Goal: Task Accomplishment & Management: Manage account settings

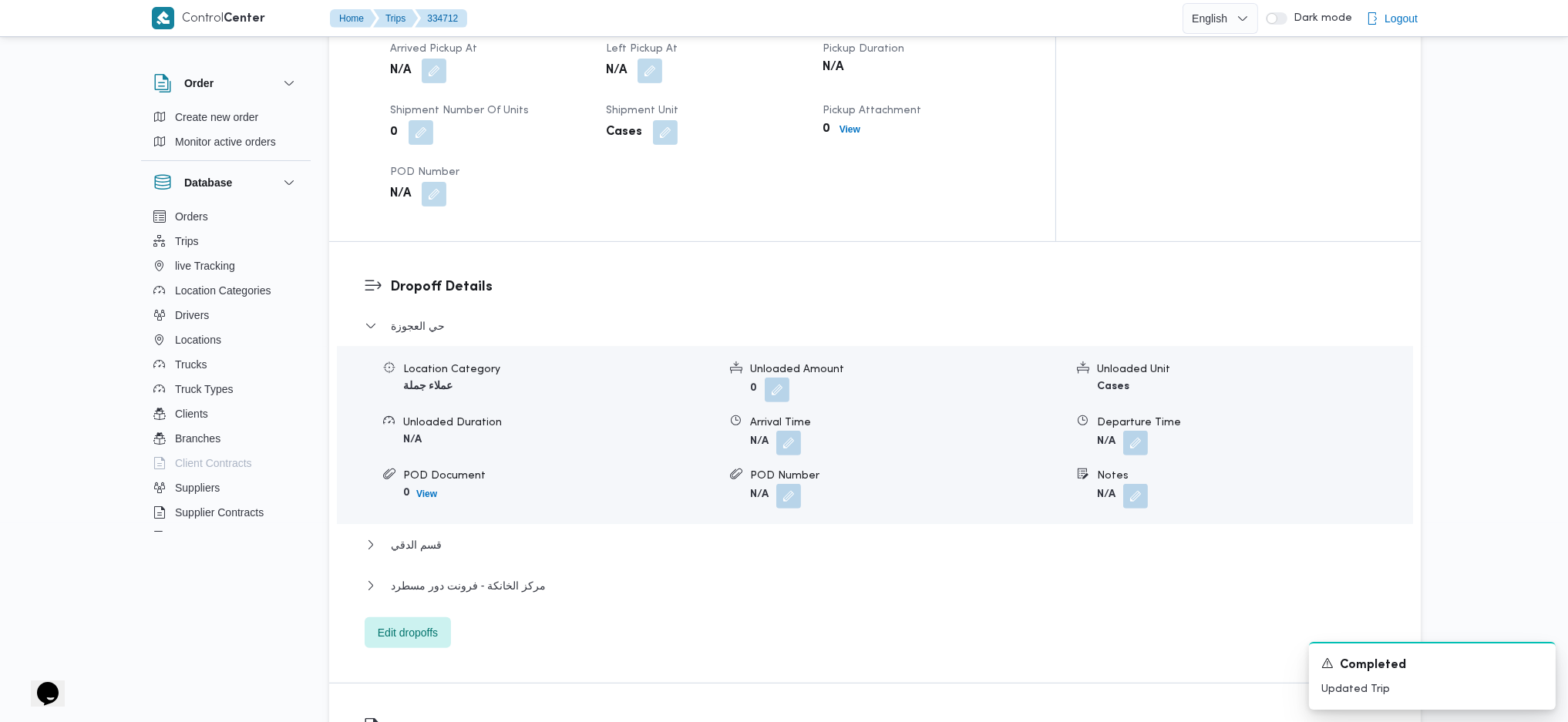
scroll to position [1233, 0]
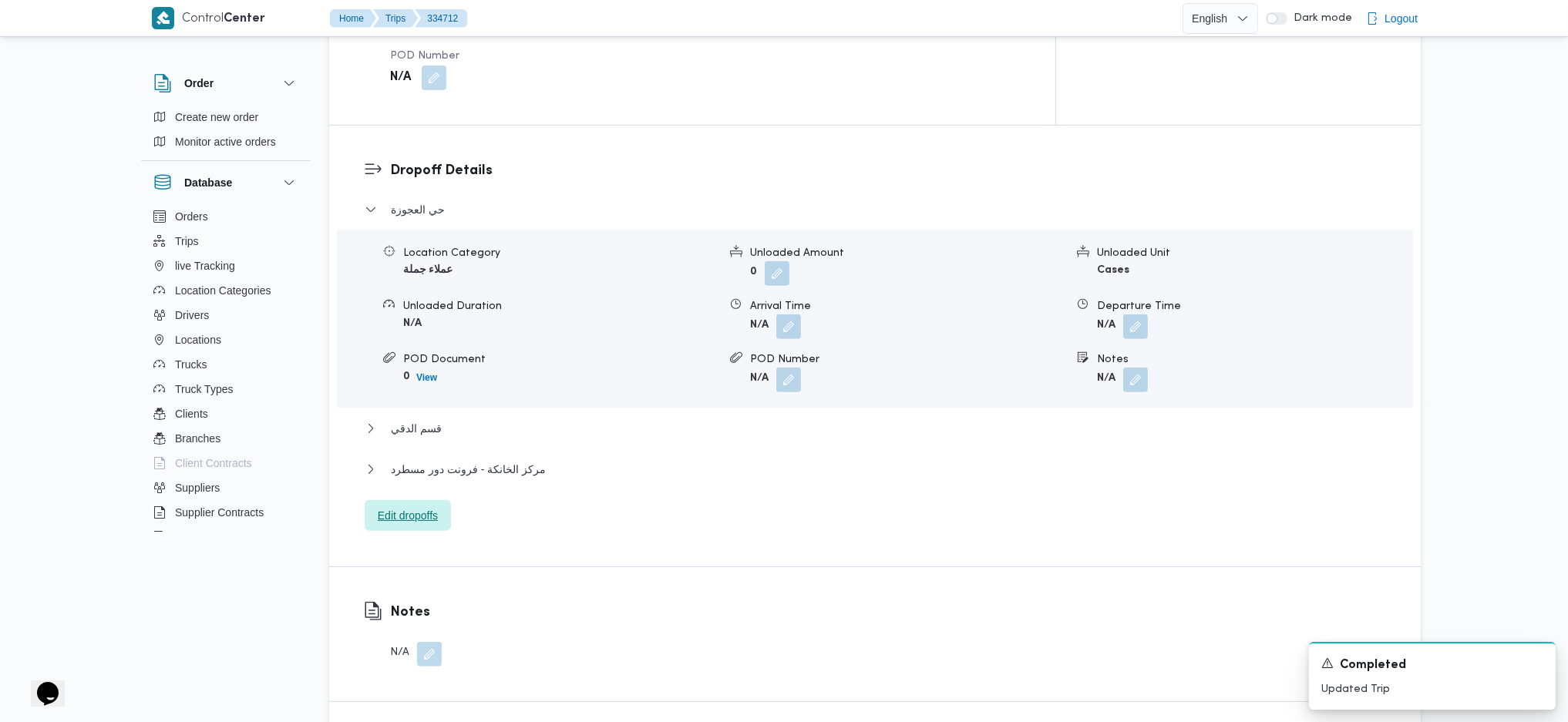
click at [378, 507] on span "Edit dropoffs" at bounding box center [408, 516] width 60 height 19
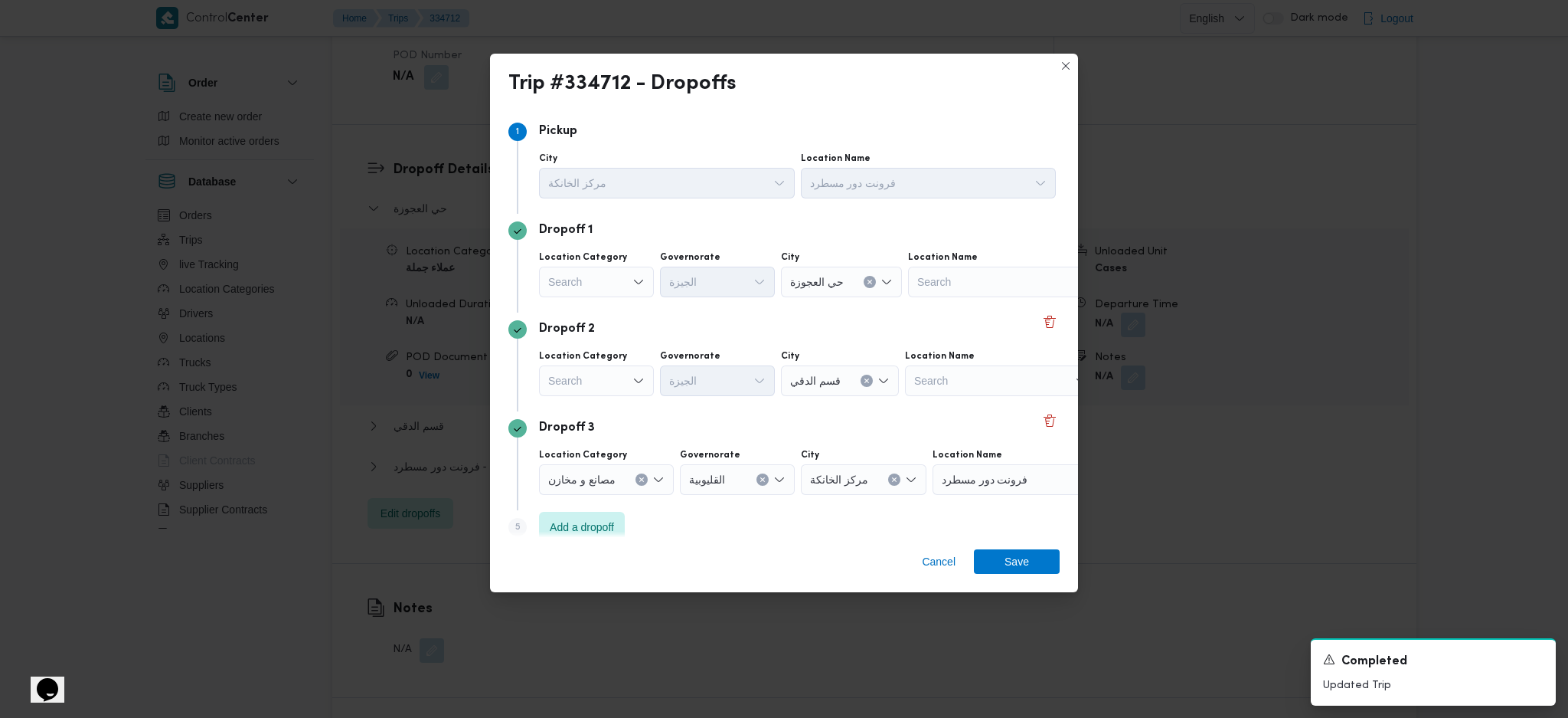
click at [1039, 296] on div "Search" at bounding box center [1004, 282] width 191 height 31
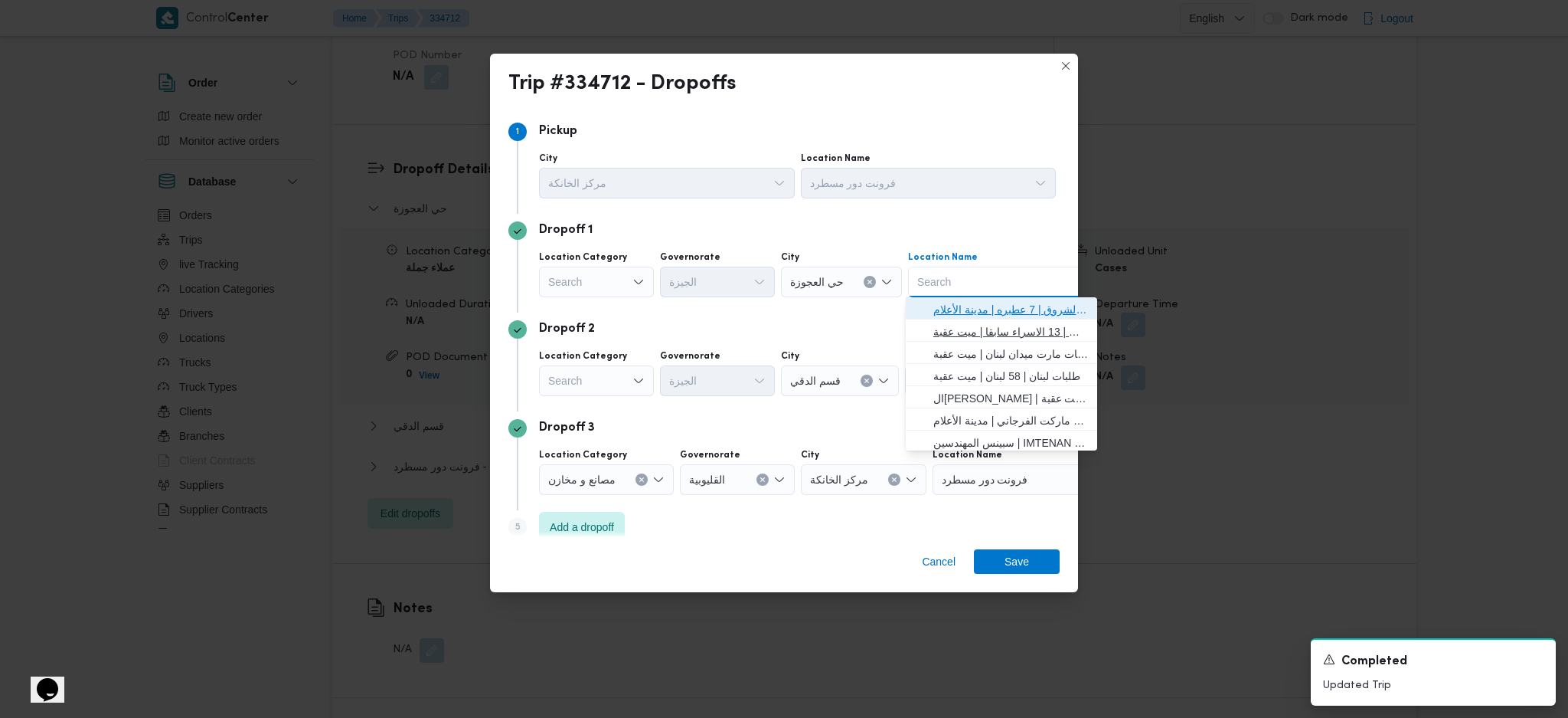
click at [1046, 317] on span "مستشفي الشروق | 7 عطبره | مدينة الأعلام" at bounding box center [1011, 309] width 155 height 19
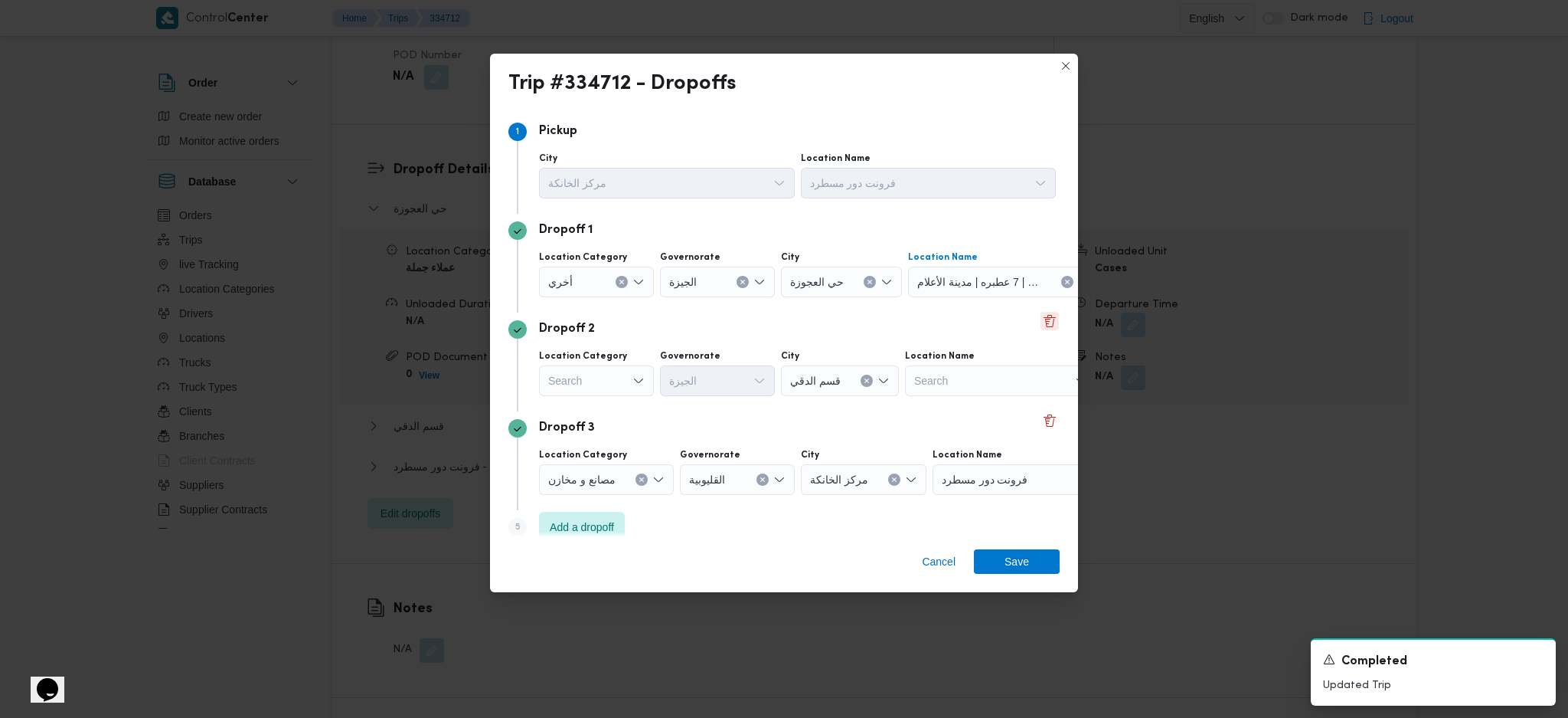
click at [1041, 322] on button "Delete" at bounding box center [1049, 321] width 18 height 19
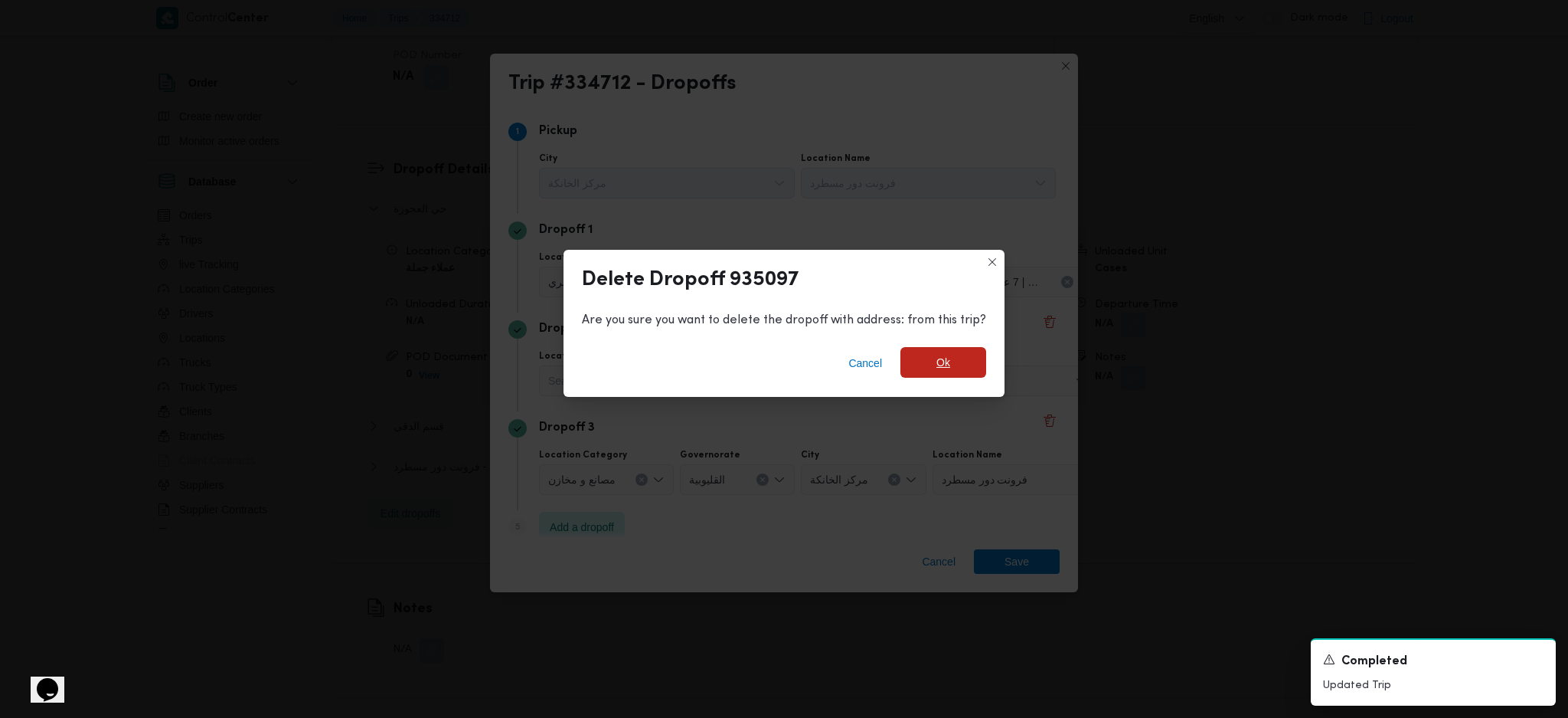
click at [935, 378] on span "Ok" at bounding box center [943, 362] width 85 height 31
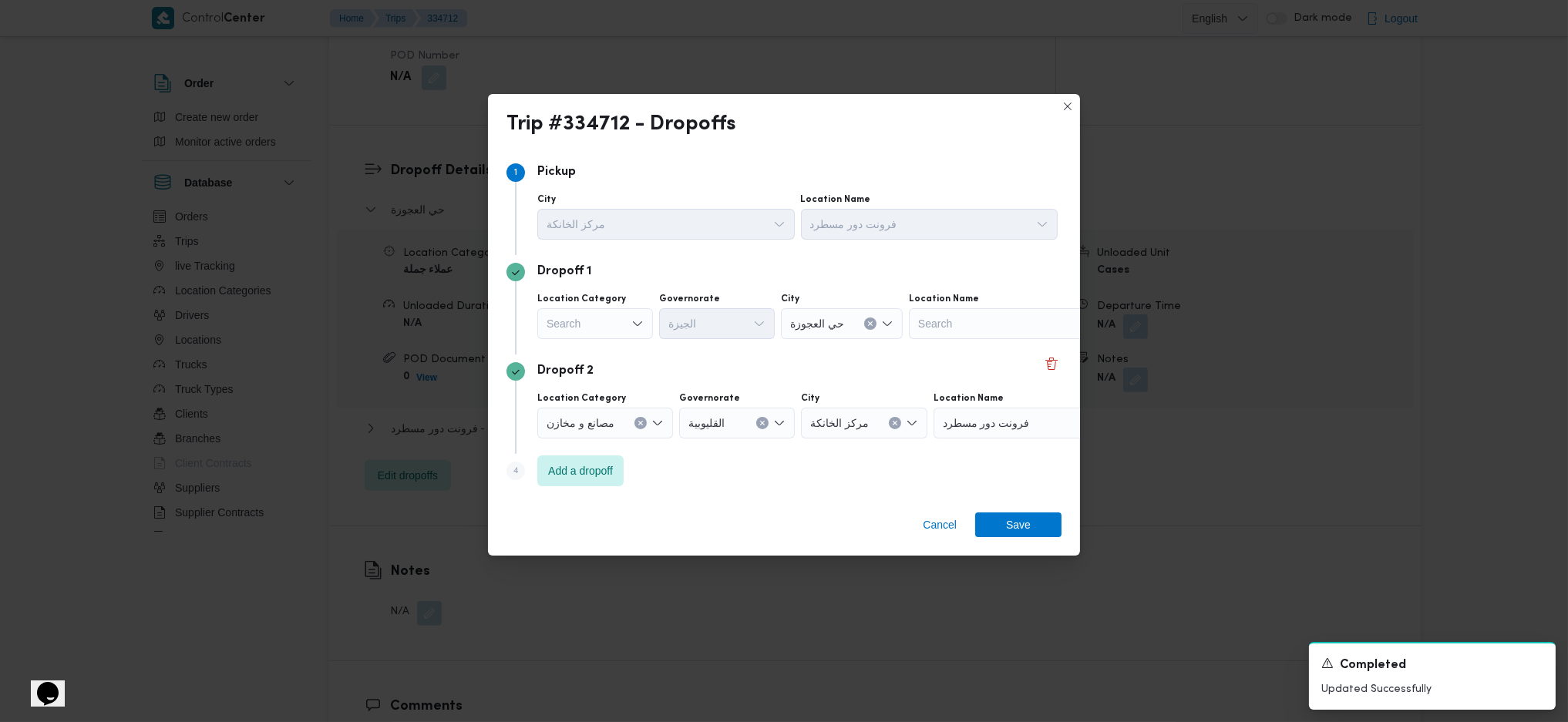
click at [1044, 330] on div "Search" at bounding box center [1005, 323] width 192 height 31
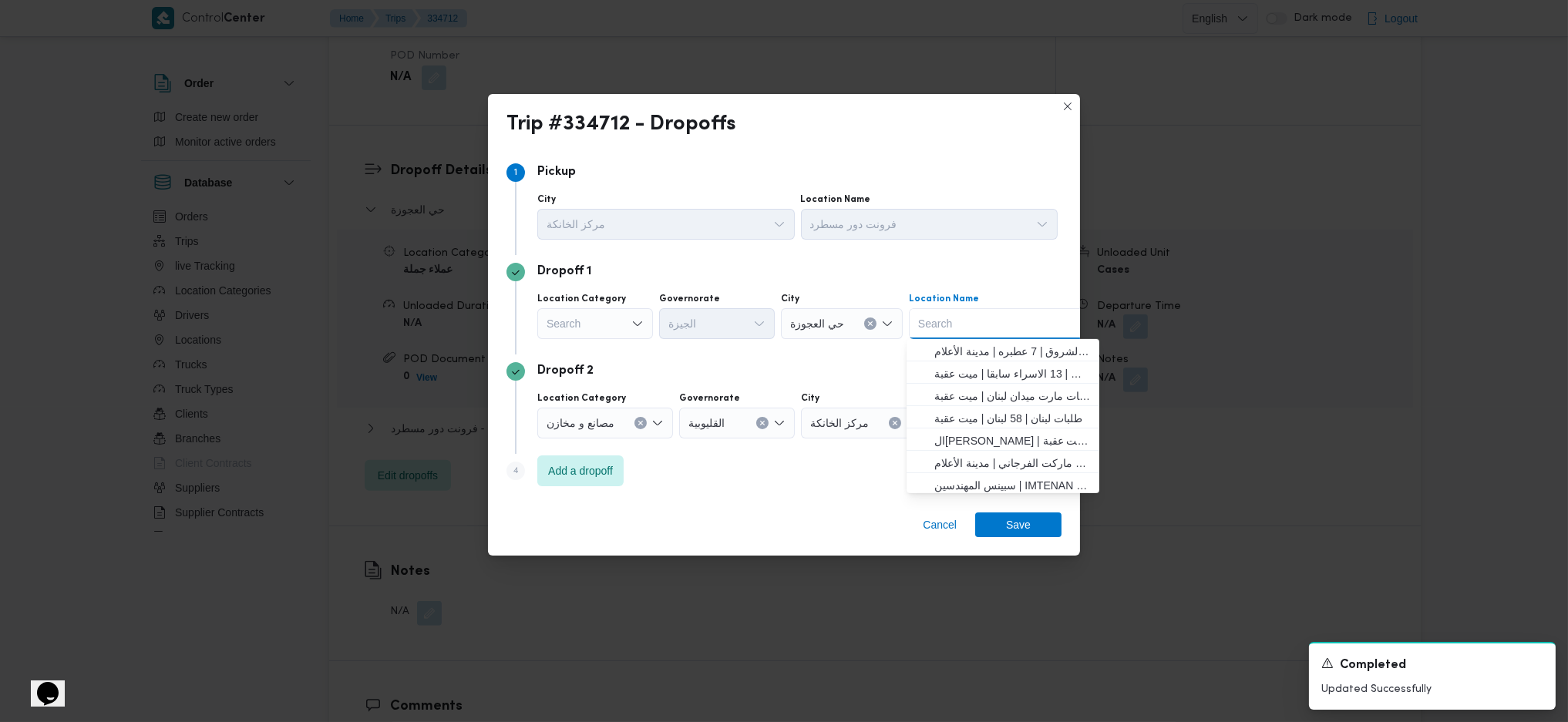
click at [601, 317] on div "Search" at bounding box center [595, 323] width 115 height 31
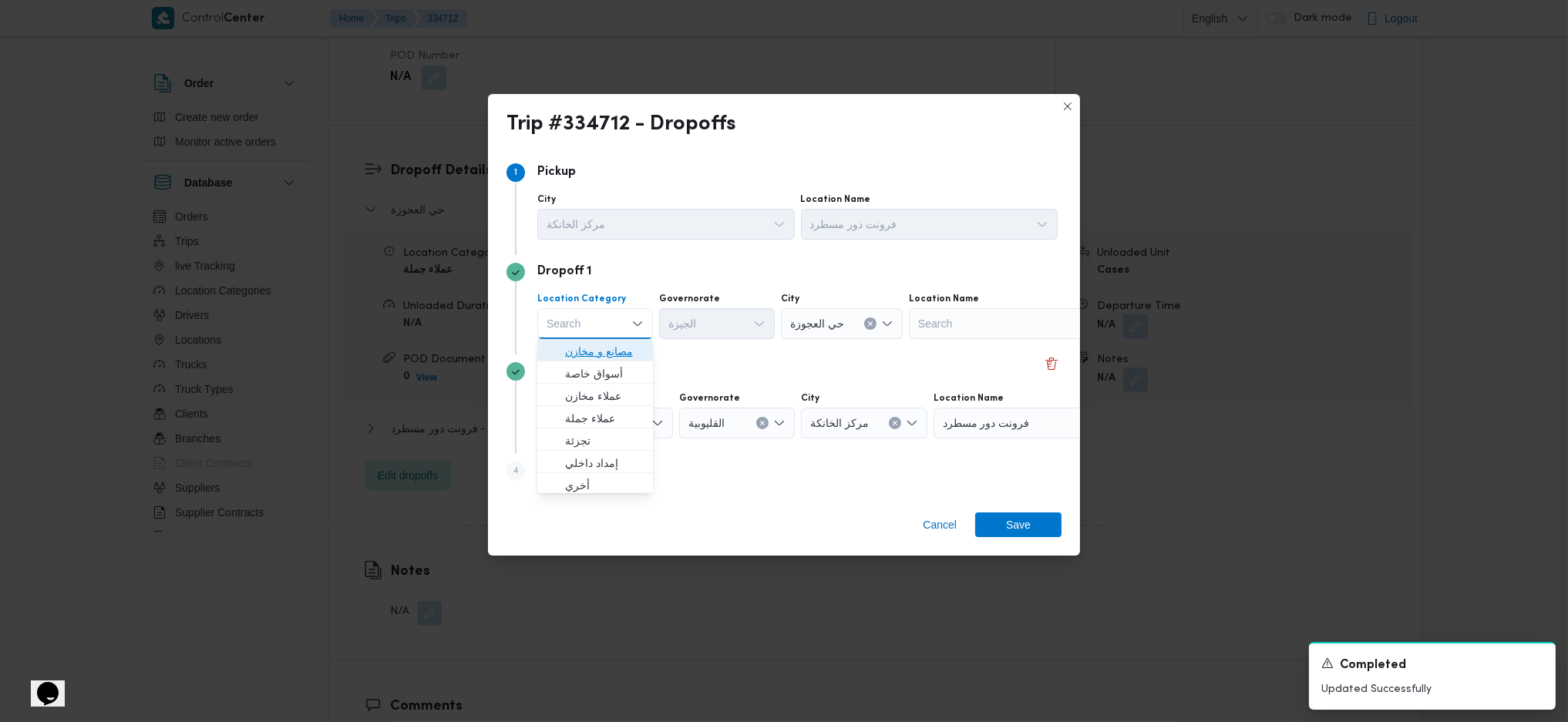
click at [578, 358] on span "مصانع و مخازن" at bounding box center [605, 351] width 79 height 19
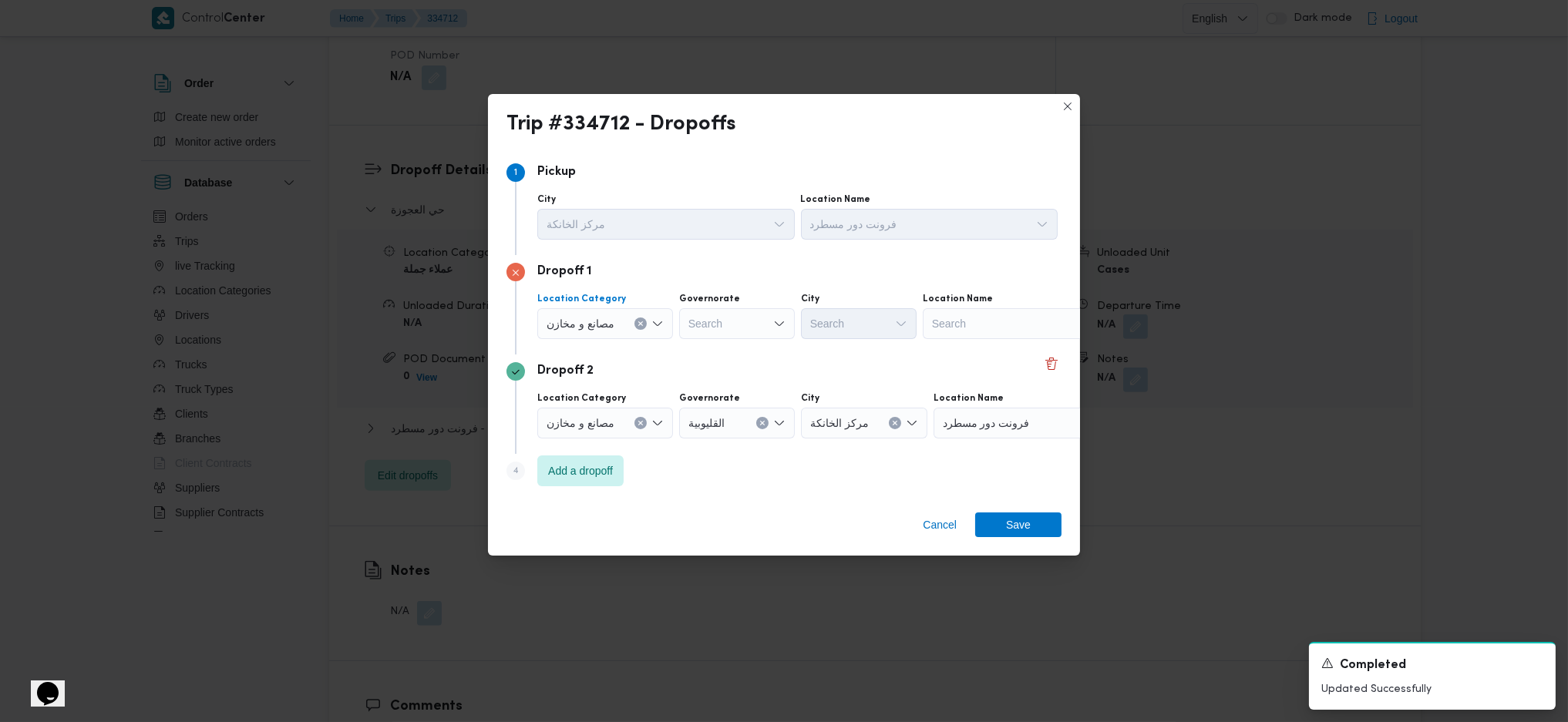
click at [646, 322] on div "مصانع و مخازن Combo box. Selected. مصانع و مخازن. Press Backspace to delete مصا…" at bounding box center [605, 323] width 136 height 31
click at [637, 329] on button "Clear input" at bounding box center [641, 323] width 12 height 12
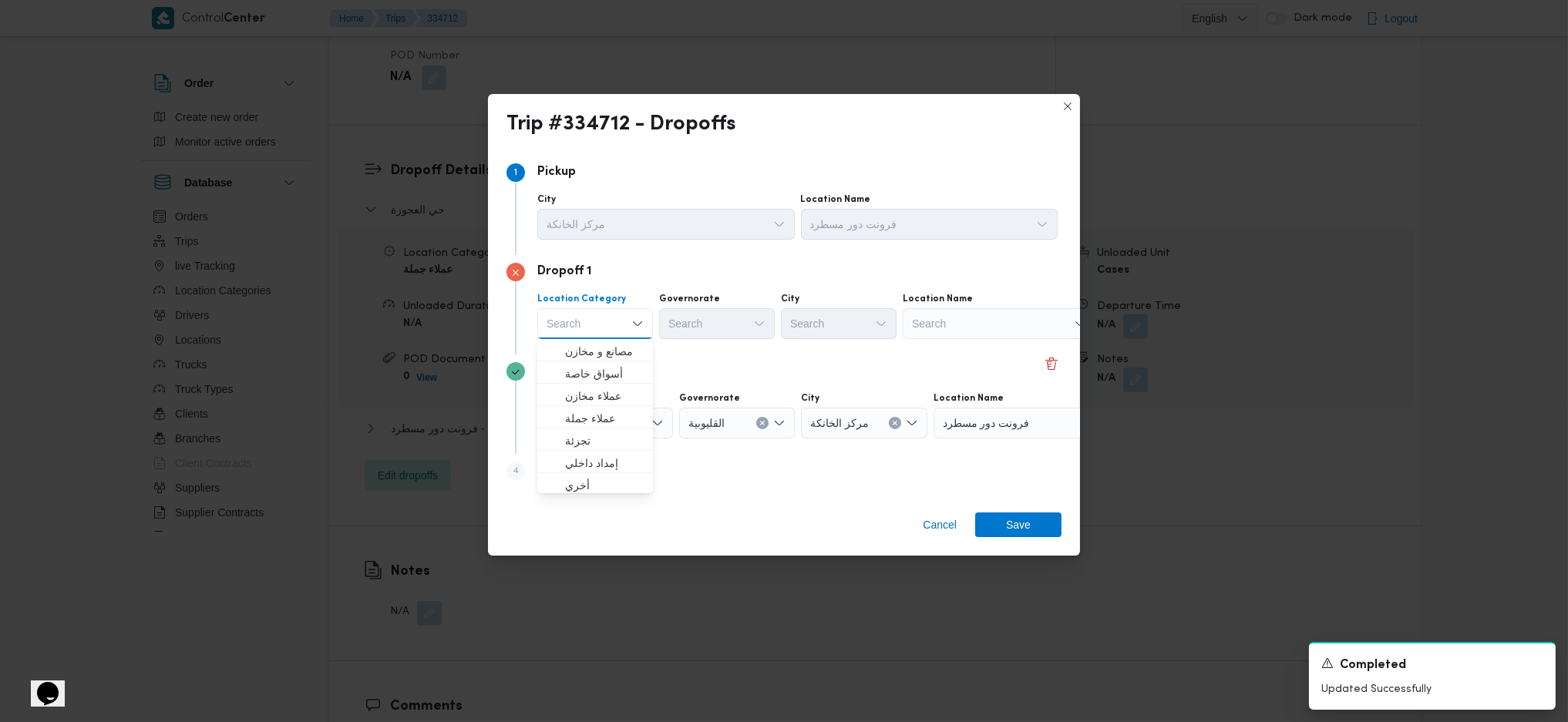
click at [1028, 330] on div "Search" at bounding box center [999, 323] width 192 height 31
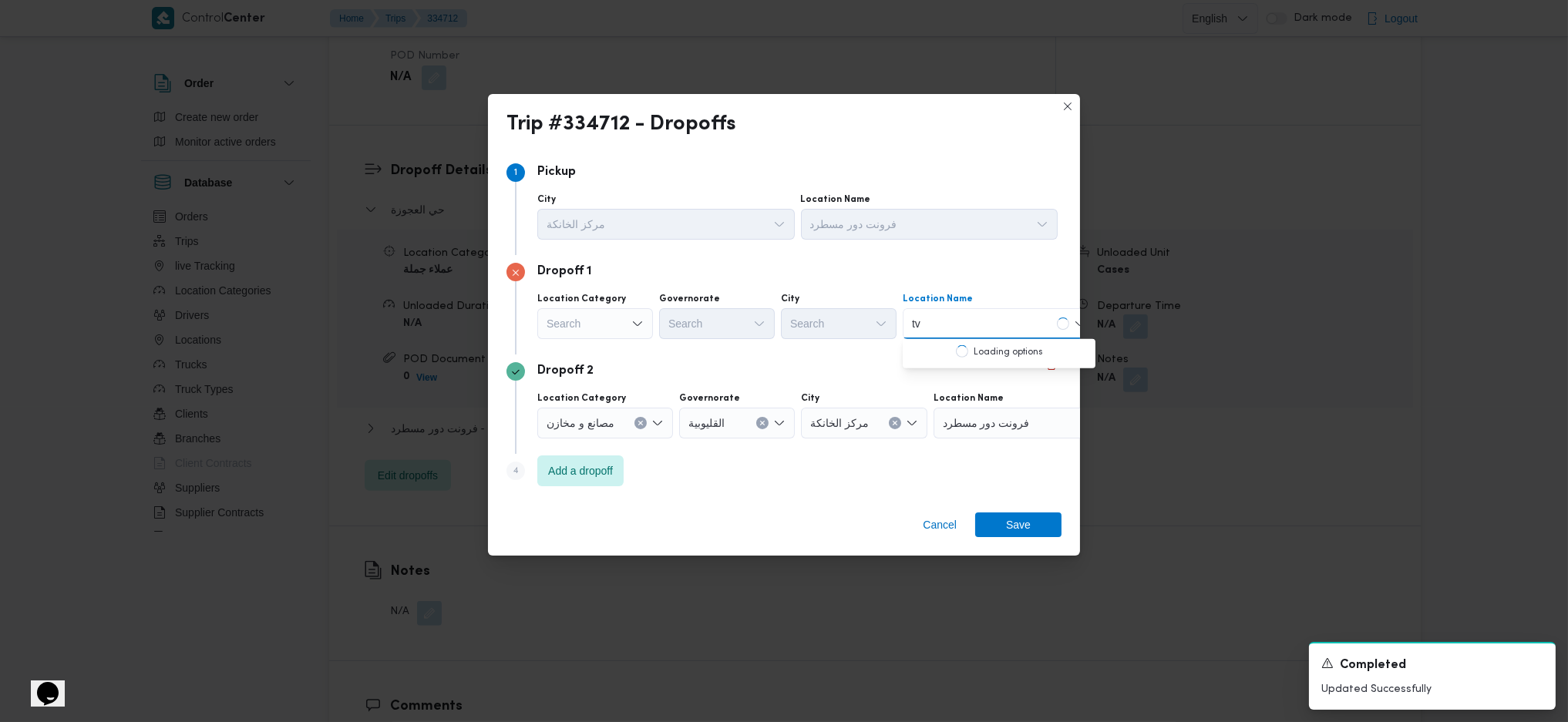
type input "t"
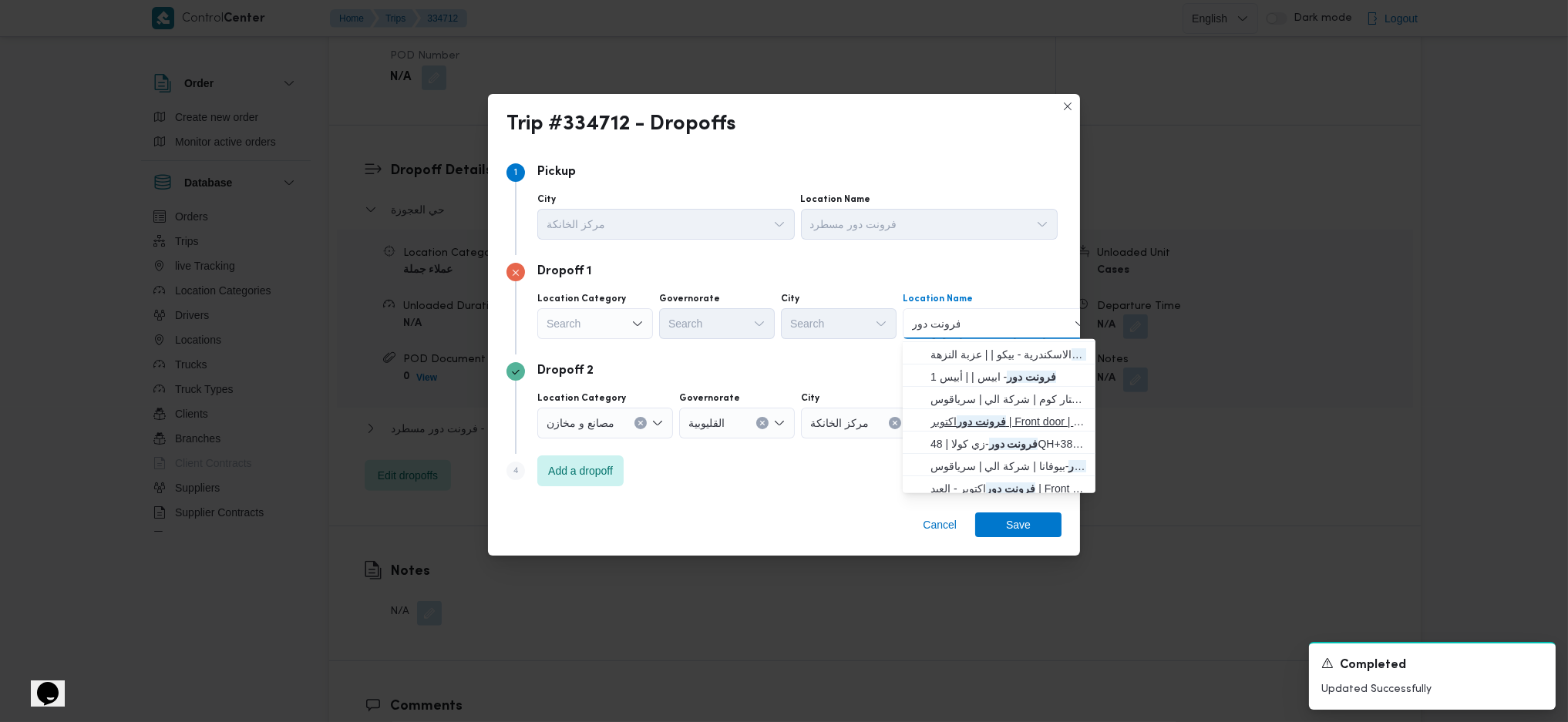
scroll to position [0, 0]
type input "فرونت دور"
click at [1002, 437] on mark "فرونت دور" at bounding box center [982, 441] width 50 height 12
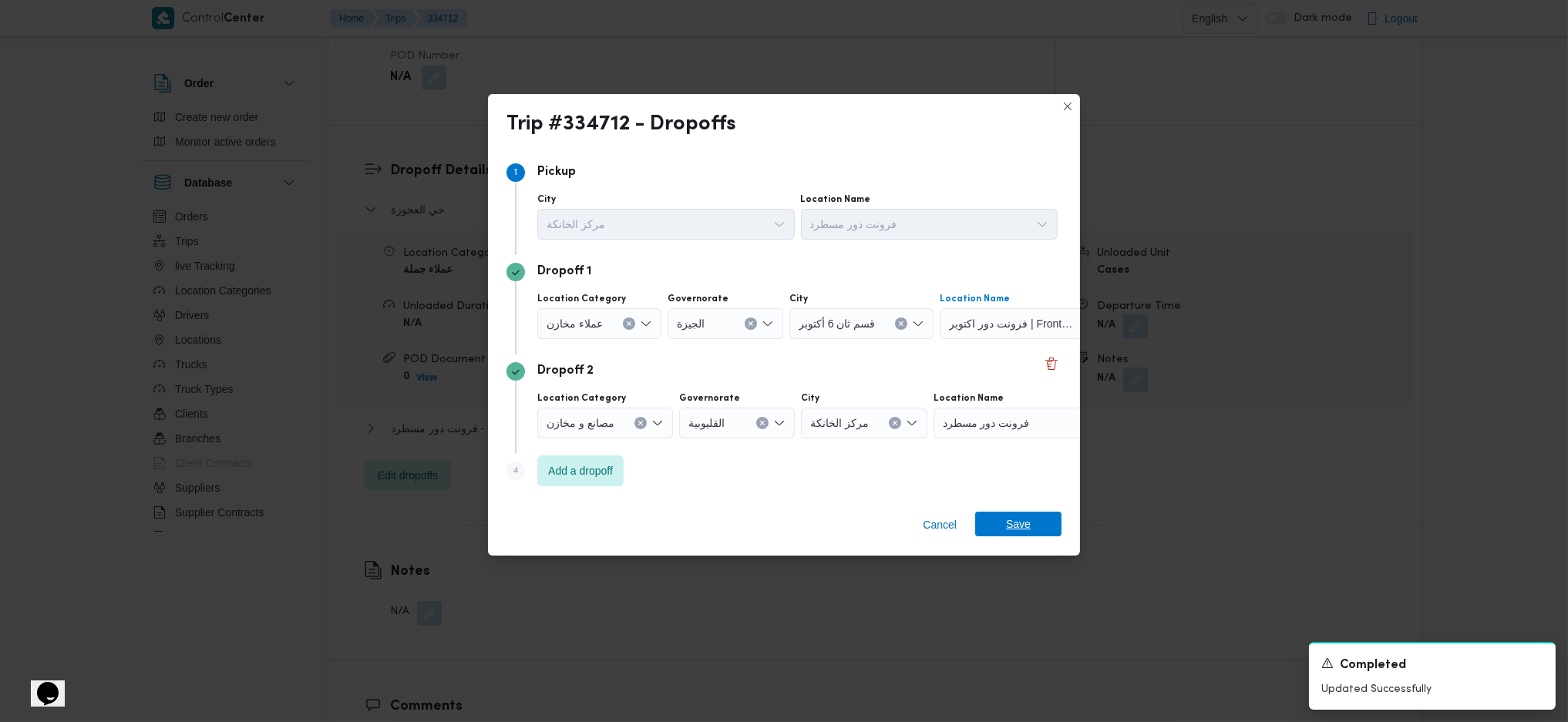
click at [1022, 525] on span "Save" at bounding box center [1018, 524] width 25 height 25
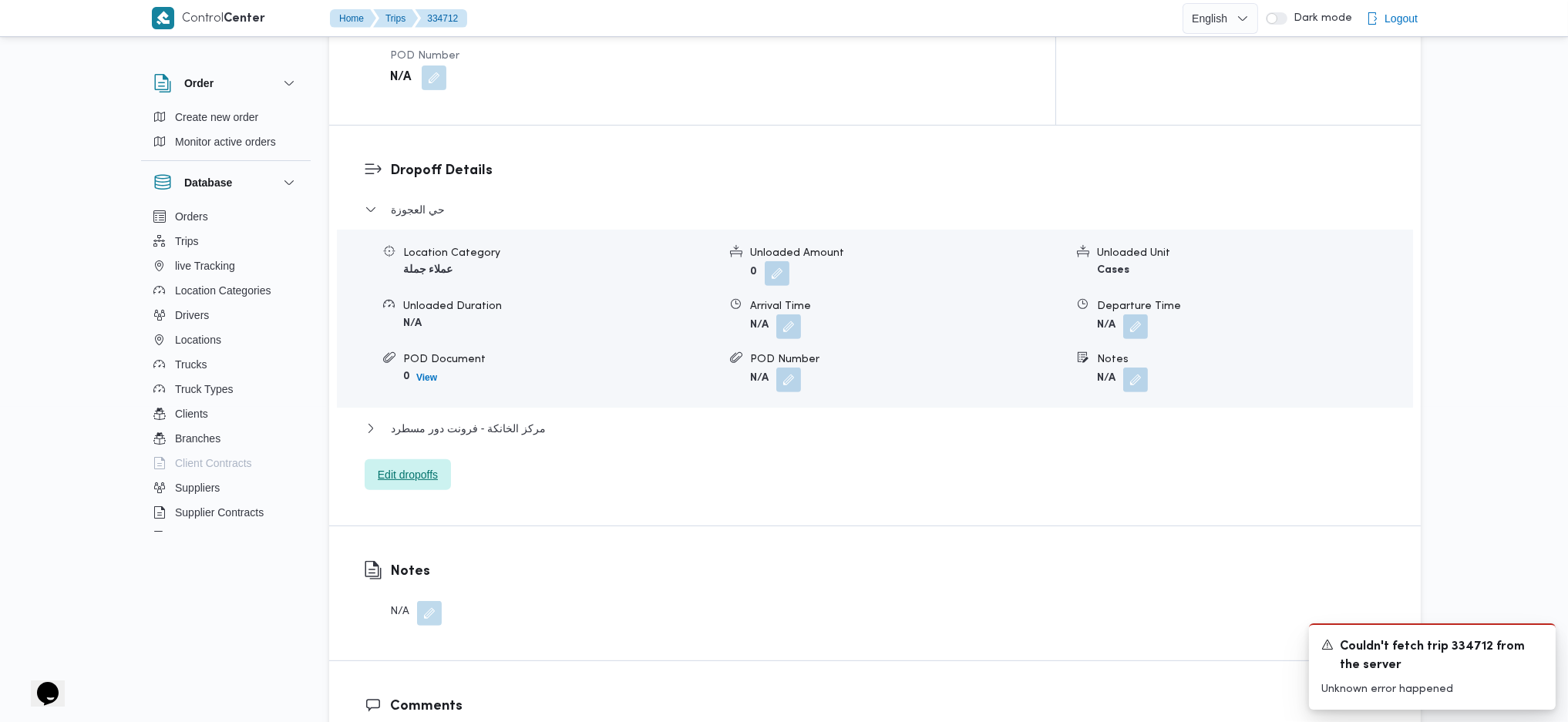
click at [373, 459] on span "Edit dropoffs" at bounding box center [407, 474] width 86 height 31
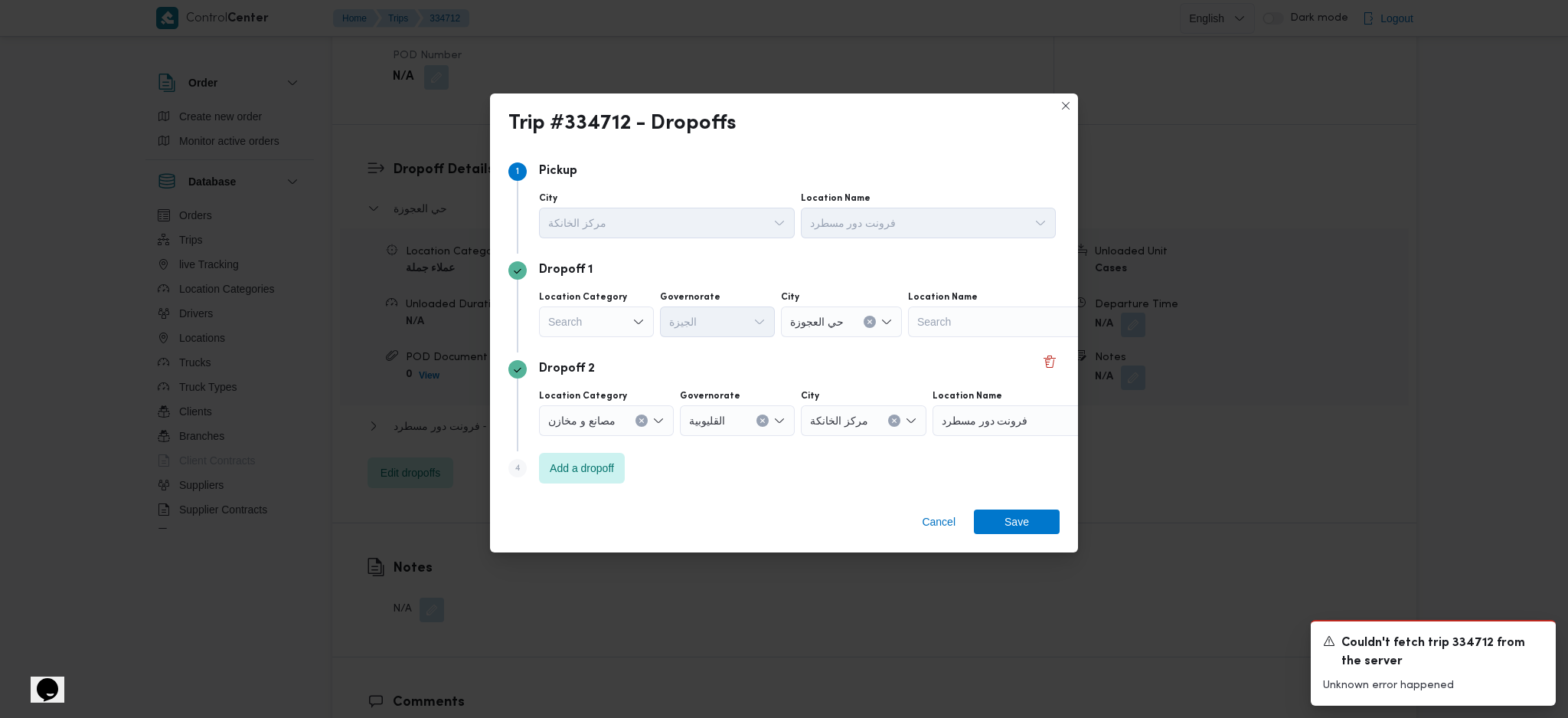
click at [996, 327] on div "Search" at bounding box center [1004, 322] width 191 height 31
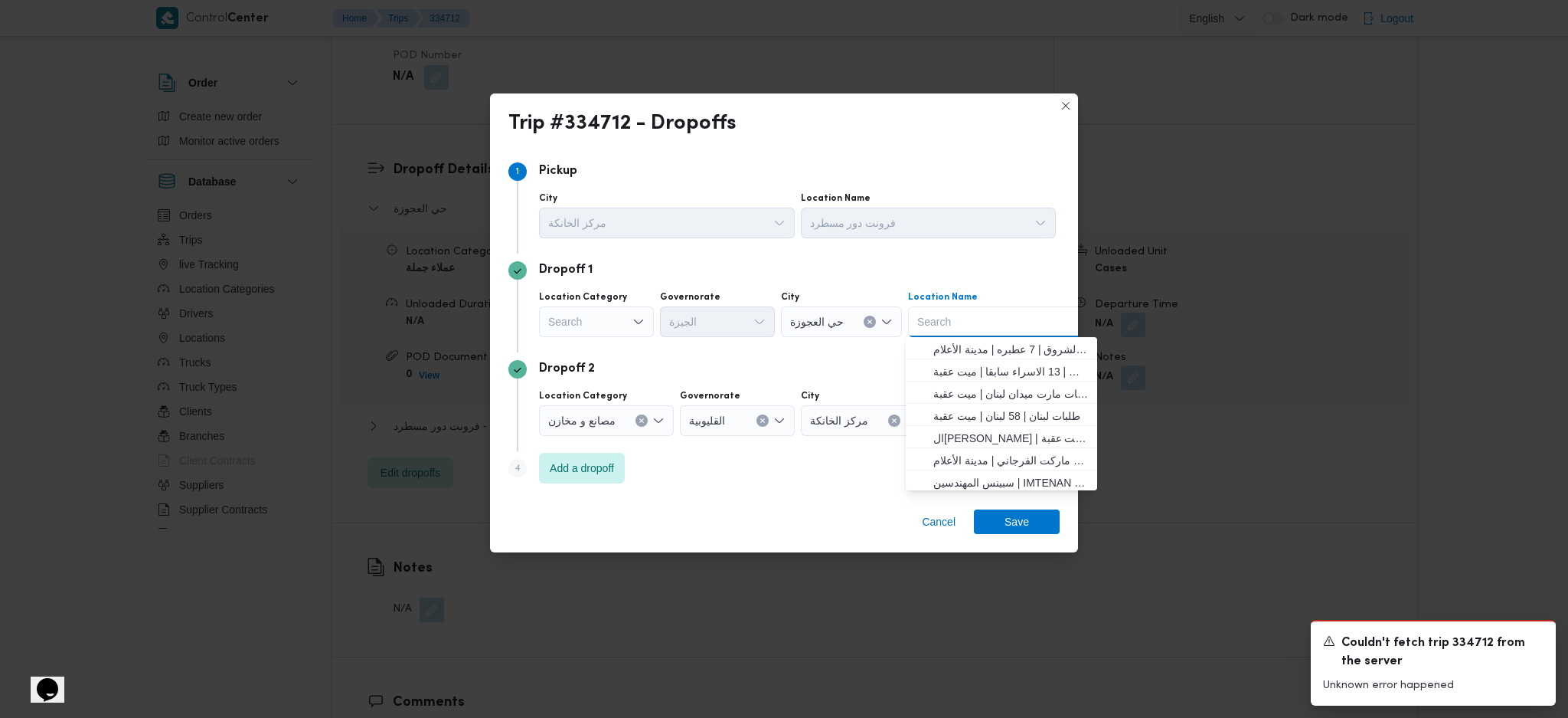
click at [594, 328] on div "Search" at bounding box center [596, 322] width 114 height 31
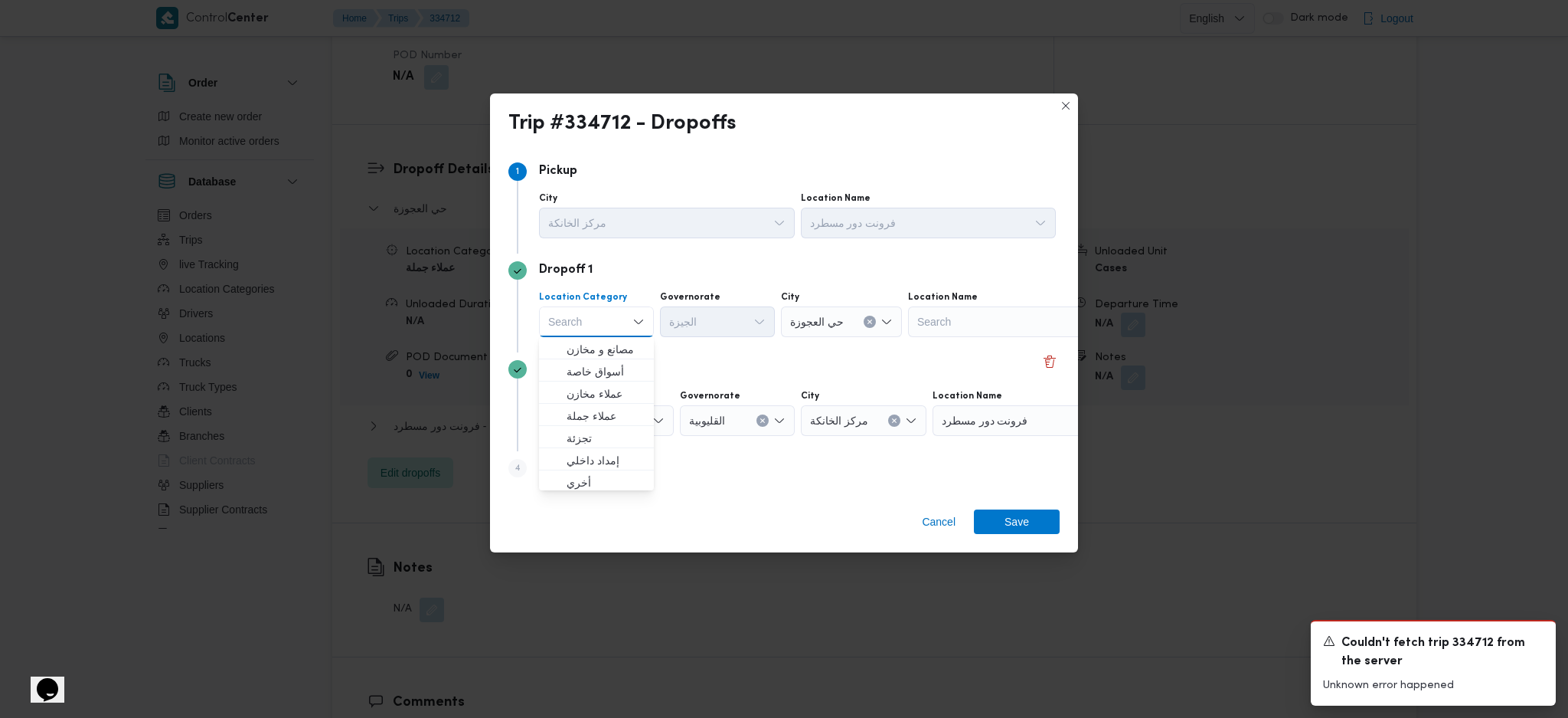
click at [585, 336] on div "Search Combo box. Selected. Combo box input. Search. Type some text or, to disp…" at bounding box center [596, 322] width 114 height 31
click at [594, 389] on span "عملاء مخازن" at bounding box center [606, 394] width 78 height 19
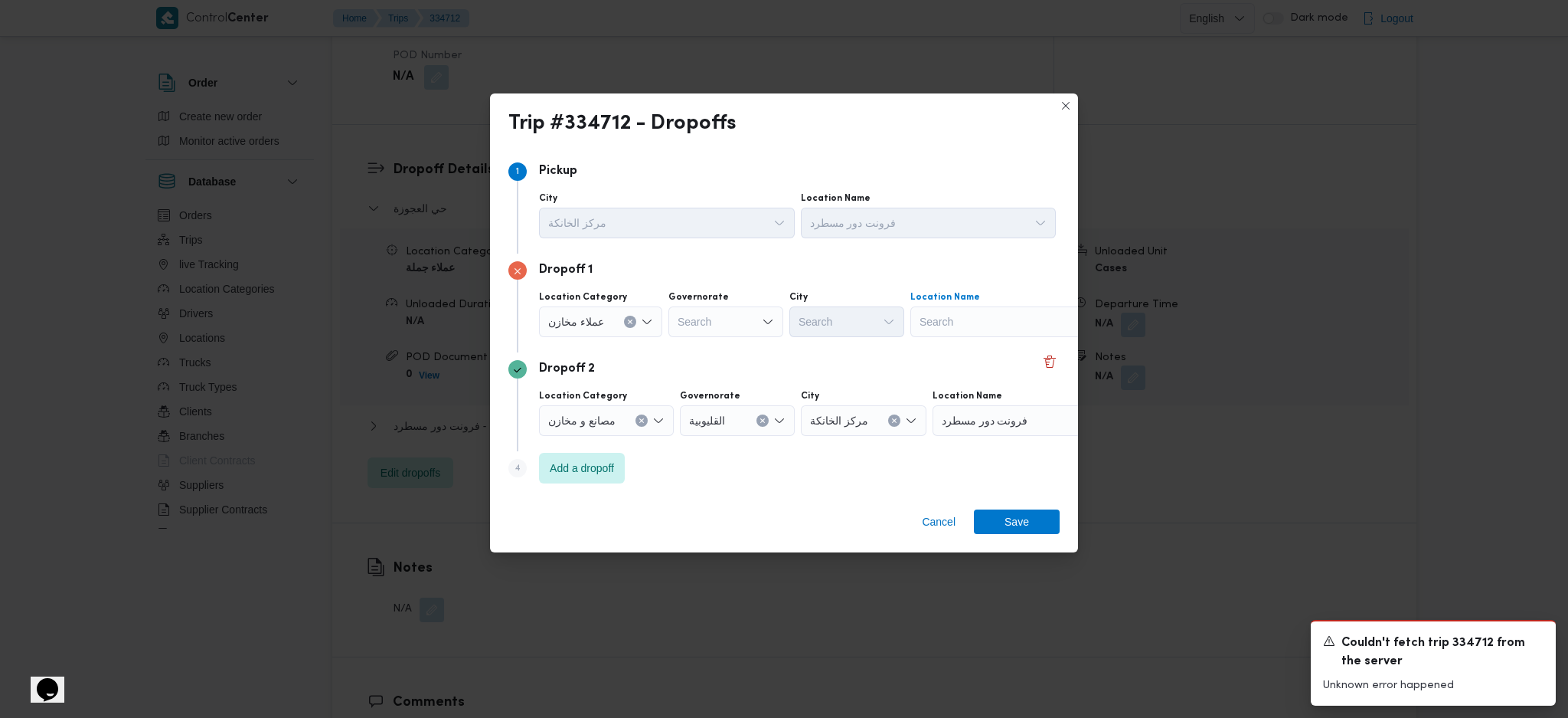
click at [994, 322] on div "Search" at bounding box center [1005, 322] width 191 height 31
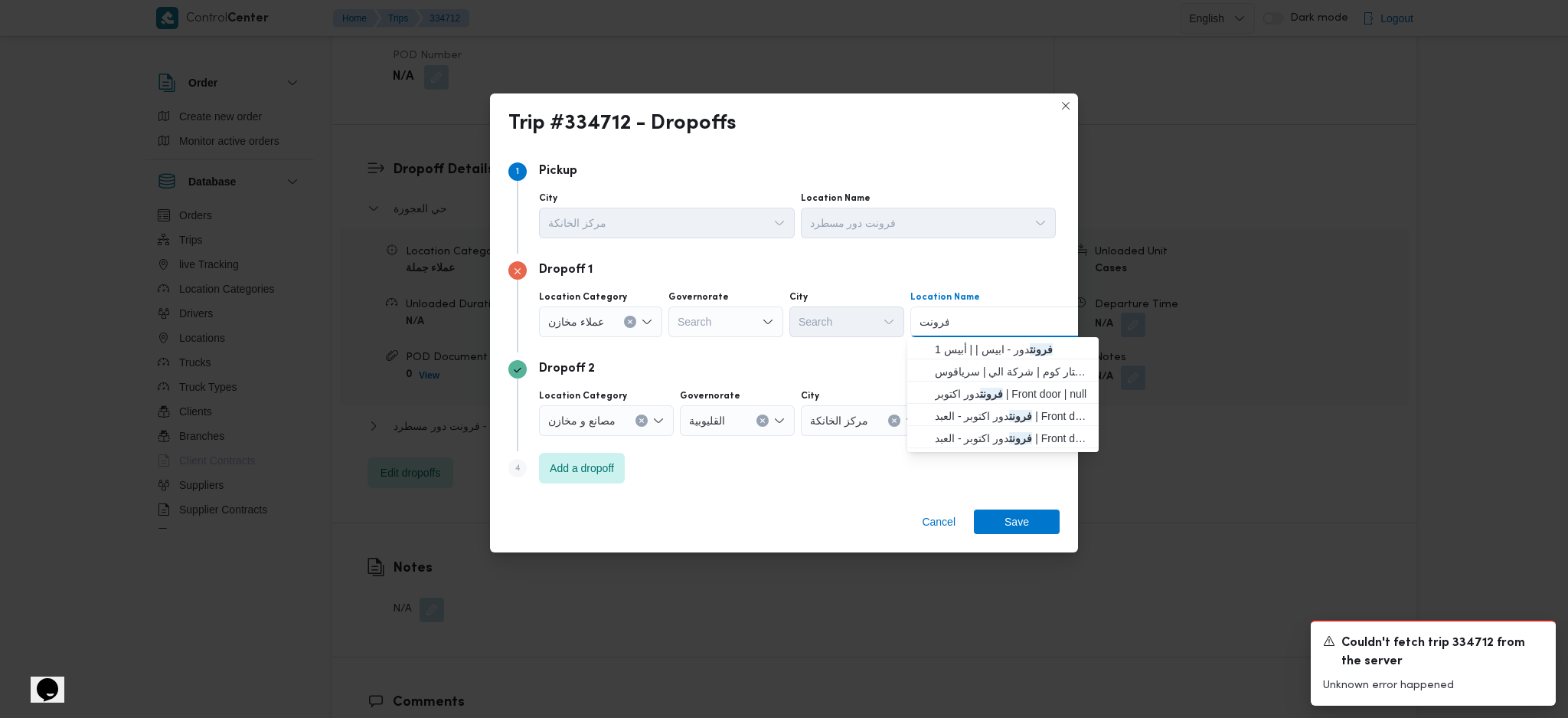
type input "فرونت دور"
click at [954, 390] on span "فرونت دور اكتوبر | Front door | null" at bounding box center [1012, 394] width 155 height 19
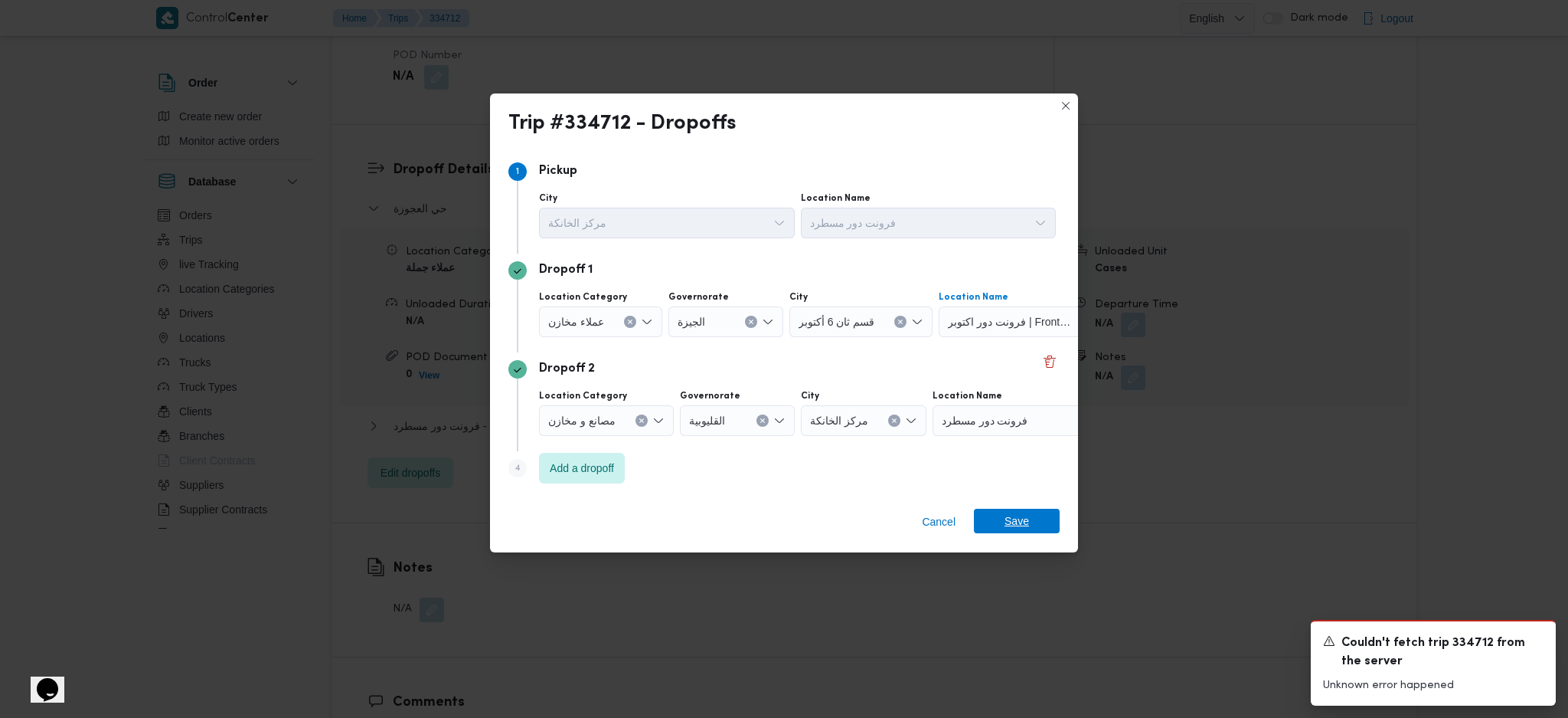
click at [1026, 518] on span "Save" at bounding box center [1017, 522] width 25 height 25
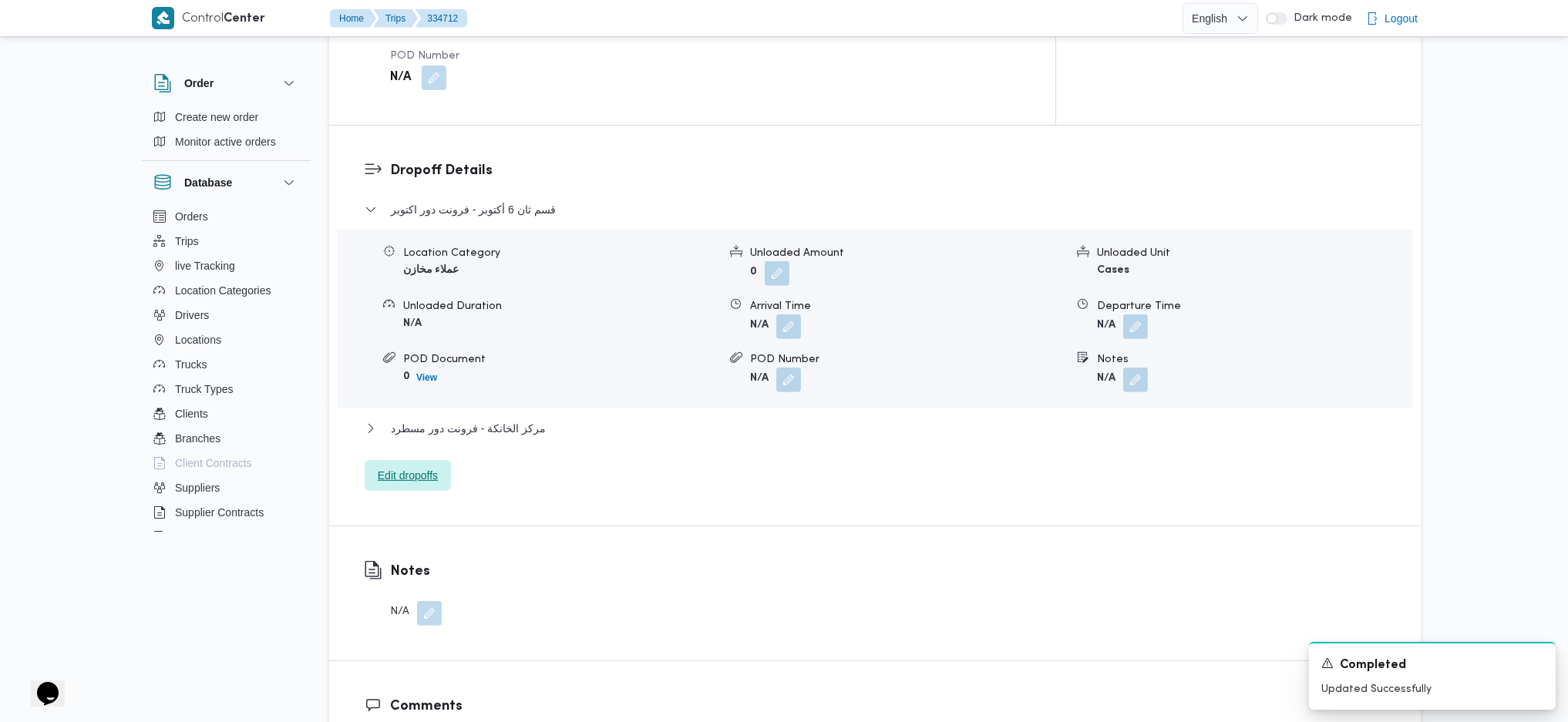
scroll to position [719, 0]
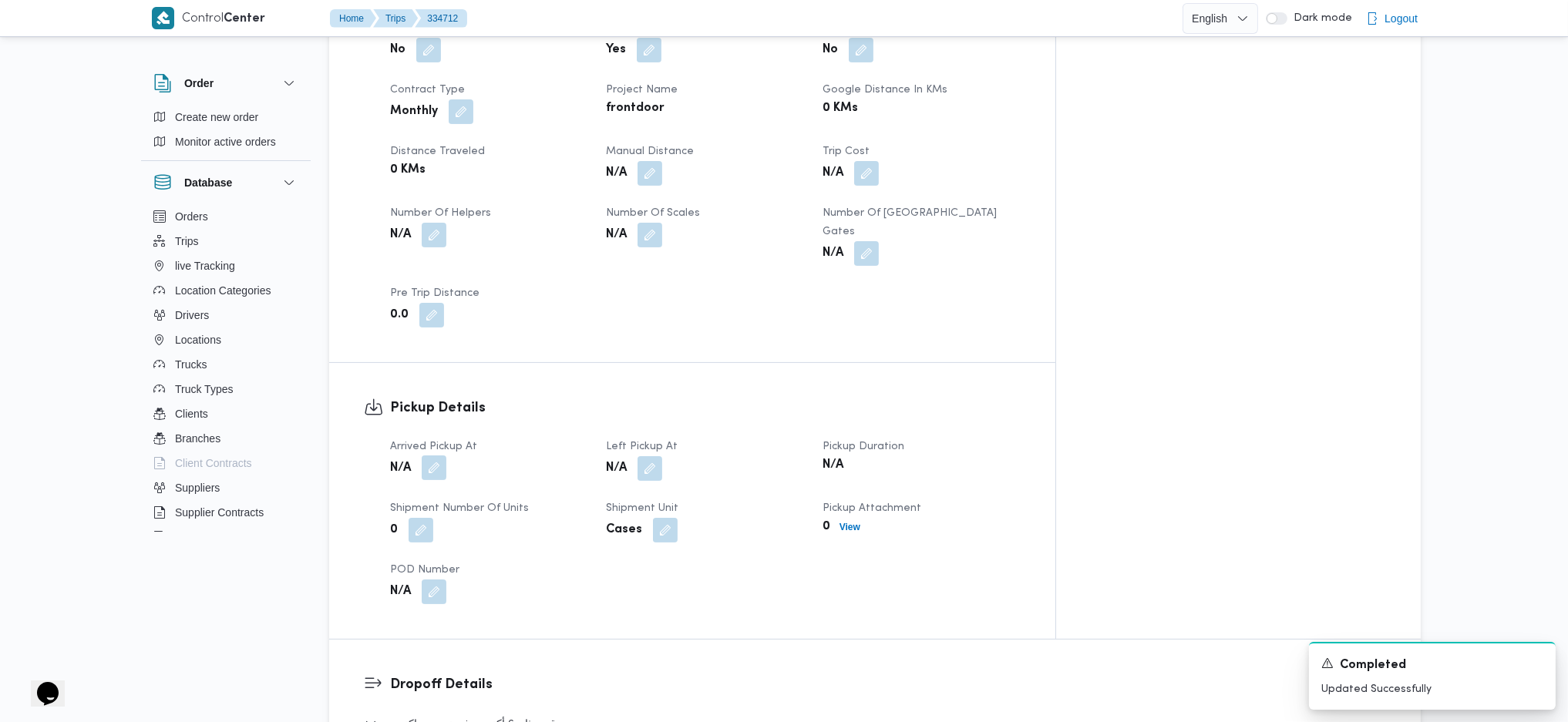
click at [424, 455] on button "button" at bounding box center [434, 468] width 25 height 25
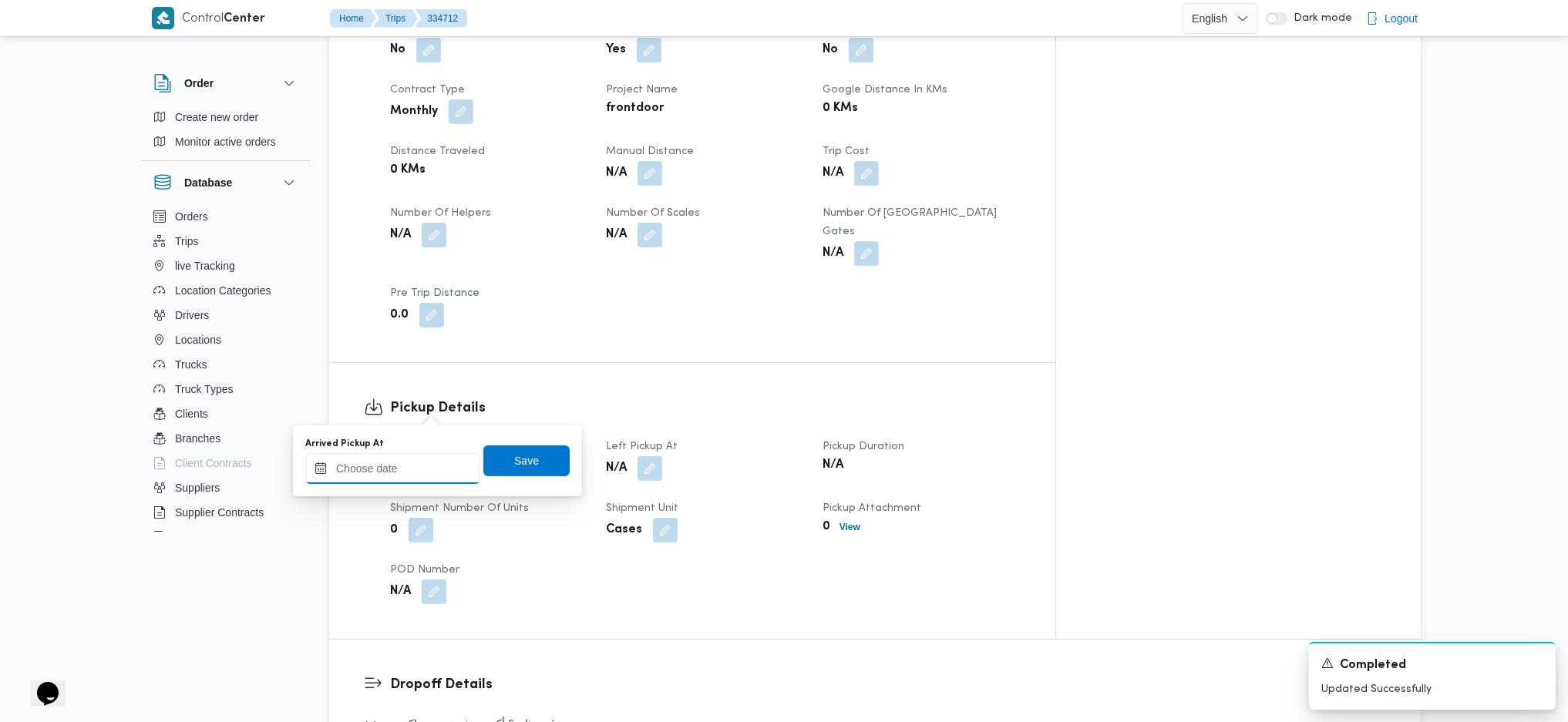
drag, startPoint x: 414, startPoint y: 449, endPoint x: 412, endPoint y: 468, distance: 19.1
click at [398, 458] on input "Arrived Pickup At" at bounding box center [392, 468] width 175 height 31
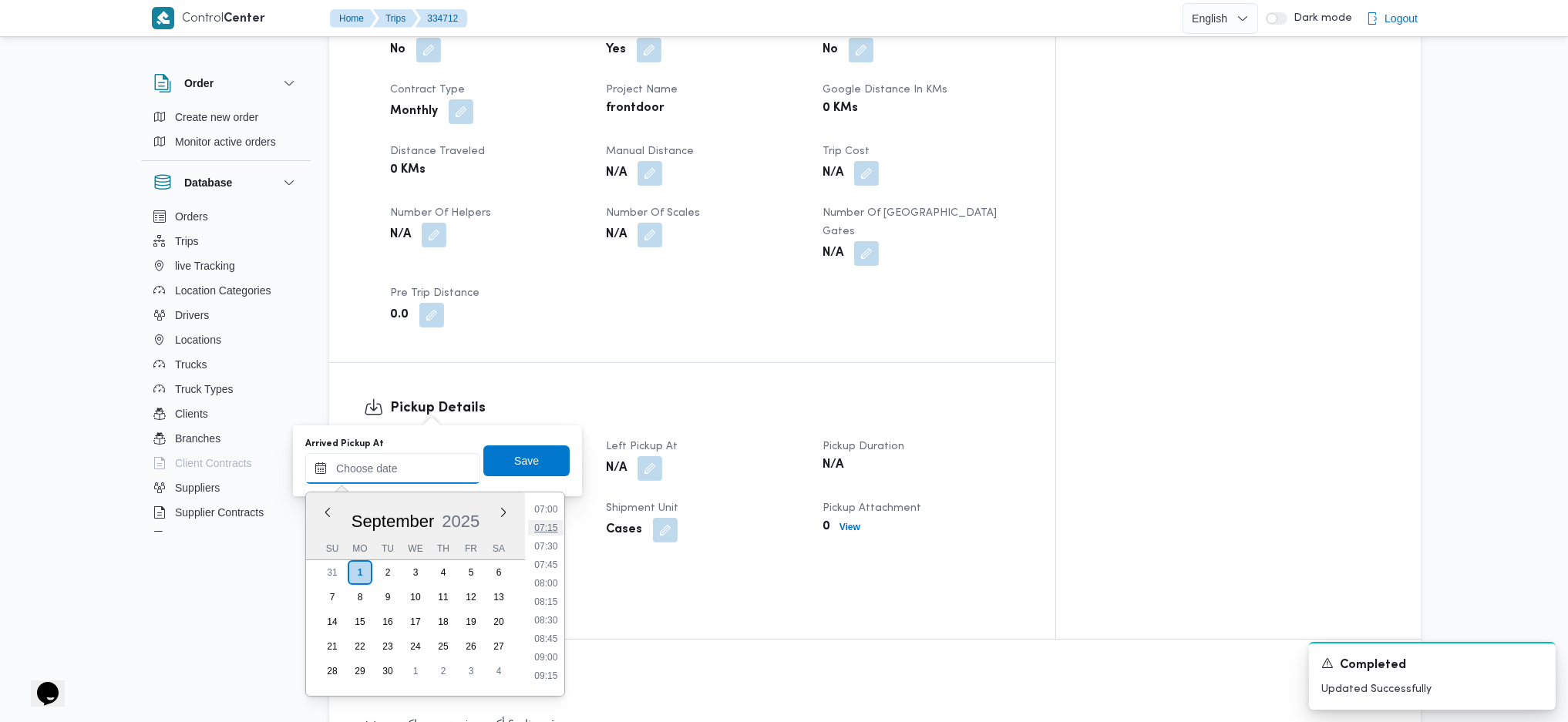
scroll to position [486, 0]
click at [550, 540] on li "07:00" at bounding box center [546, 543] width 35 height 15
type input "01/09/2025 07:00"
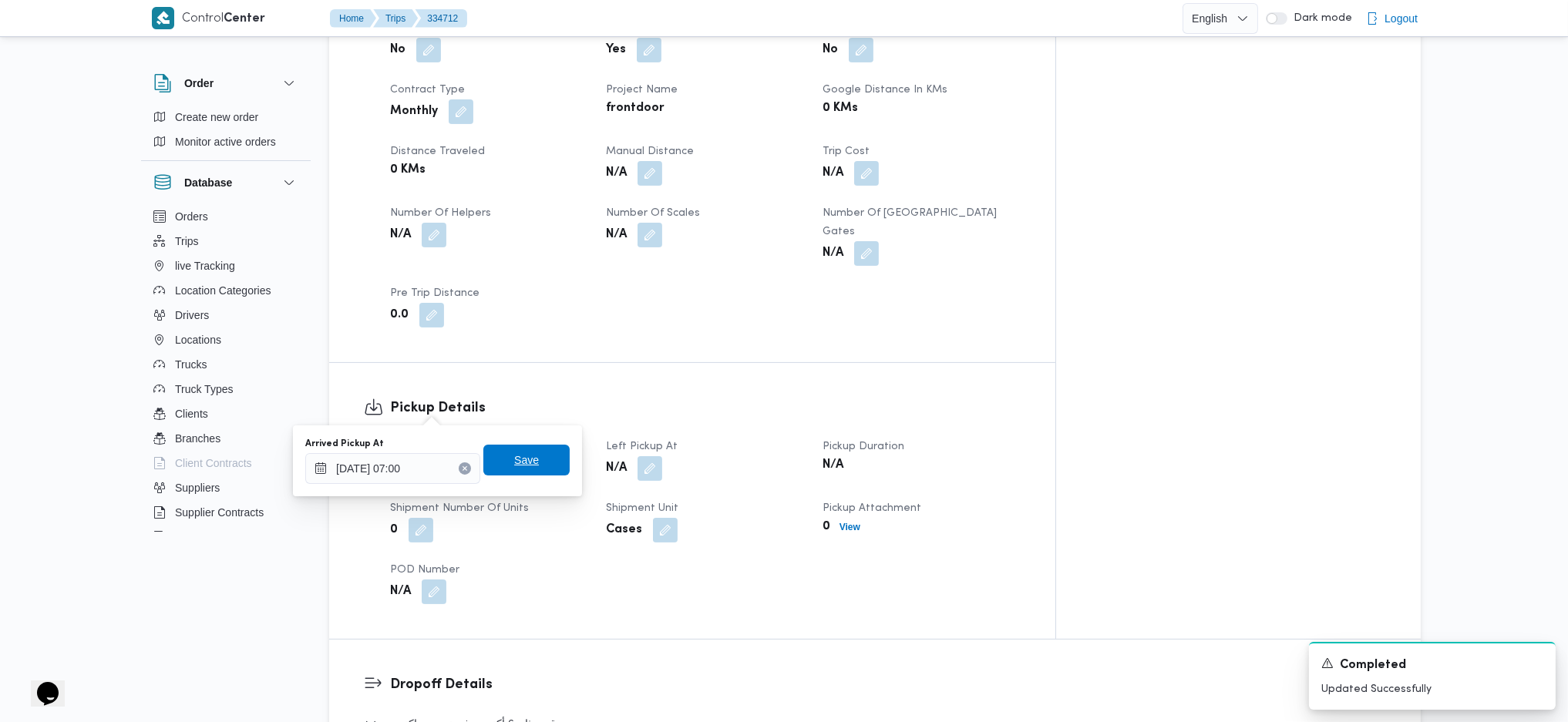
click at [514, 454] on span "Save" at bounding box center [527, 460] width 25 height 19
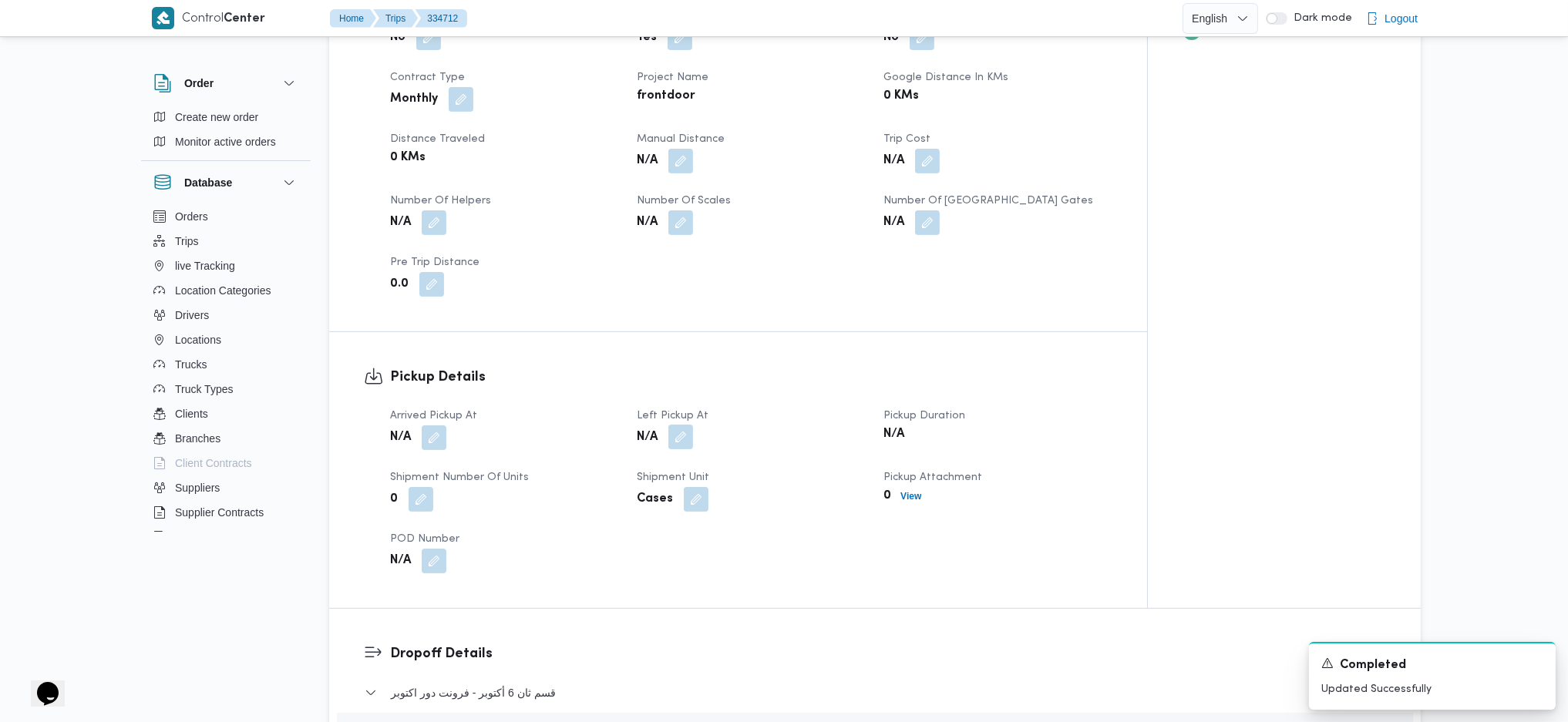
click at [683, 424] on button "button" at bounding box center [681, 437] width 25 height 25
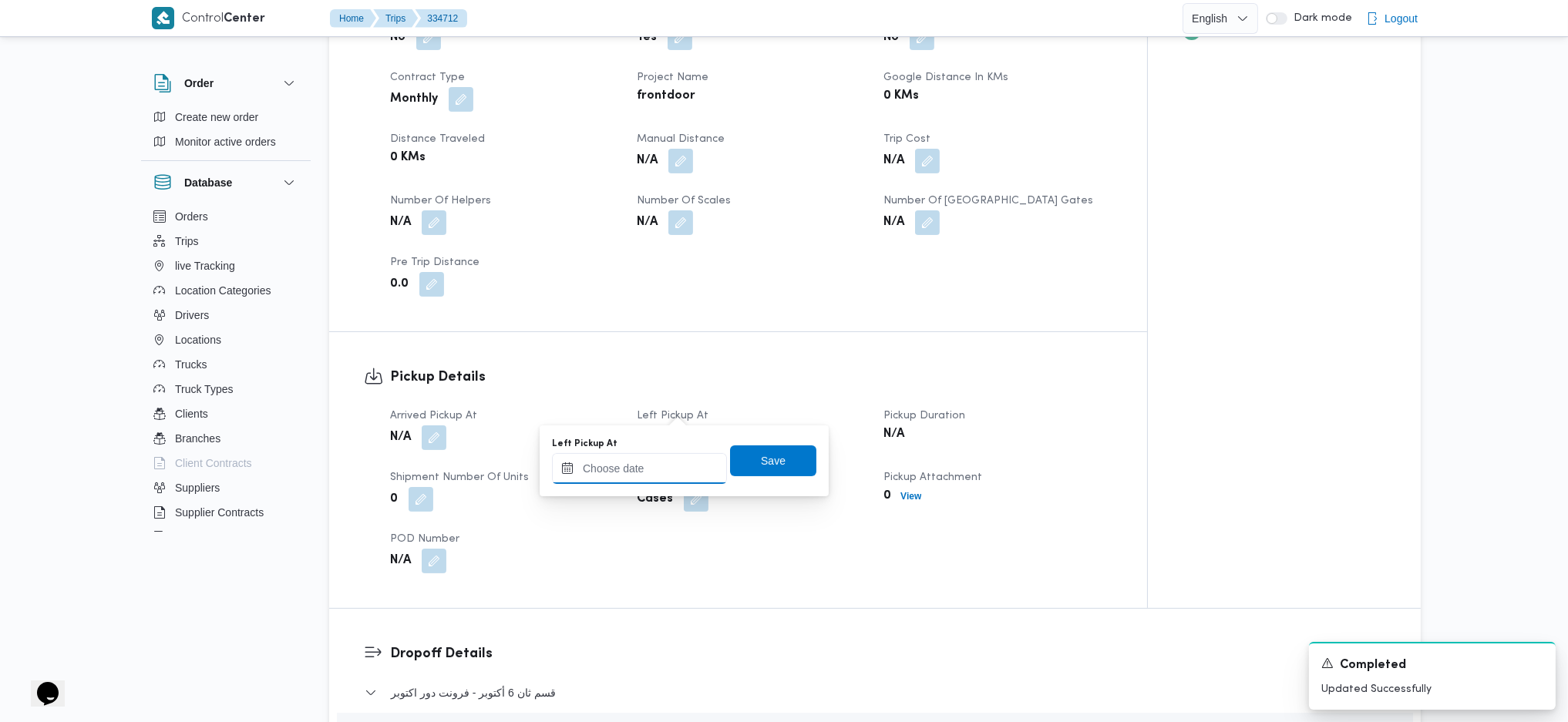
drag, startPoint x: 652, startPoint y: 460, endPoint x: 674, endPoint y: 479, distance: 29.1
click at [652, 460] on input "Left Pickup At" at bounding box center [639, 468] width 175 height 31
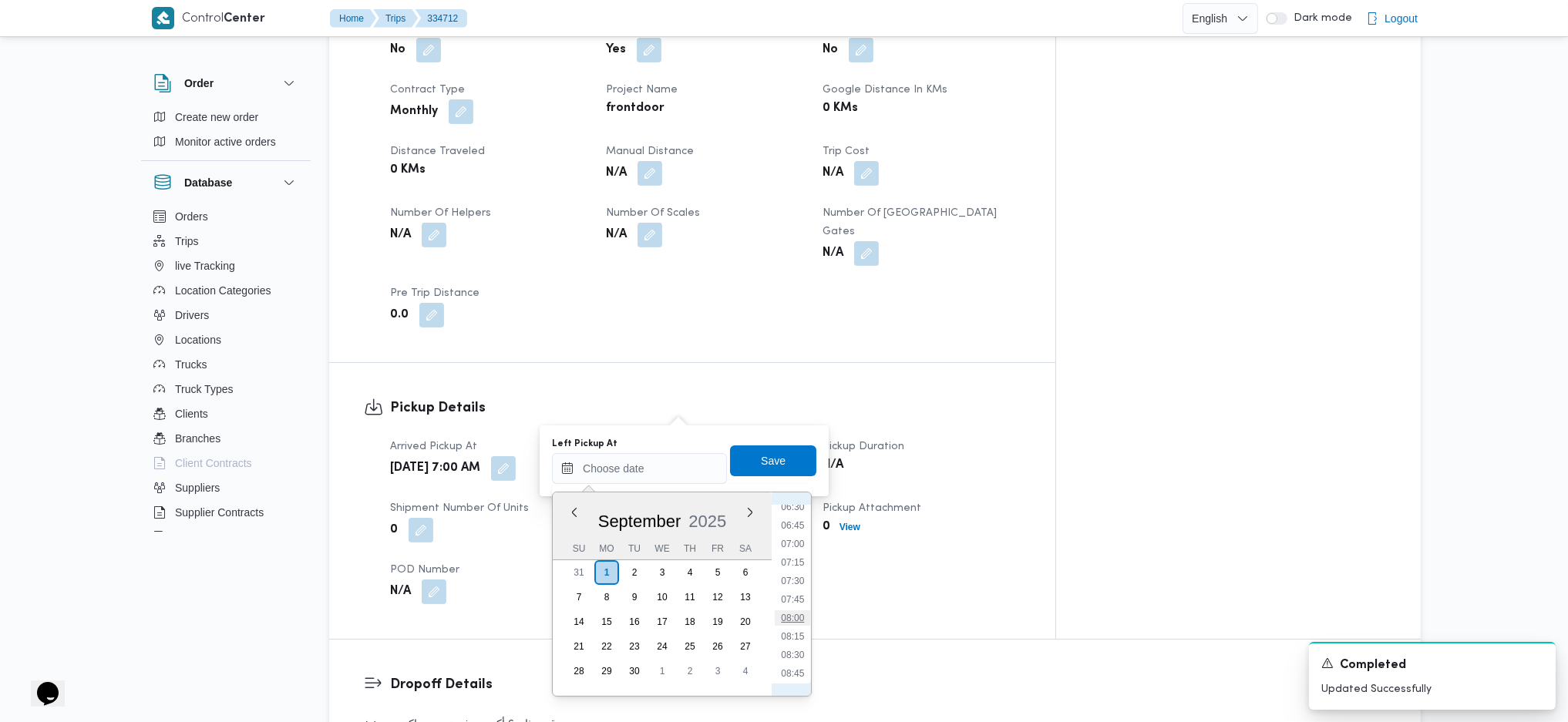
drag, startPoint x: 800, startPoint y: 624, endPoint x: 798, endPoint y: 610, distance: 14.1
click at [799, 623] on li "08:00" at bounding box center [792, 617] width 35 height 15
type input "01/09/2025 08:00"
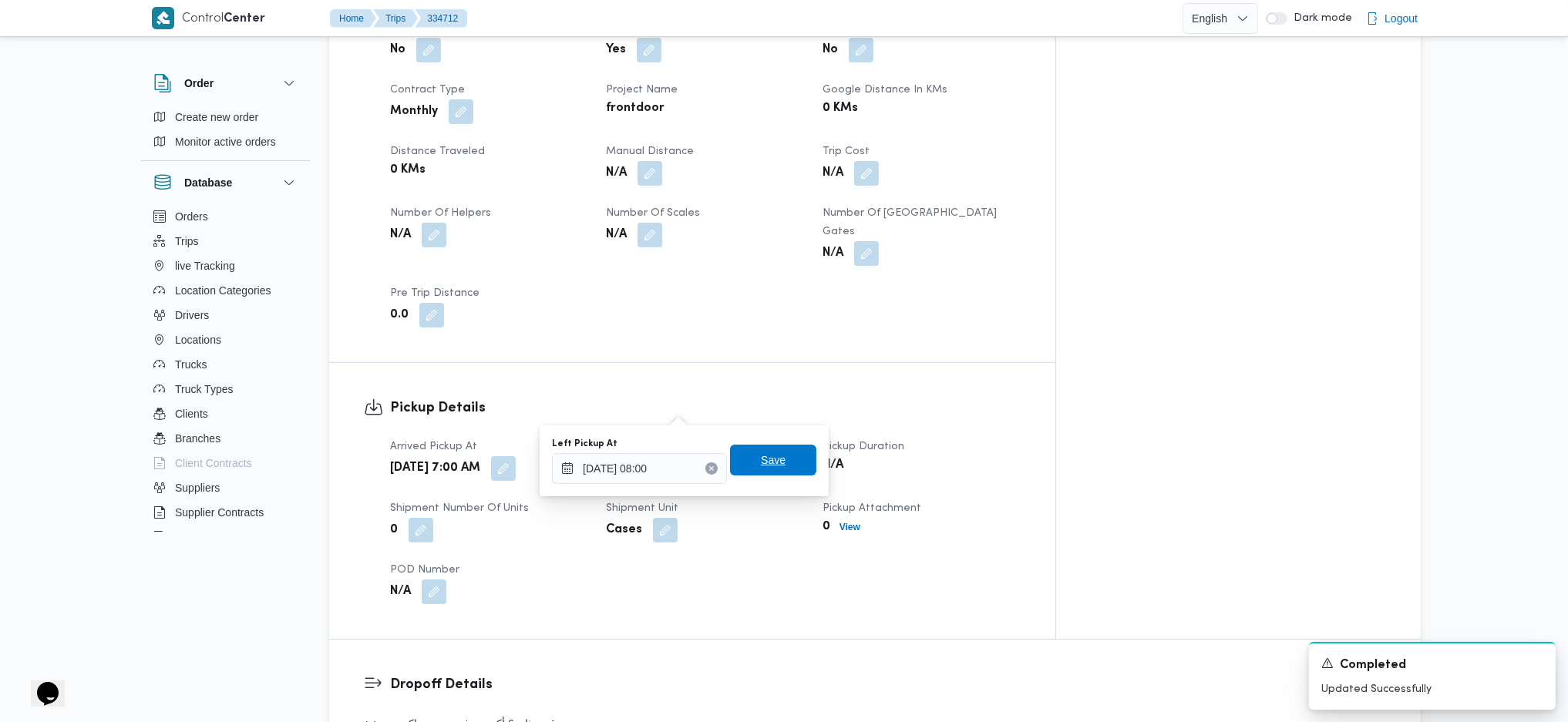
click at [768, 465] on span "Save" at bounding box center [774, 460] width 25 height 19
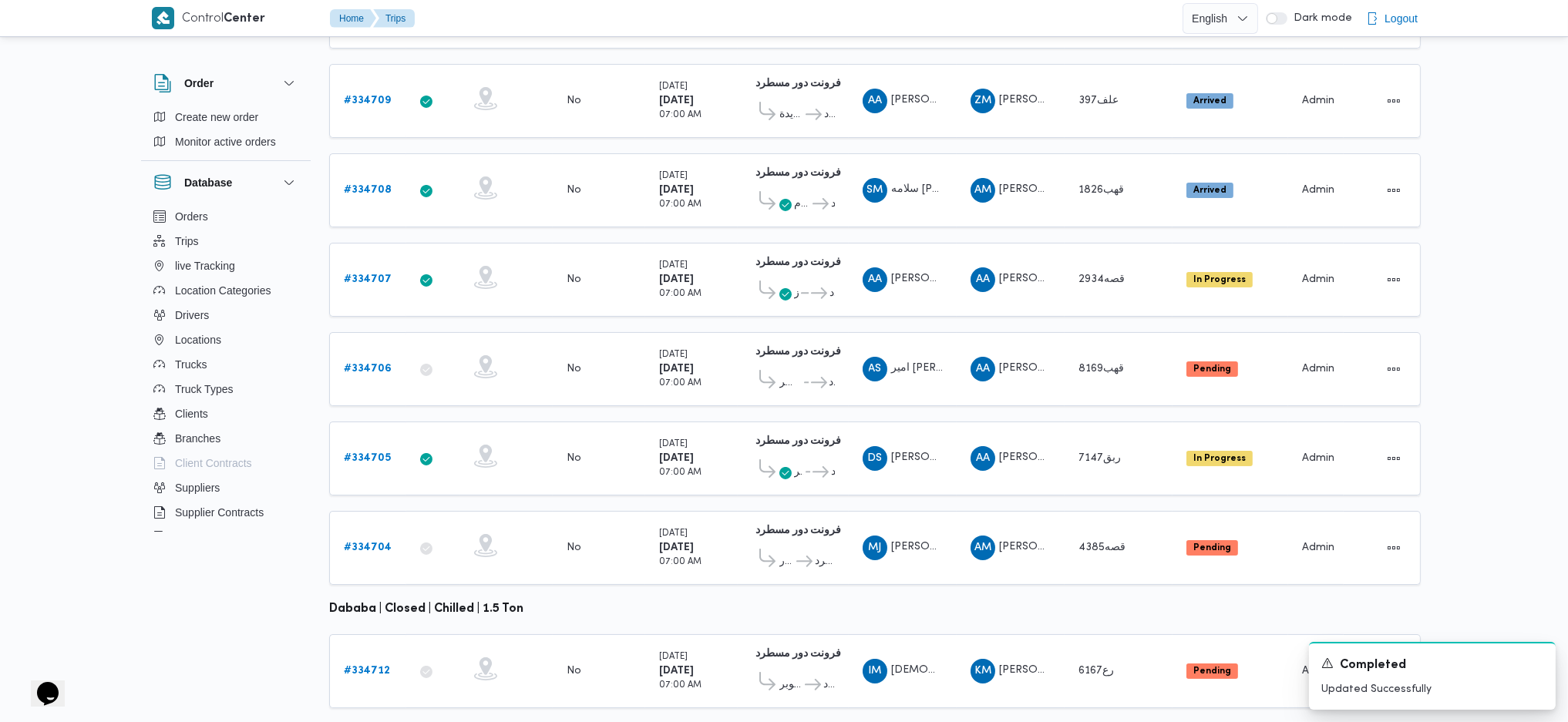
scroll to position [430, 0]
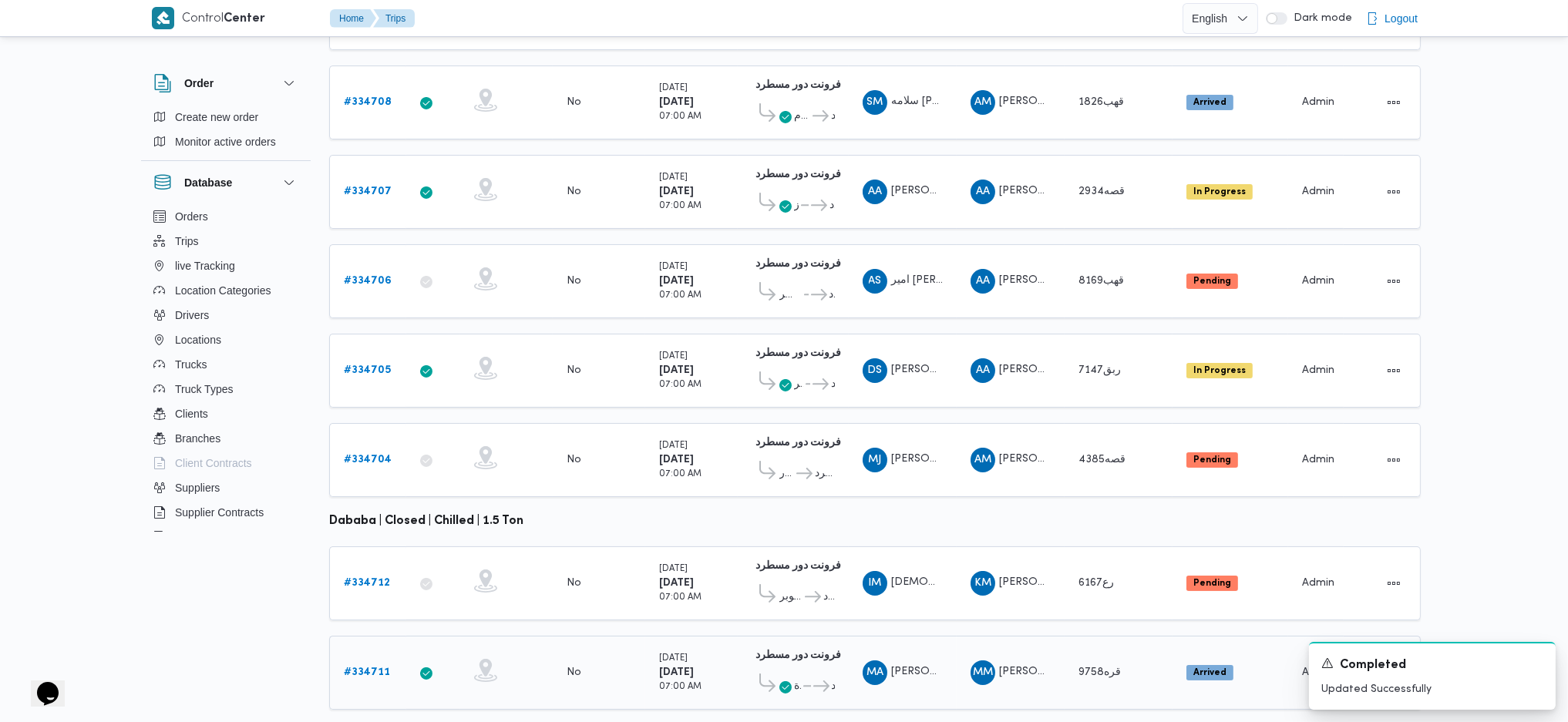
click at [377, 667] on b "# 334711" at bounding box center [367, 672] width 46 height 10
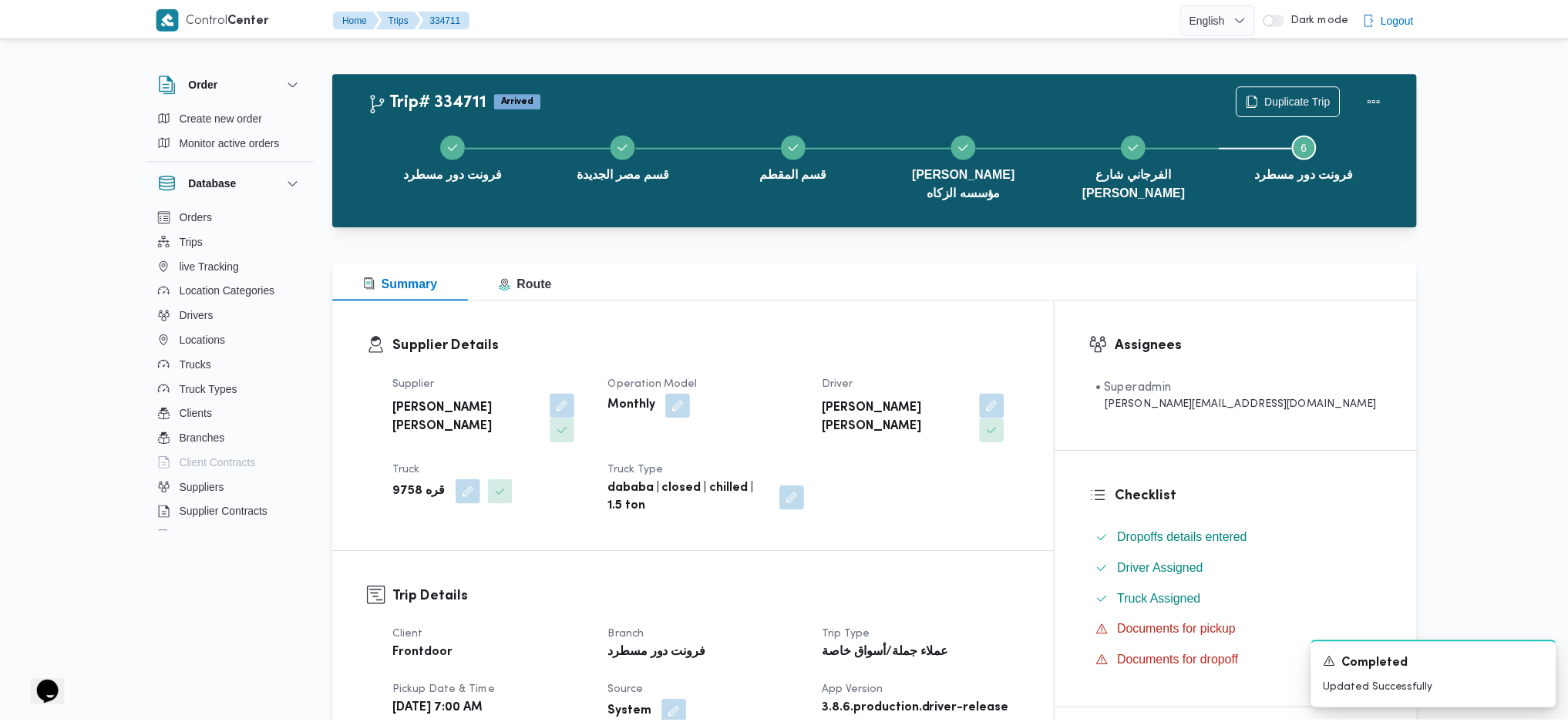
scroll to position [1335, 0]
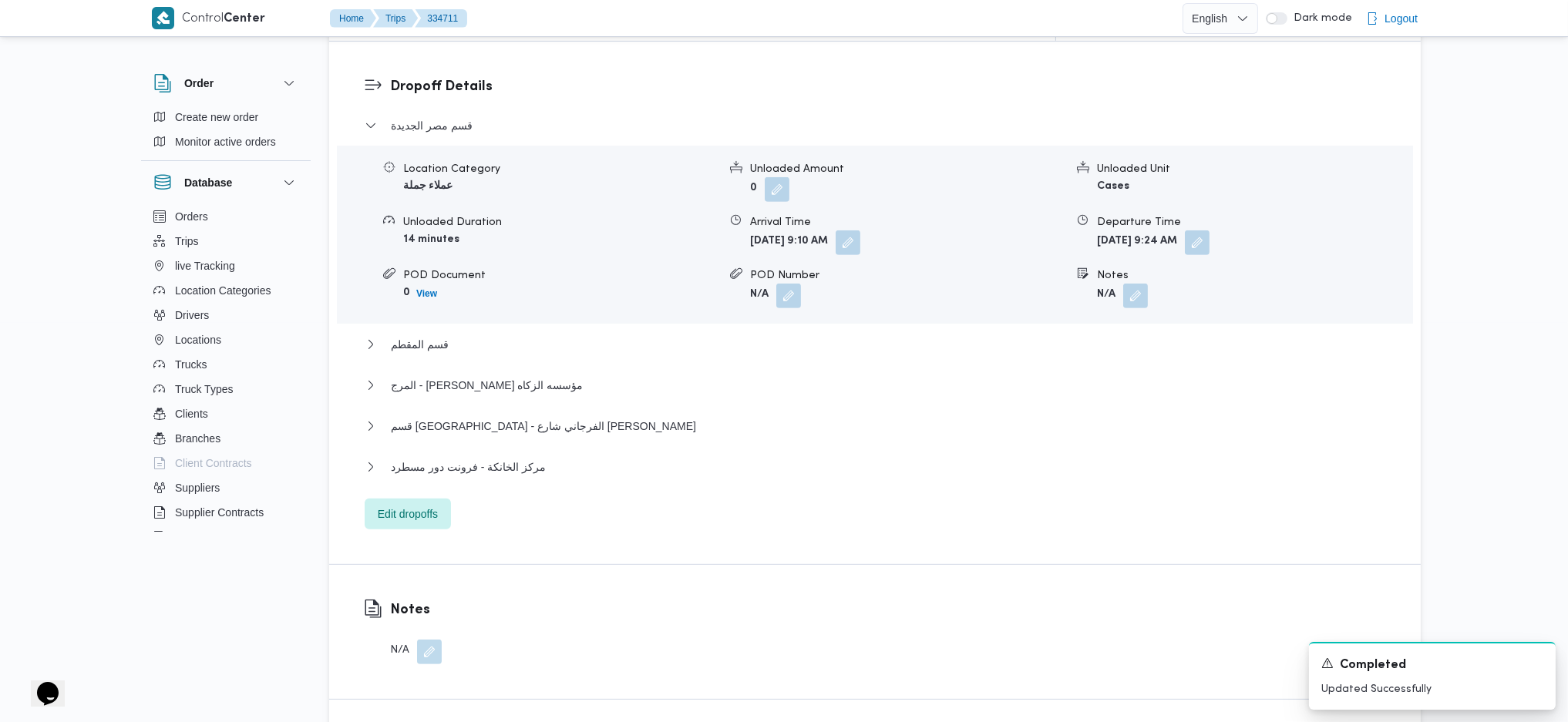
click at [401, 453] on div "Dropoff Details قسم مصر الجديدة Location Category عملاء جملة Unloaded Amount 0 …" at bounding box center [875, 303] width 1092 height 523
drag, startPoint x: 417, startPoint y: 431, endPoint x: 423, endPoint y: 425, distance: 8.5
click at [423, 504] on span "Edit dropoffs" at bounding box center [408, 513] width 60 height 19
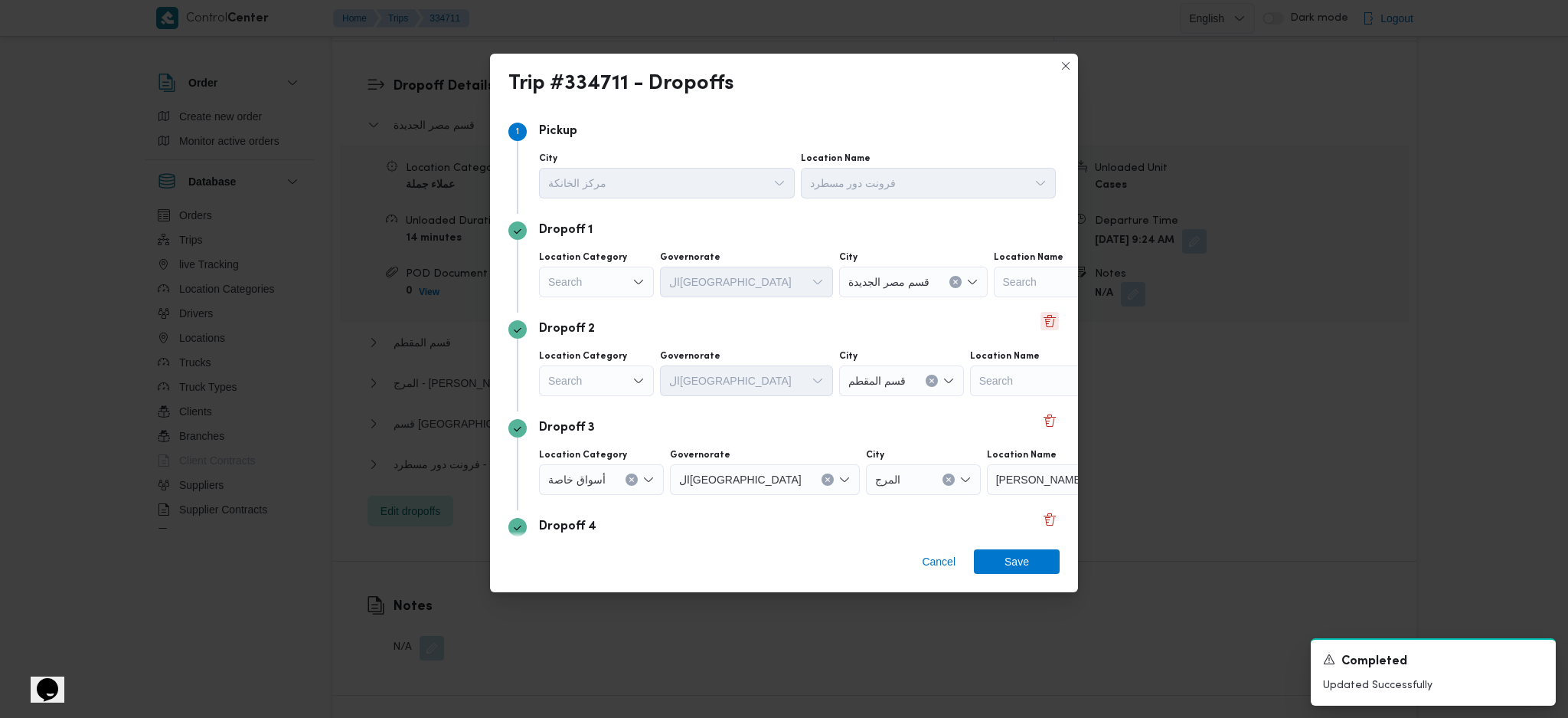
click at [1041, 318] on button "Delete" at bounding box center [1049, 321] width 18 height 19
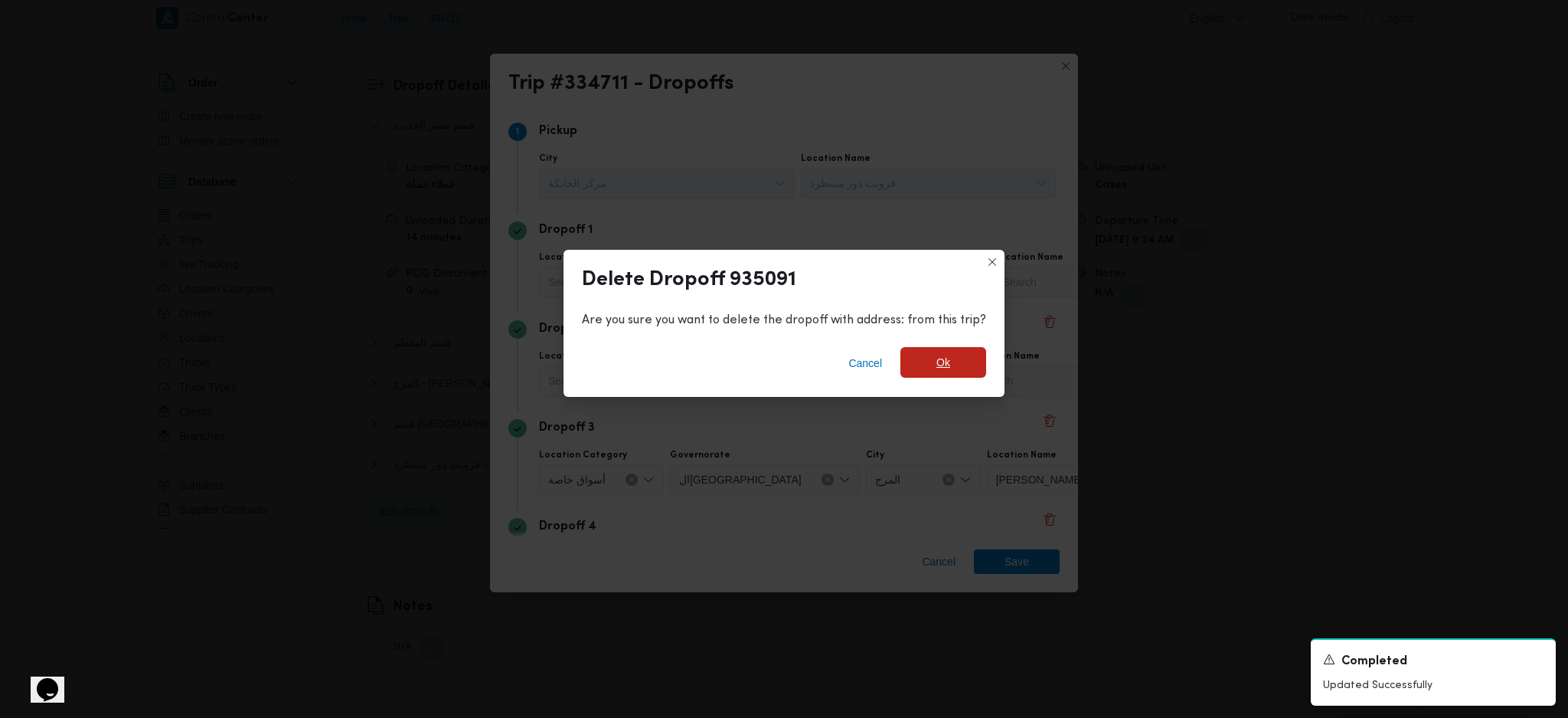
click at [962, 349] on span "Ok" at bounding box center [943, 362] width 85 height 31
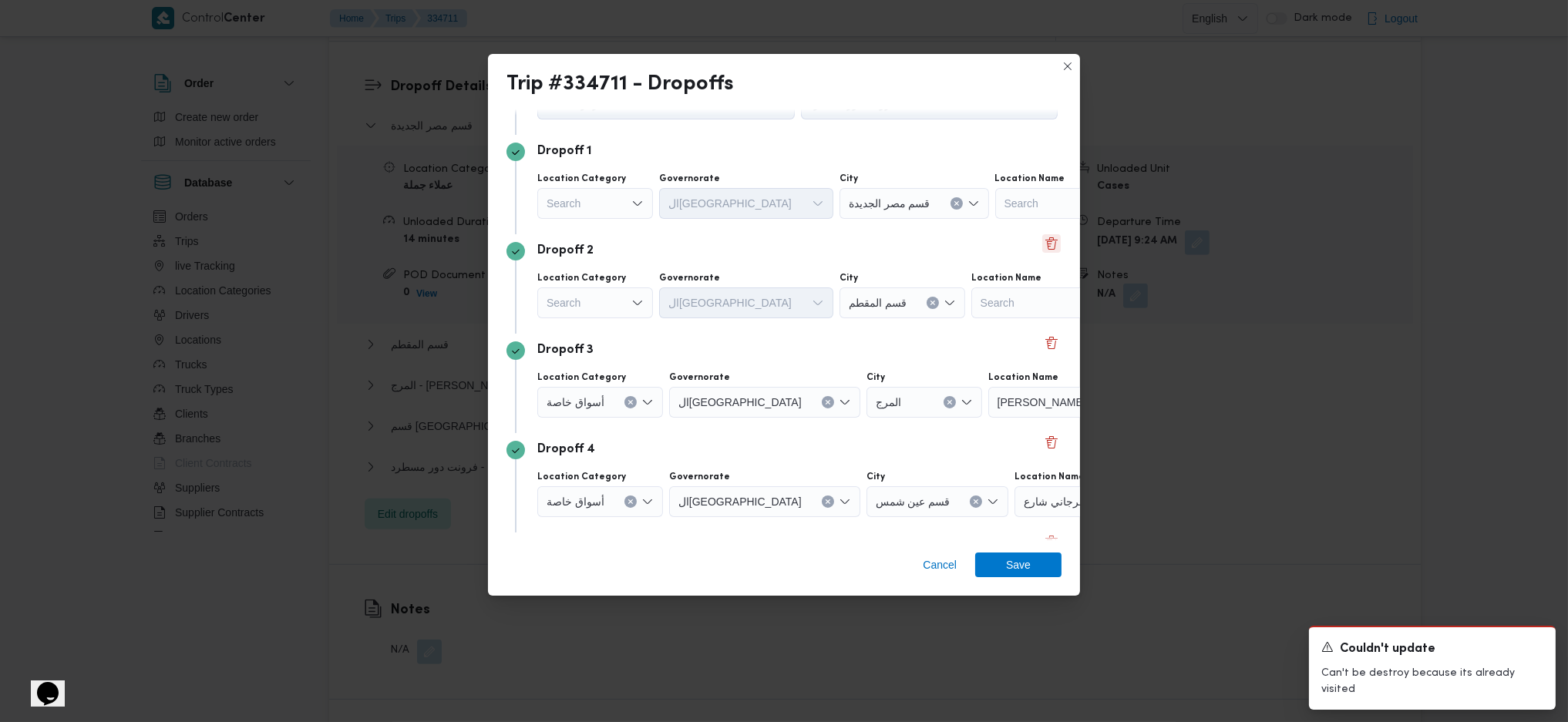
scroll to position [103, 0]
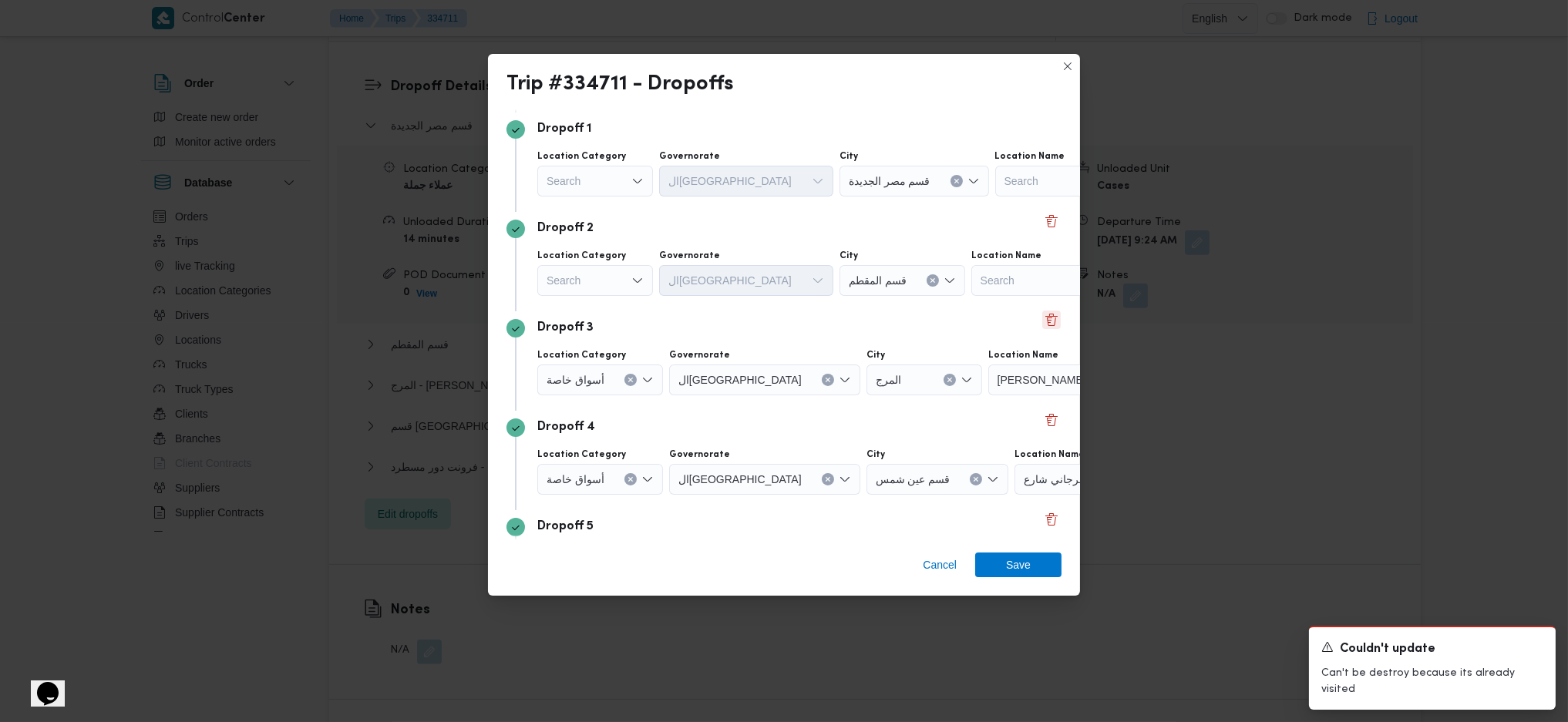
click at [1042, 321] on button "Delete" at bounding box center [1051, 320] width 19 height 19
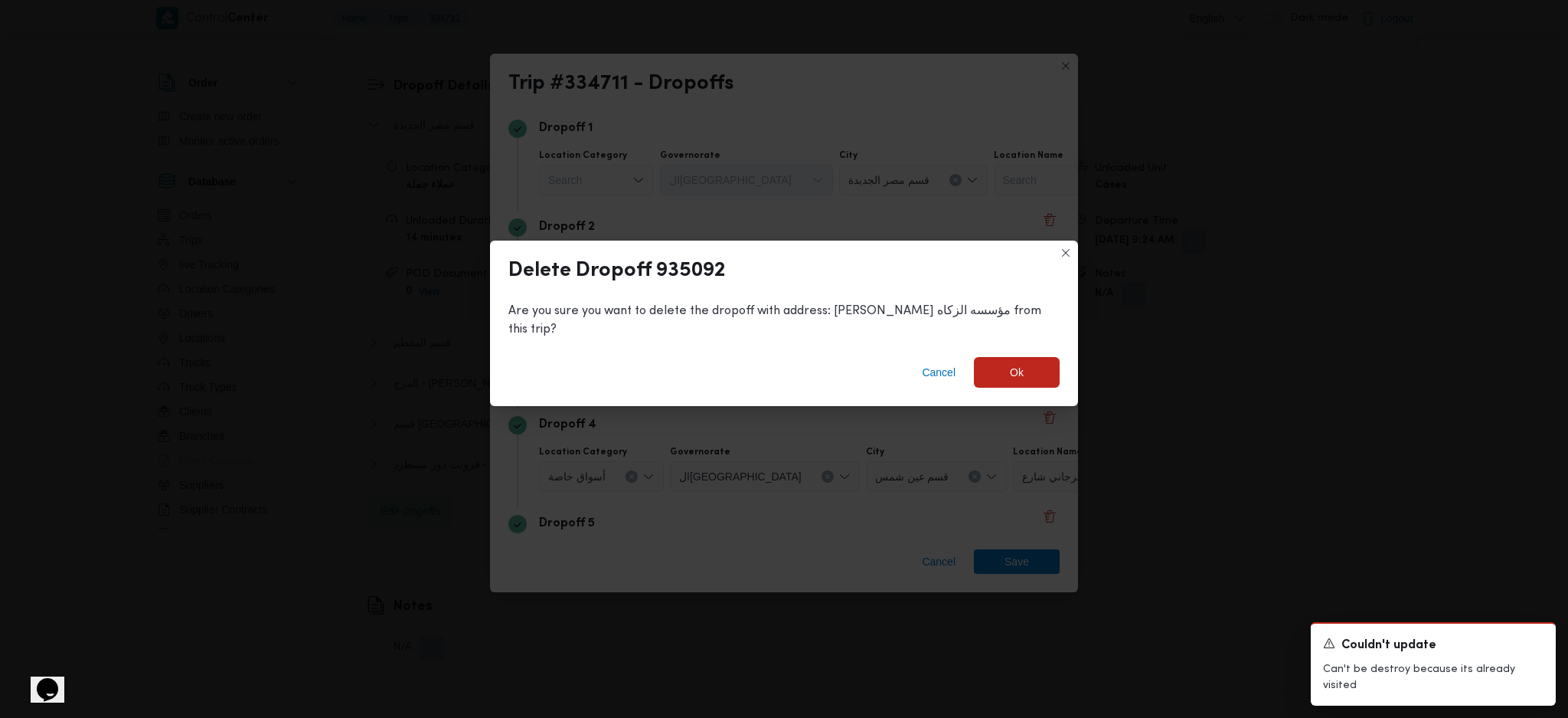
click at [973, 381] on div "Cancel Ok" at bounding box center [784, 375] width 588 height 62
click at [1010, 362] on span "Ok" at bounding box center [1017, 371] width 14 height 19
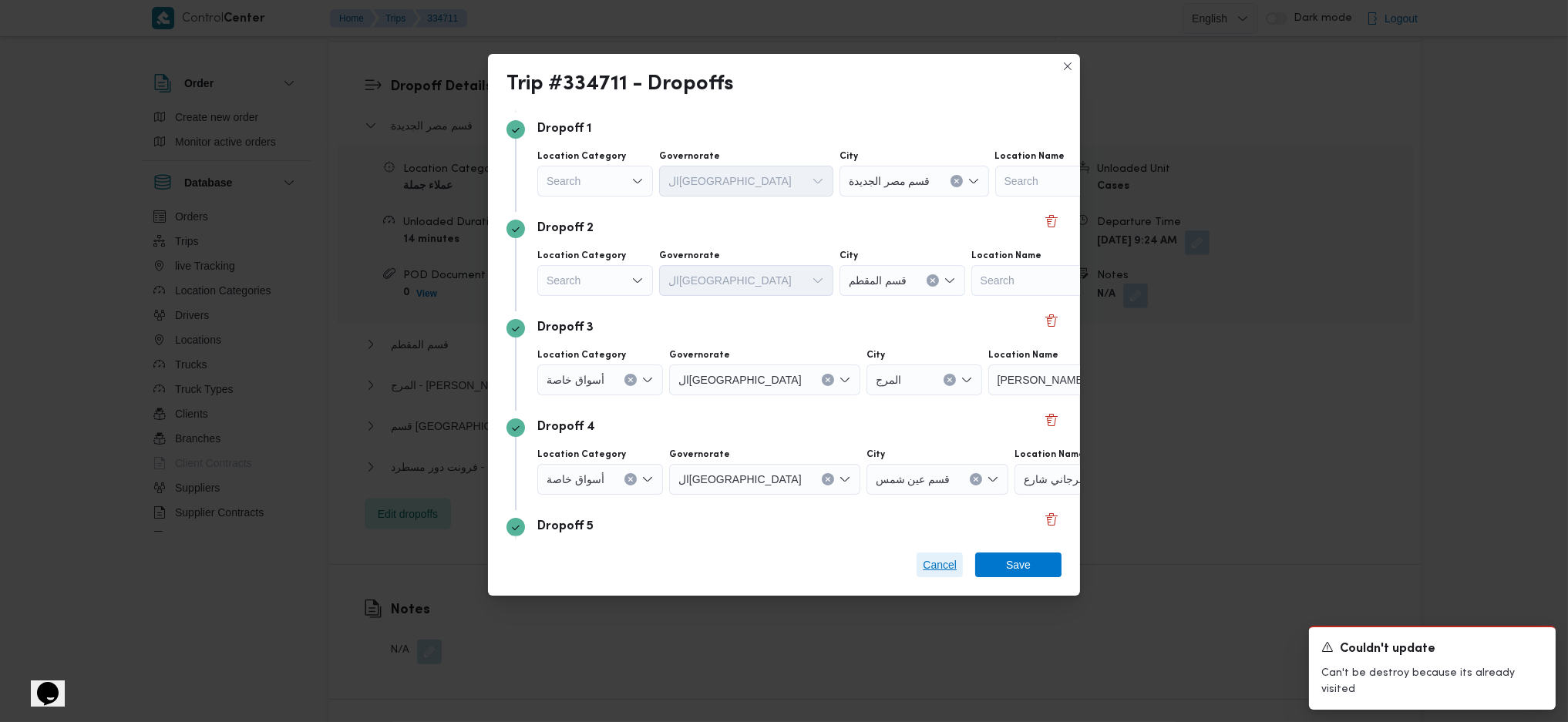
click at [928, 562] on span "Cancel" at bounding box center [940, 564] width 34 height 19
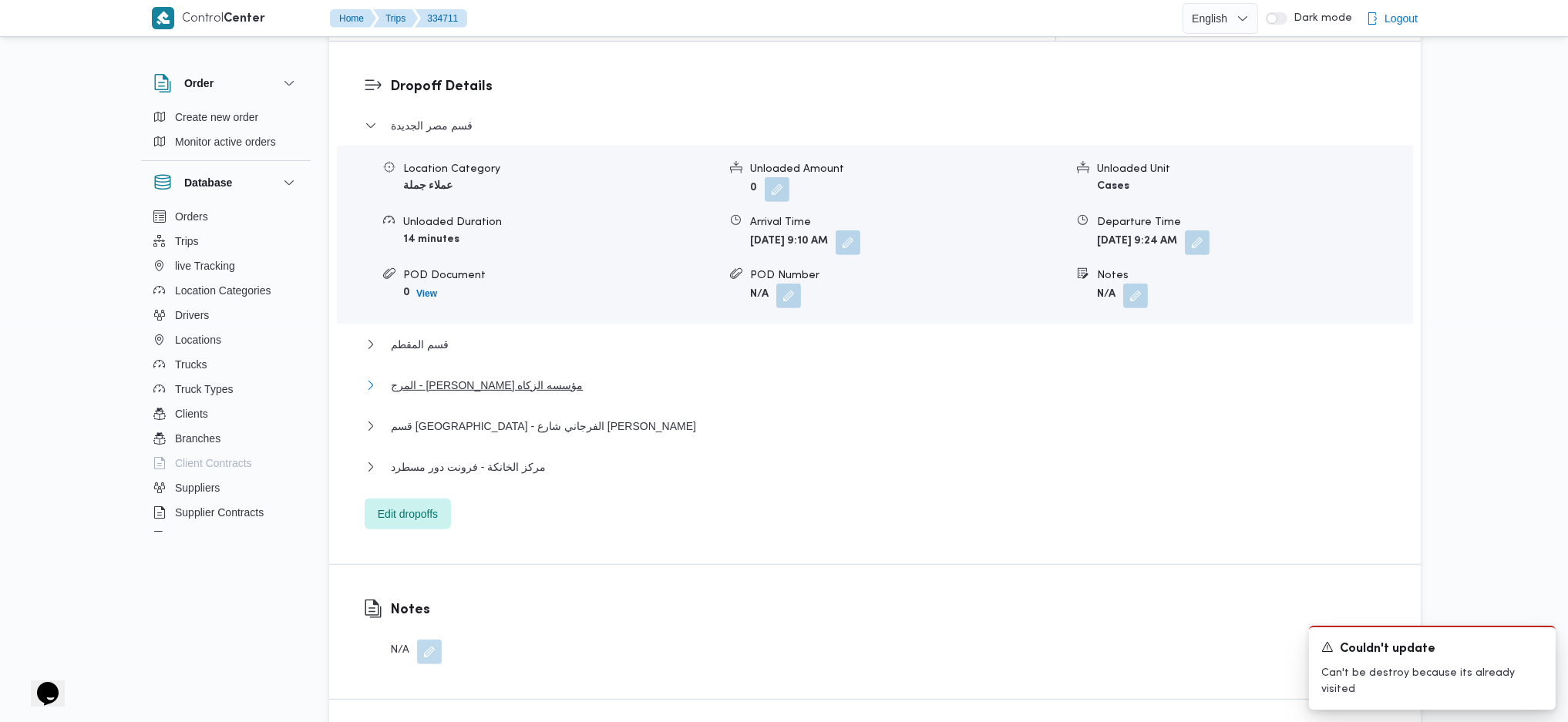
click at [495, 376] on span "المرج - عز موسي فرع مؤسسه الزكاه" at bounding box center [487, 384] width 192 height 19
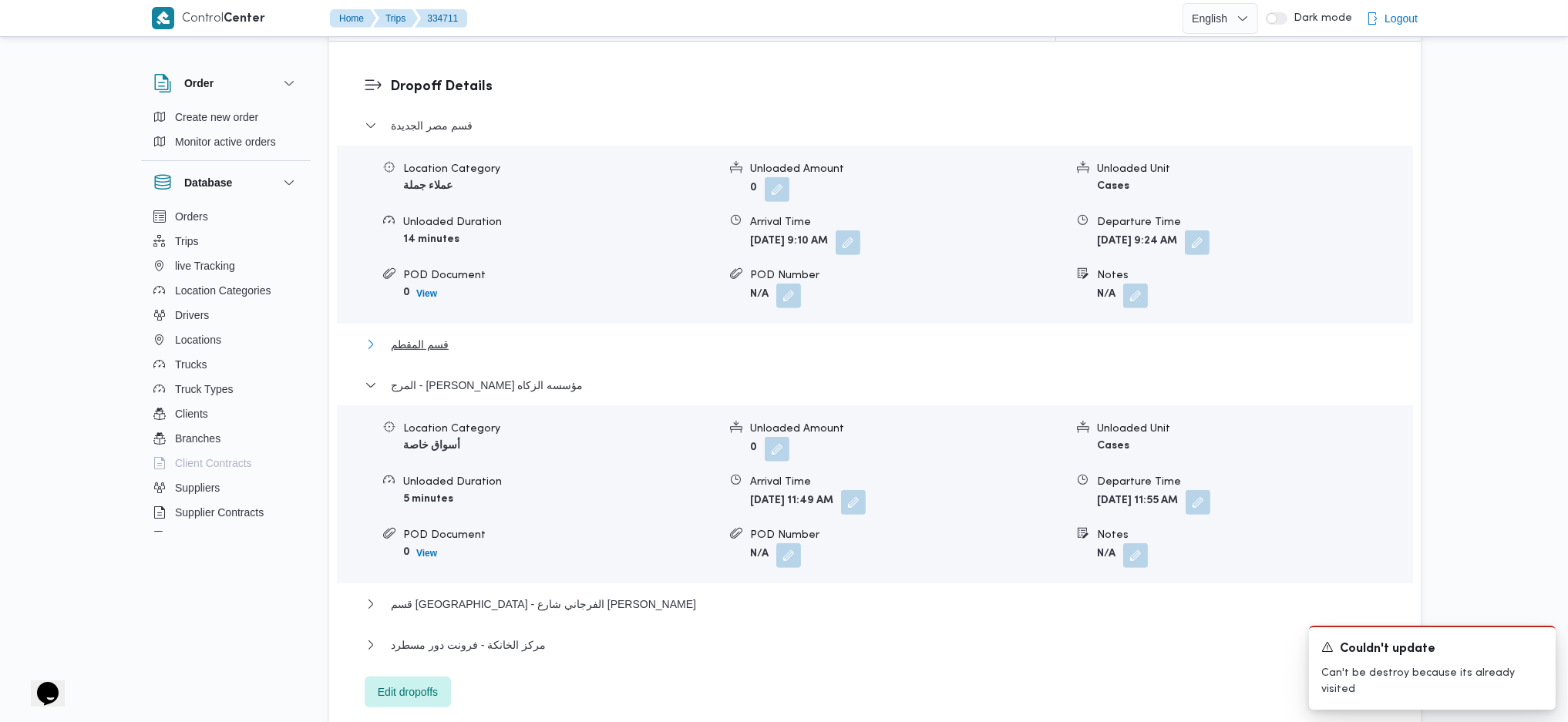
click at [435, 335] on span "قسم المقطم" at bounding box center [419, 344] width 58 height 19
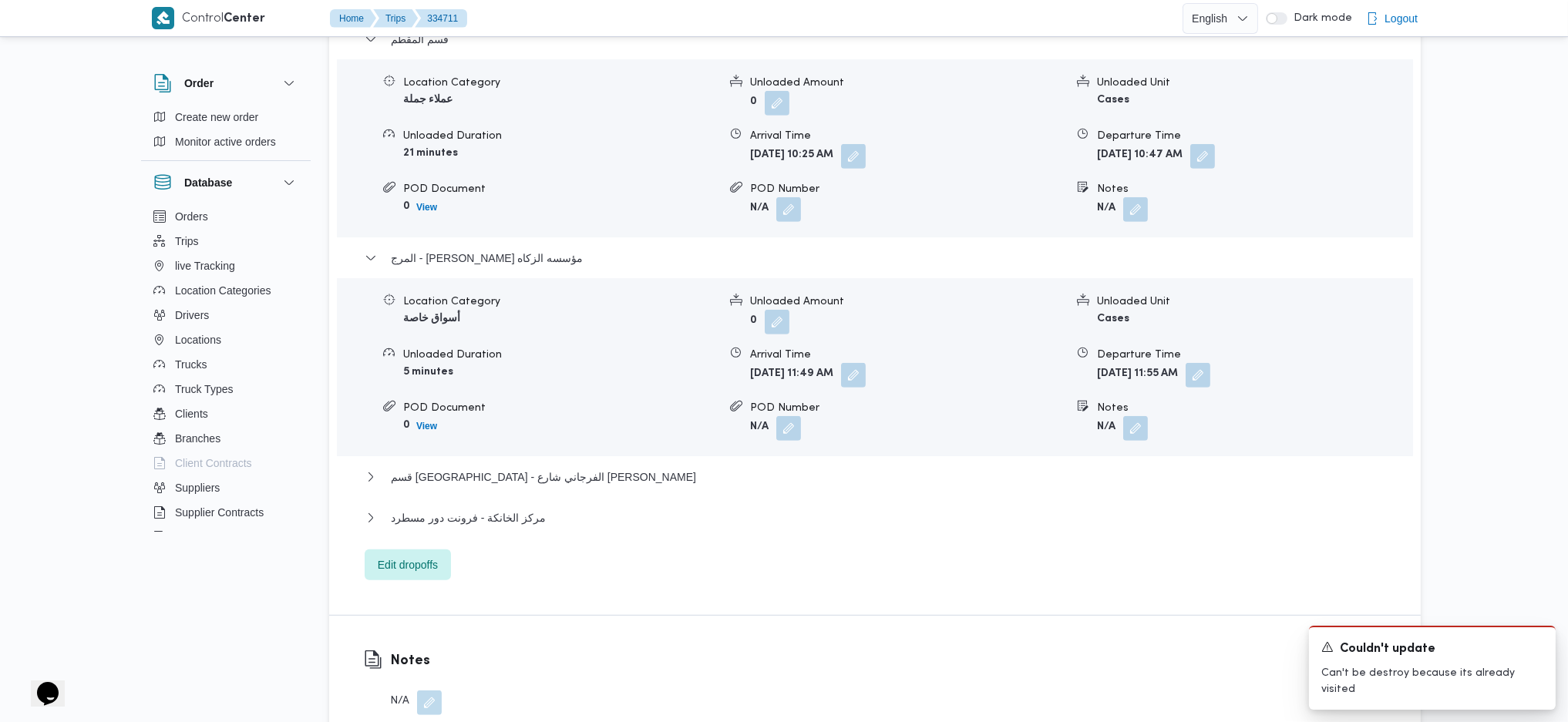
scroll to position [1643, 0]
click at [520, 465] on span "قسم عين شمس - الفرجاني شارع أحمد إسماعيل" at bounding box center [543, 474] width 305 height 19
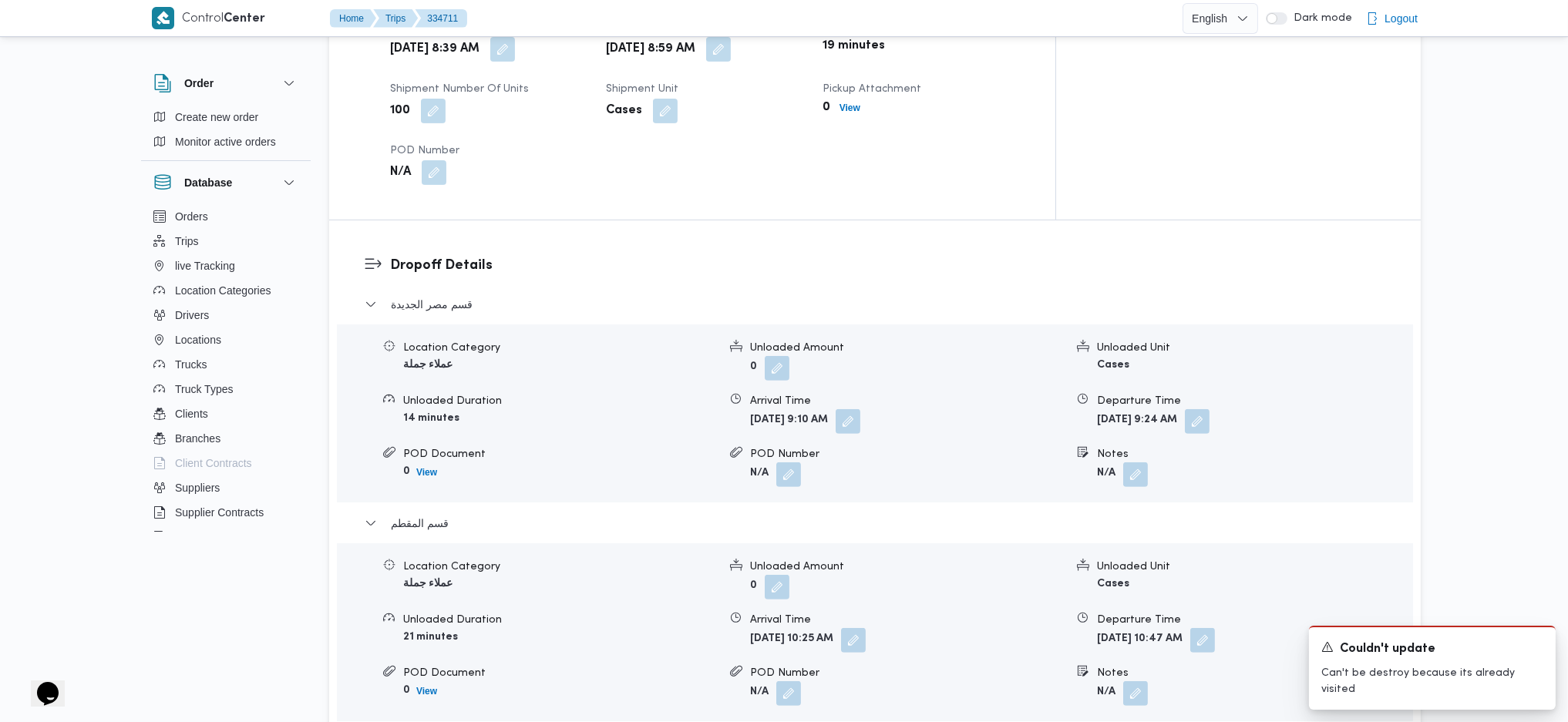
scroll to position [1130, 0]
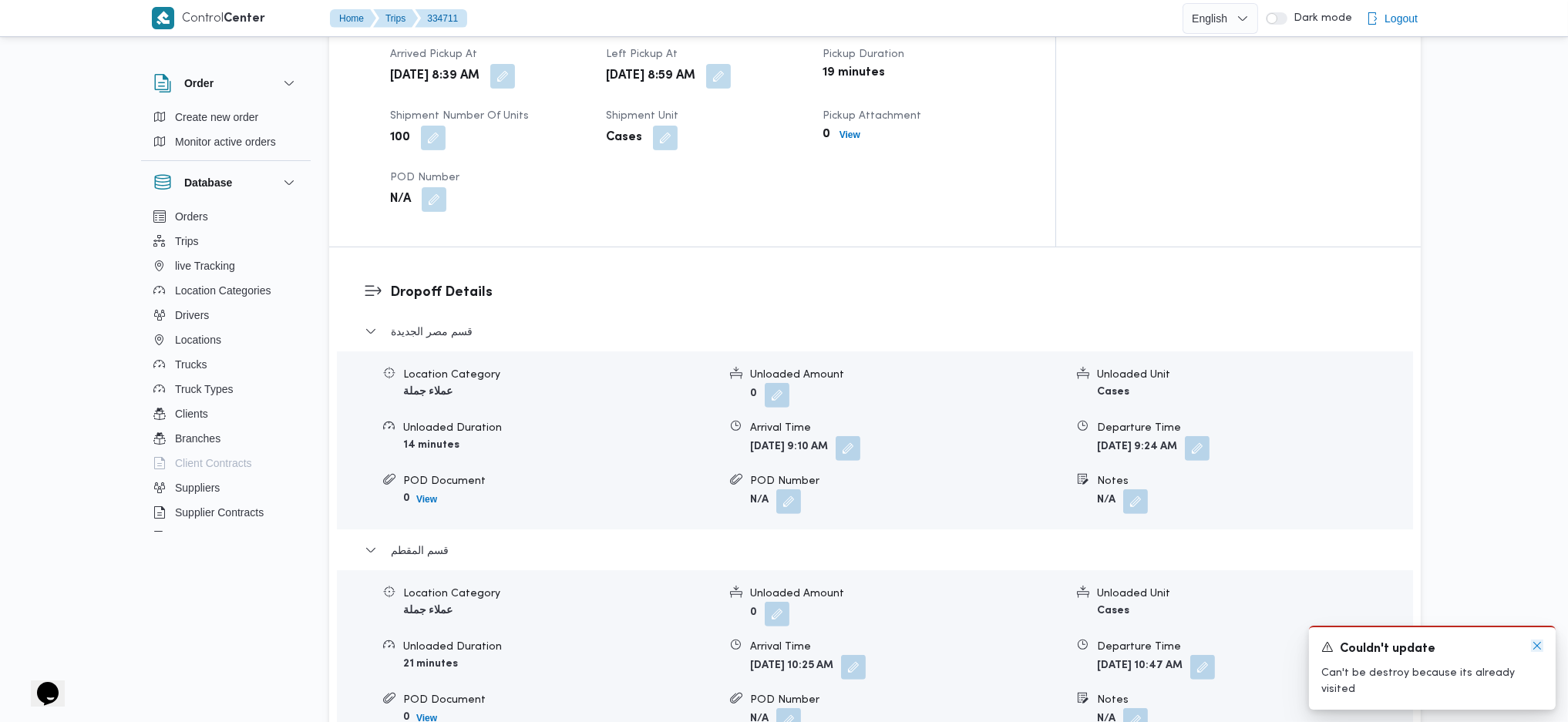
click at [1532, 652] on icon "Dismiss toast" at bounding box center [1538, 646] width 12 height 12
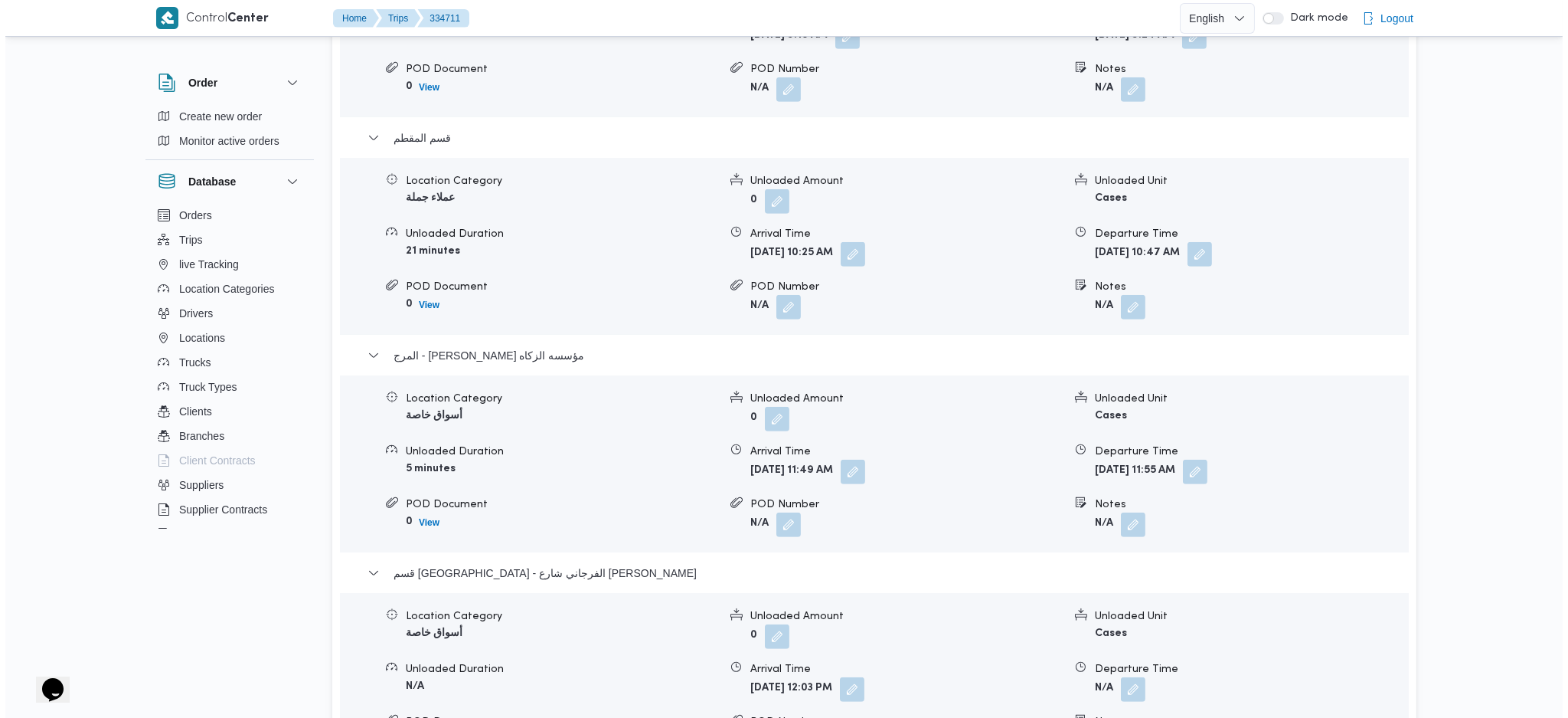
scroll to position [1839, 0]
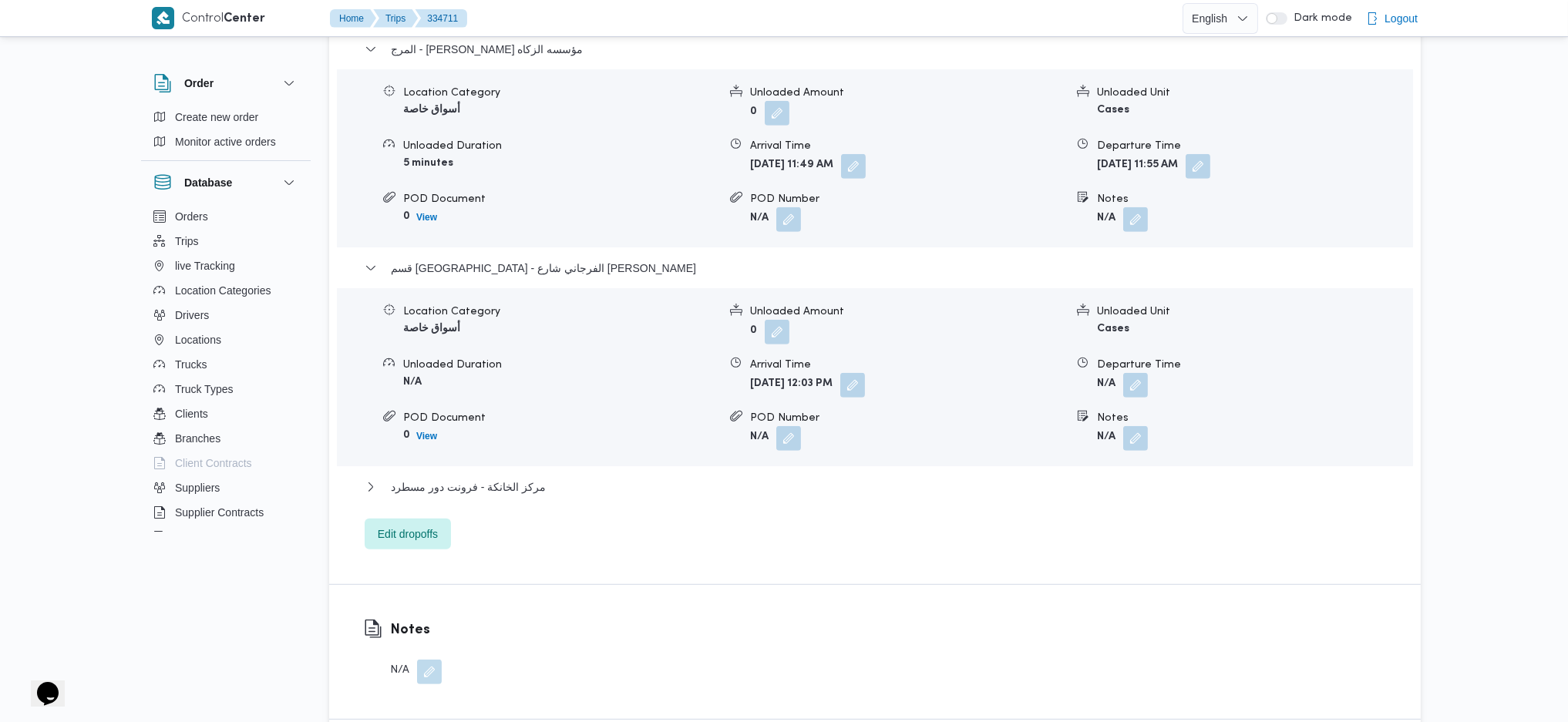
click at [401, 464] on div "Dropoff Details قسم مصر الجديدة Location Category عملاء جملة Unloaded Amount 0 …" at bounding box center [875, 56] width 1092 height 1057
click at [444, 518] on span "Edit dropoffs" at bounding box center [407, 533] width 86 height 31
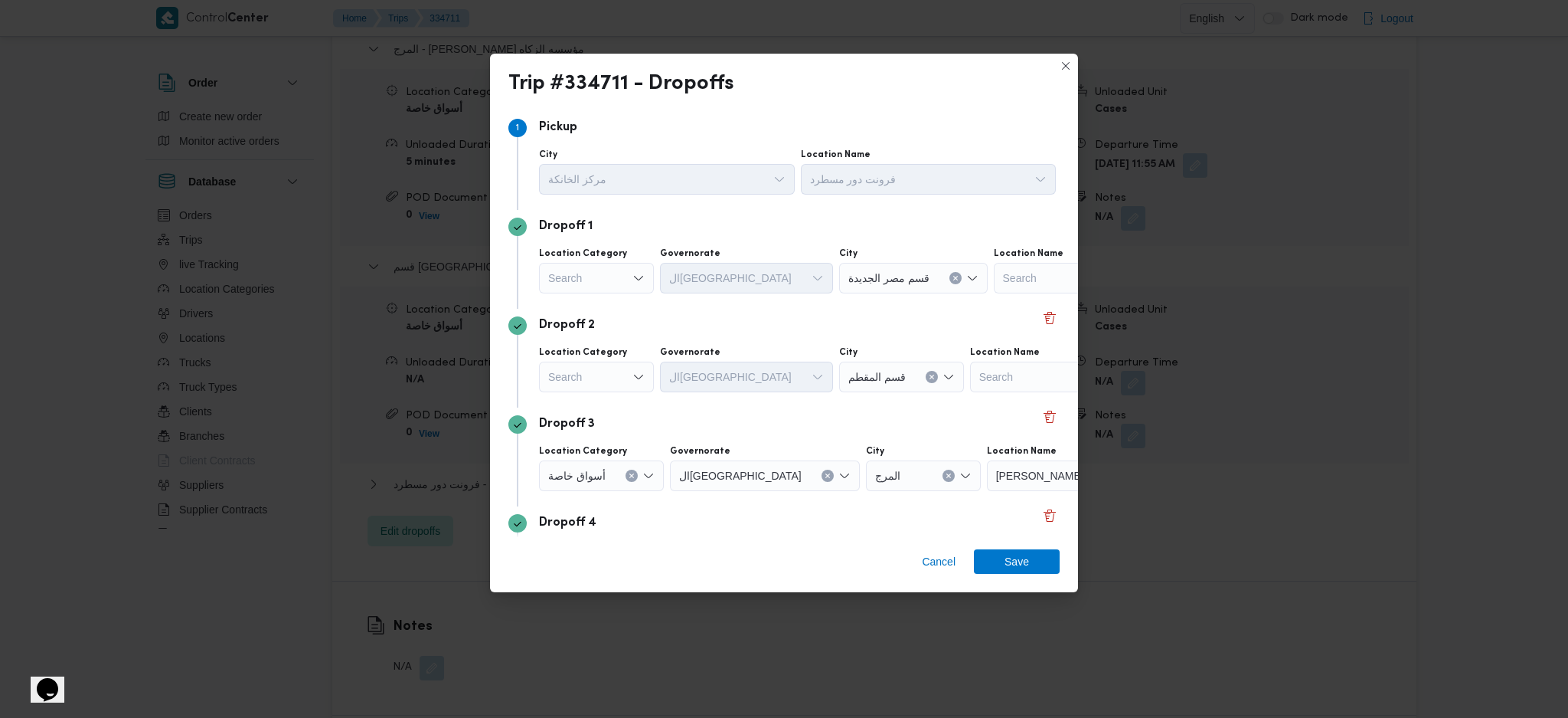
scroll to position [0, 0]
click at [615, 285] on div "Search" at bounding box center [596, 282] width 114 height 31
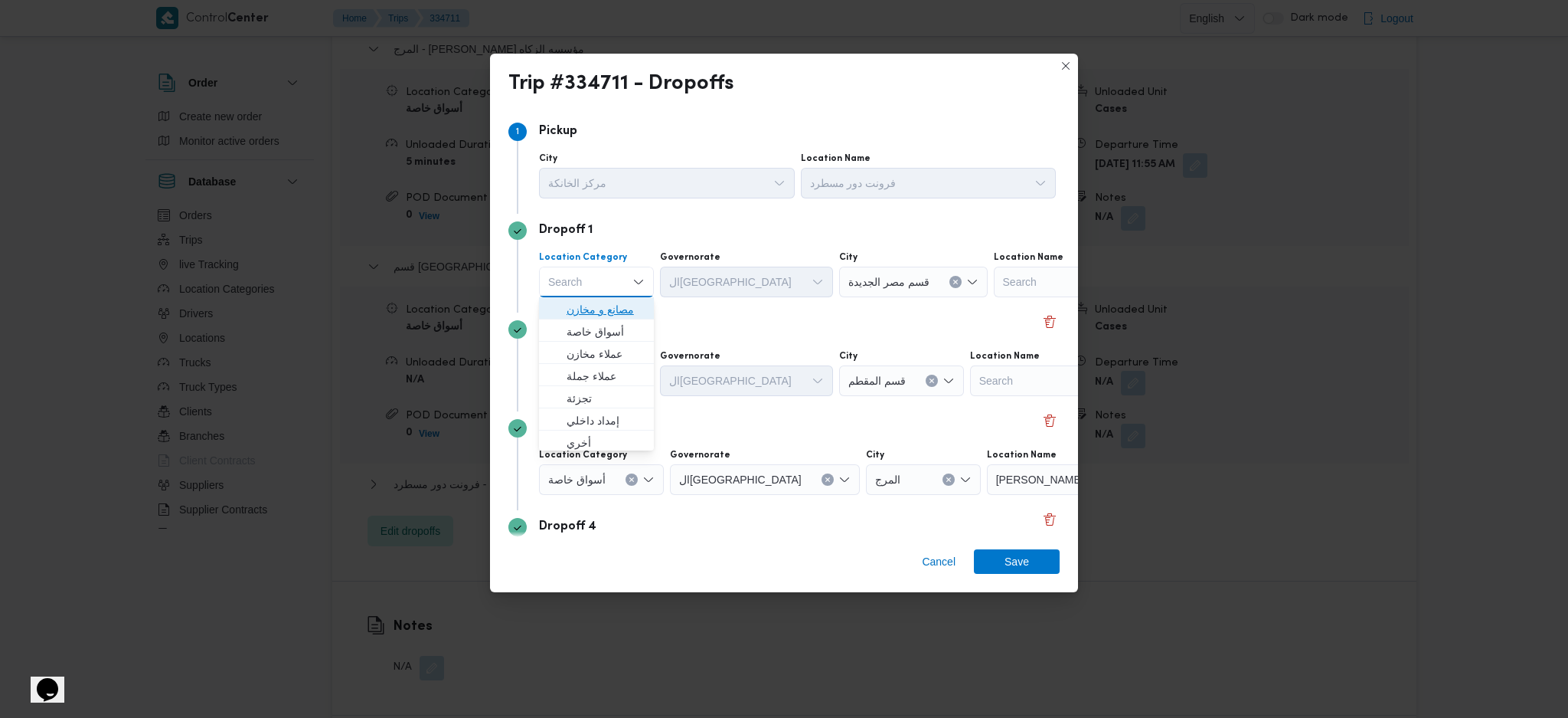
click at [592, 303] on span "مصانع و مخازن" at bounding box center [606, 309] width 78 height 19
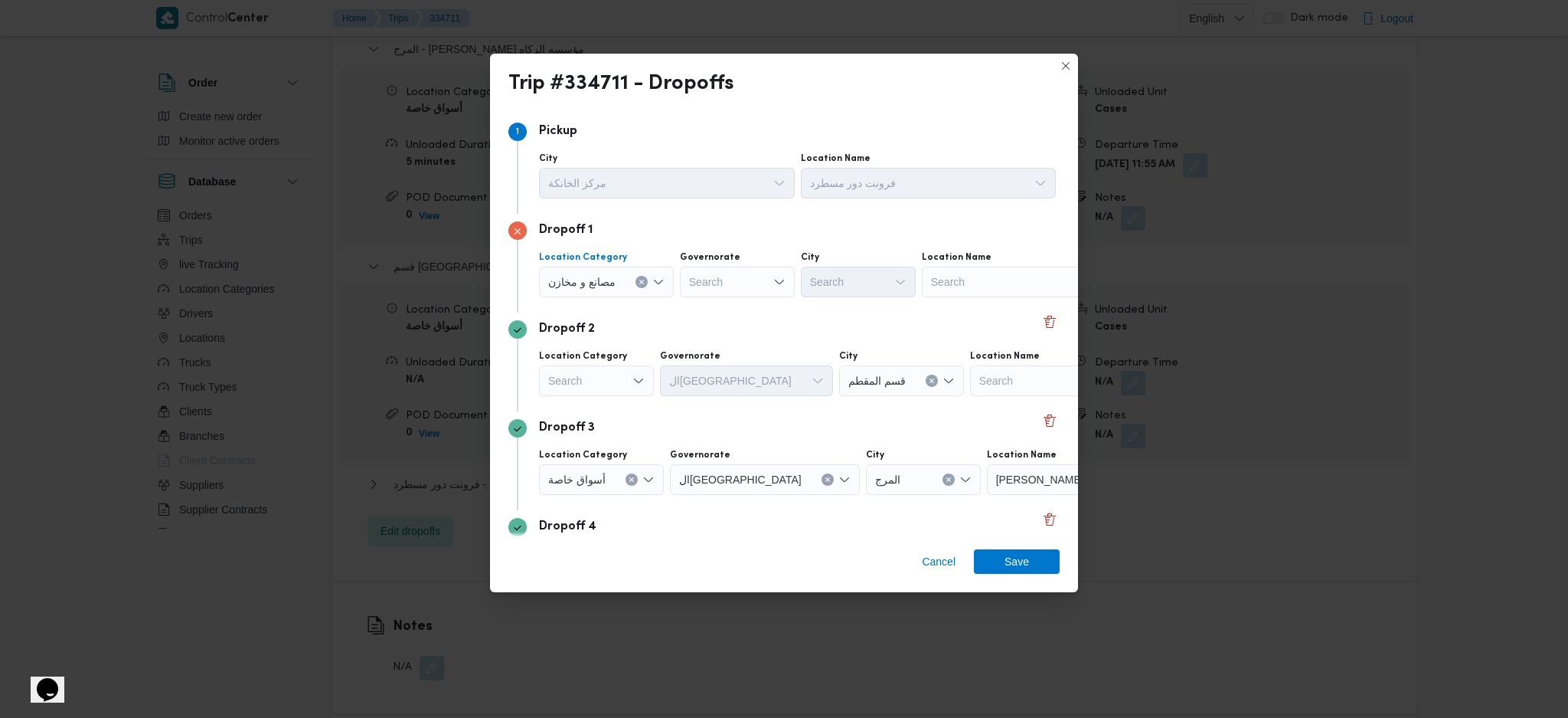
click at [637, 281] on button "Clear input" at bounding box center [642, 282] width 12 height 12
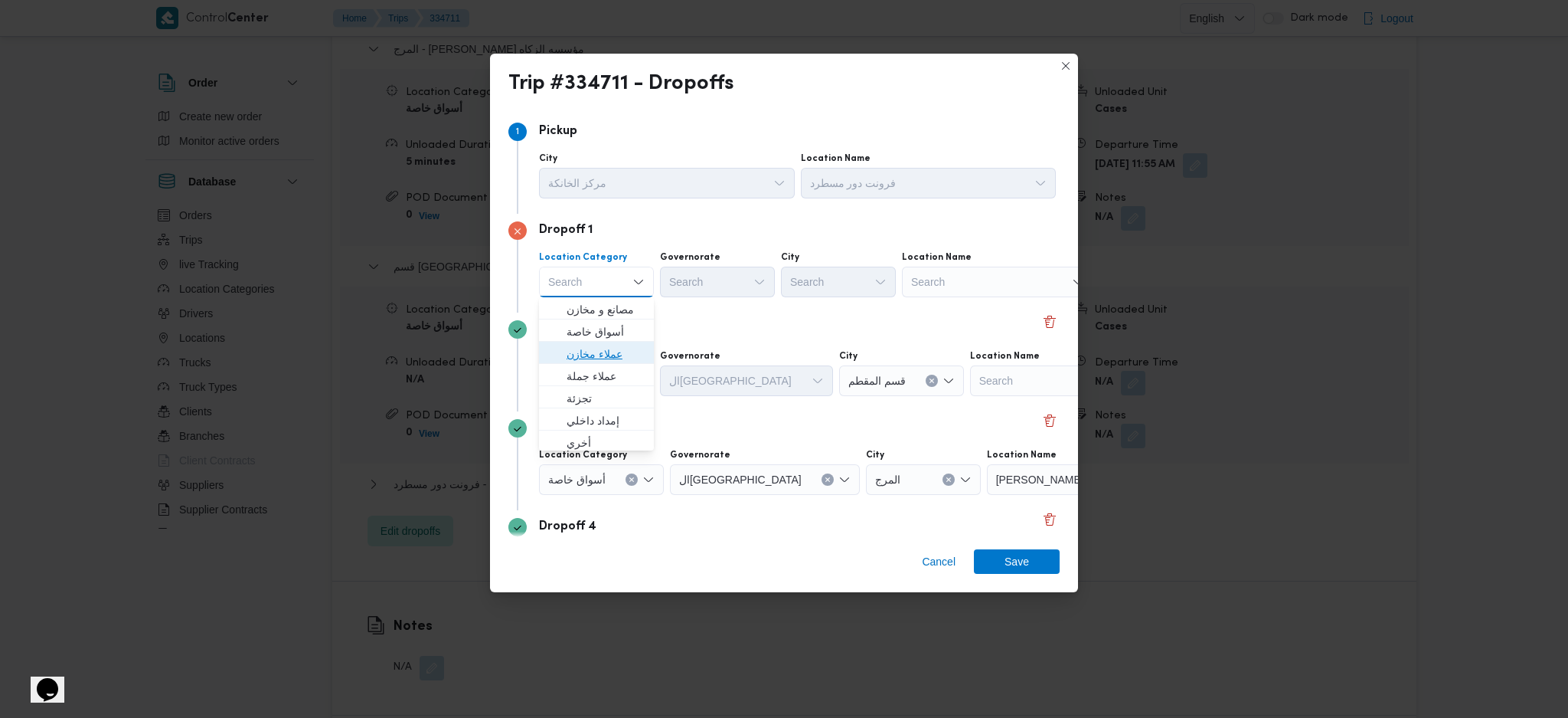
click at [610, 351] on span "عملاء مخازن" at bounding box center [606, 353] width 78 height 19
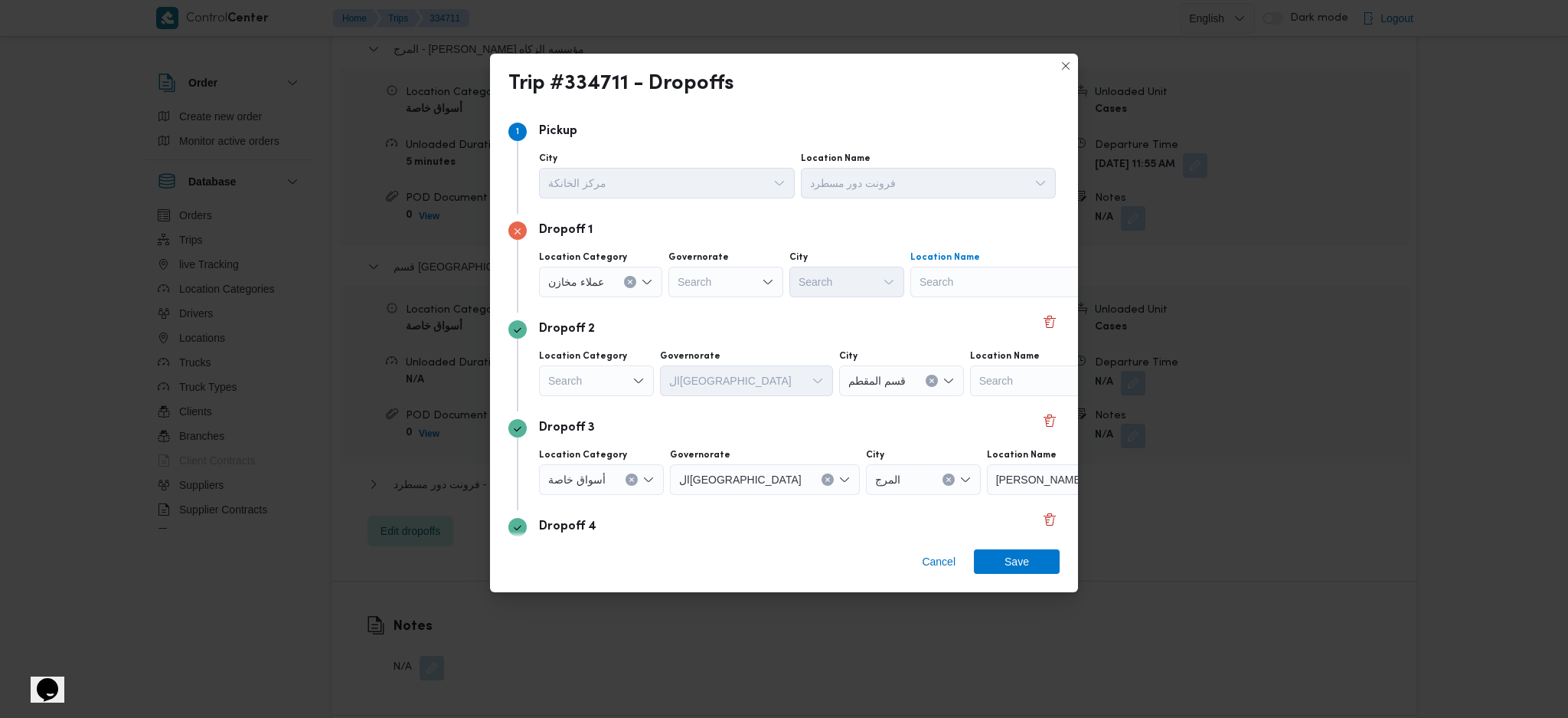
click at [994, 285] on div "Search" at bounding box center [1005, 282] width 191 height 31
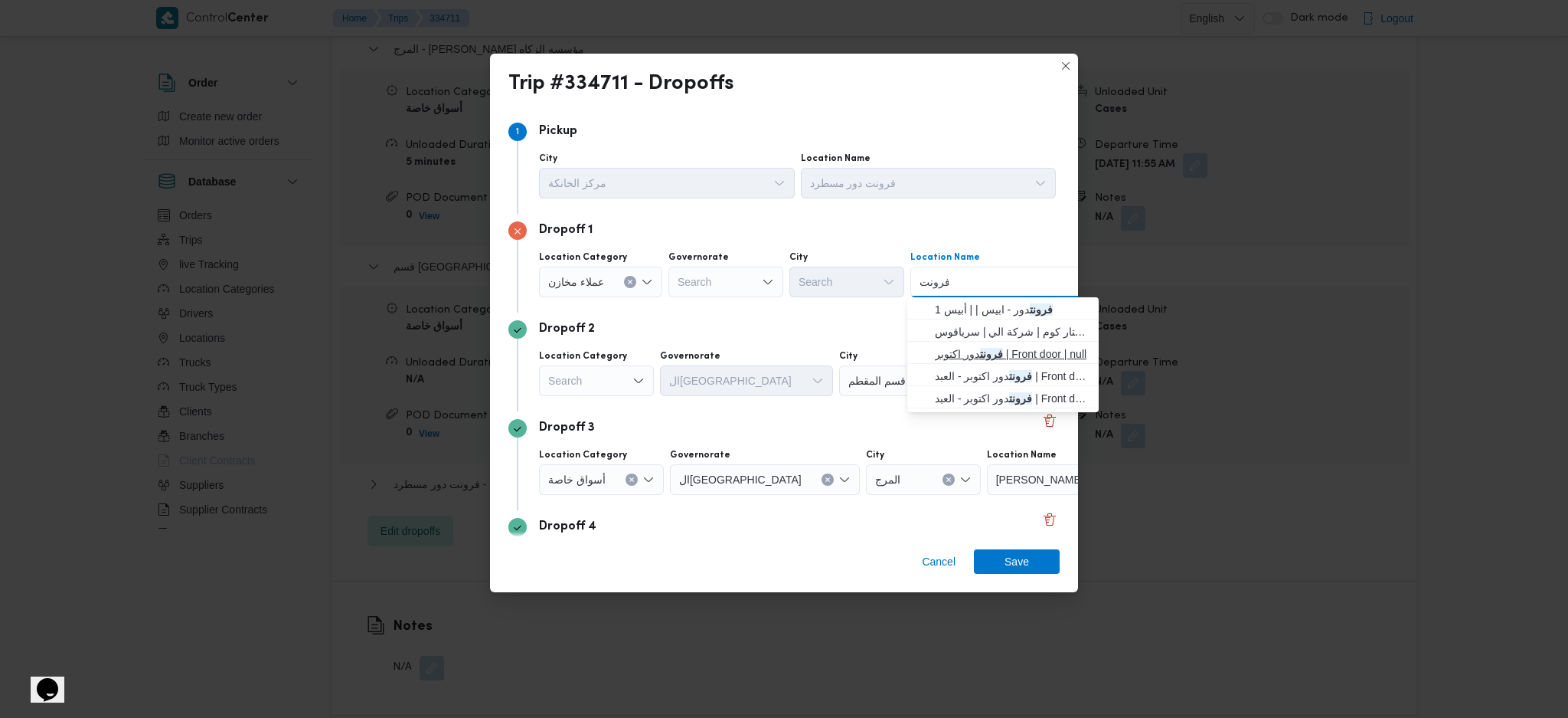
type input "فرونت"
drag, startPoint x: 968, startPoint y: 359, endPoint x: 838, endPoint y: 359, distance: 130.0
click at [968, 359] on span "فرونت دور اكتوبر | Front door | null" at bounding box center [1012, 353] width 155 height 19
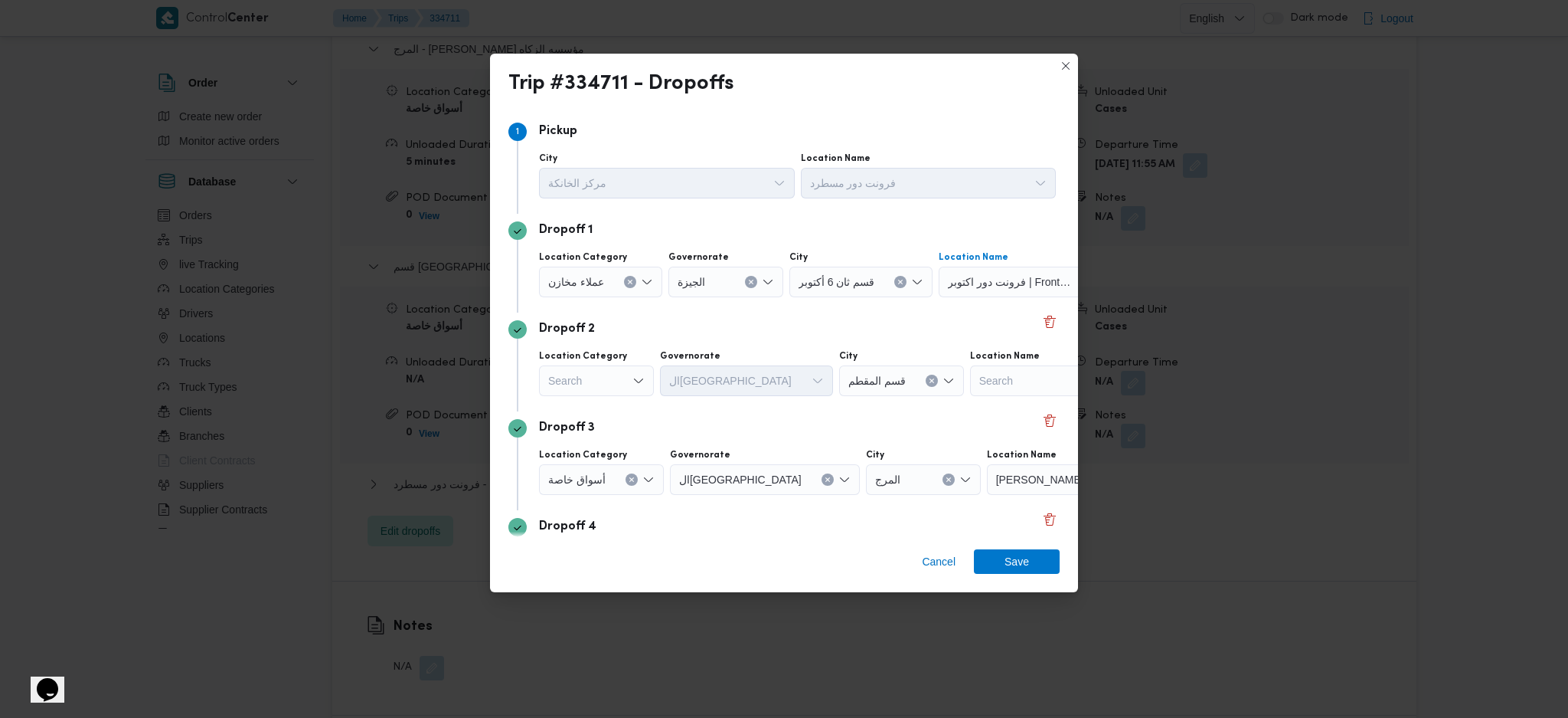
click at [619, 385] on div "Search" at bounding box center [596, 381] width 114 height 31
click at [593, 452] on span "عملاء مخازن" at bounding box center [606, 453] width 78 height 19
click at [971, 376] on div "Search" at bounding box center [1005, 381] width 191 height 31
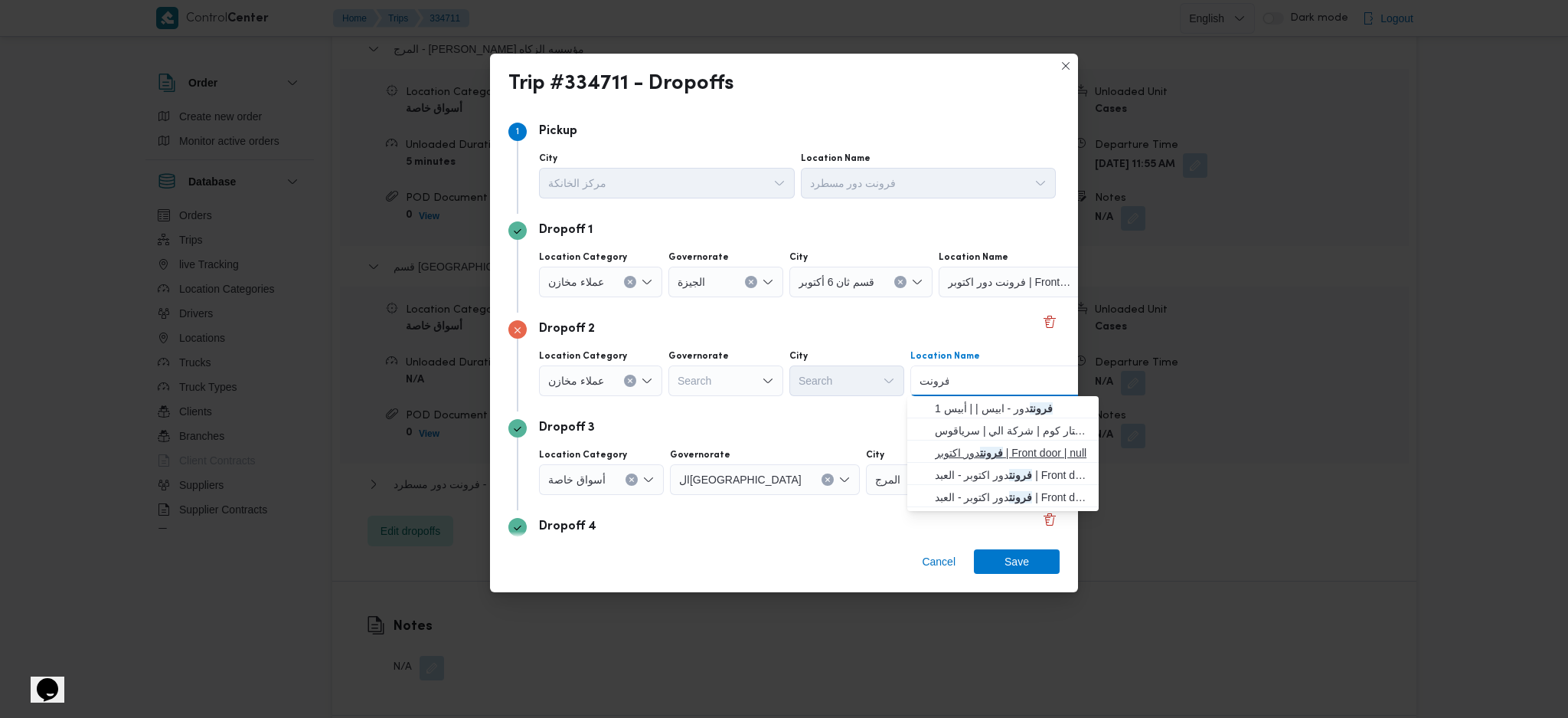
type input "فرونت"
drag, startPoint x: 953, startPoint y: 453, endPoint x: 874, endPoint y: 459, distance: 79.2
click at [953, 453] on span "فرونت دور اكتوبر | Front door | null" at bounding box center [1012, 453] width 155 height 19
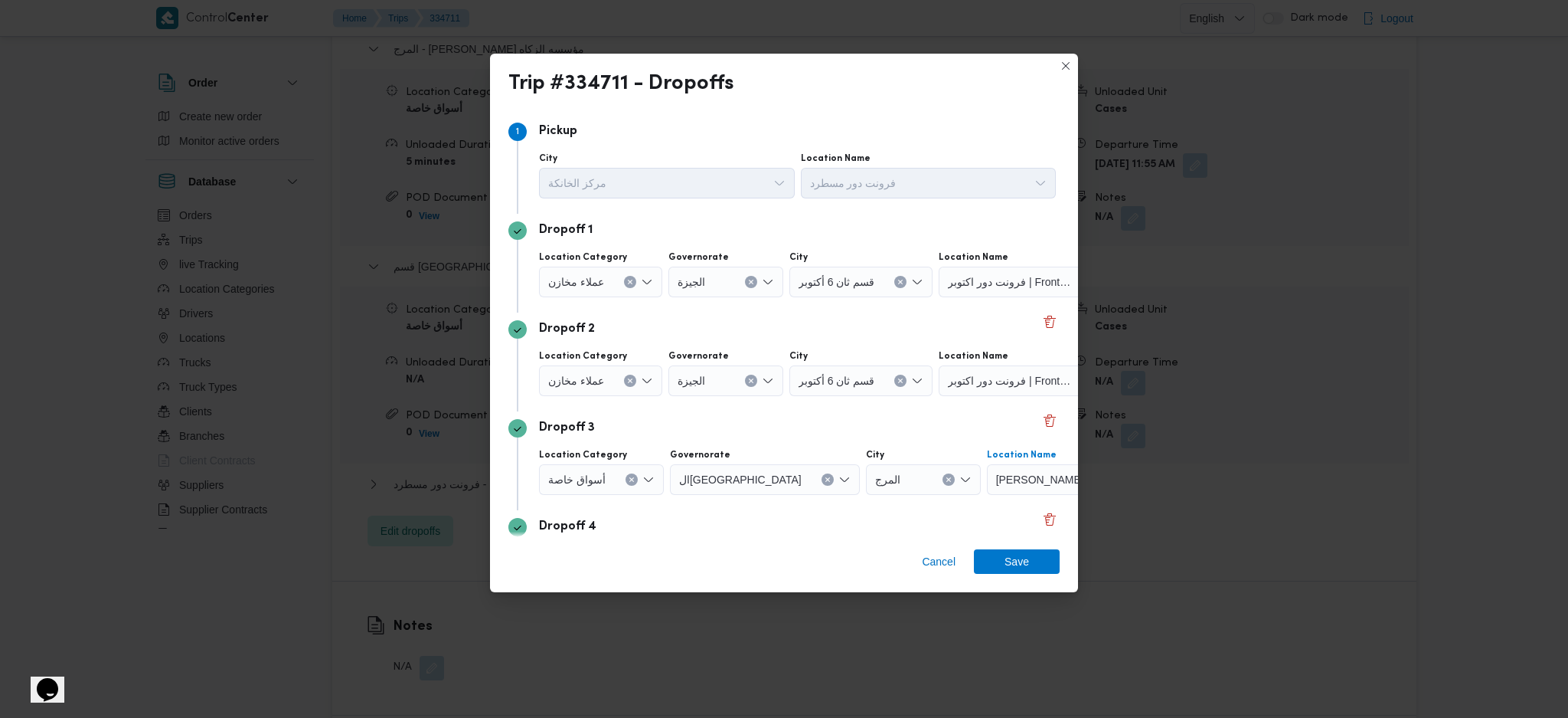
click at [1004, 478] on span "عز موسي فرع مؤسسه الزكاه" at bounding box center [1058, 478] width 124 height 17
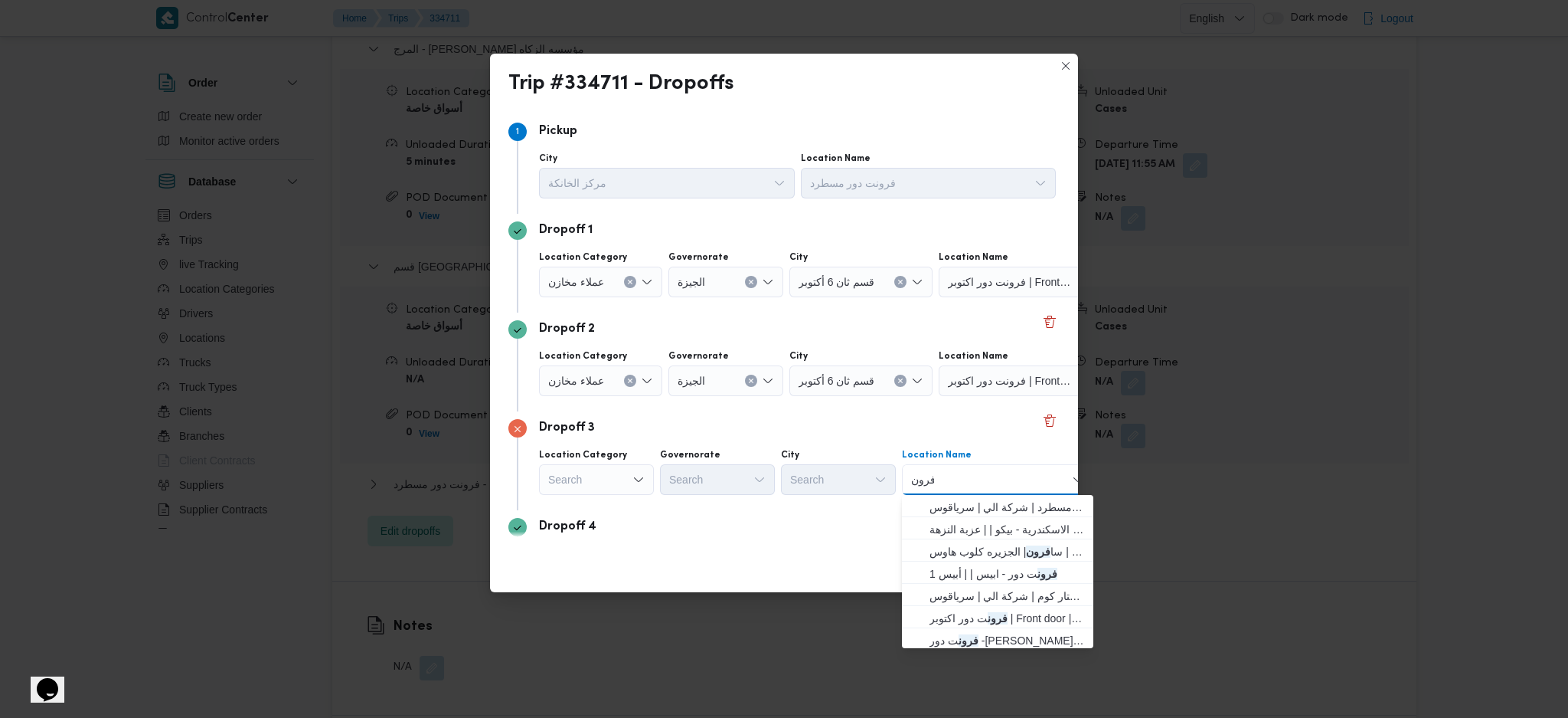
click at [614, 481] on div "Search" at bounding box center [596, 479] width 114 height 31
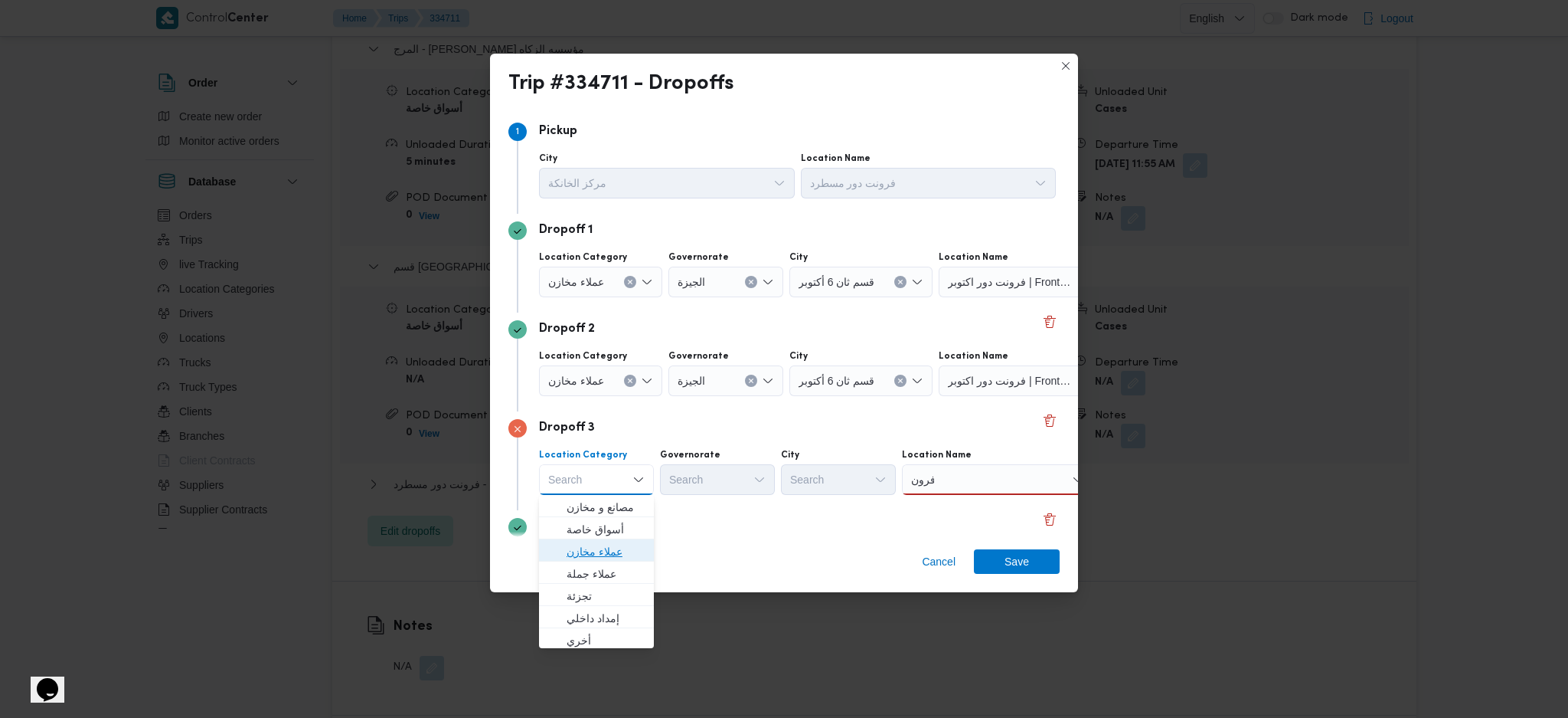
click at [603, 543] on span "عملاء مخازن" at bounding box center [606, 551] width 78 height 19
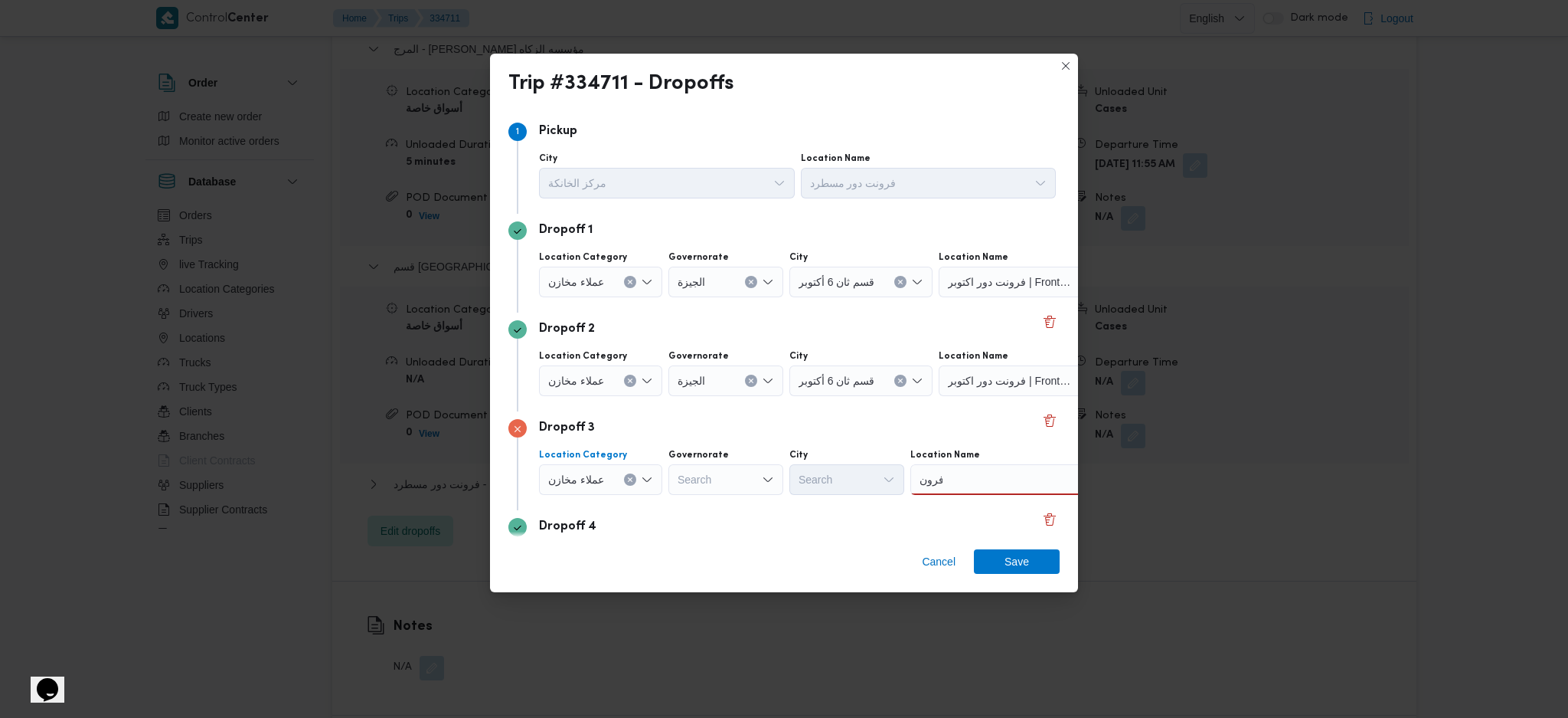
click at [990, 475] on div "فرون فرون" at bounding box center [1005, 479] width 191 height 31
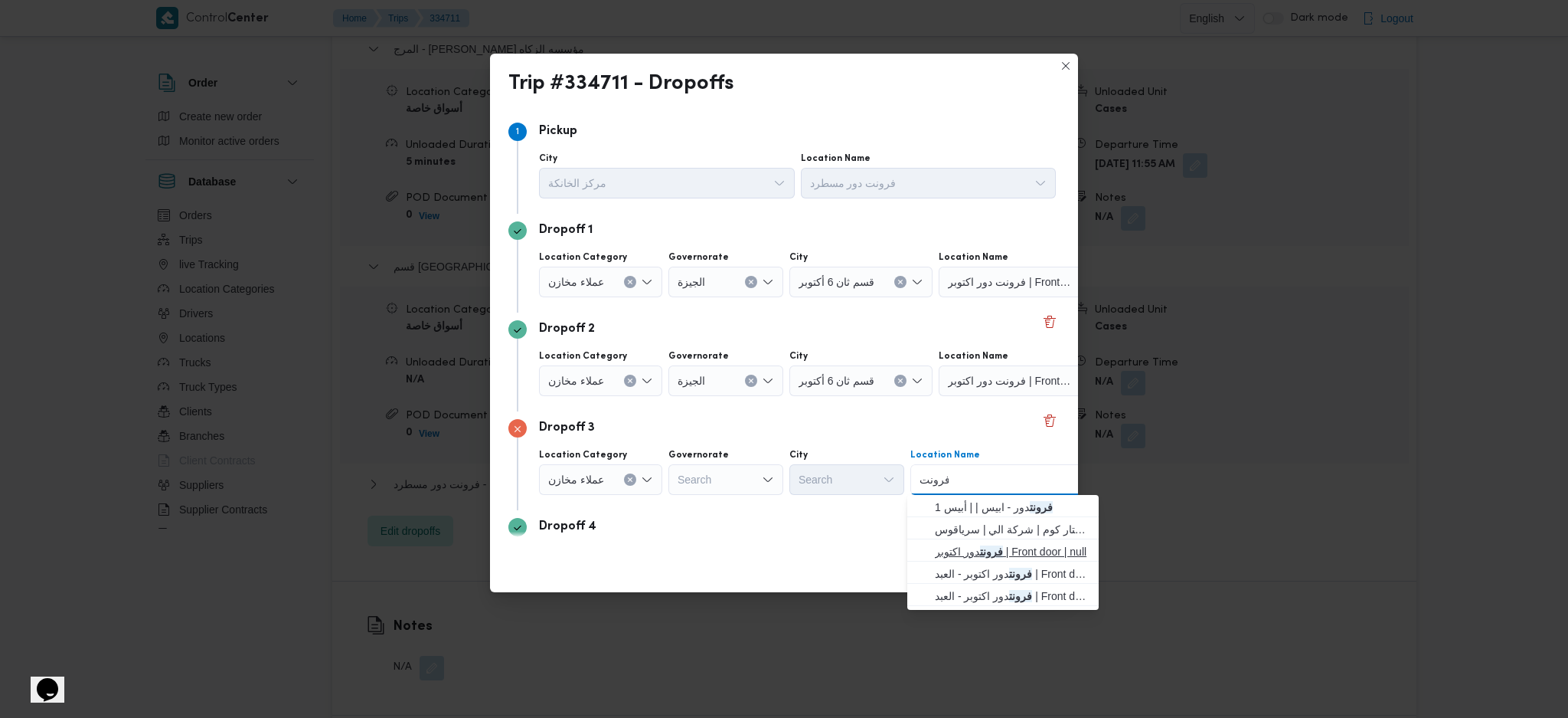
type input "فرونت"
click at [964, 550] on span "فرونت دور اكتوبر | Front door | null" at bounding box center [1012, 551] width 155 height 19
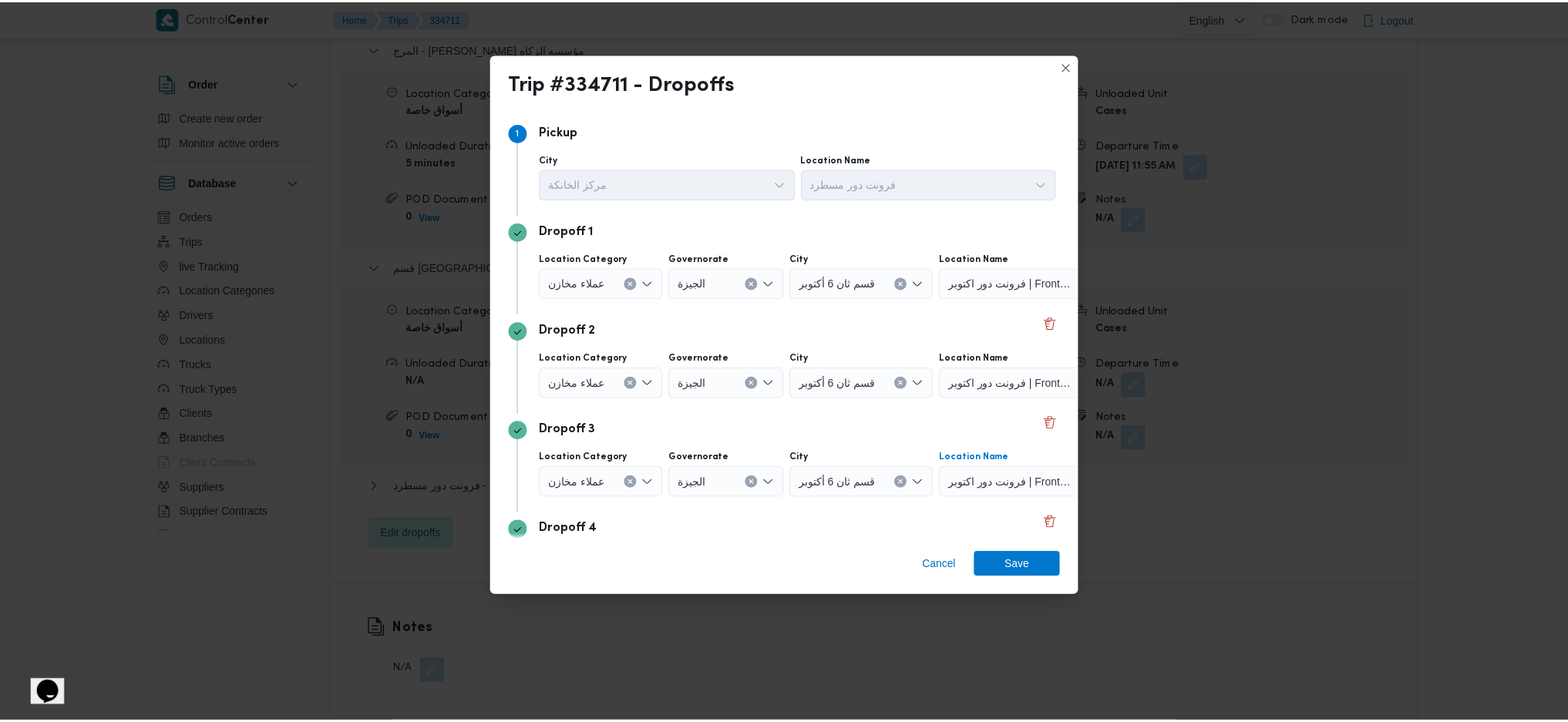
scroll to position [205, 0]
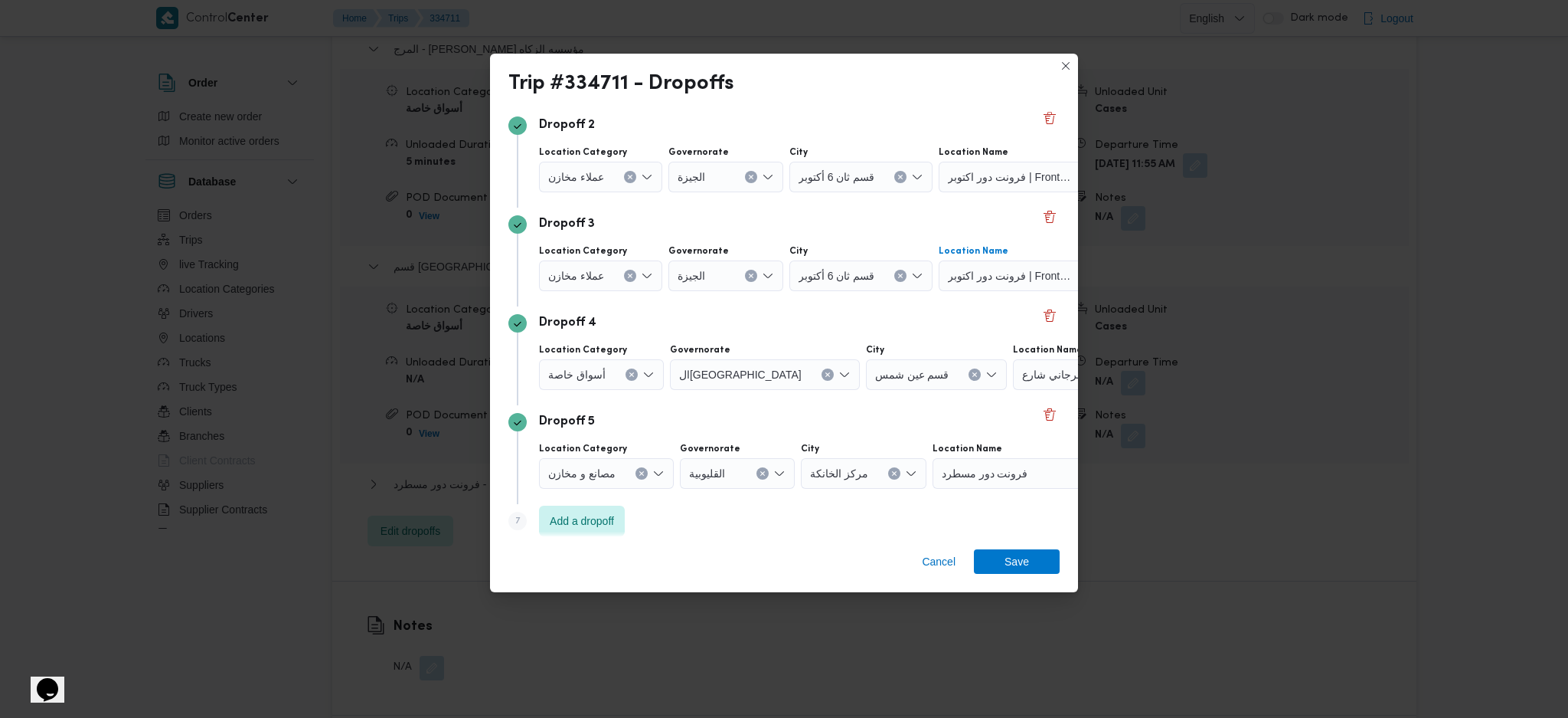
click at [628, 369] on button "Clear input" at bounding box center [632, 374] width 12 height 12
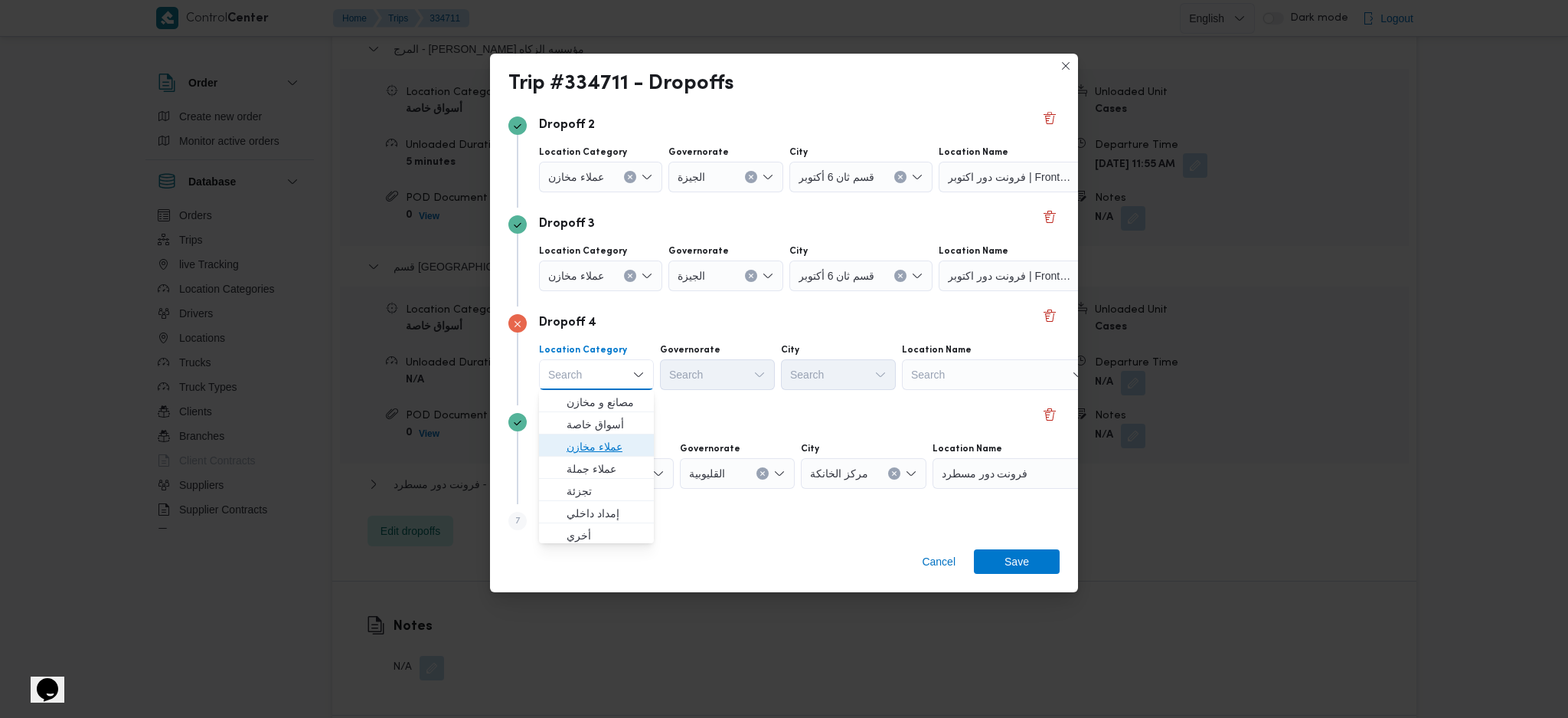
click at [607, 447] on span "عملاء مخازن" at bounding box center [606, 447] width 78 height 19
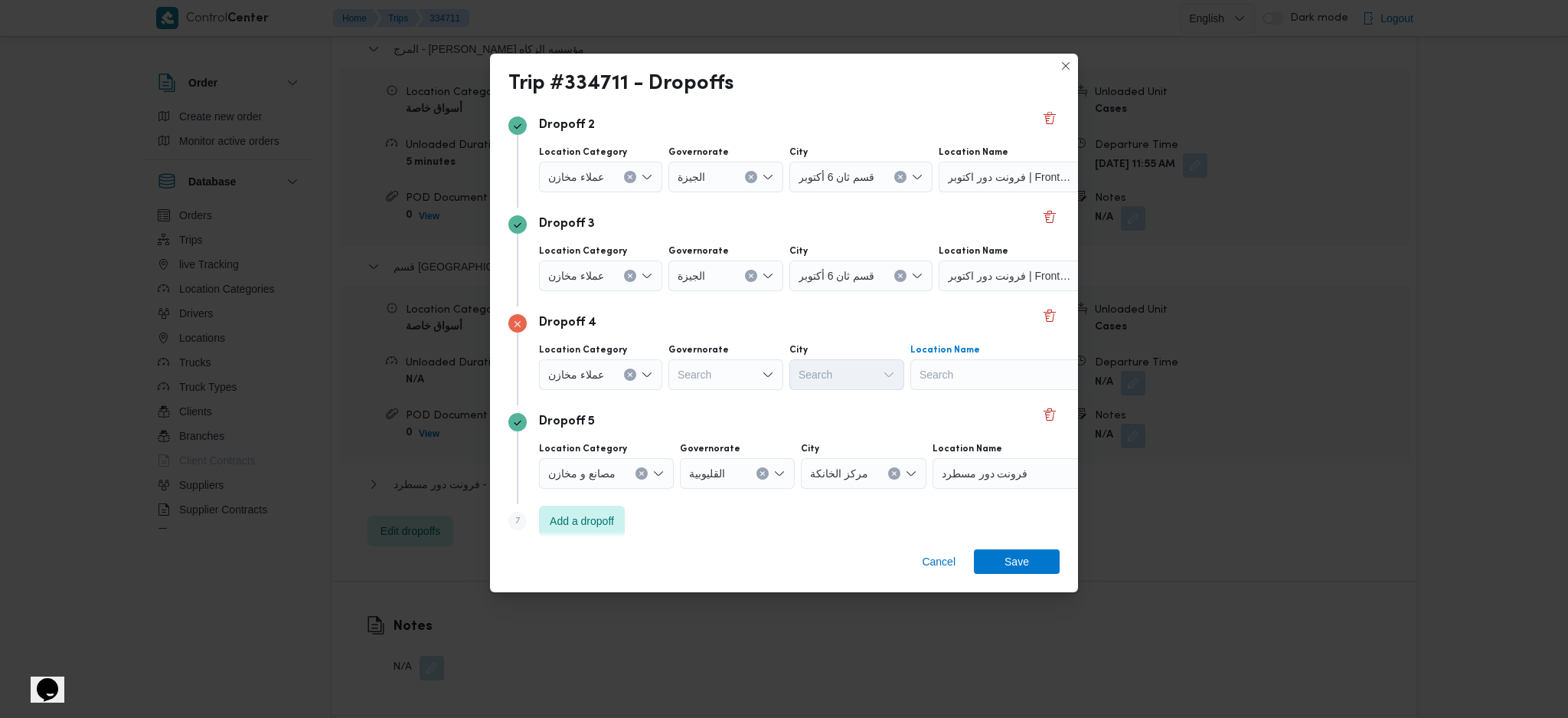
click at [939, 374] on div "Search" at bounding box center [1005, 374] width 191 height 31
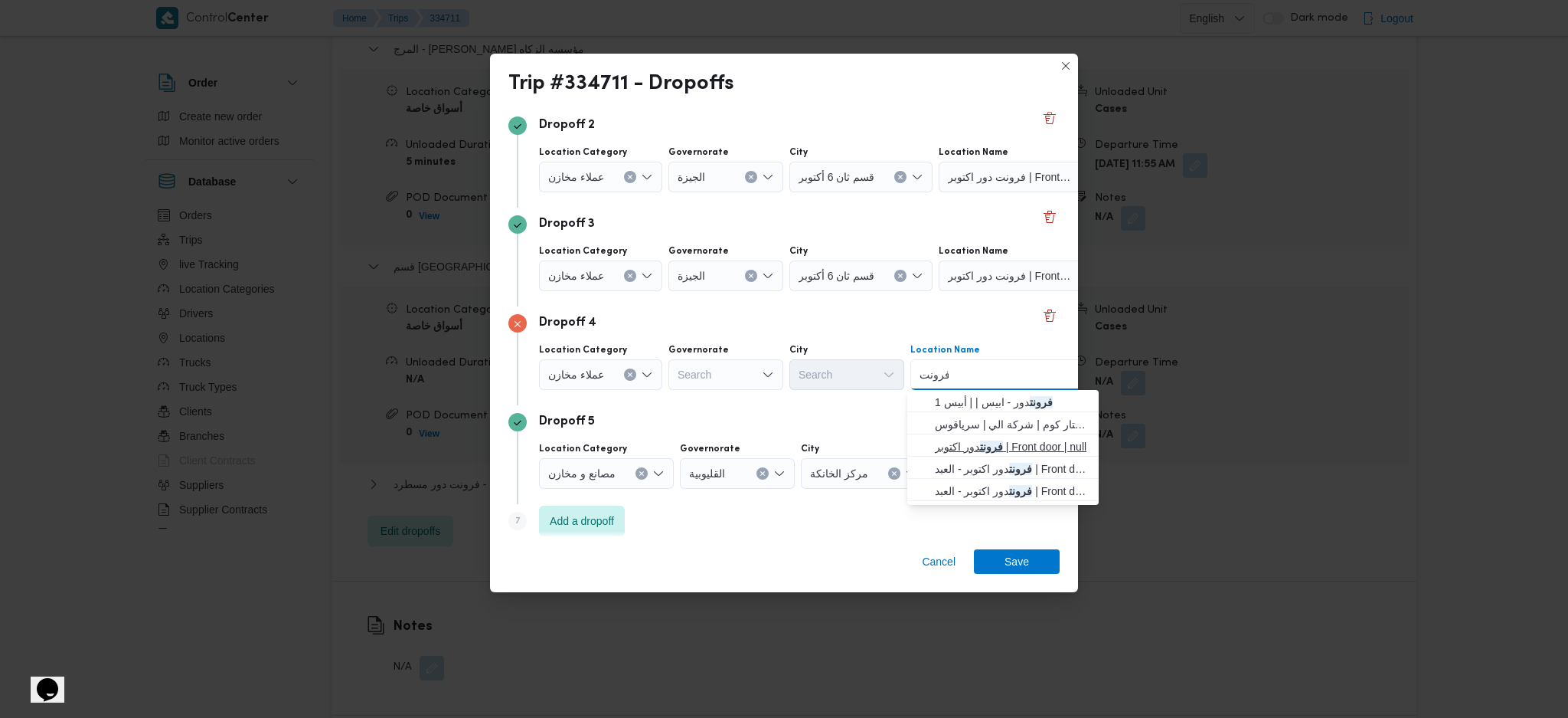
type input "فرونت"
click at [974, 447] on span "فرونت دور اكتوبر | Front door | null" at bounding box center [1012, 447] width 155 height 19
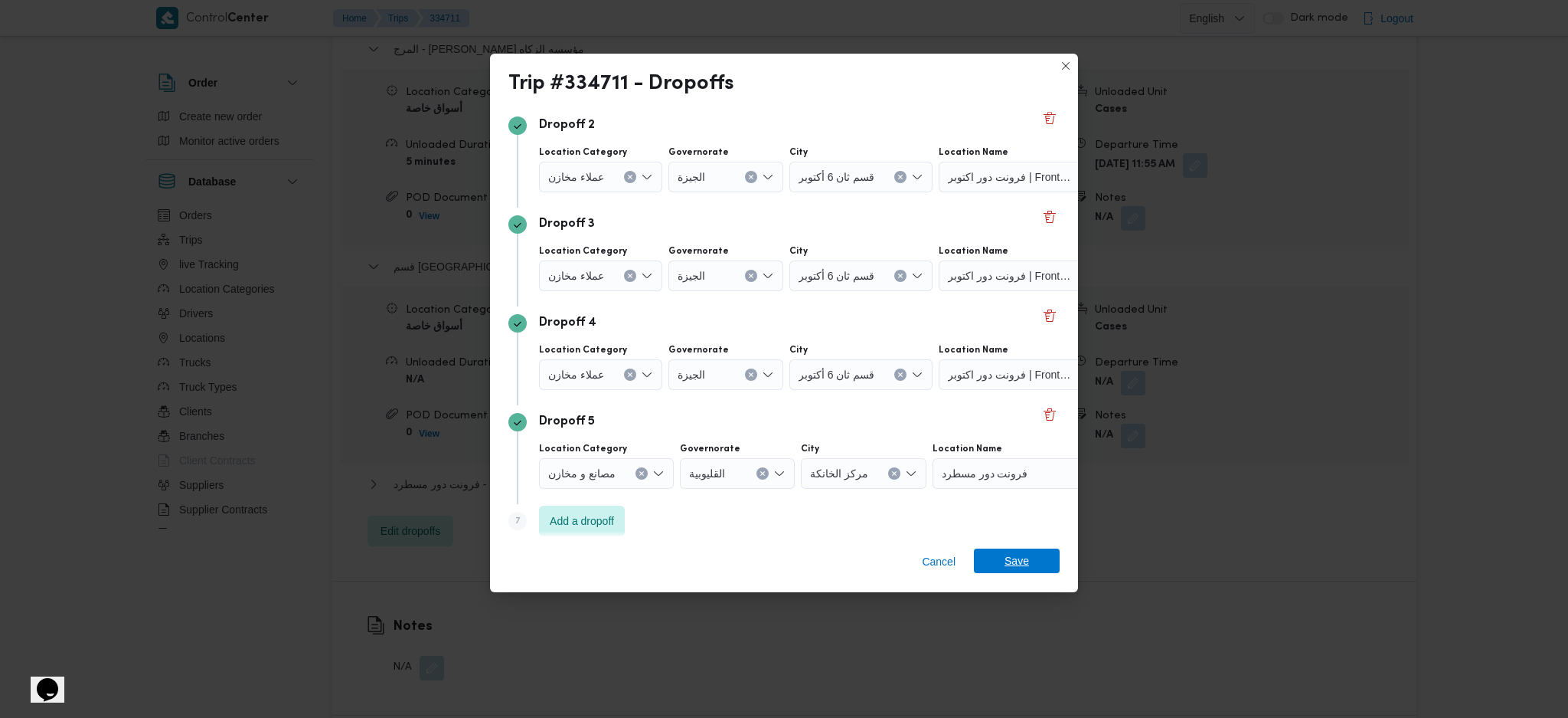
click at [1020, 572] on span "Save" at bounding box center [1017, 561] width 25 height 25
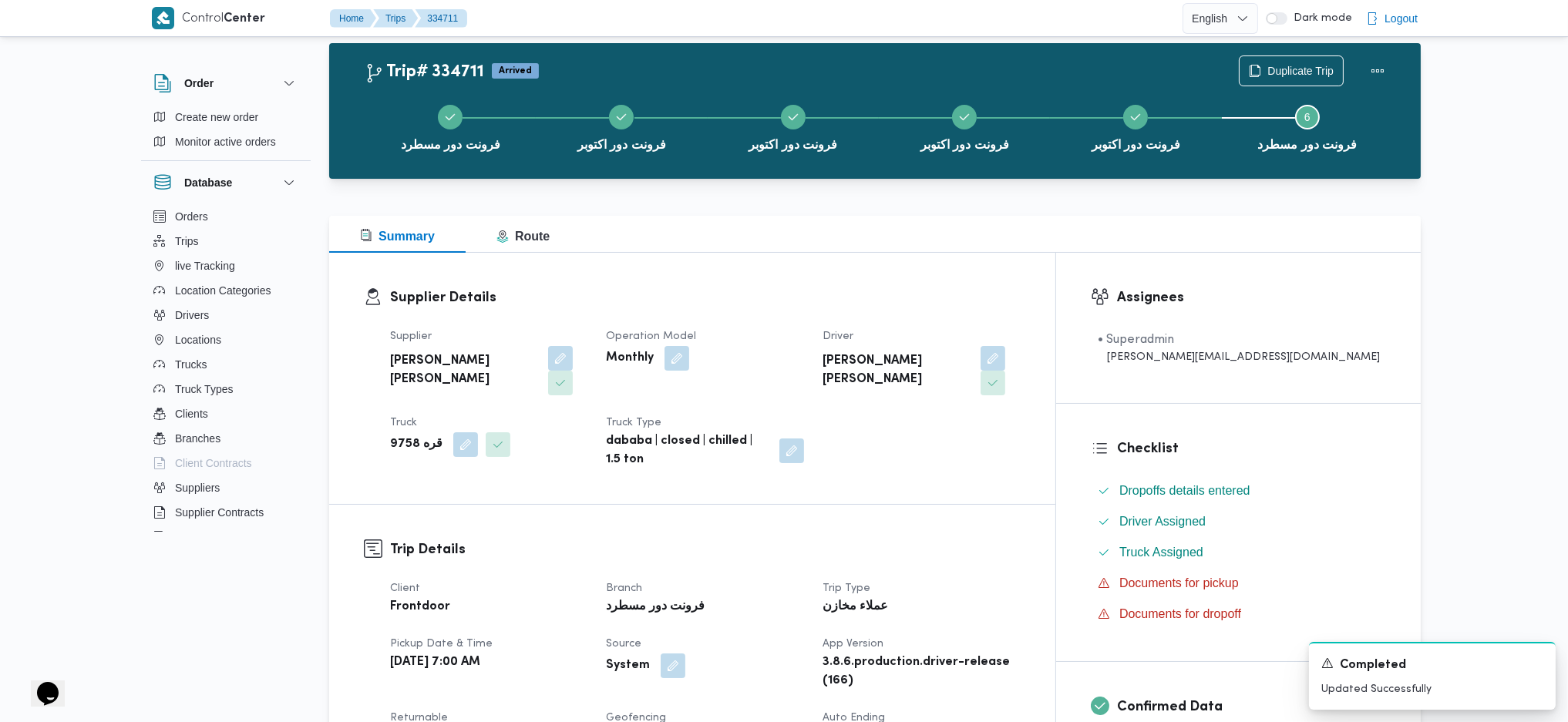
scroll to position [0, 0]
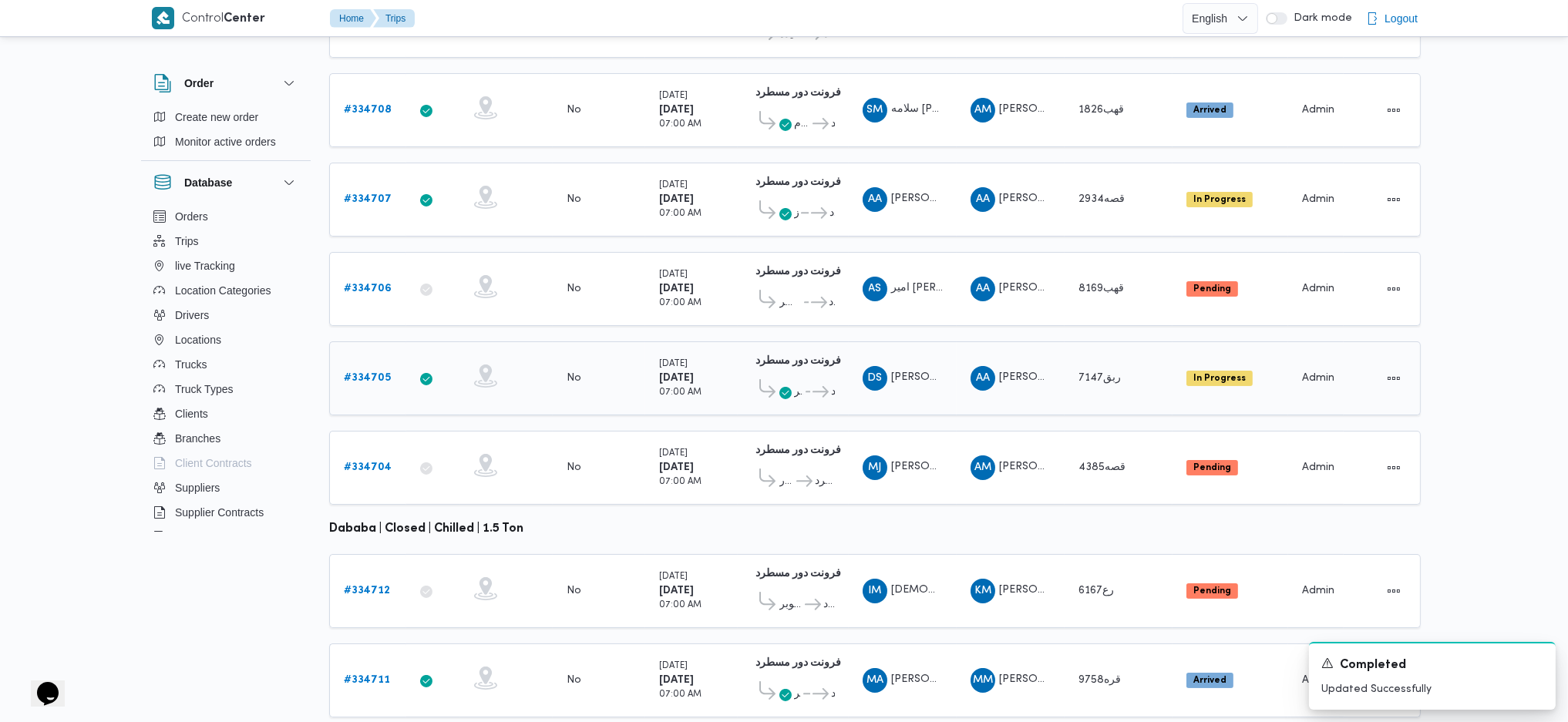
scroll to position [430, 0]
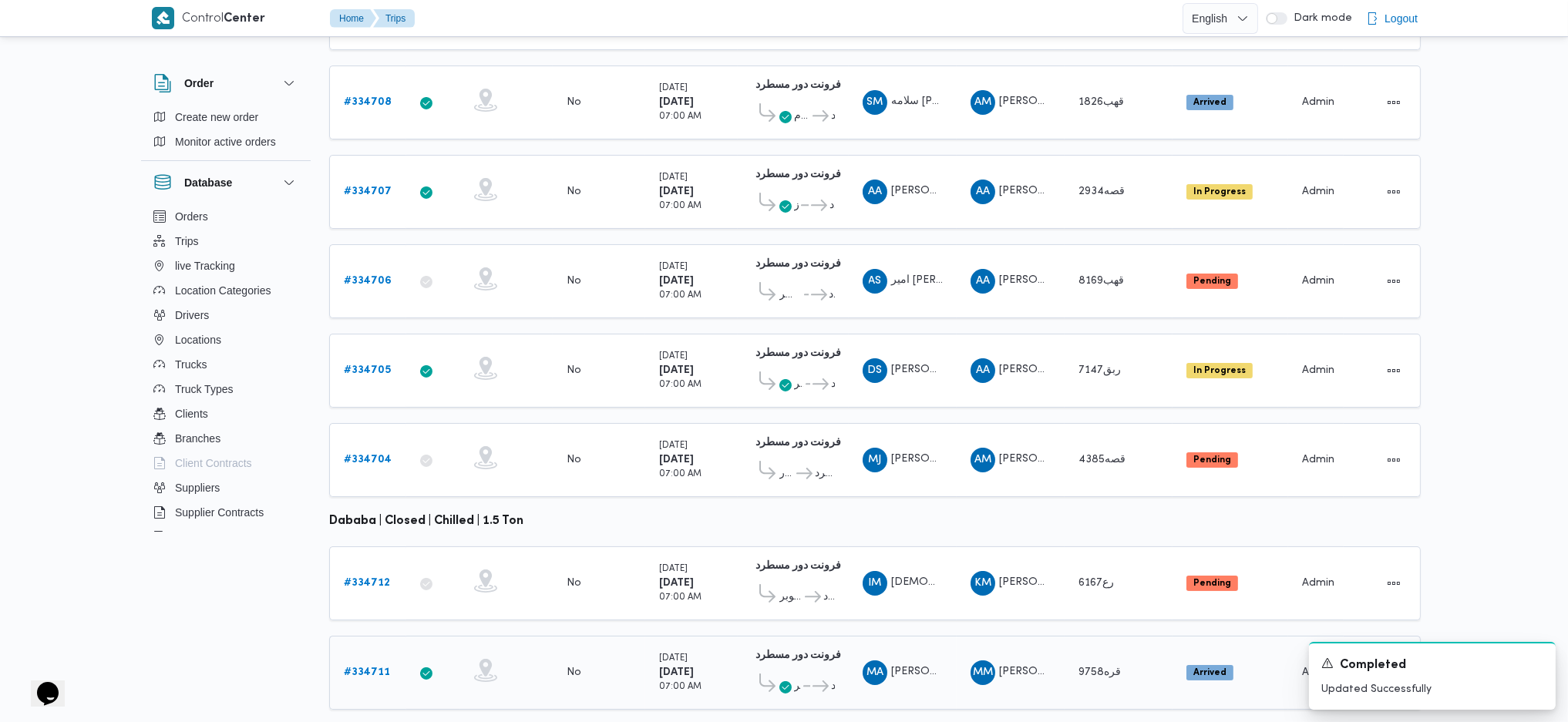
click at [365, 667] on b "# 334711" at bounding box center [367, 672] width 46 height 10
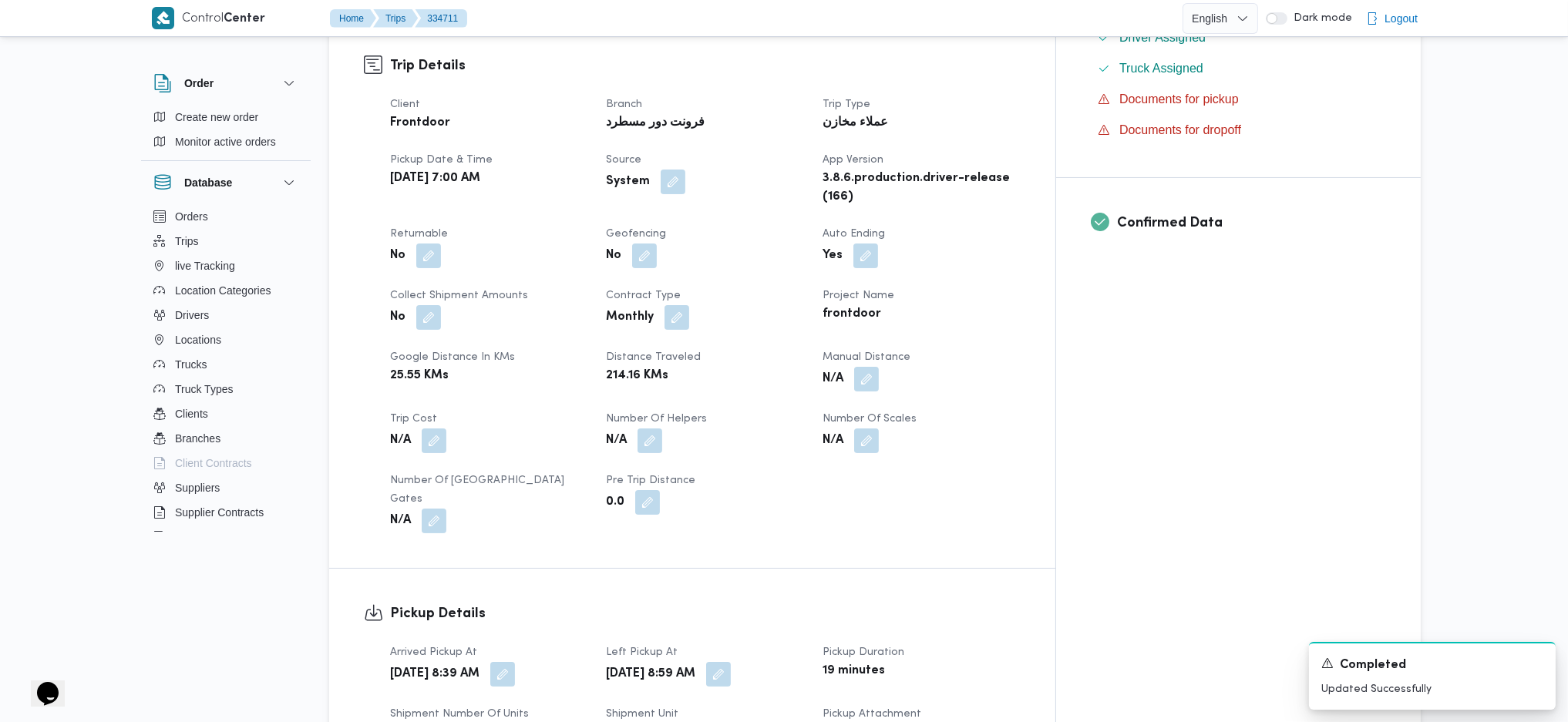
scroll to position [1335, 0]
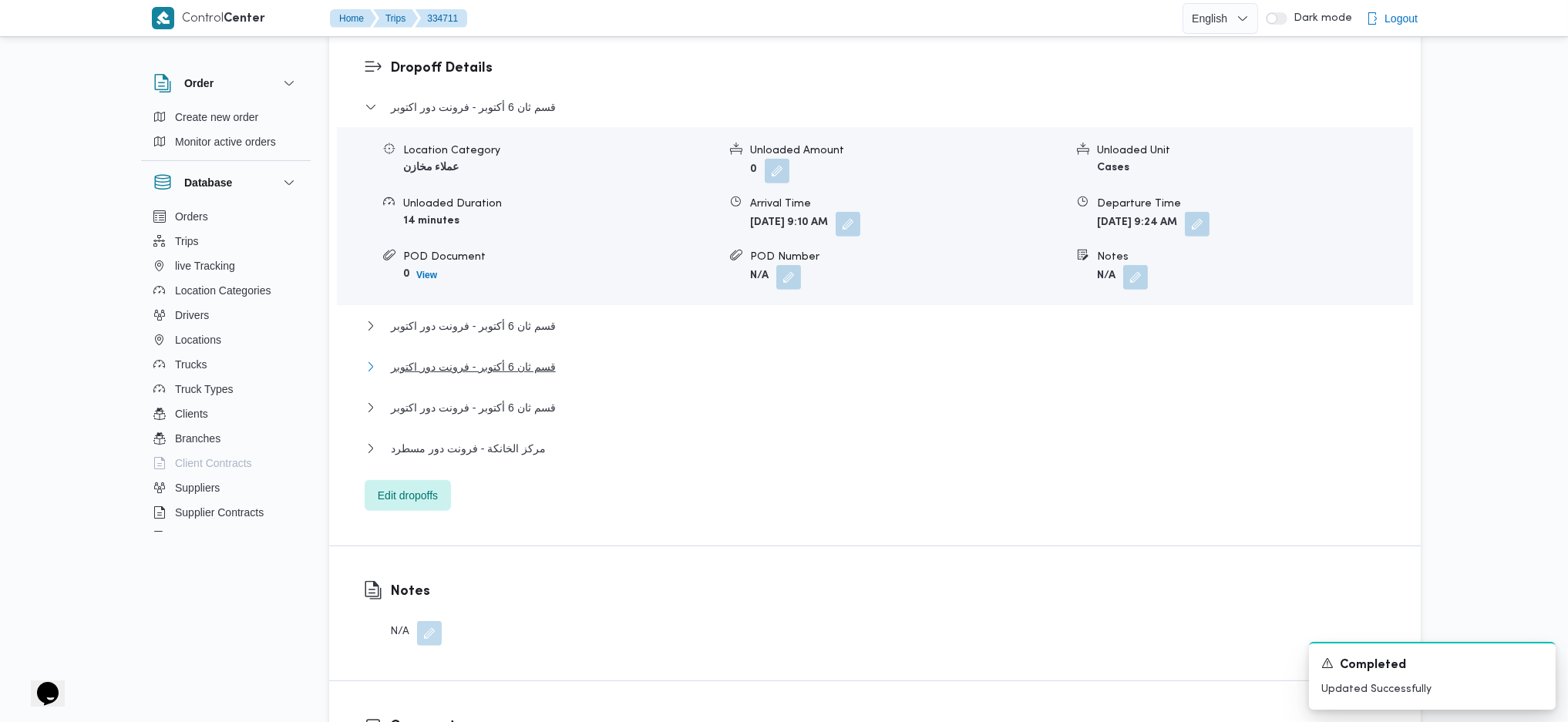
click at [526, 358] on span "قسم ثان 6 أكتوبر - فرونت دور اكتوبر" at bounding box center [473, 367] width 165 height 19
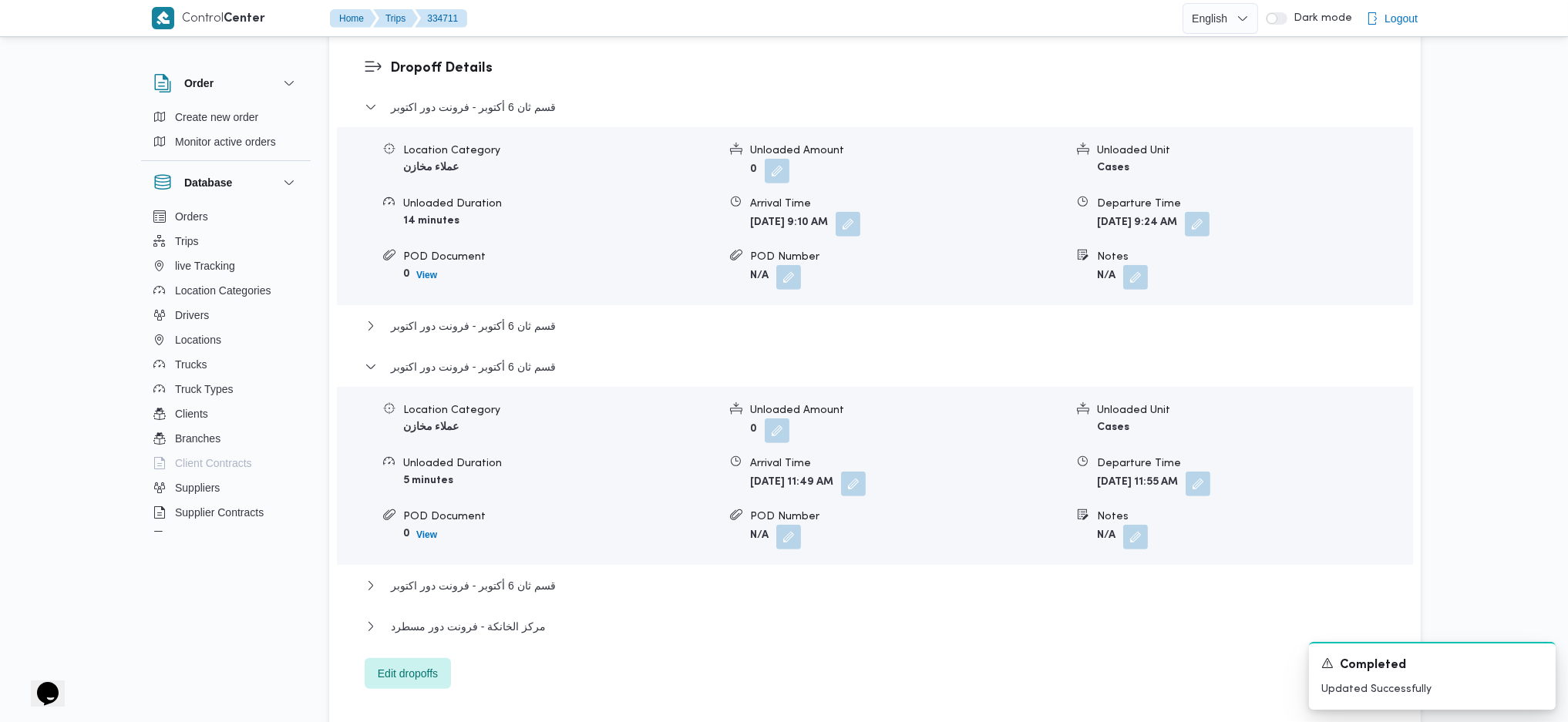
scroll to position [1233, 0]
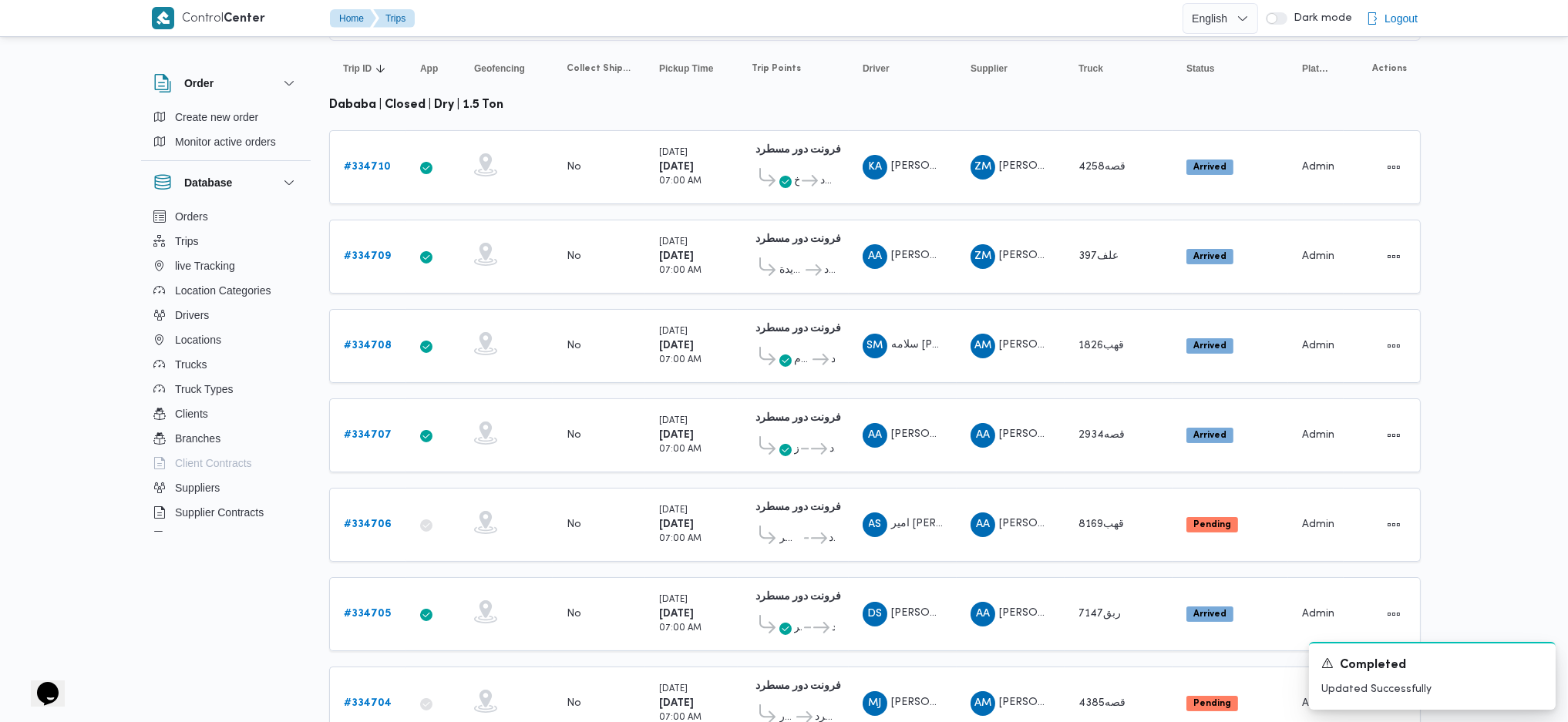
scroll to position [182, 0]
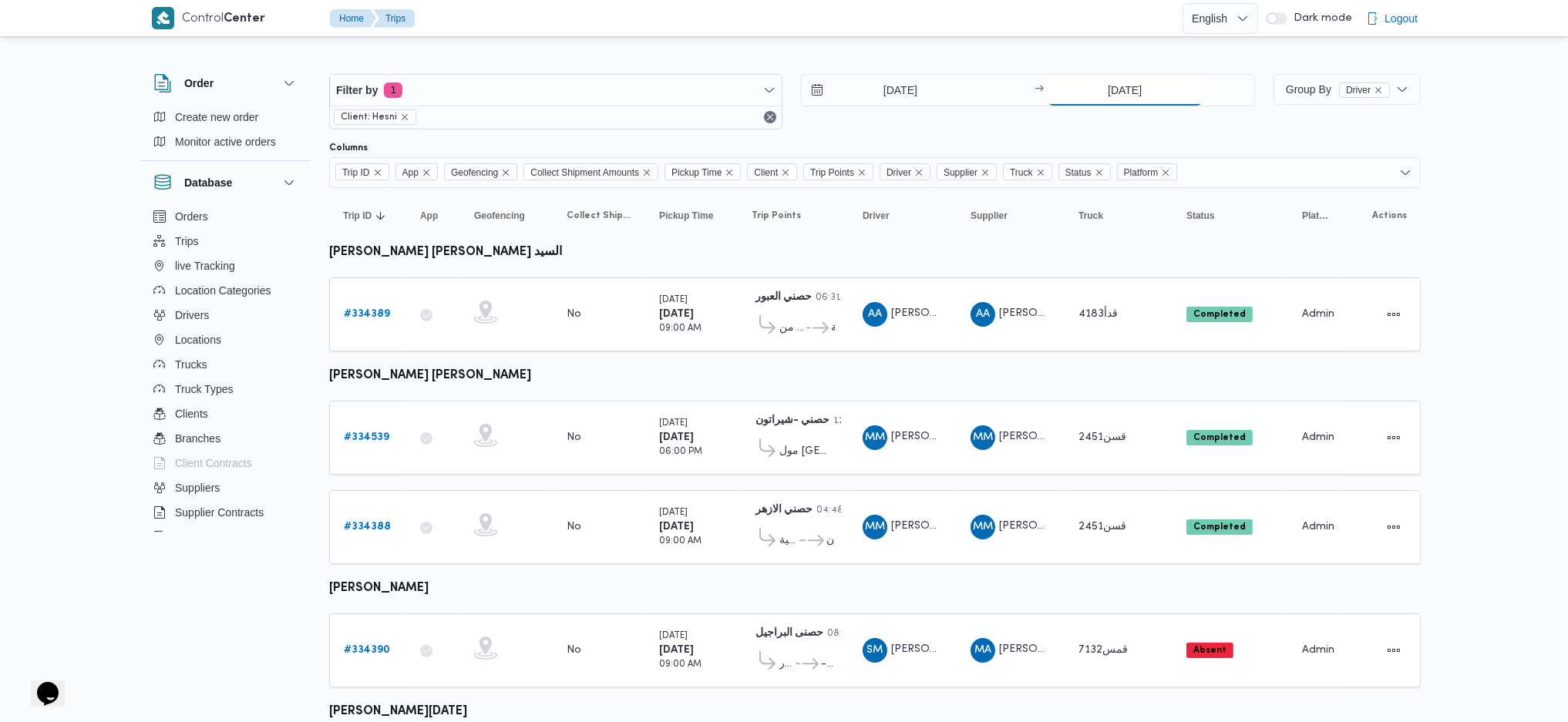
click at [1124, 92] on input "30/8/2025" at bounding box center [1125, 89] width 153 height 31
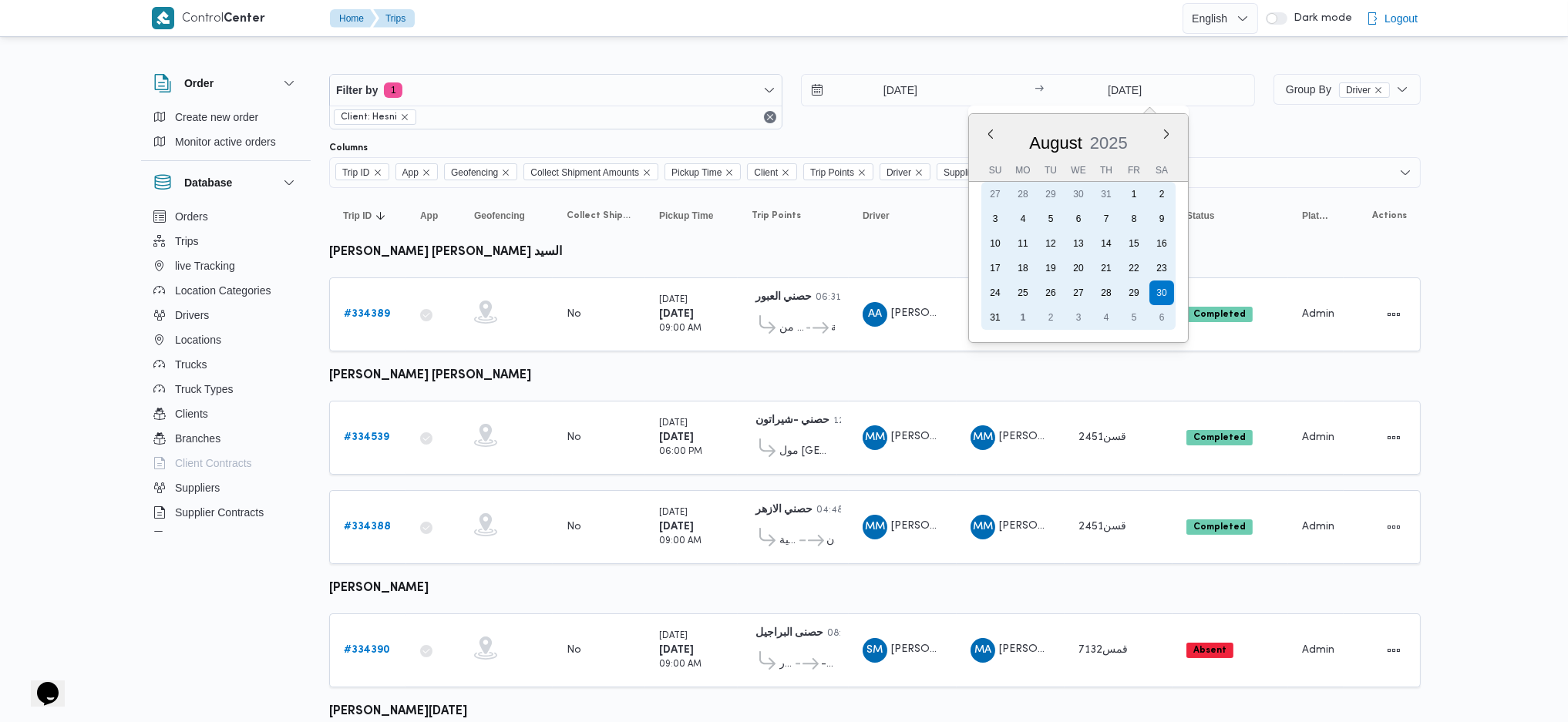
click at [991, 314] on div "31" at bounding box center [995, 317] width 25 height 25
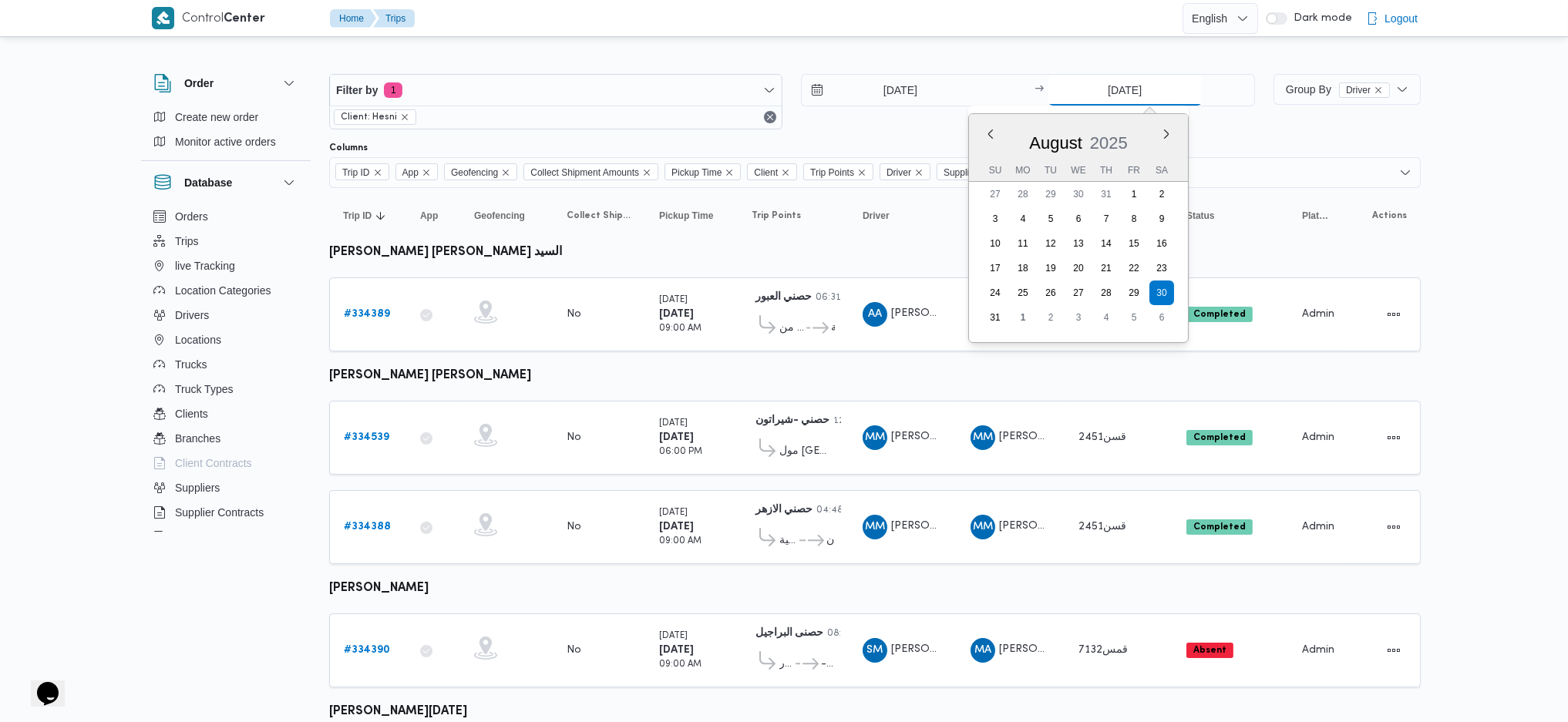
type input "31/8/2025"
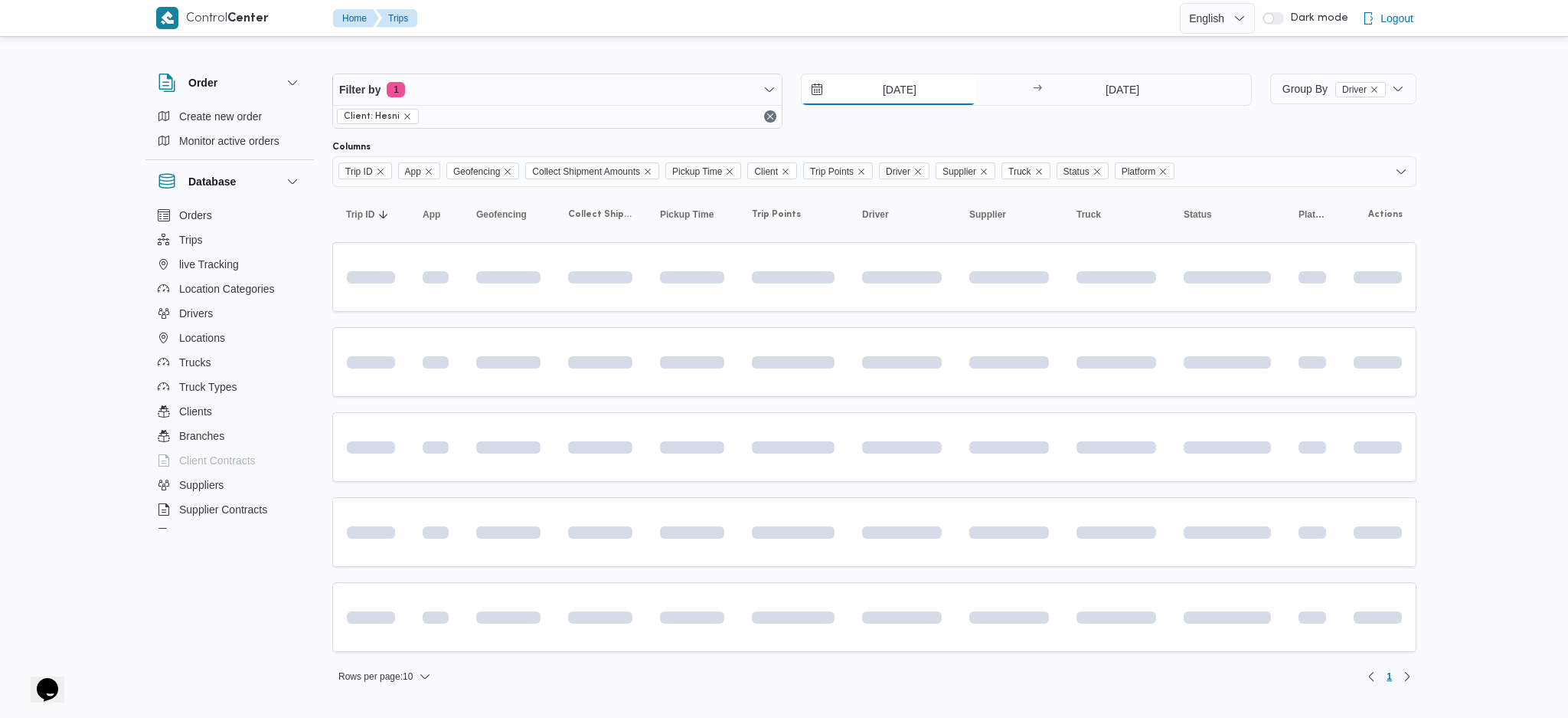
click at [917, 92] on input "30/8/2025" at bounding box center [888, 89] width 173 height 31
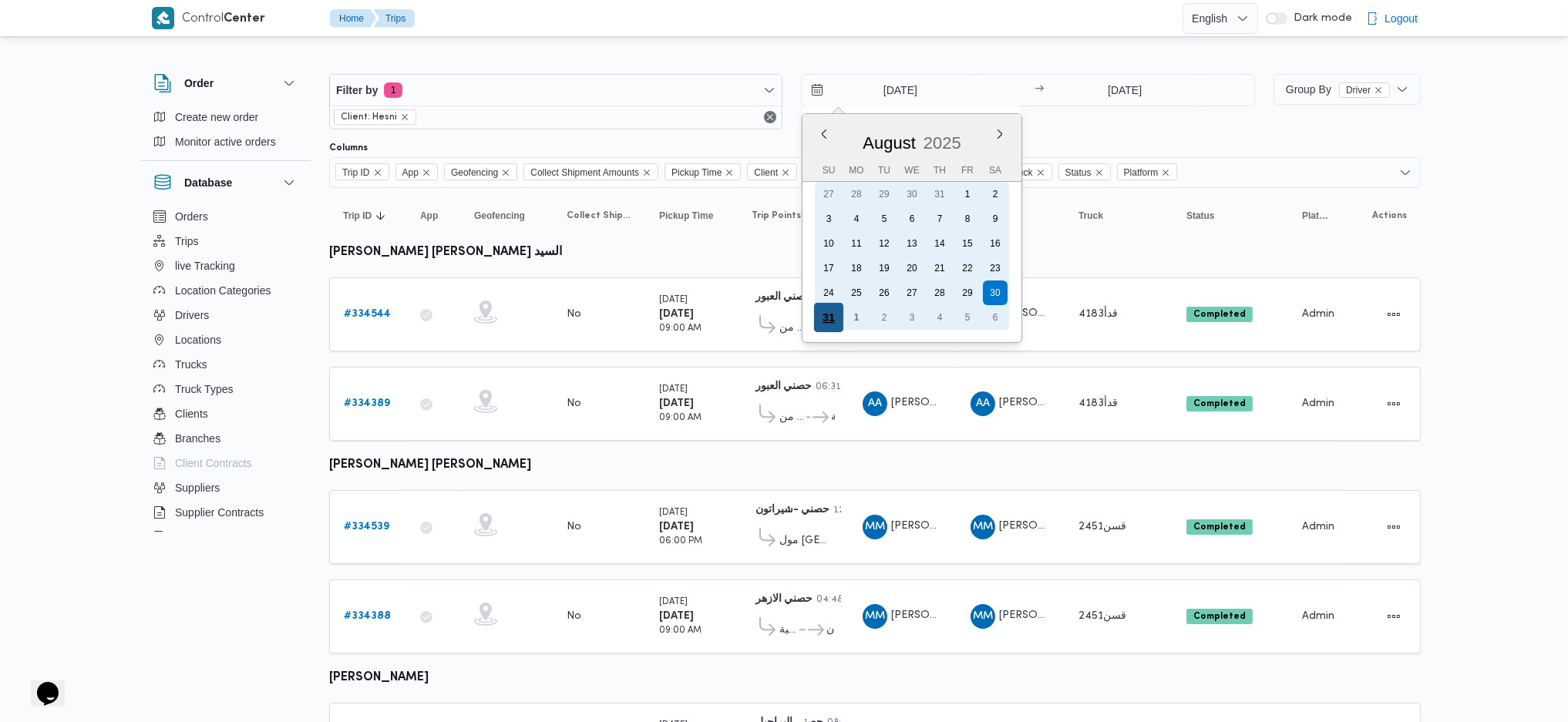
click at [829, 313] on div "31" at bounding box center [829, 317] width 29 height 29
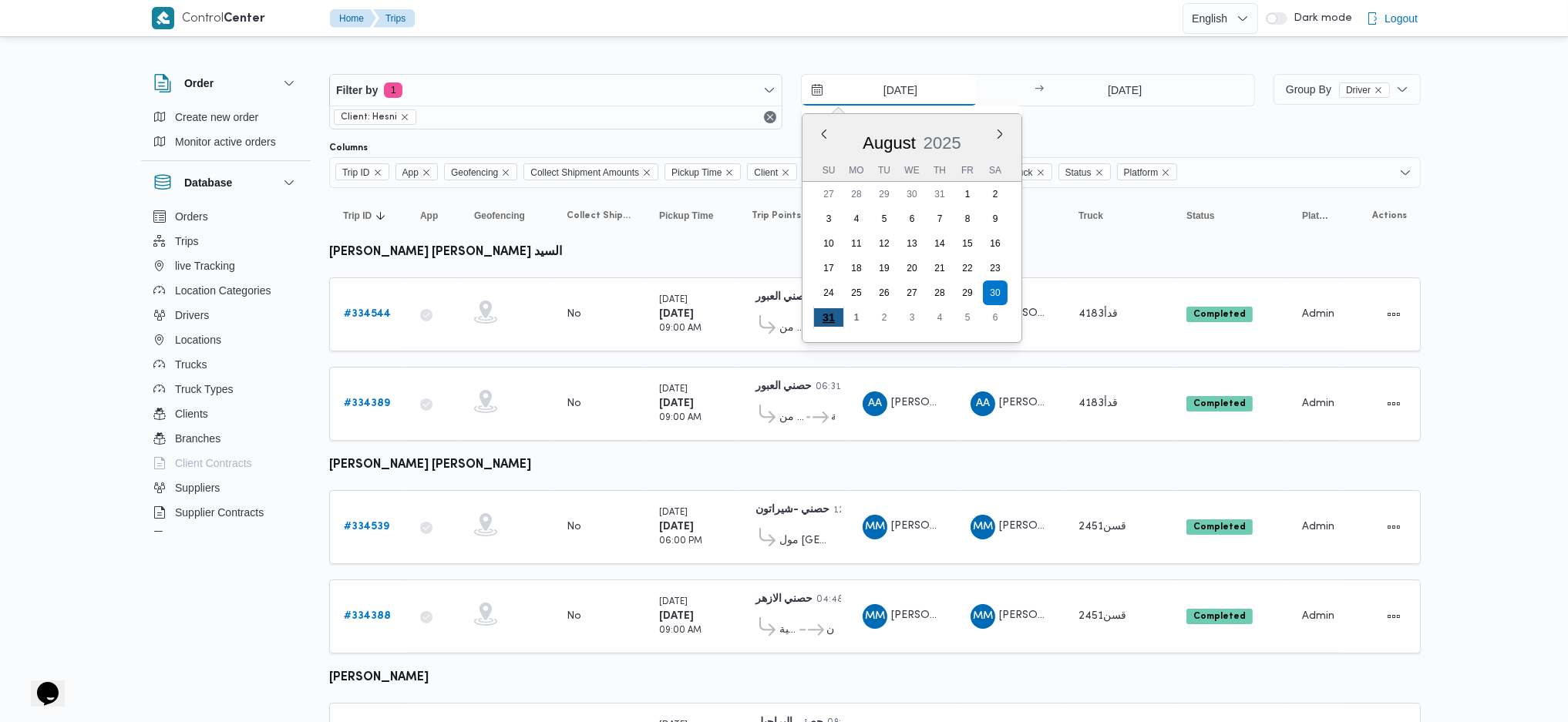
type input "31/8/2025"
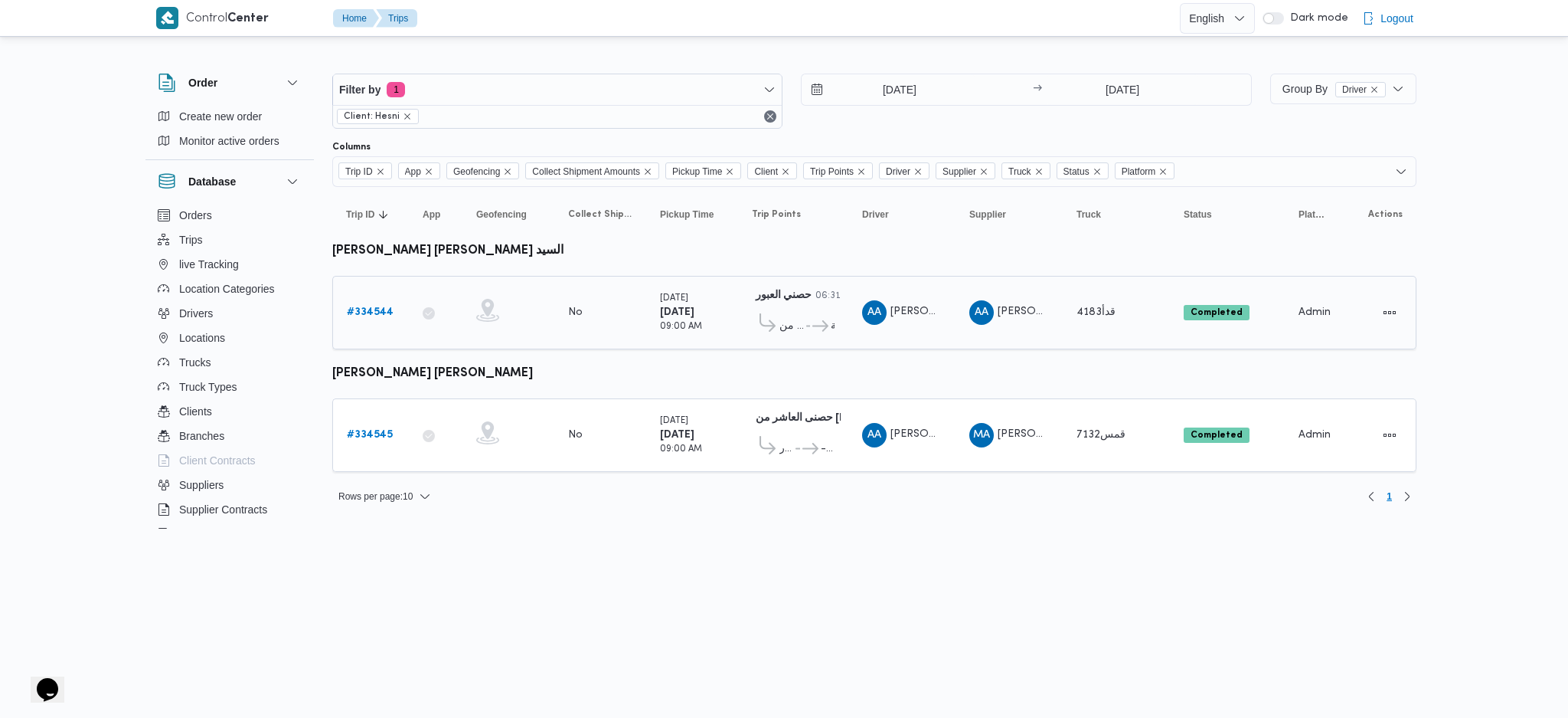
click at [372, 315] on b "# 334544" at bounding box center [370, 312] width 47 height 10
click at [871, 81] on input "31/8/2025" at bounding box center [888, 89] width 173 height 31
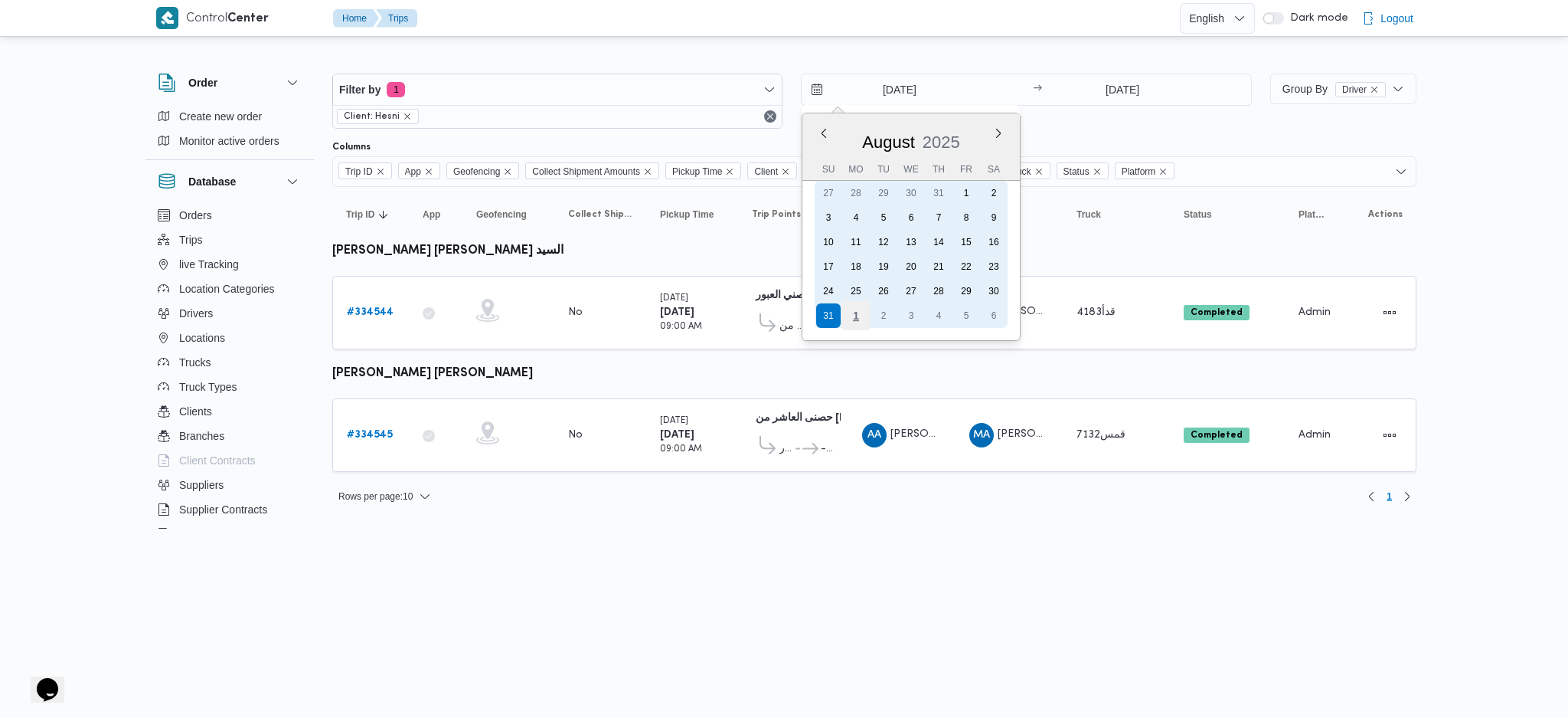
click at [854, 307] on div "1" at bounding box center [856, 315] width 29 height 29
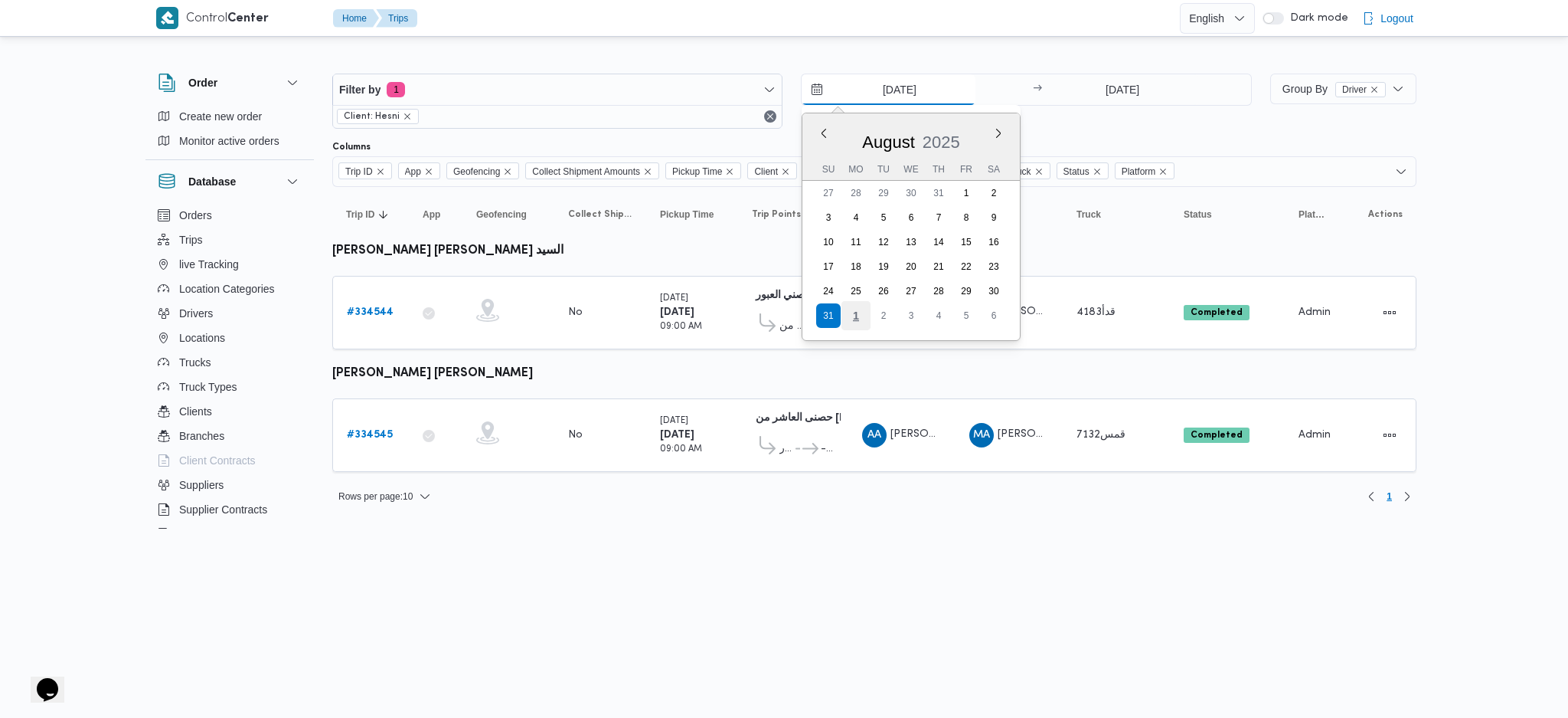
type input "[DATE]"
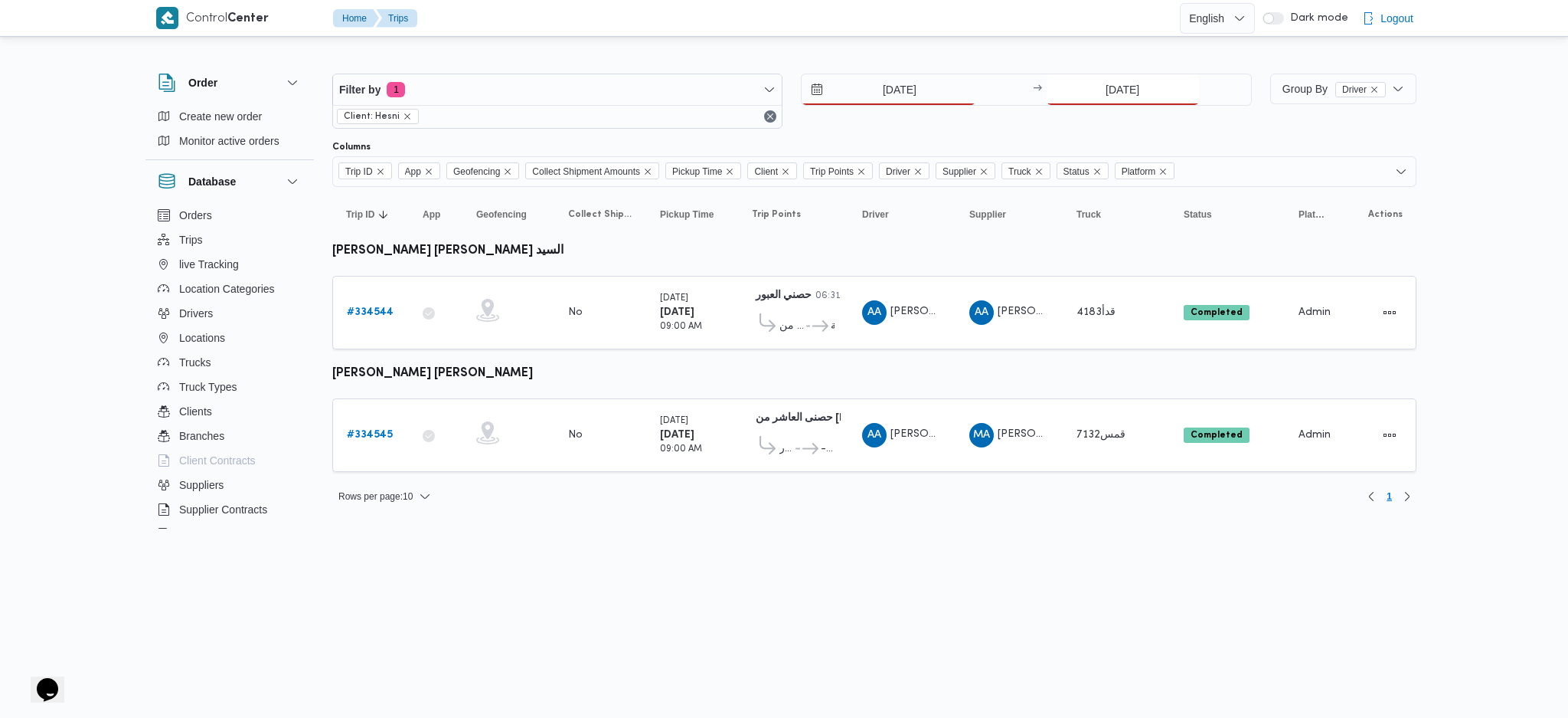
click at [1145, 81] on input "31/8/2025" at bounding box center [1123, 89] width 152 height 31
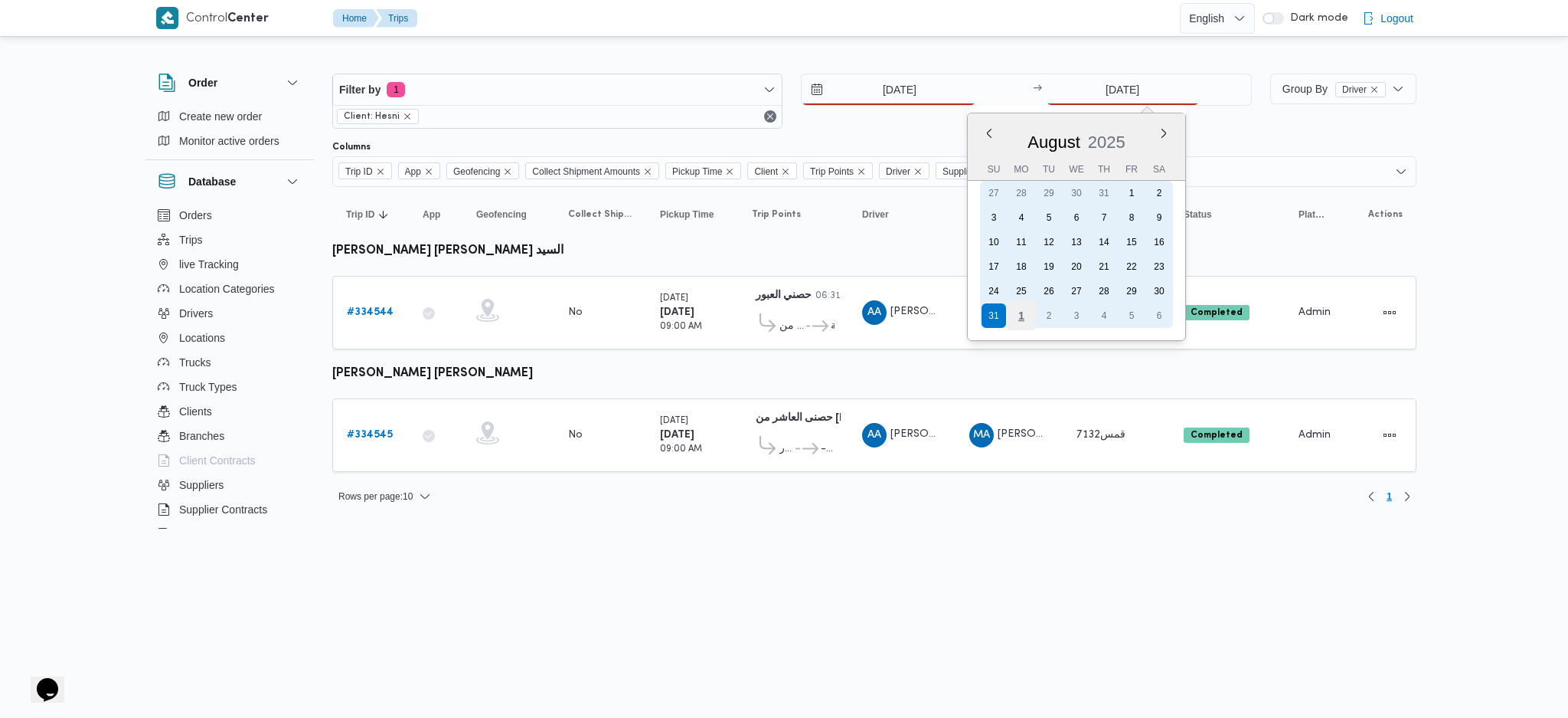
click at [1015, 317] on div "1" at bounding box center [1020, 315] width 29 height 29
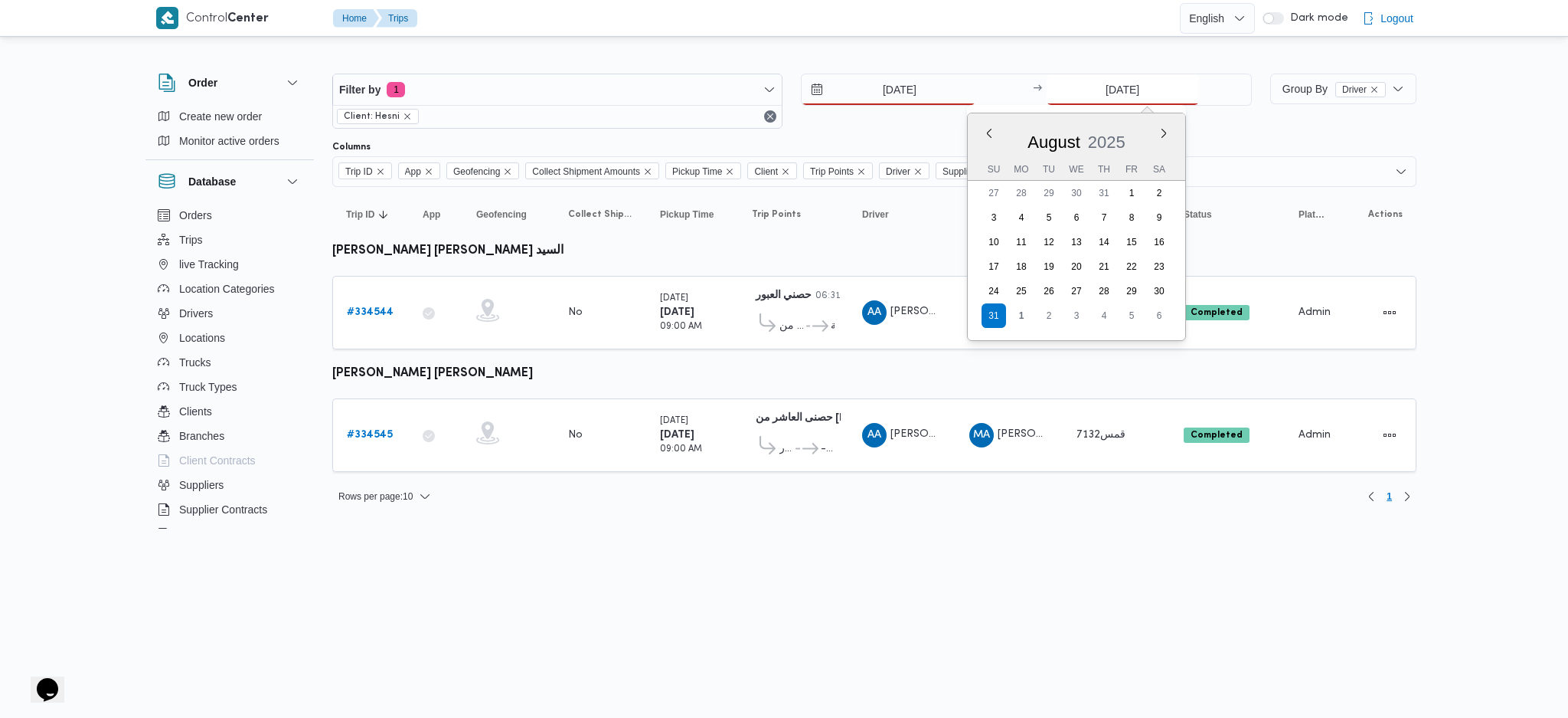
type input "[DATE]"
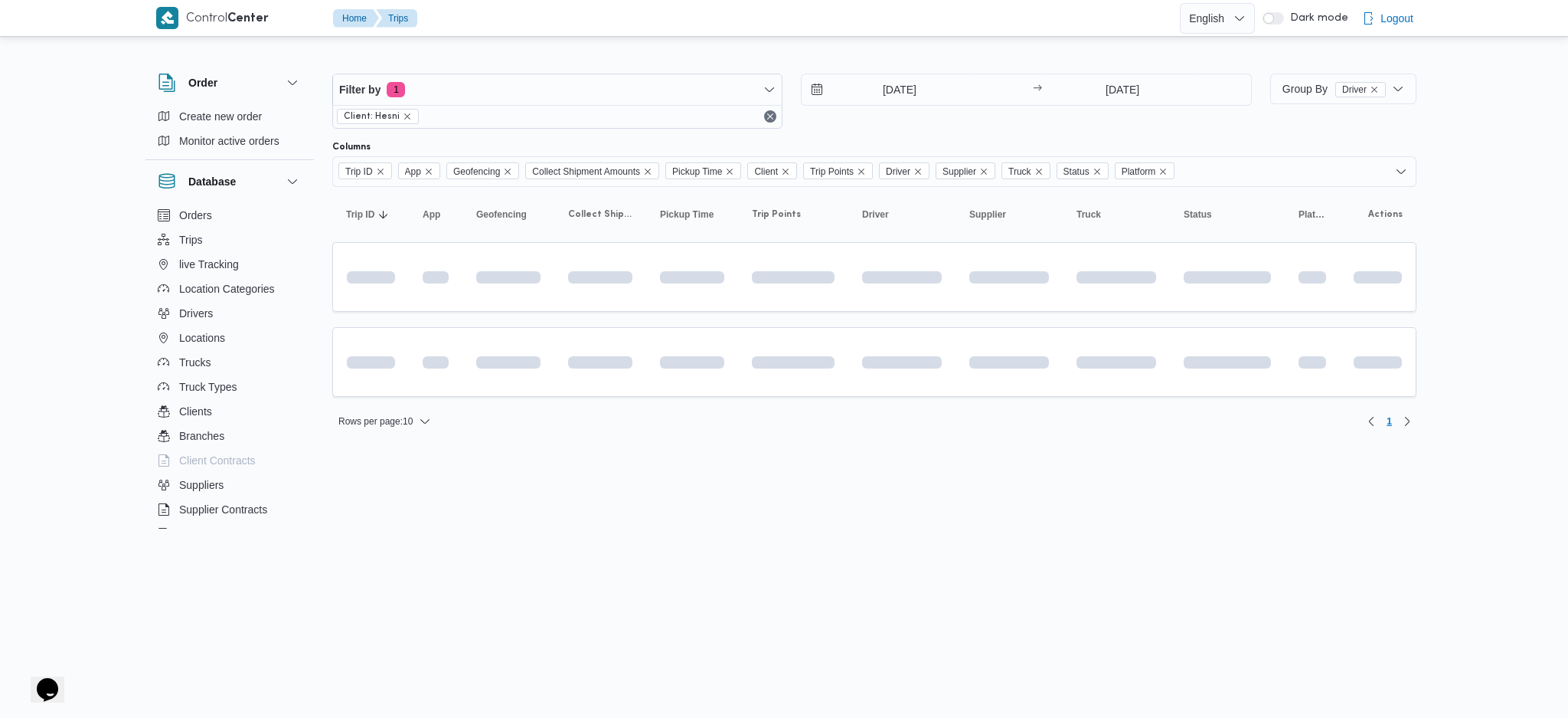
click at [945, 477] on html "Control Center Home Trips English عربي Dark mode Logout Order Create new order …" at bounding box center [784, 359] width 1568 height 718
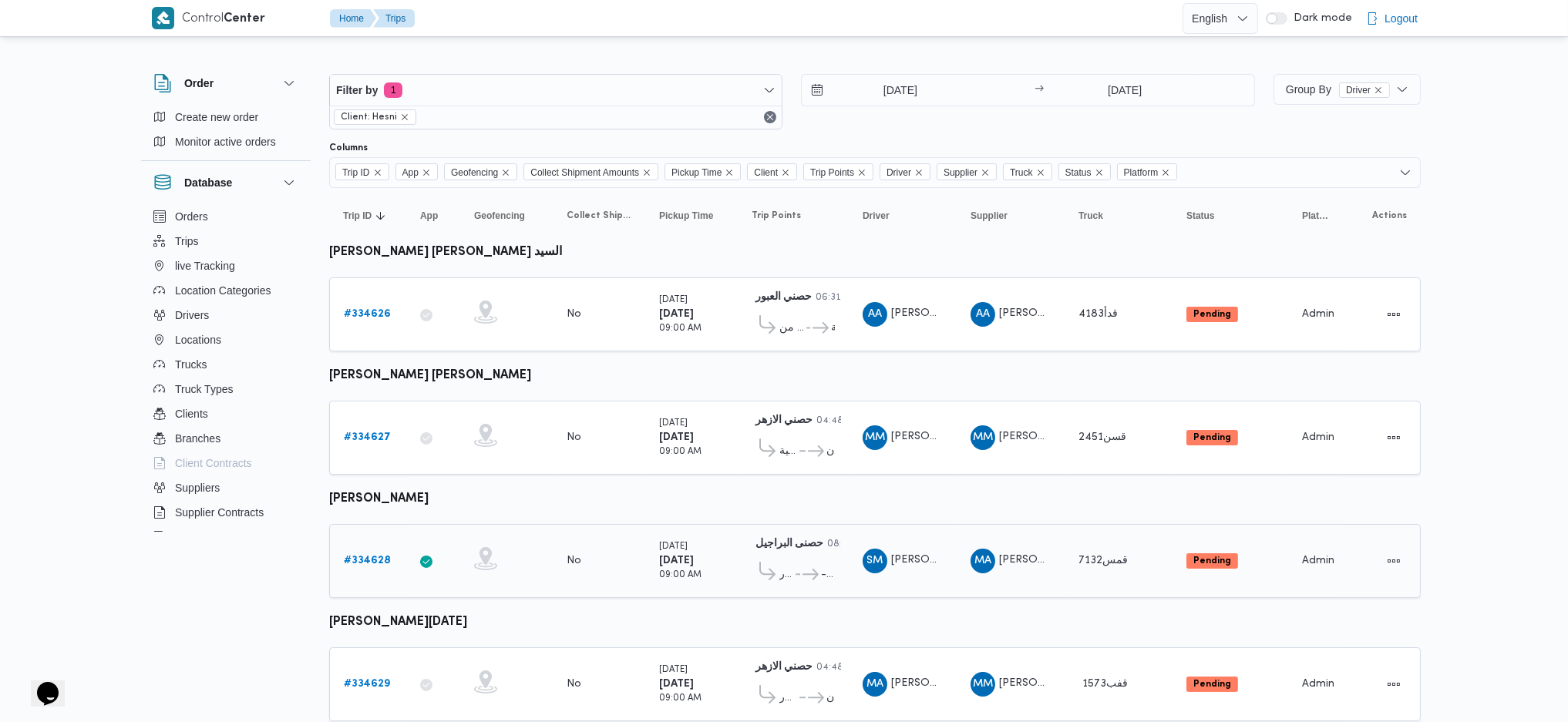
click at [379, 480] on b "# 334628" at bounding box center [367, 560] width 47 height 10
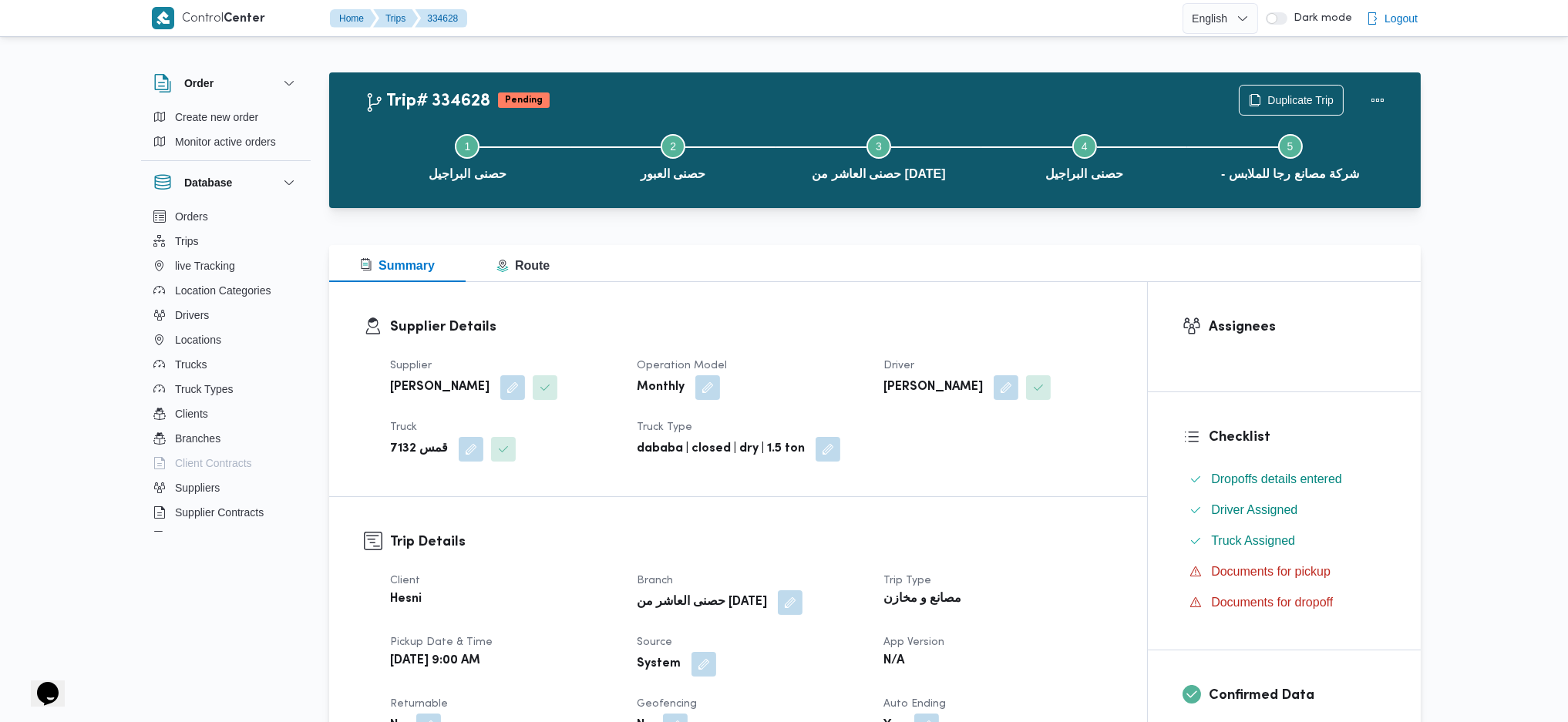
click at [1003, 387] on button "button" at bounding box center [1006, 388] width 25 height 25
click at [956, 454] on span "سالم محمد عبداللطيف سالم" at bounding box center [939, 448] width 89 height 17
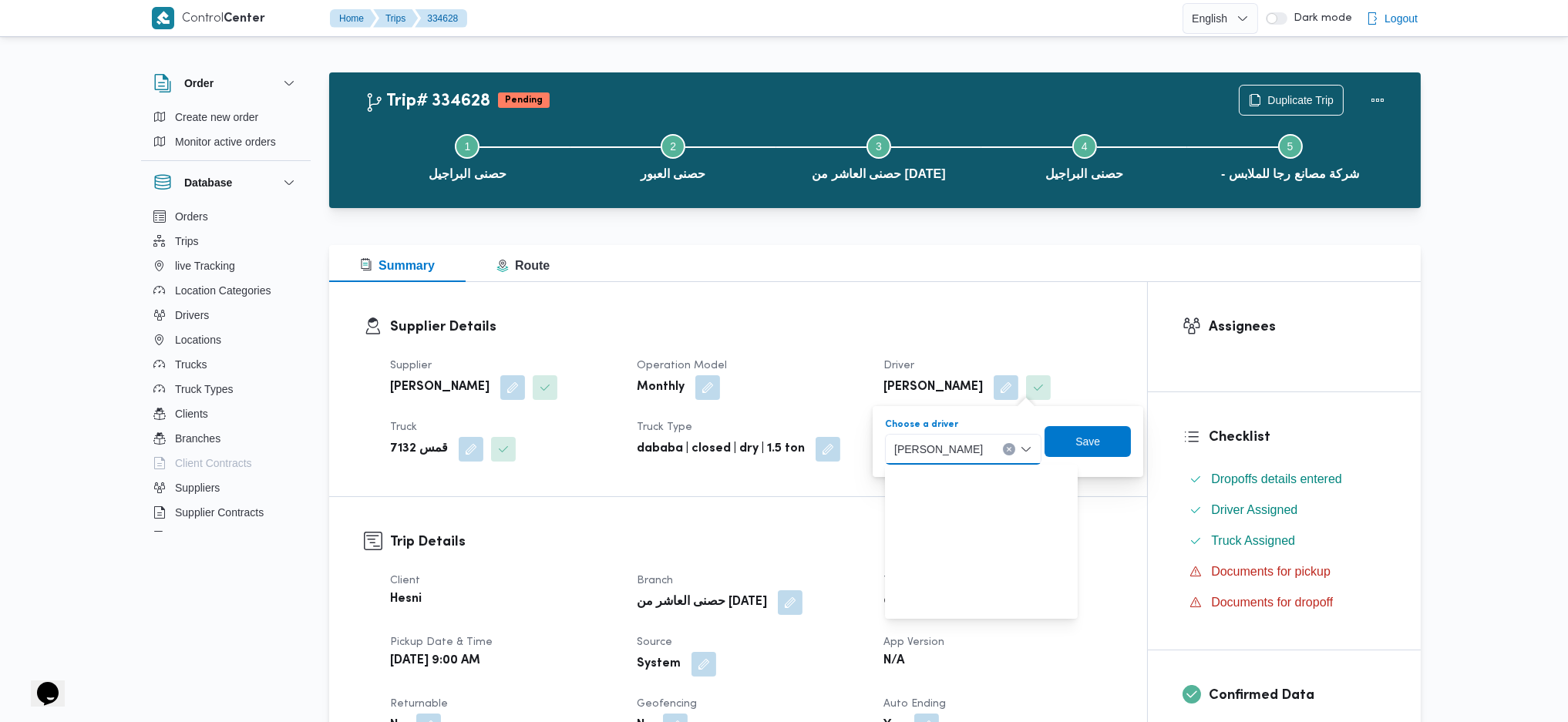
scroll to position [382, 0]
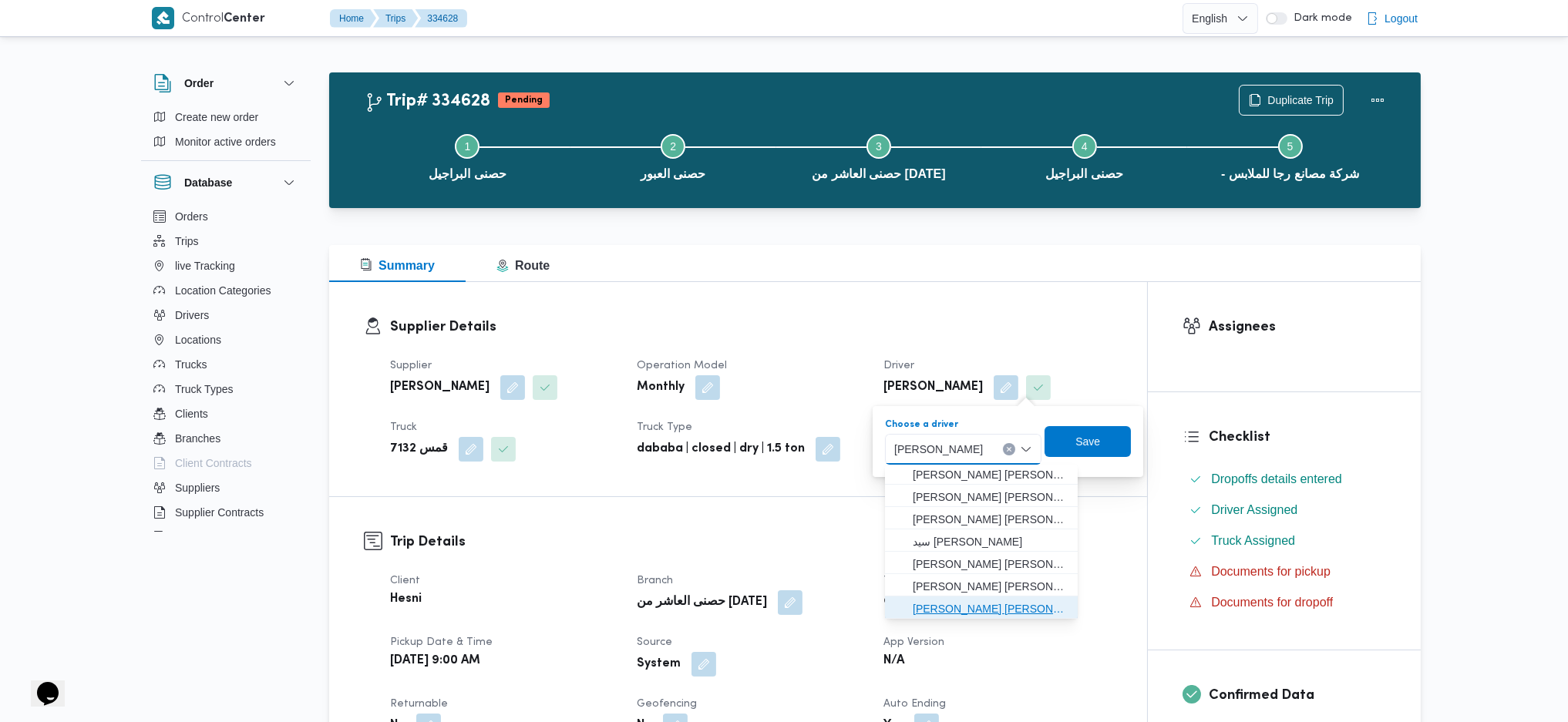
drag, startPoint x: 1003, startPoint y: 605, endPoint x: 1025, endPoint y: 596, distance: 23.8
click at [1002, 480] on span "عصام عطية السيد عوض الله" at bounding box center [991, 609] width 156 height 19
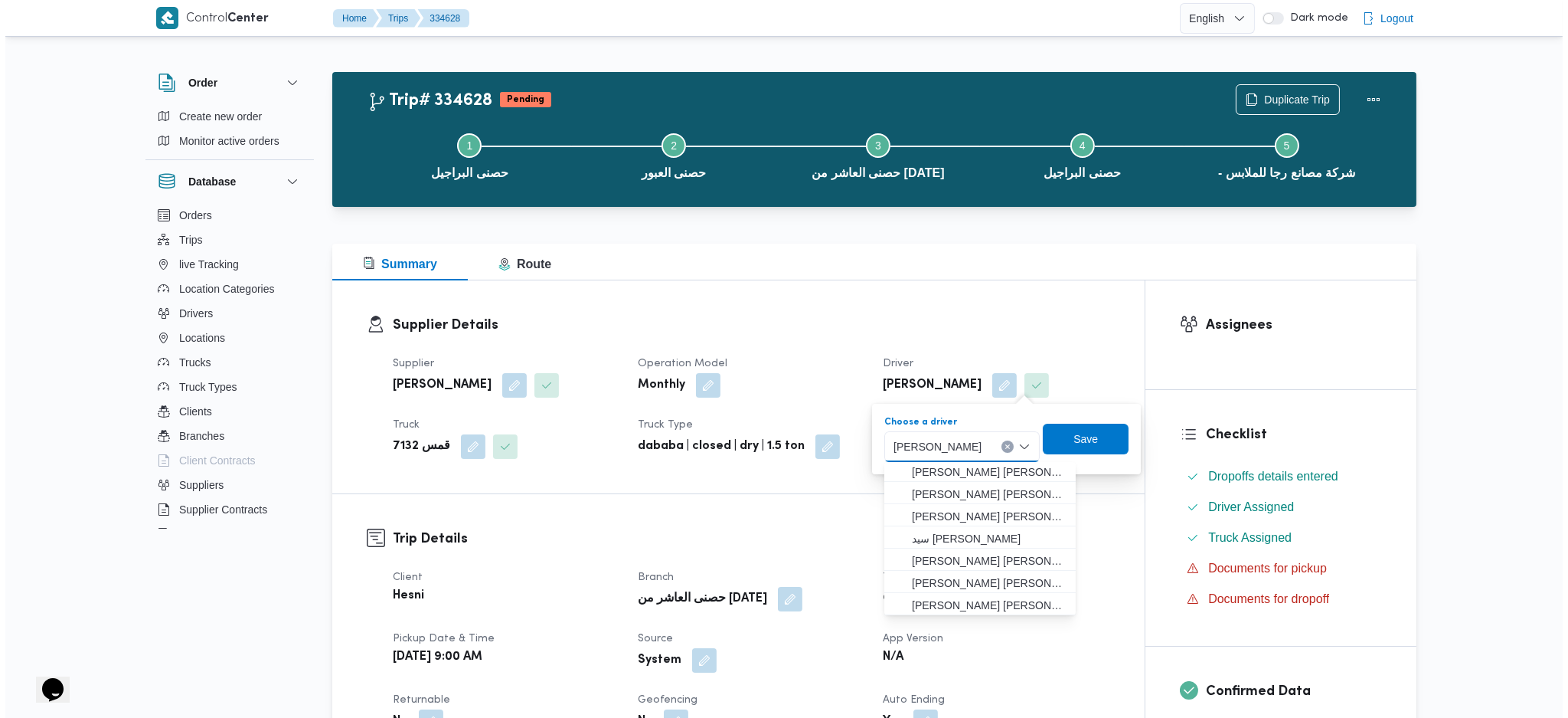
scroll to position [0, 0]
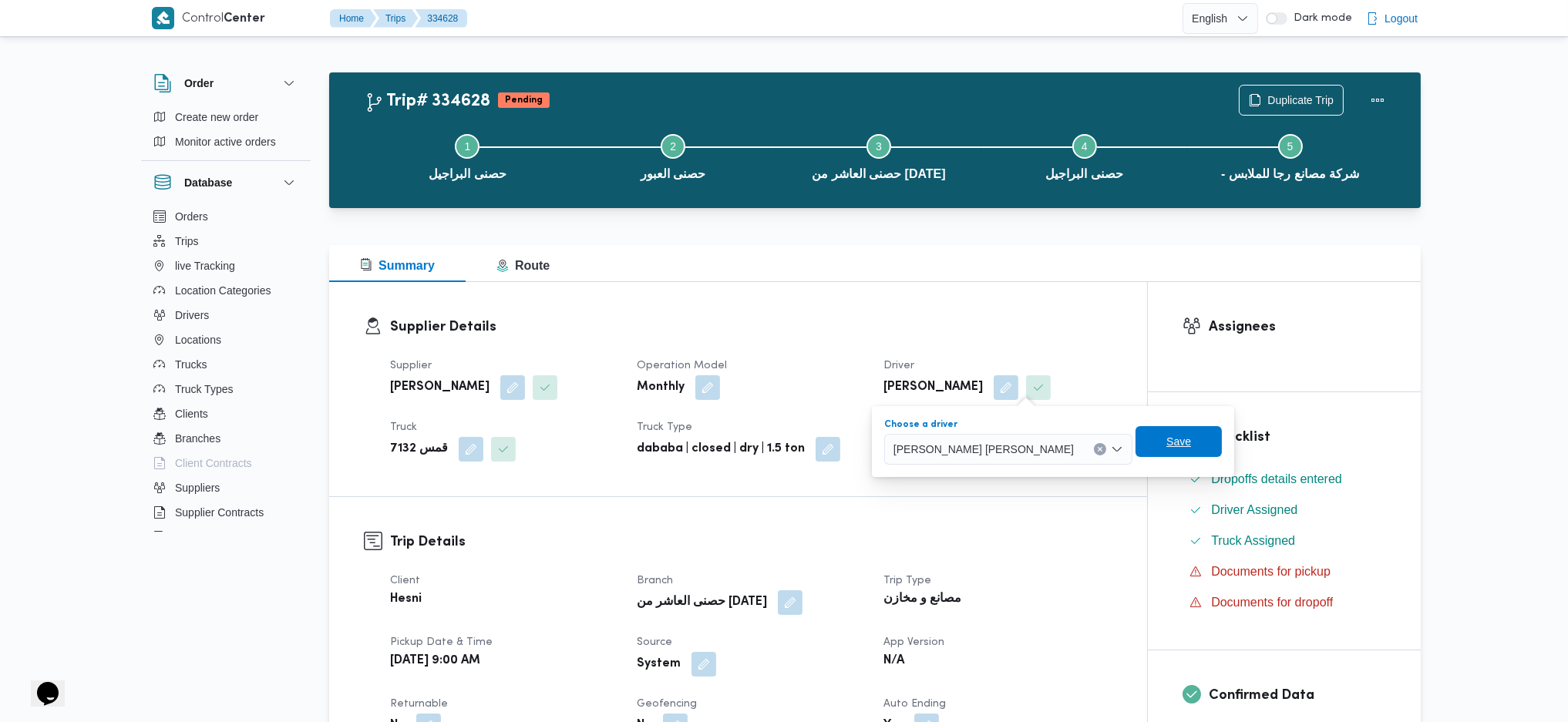
click at [1166, 441] on span "Save" at bounding box center [1179, 441] width 25 height 19
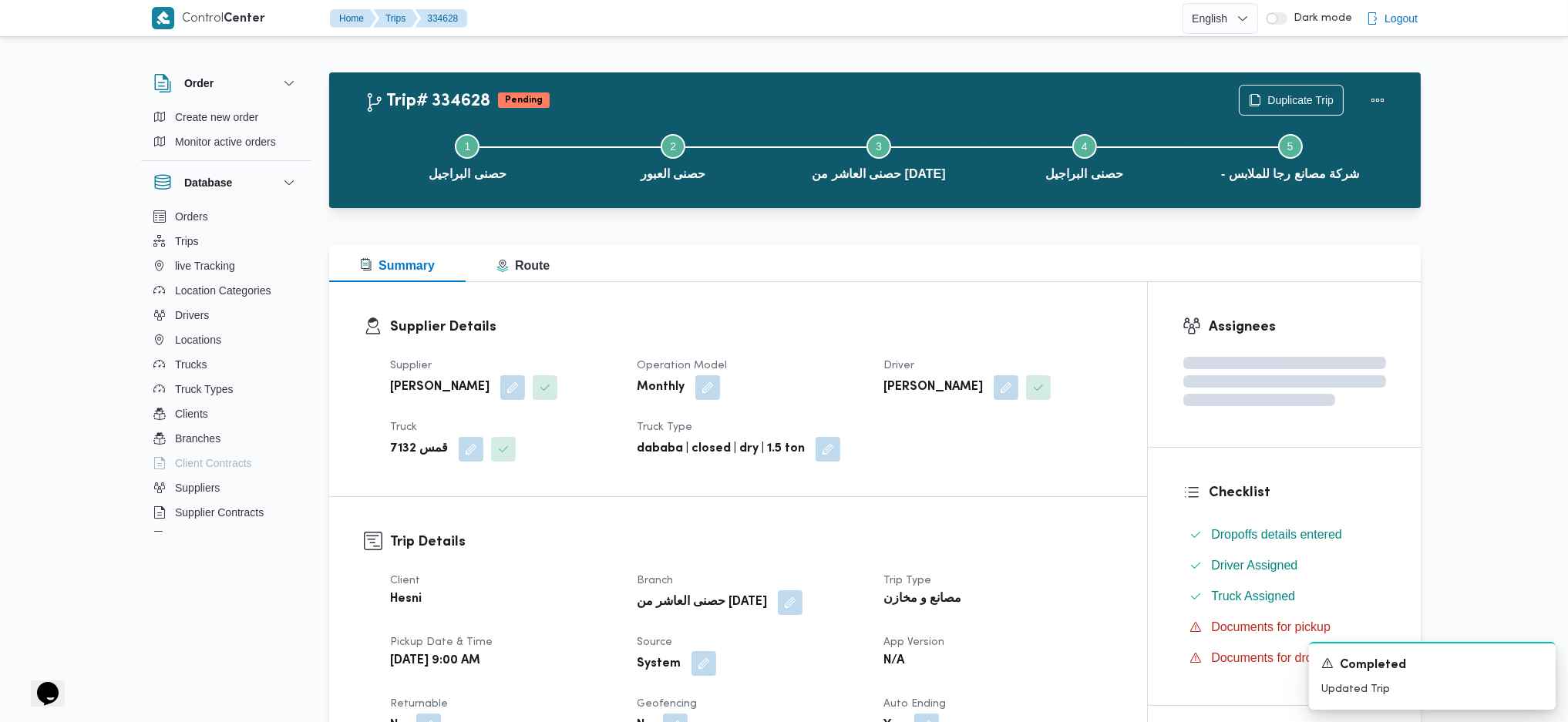
click at [702, 480] on button "button" at bounding box center [704, 664] width 25 height 25
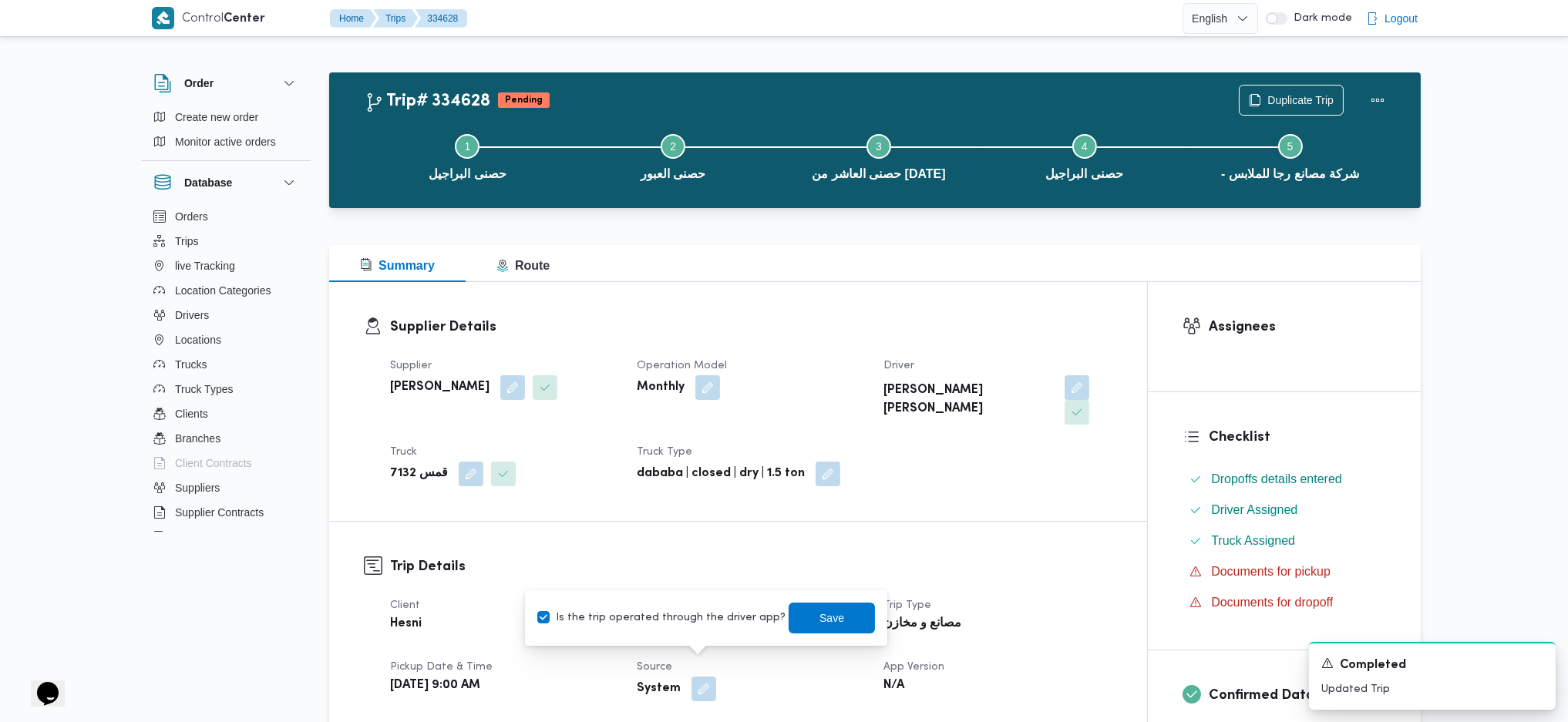
click at [684, 480] on label "Is the trip operated through the driver app?" at bounding box center [661, 617] width 248 height 19
checkbox input "false"
click at [789, 480] on span "Save" at bounding box center [831, 617] width 86 height 31
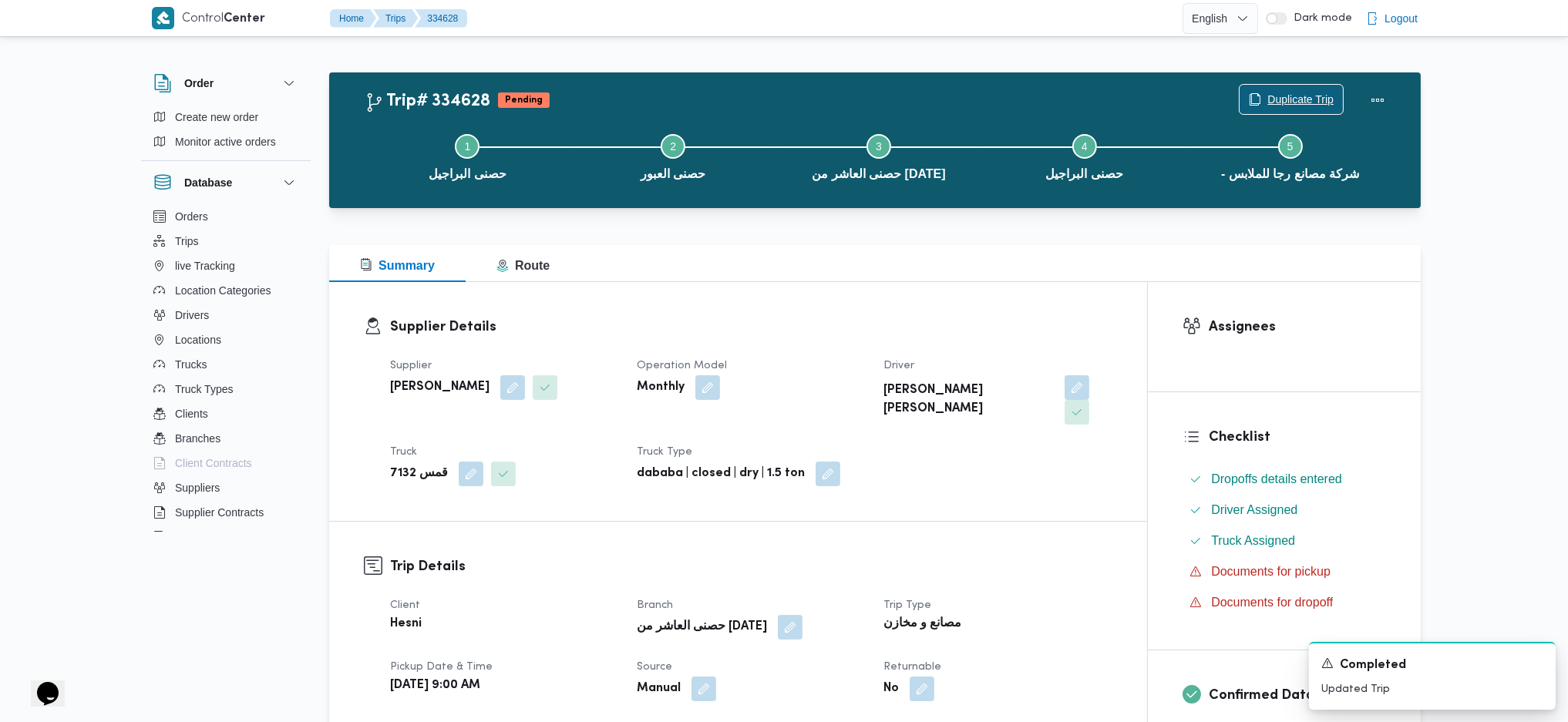
click at [1262, 92] on span "Duplicate Trip" at bounding box center [1291, 99] width 104 height 29
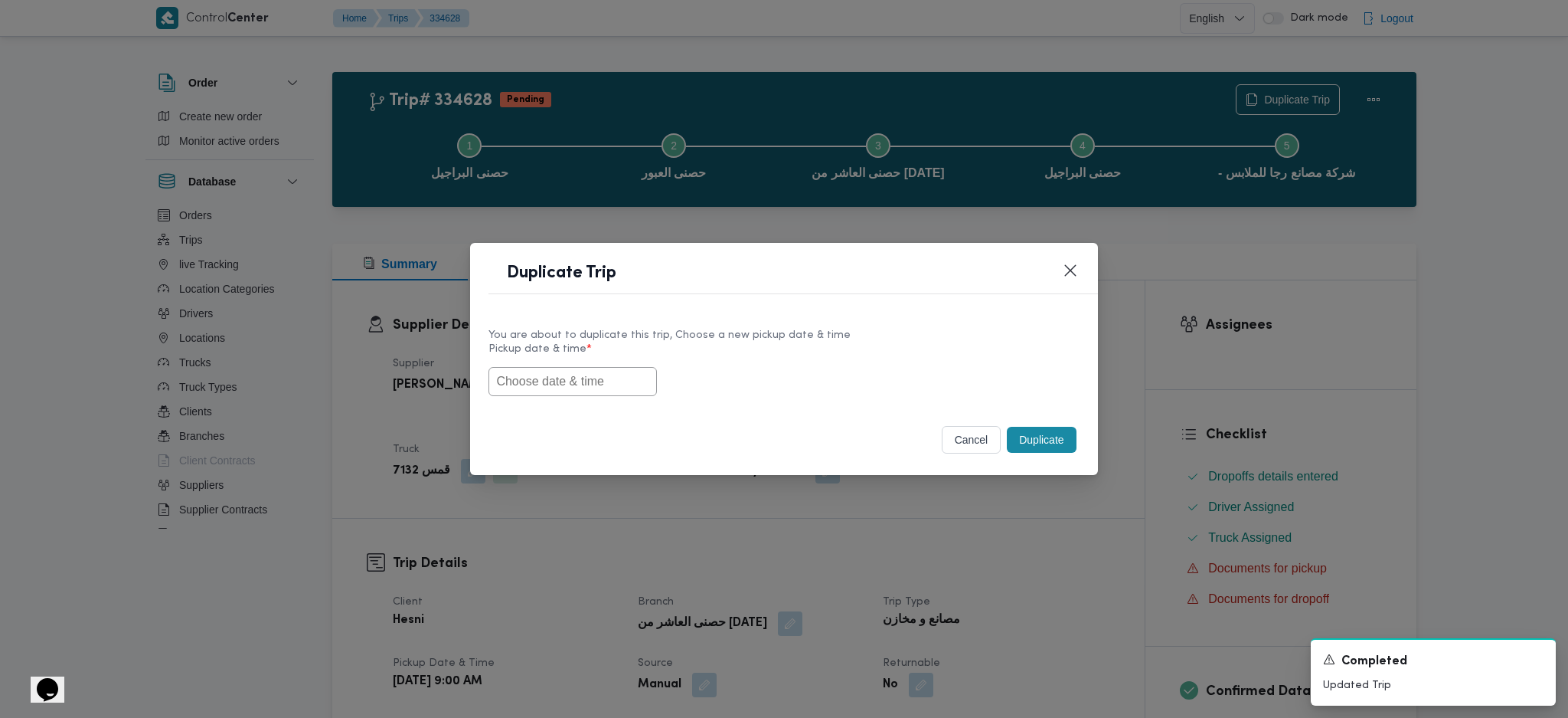
click at [589, 396] on div at bounding box center [784, 381] width 591 height 29
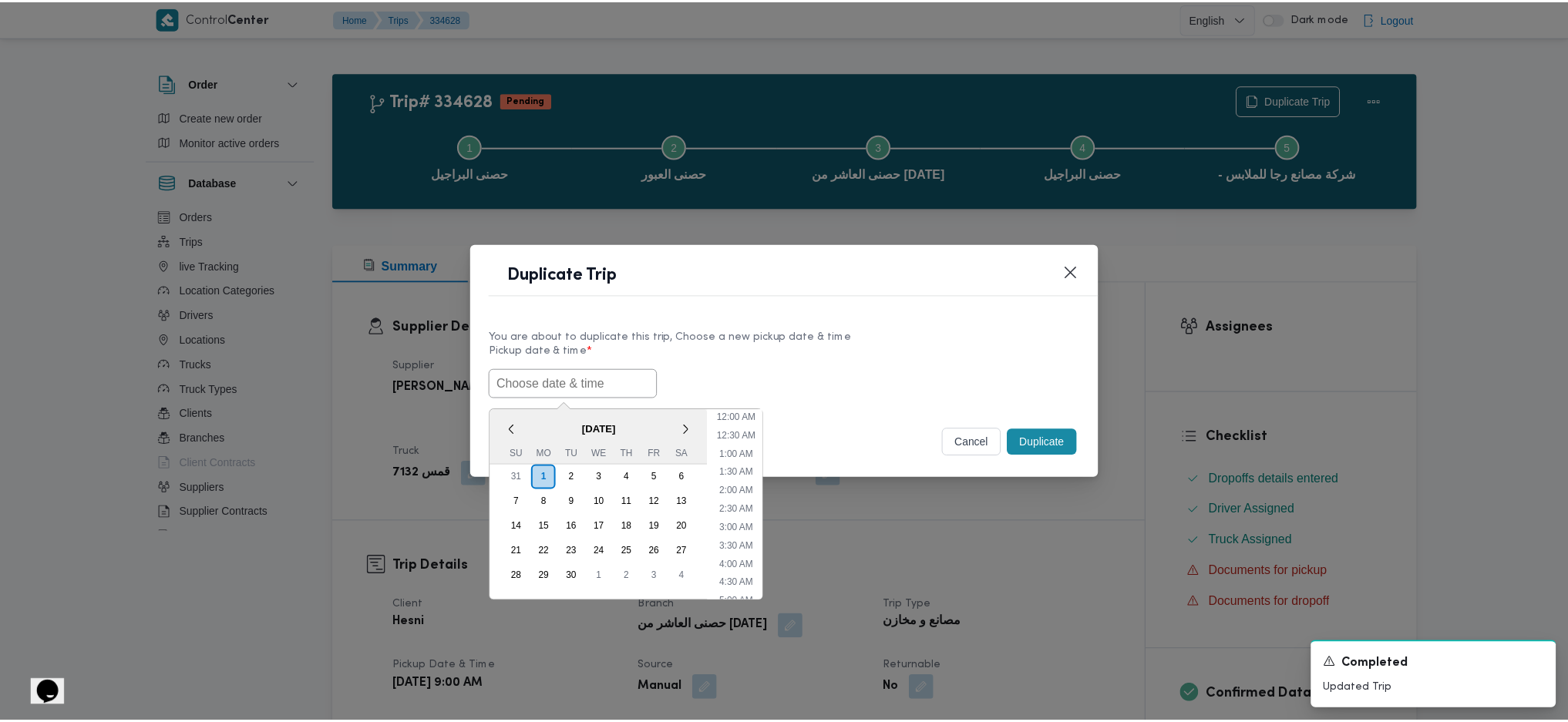
scroll to position [470, 0]
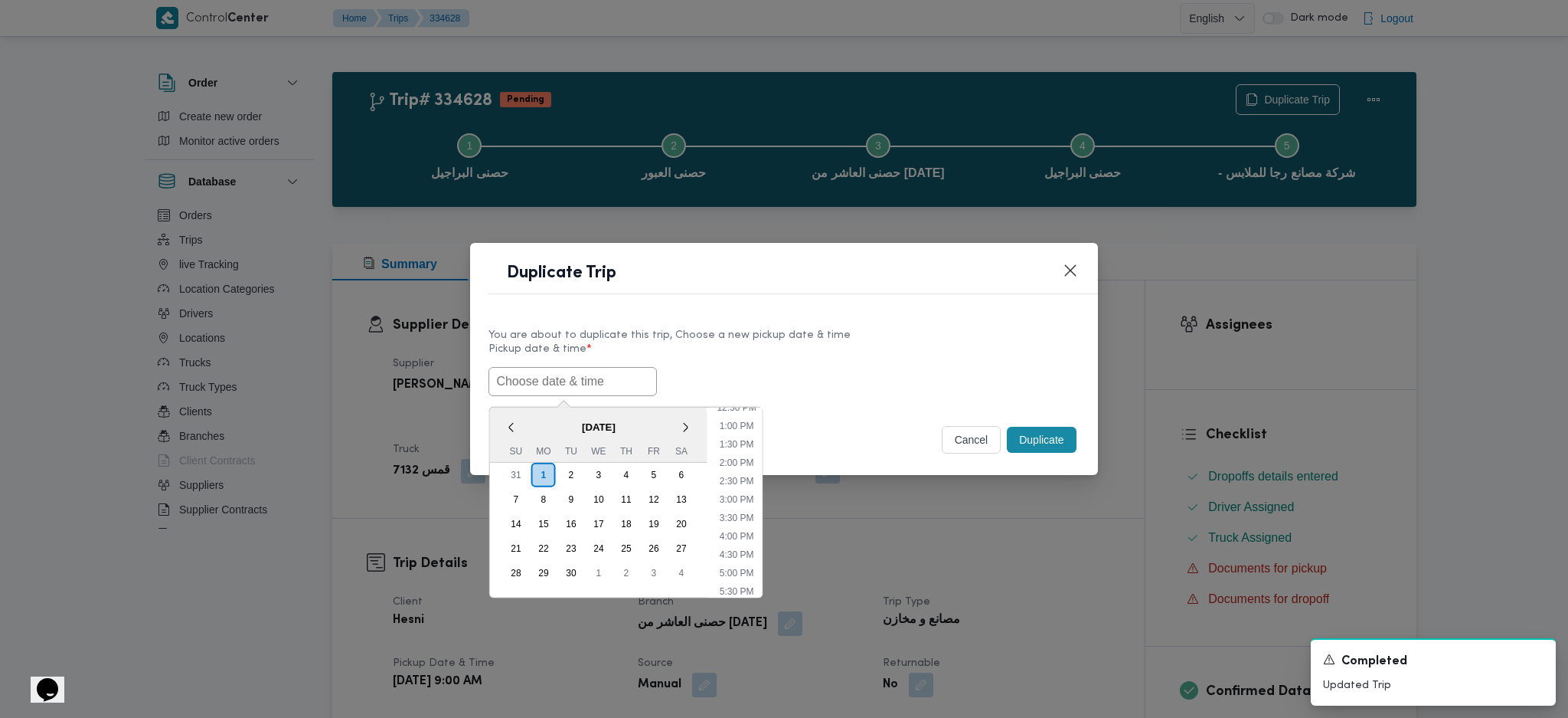
click at [967, 428] on button "cancel" at bounding box center [972, 440] width 60 height 27
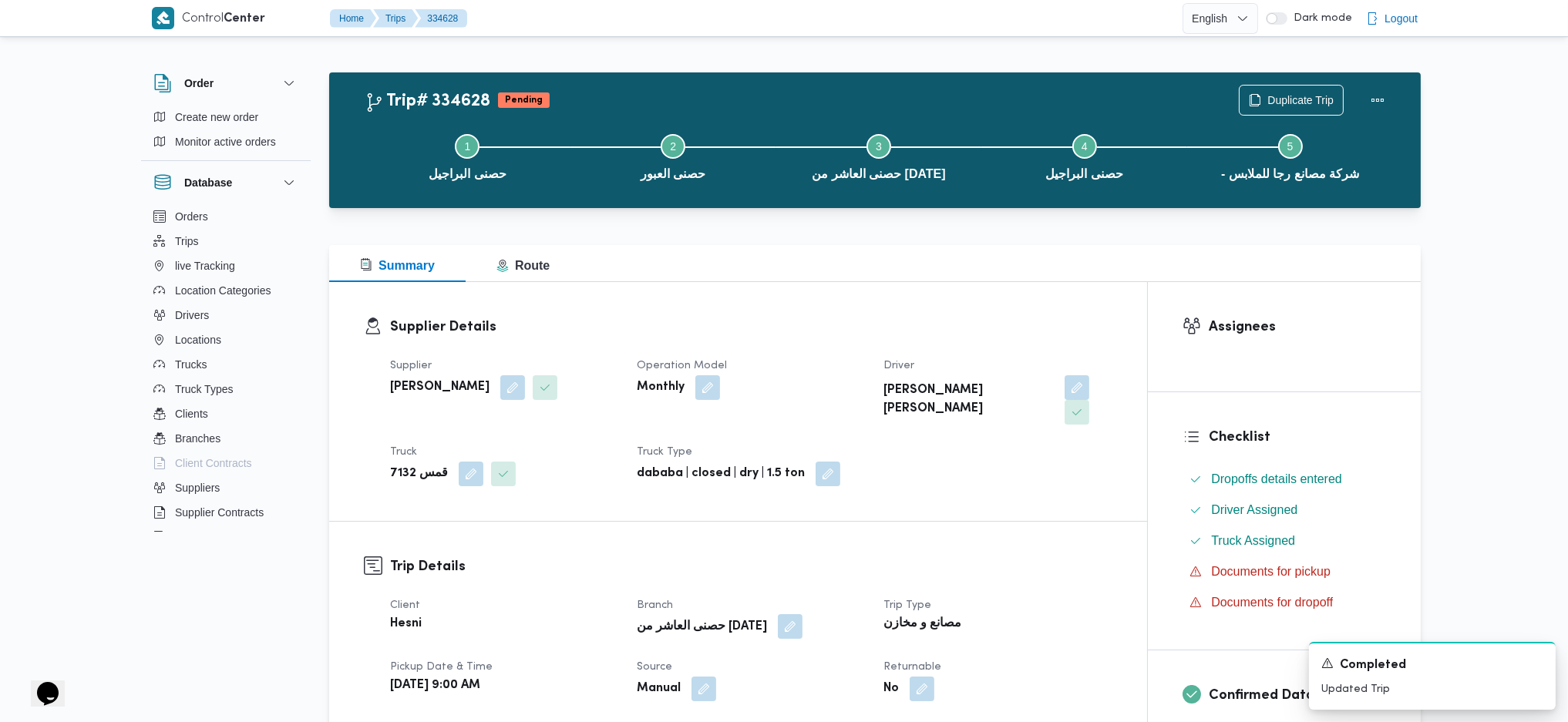
drag, startPoint x: 745, startPoint y: 586, endPoint x: 761, endPoint y: 603, distance: 23.3
click at [753, 480] on dt "Branch" at bounding box center [751, 605] width 228 height 19
click at [778, 480] on button "button" at bounding box center [791, 626] width 25 height 25
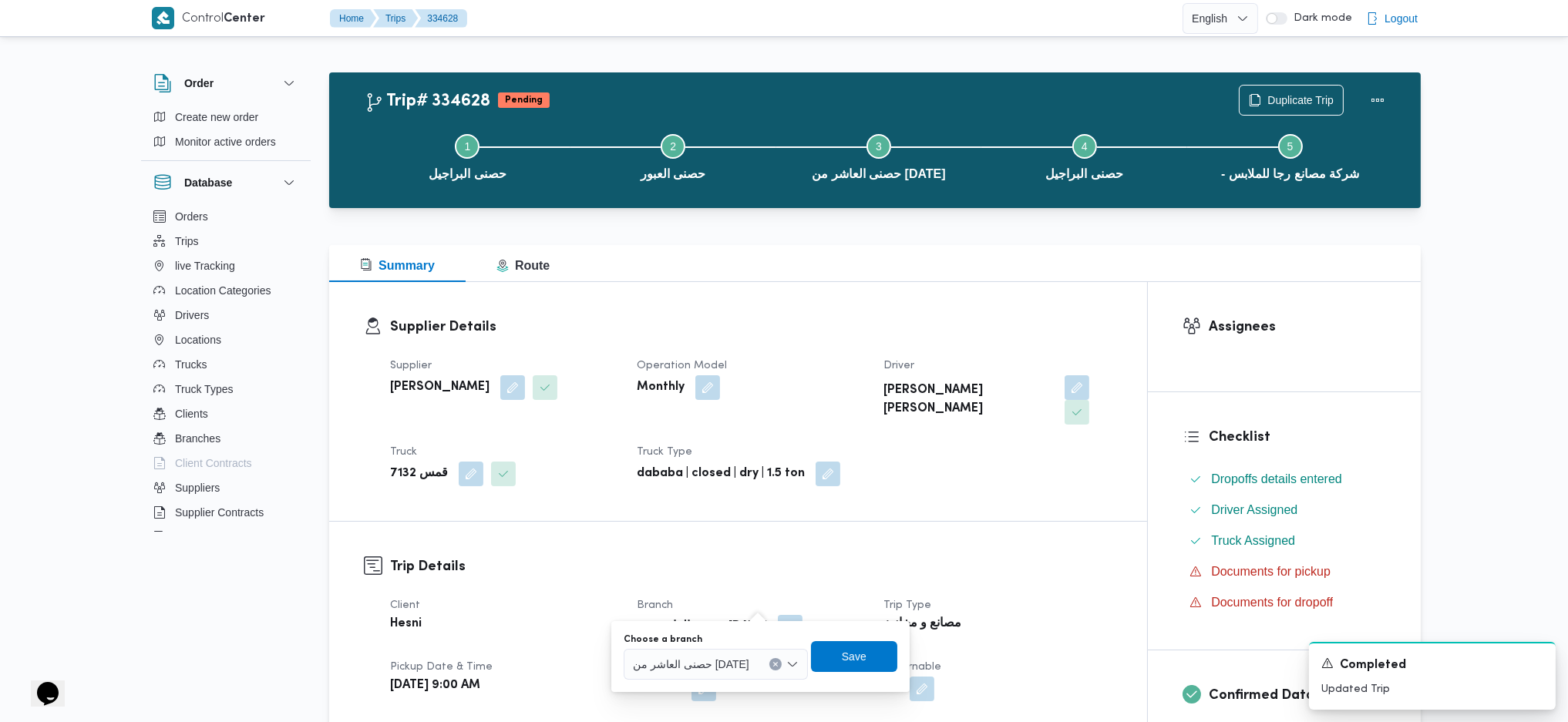
click at [661, 480] on span "حصنى العاشر من رمضان" at bounding box center [690, 663] width 116 height 17
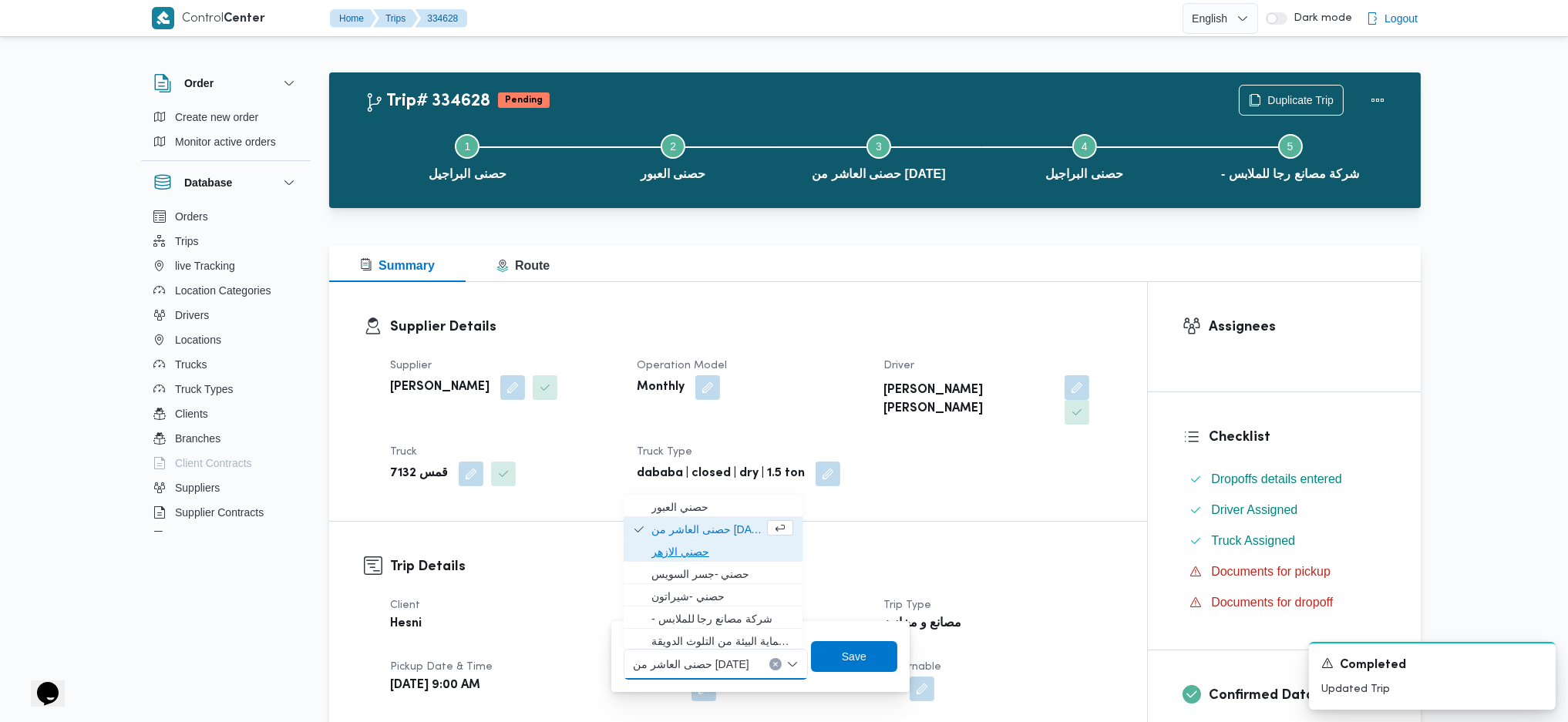
click at [673, 480] on span "حصني الازهر" at bounding box center [722, 551] width 142 height 19
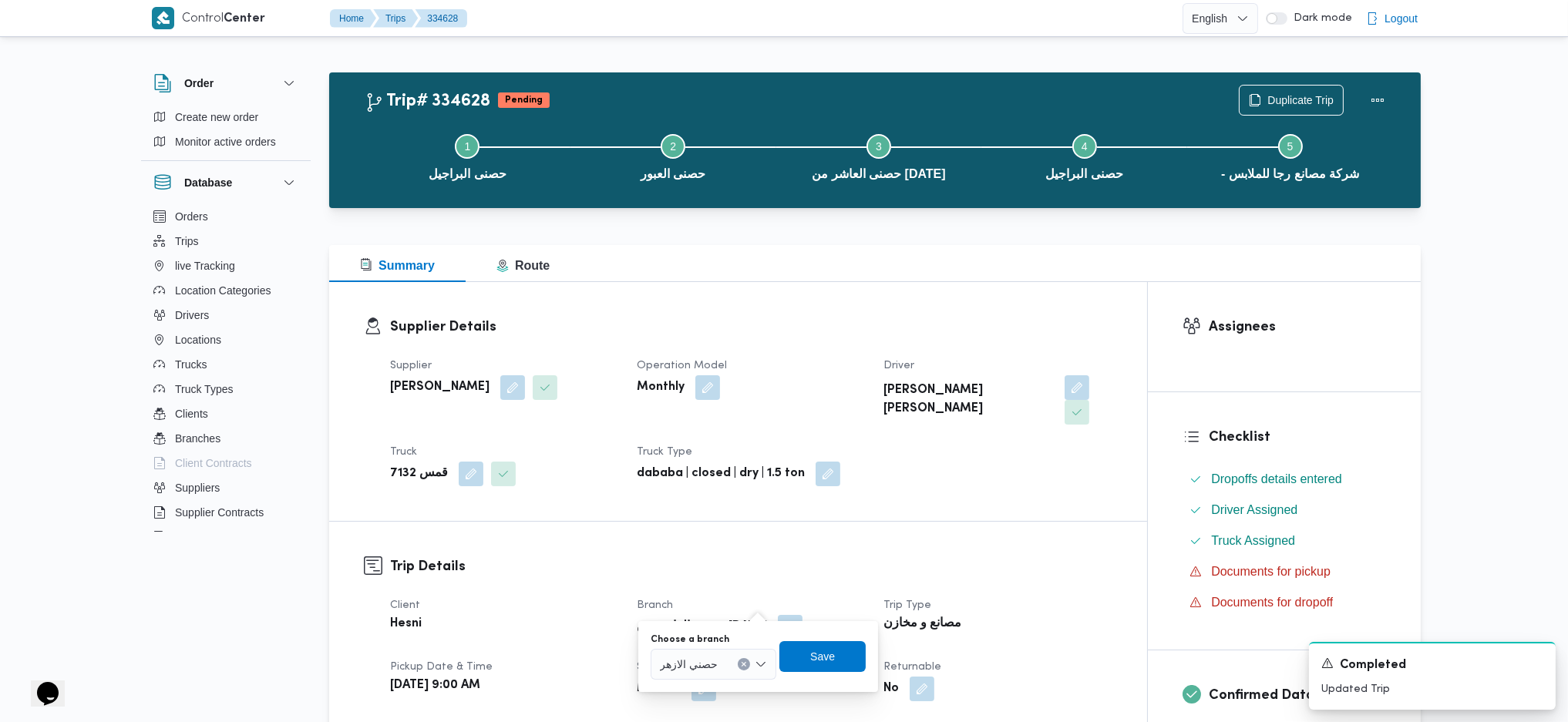
click at [830, 480] on div "Choose a branch حصني الازهر Save" at bounding box center [758, 656] width 218 height 50
click at [828, 480] on span "Save" at bounding box center [823, 656] width 25 height 19
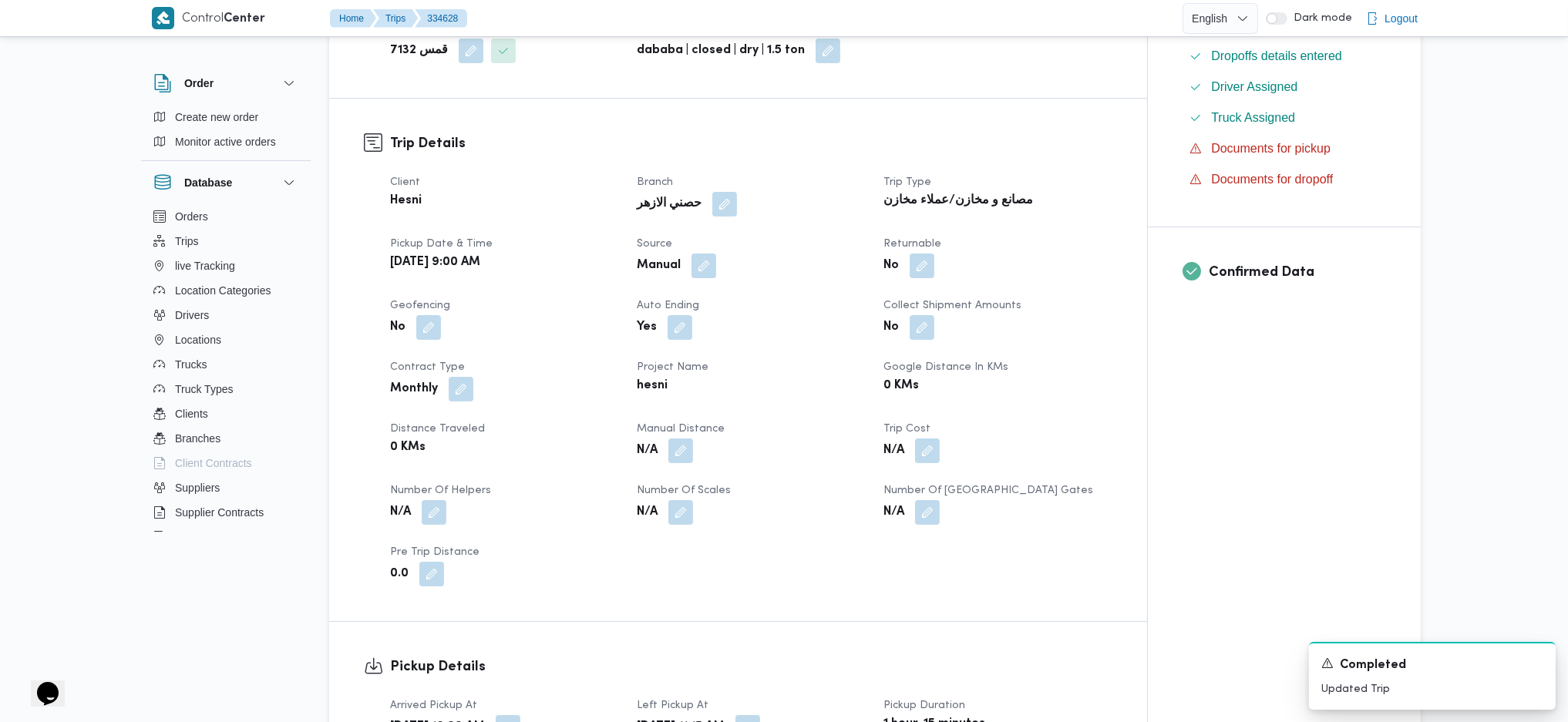
scroll to position [411, 0]
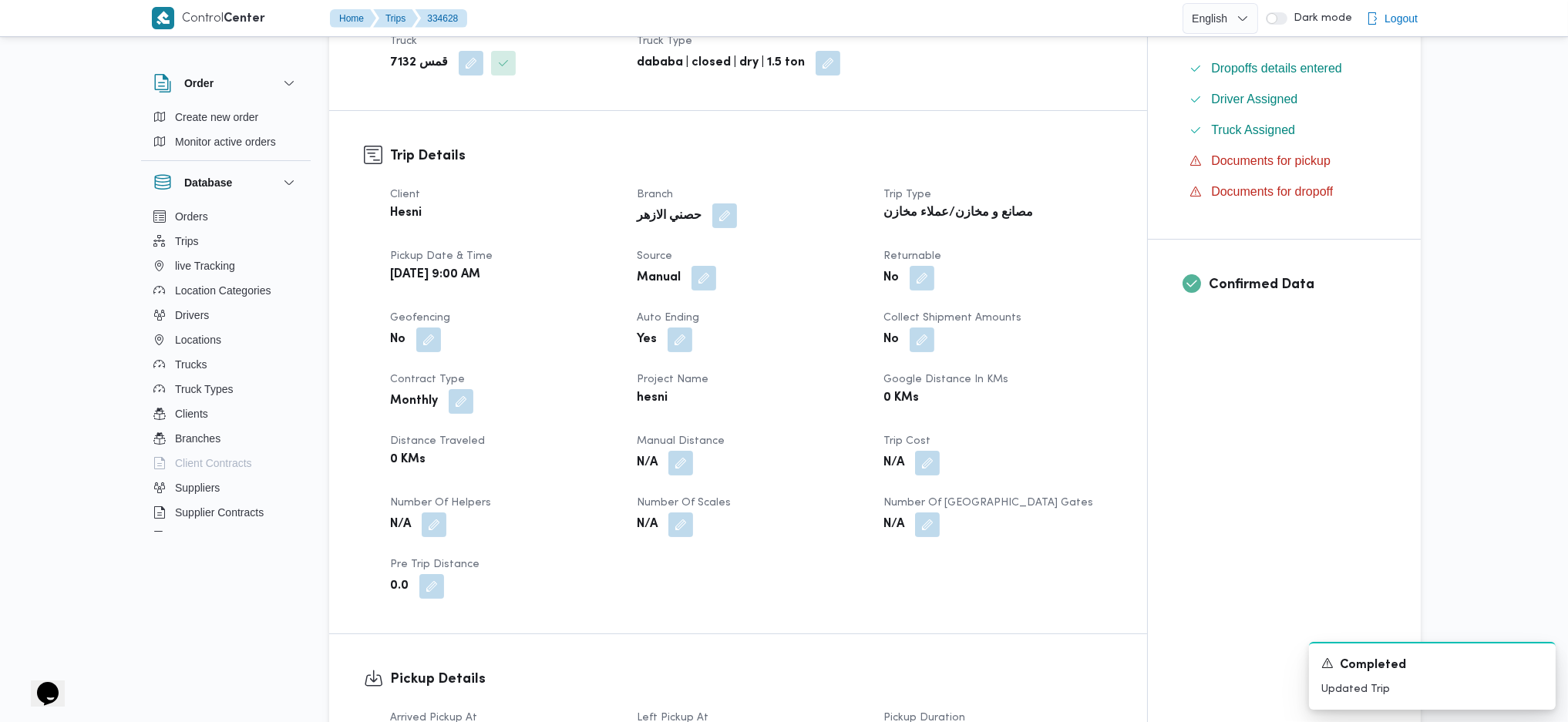
click at [713, 204] on button "button" at bounding box center [725, 216] width 25 height 25
click at [636, 326] on div "Yes" at bounding box center [751, 339] width 231 height 27
click at [655, 254] on span "حصني الازهر" at bounding box center [642, 252] width 58 height 17
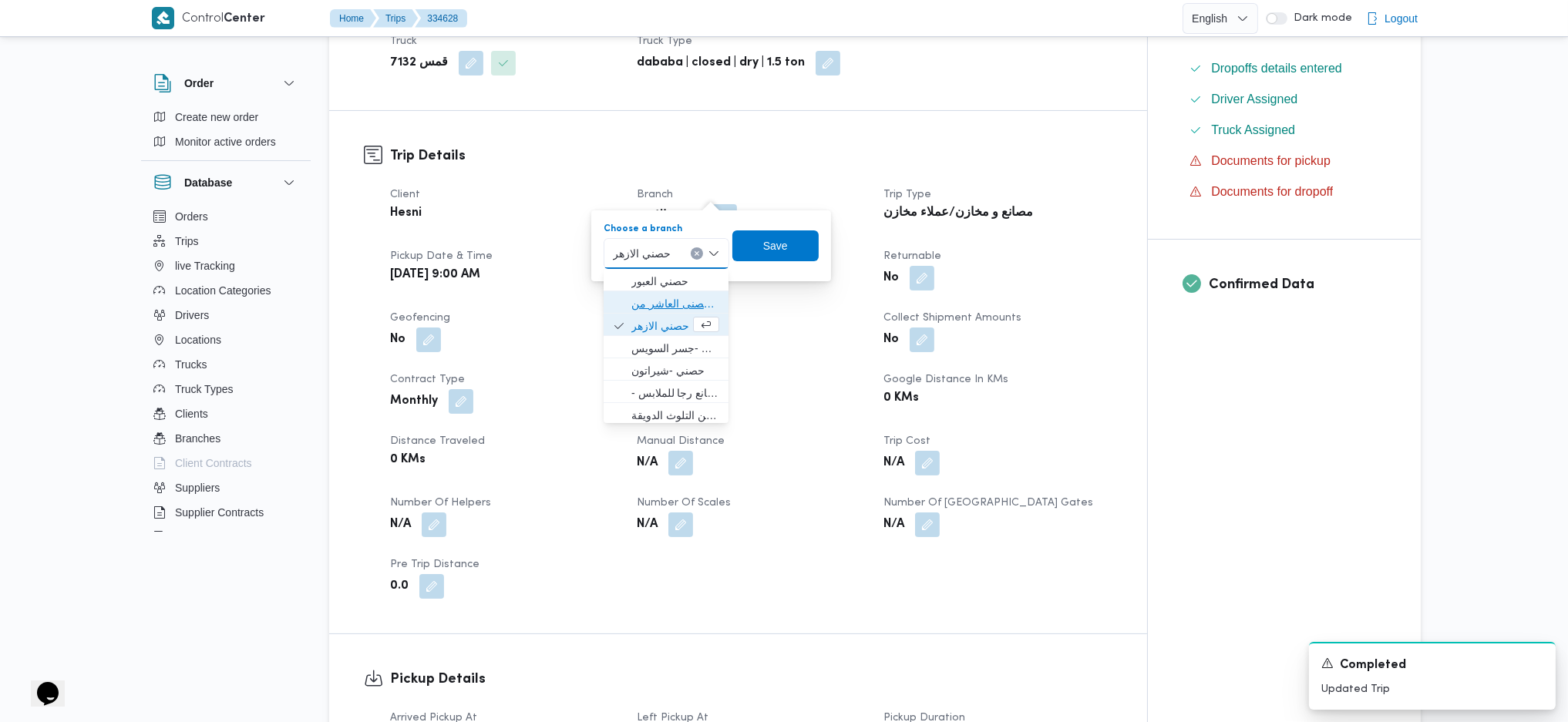
click at [675, 300] on span "حصنى العاشر من رمضان" at bounding box center [675, 303] width 88 height 19
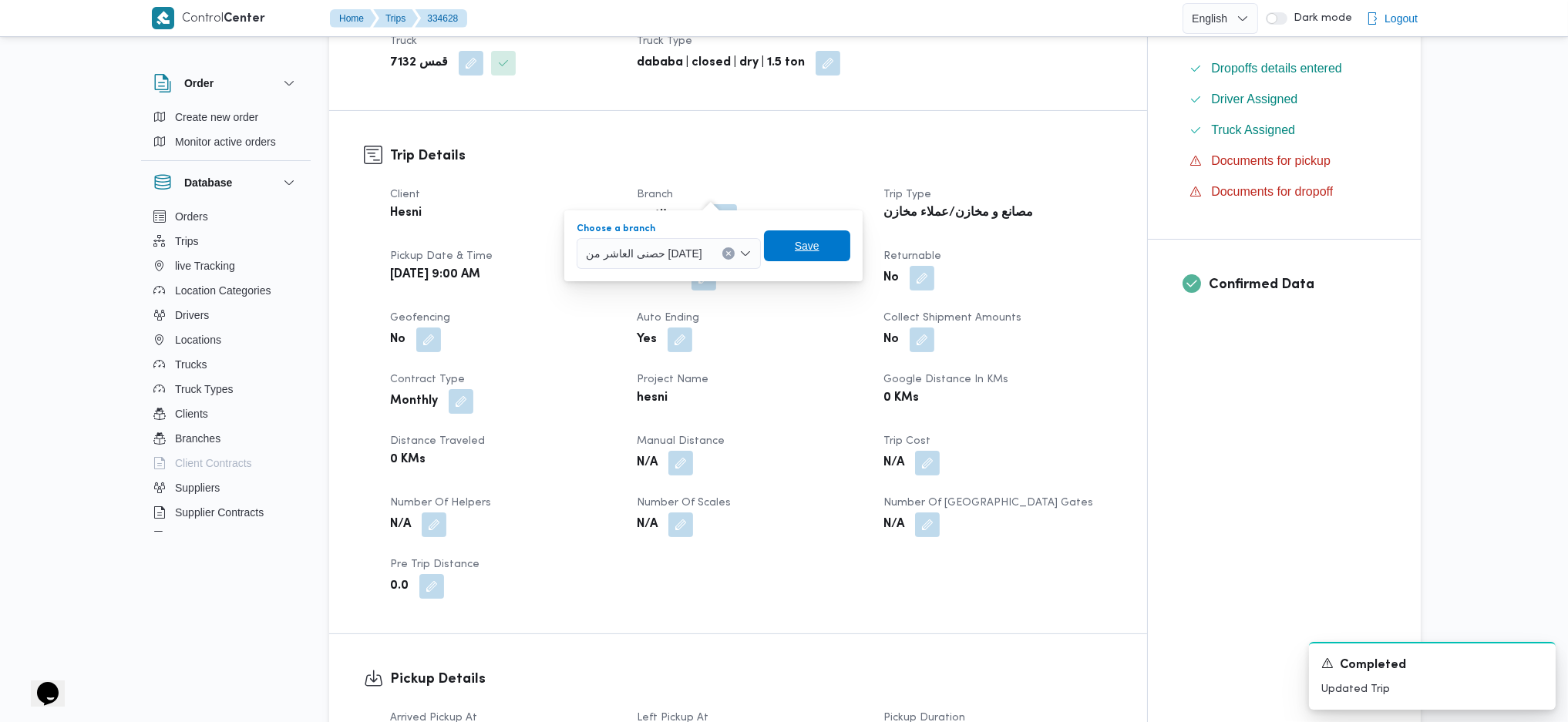
drag, startPoint x: 783, startPoint y: 246, endPoint x: 791, endPoint y: 400, distance: 154.2
click at [784, 246] on span "Save" at bounding box center [807, 245] width 86 height 31
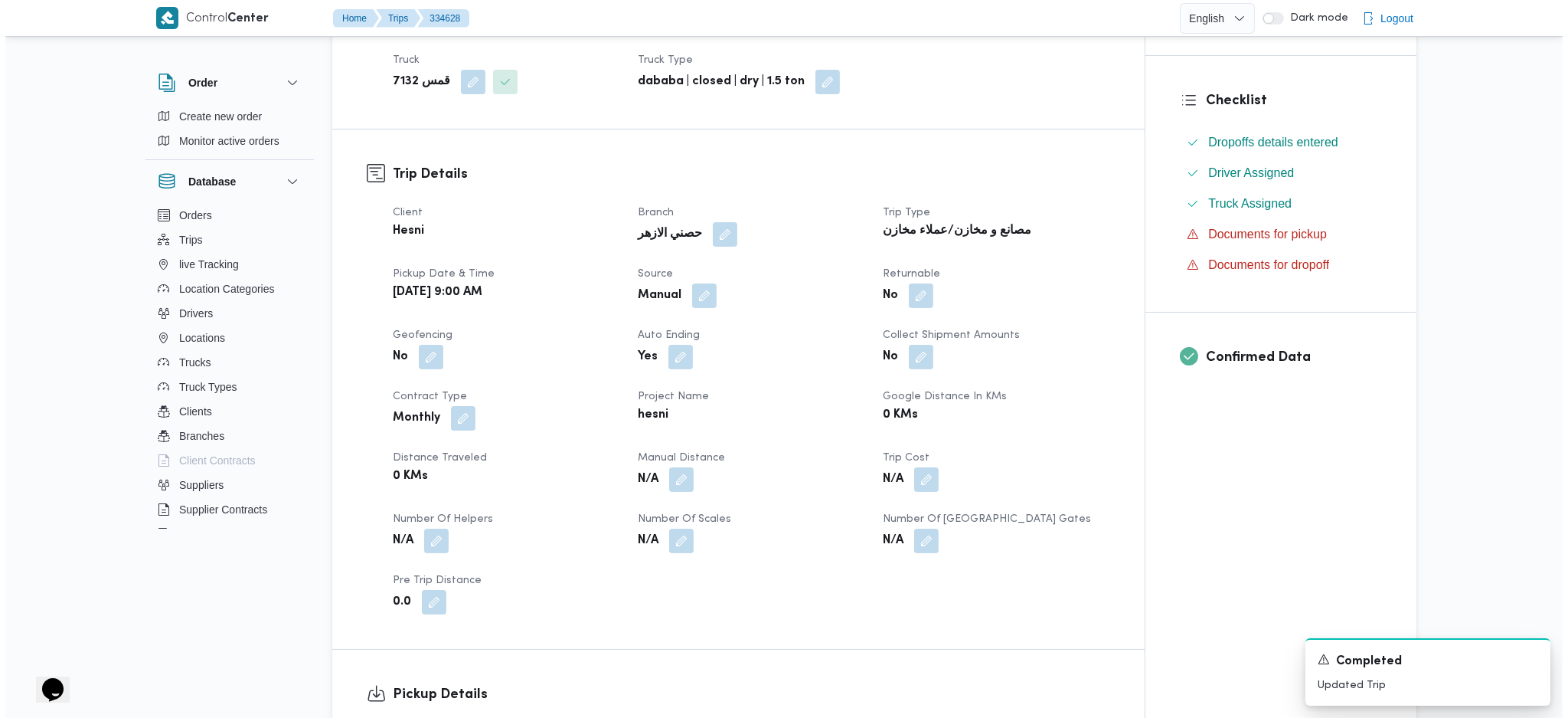
scroll to position [0, 0]
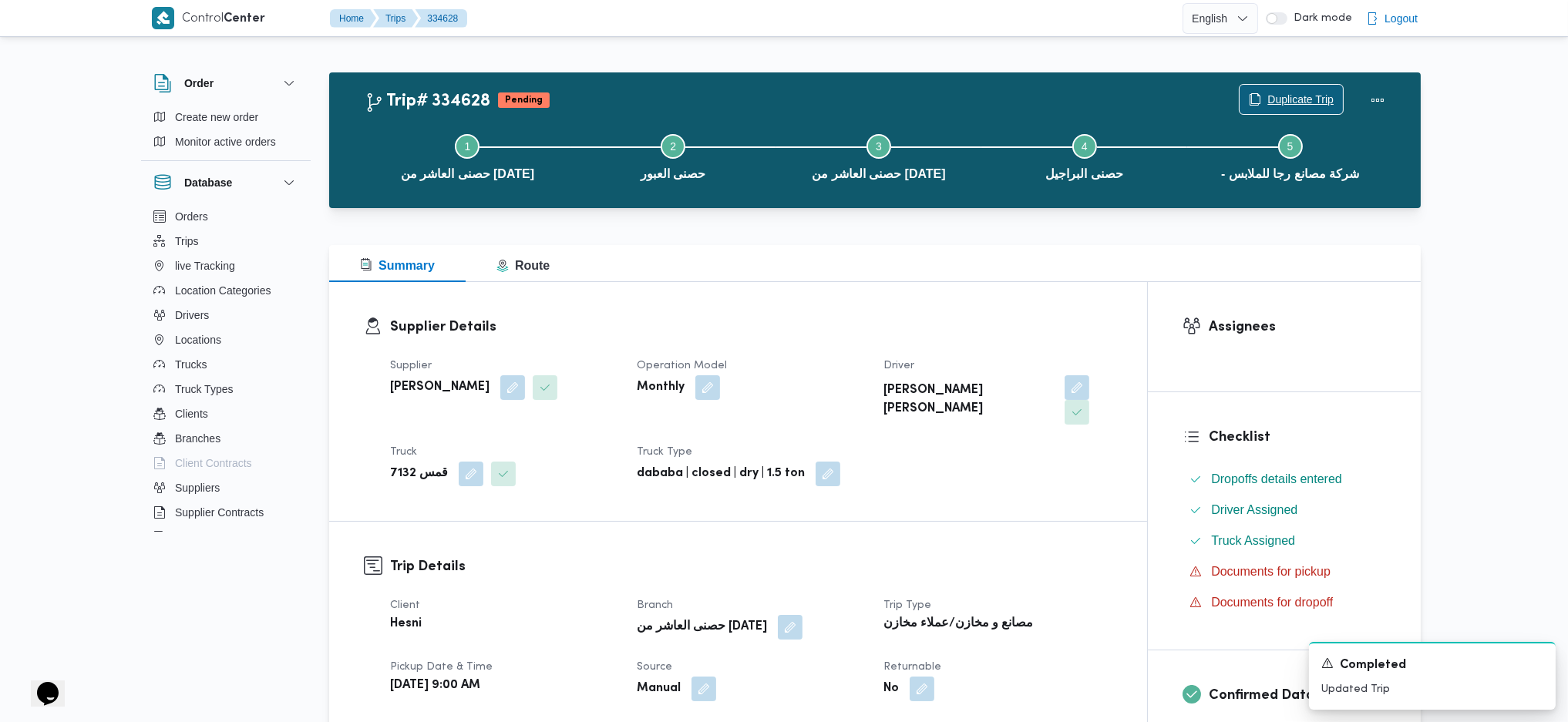
click at [1274, 92] on span "Duplicate Trip" at bounding box center [1300, 99] width 66 height 19
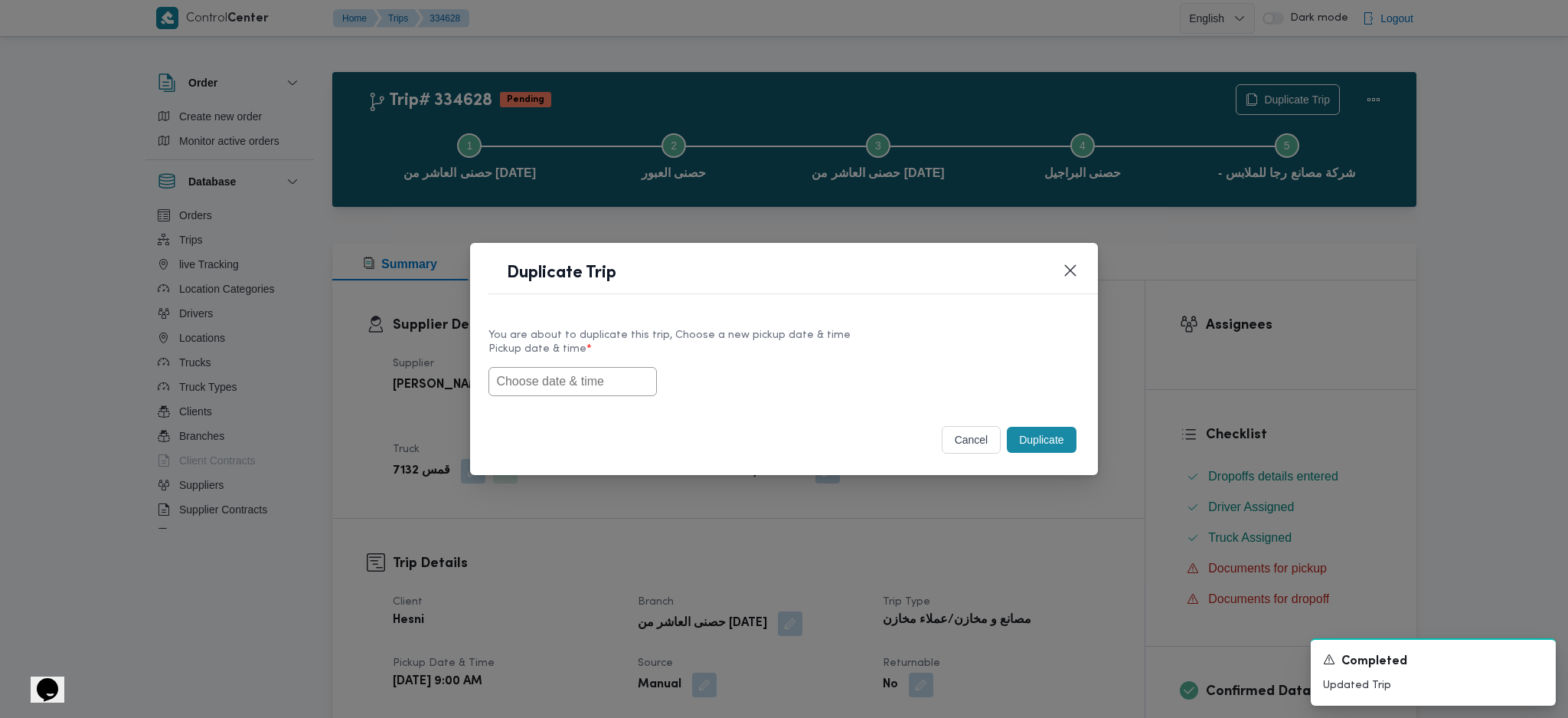
click at [584, 386] on input "text" at bounding box center [572, 381] width 168 height 29
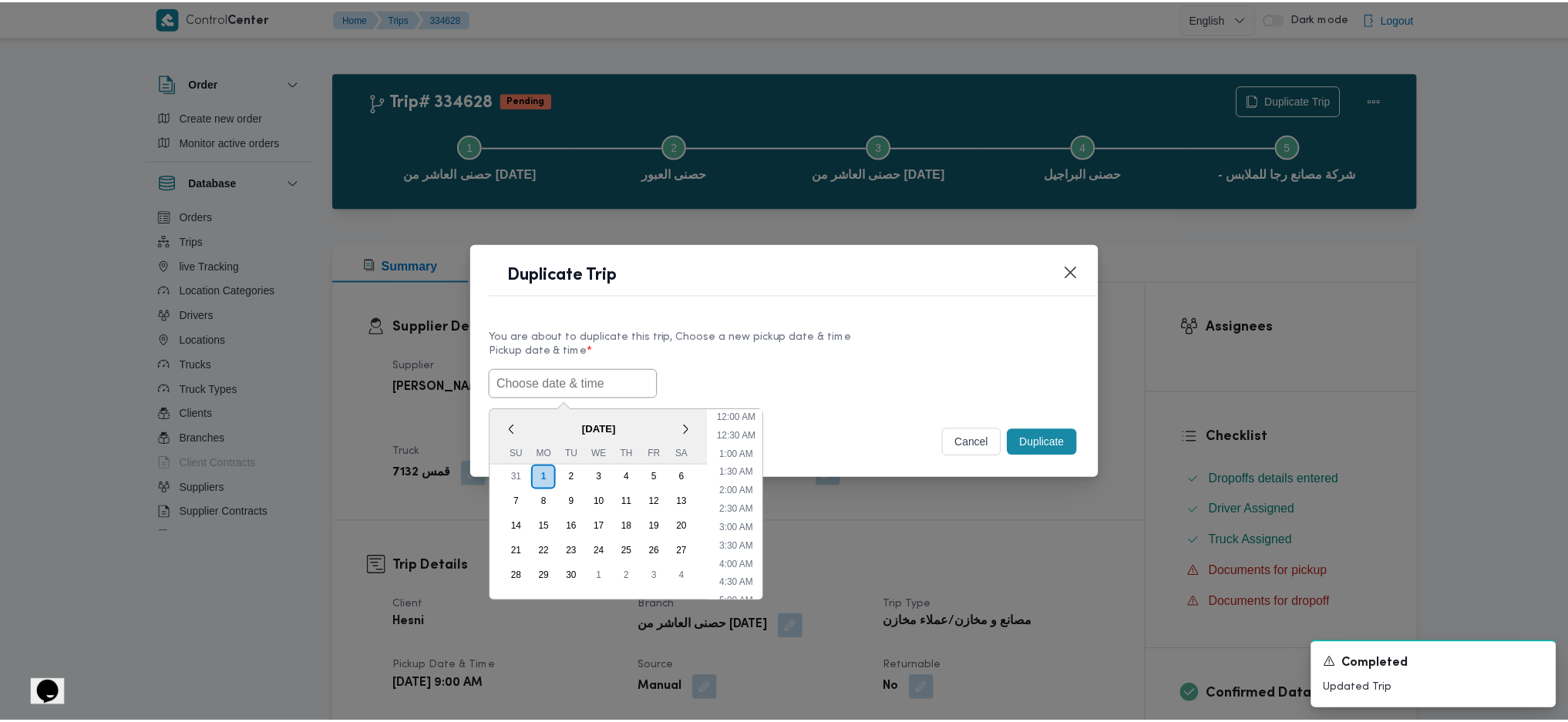
scroll to position [470, 0]
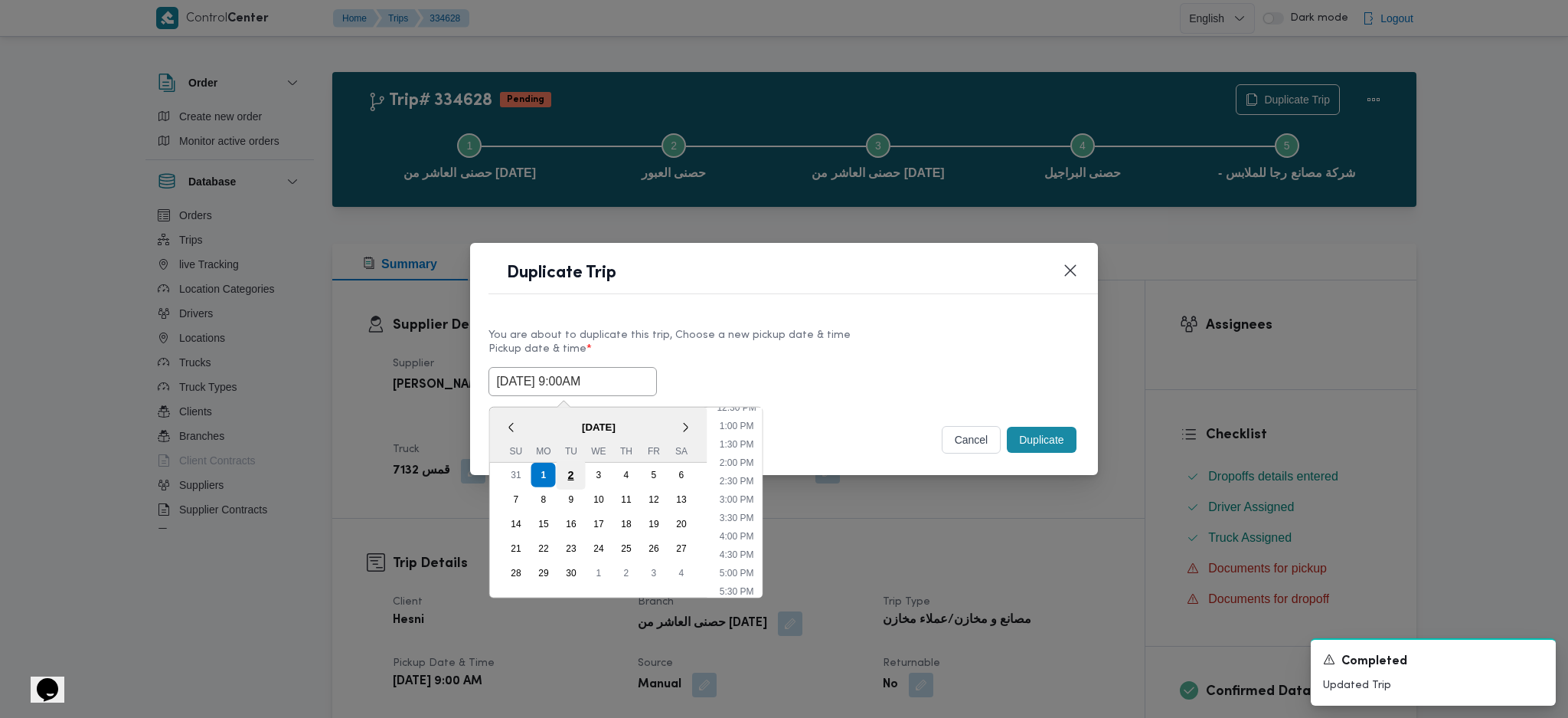
click at [573, 471] on div "2" at bounding box center [571, 474] width 29 height 29
type input "02/09/2025 9:00AM"
click at [579, 369] on input "02/09/2025 9:00AM" at bounding box center [572, 381] width 168 height 29
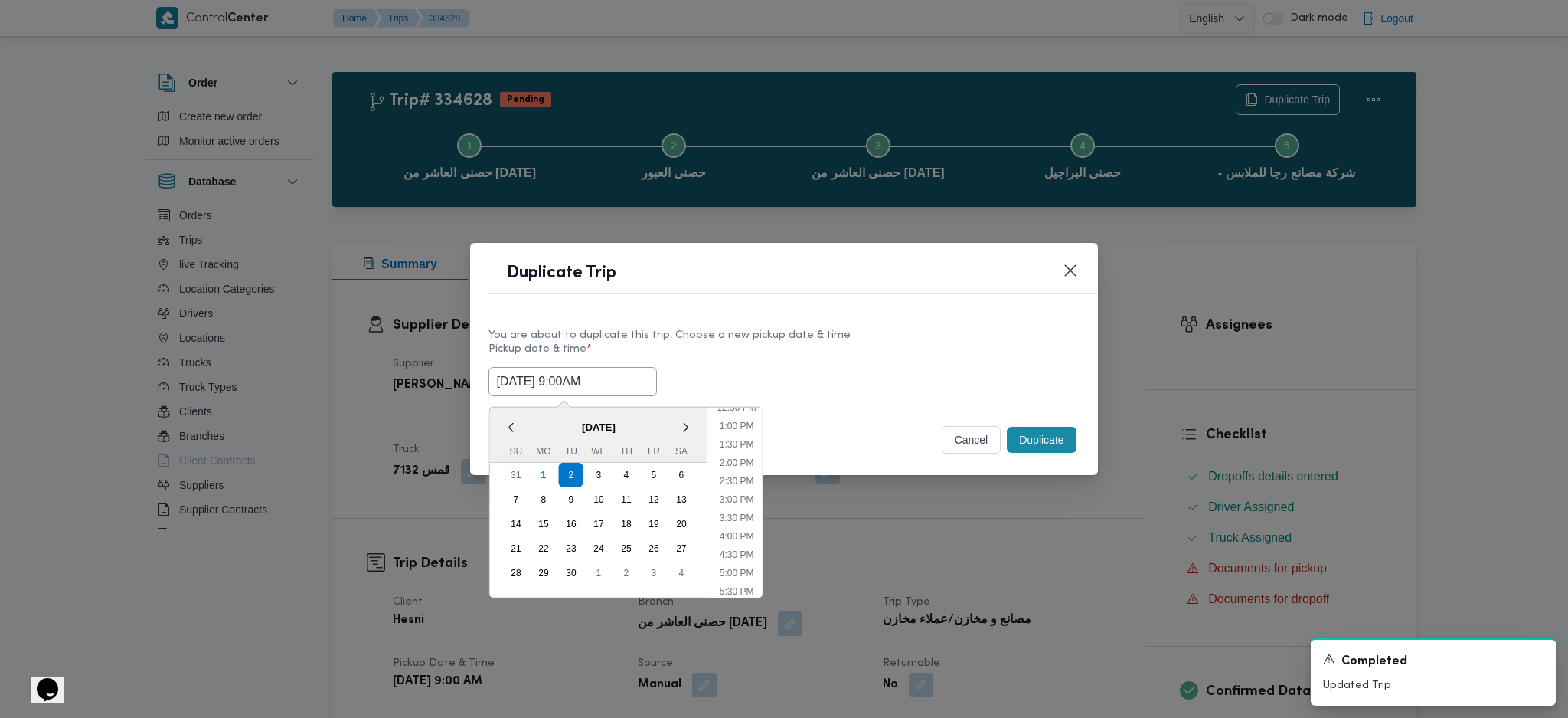
click at [1043, 452] on button "Duplicate" at bounding box center [1042, 440] width 69 height 26
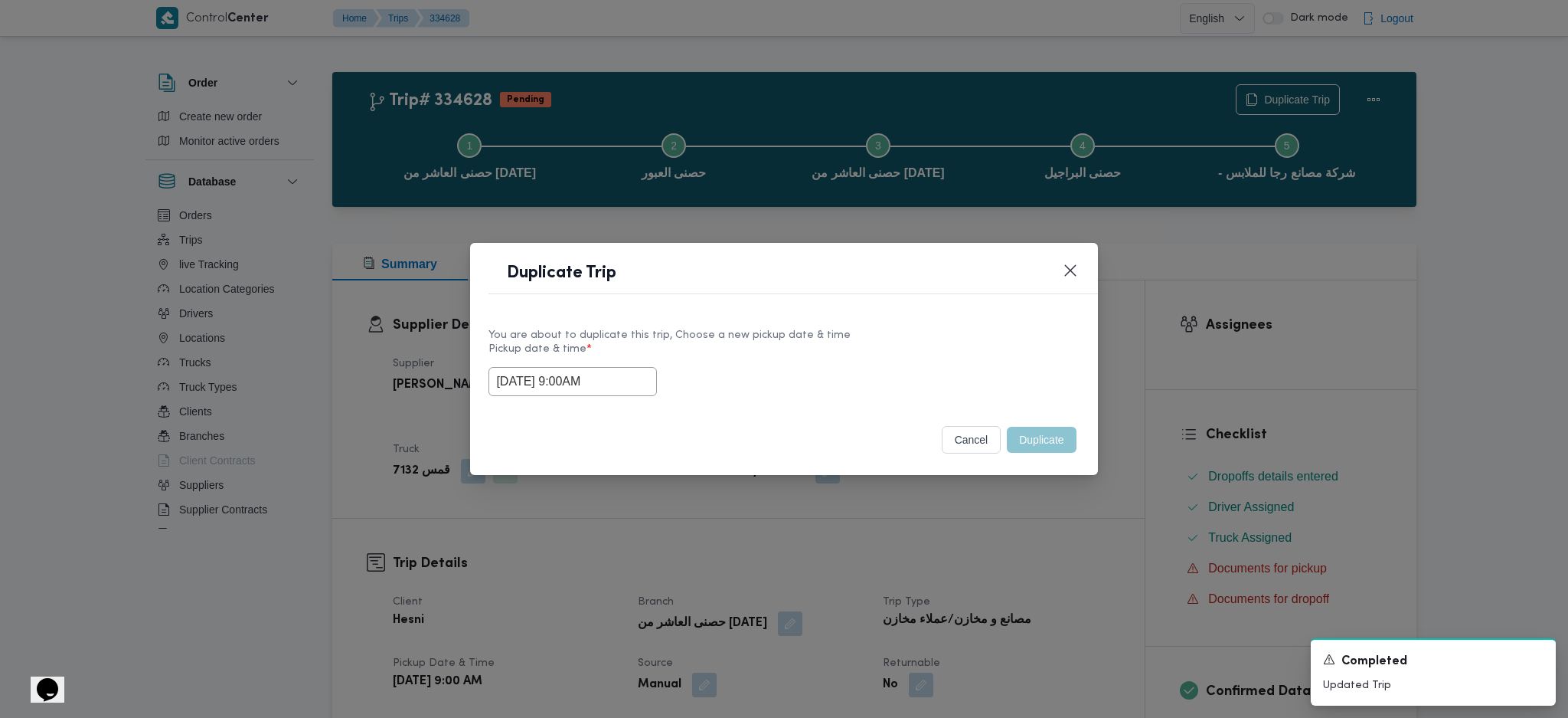
click at [1042, 477] on div "Duplicate Trip You are about to duplicate this trip, Choose a new pickup date &…" at bounding box center [784, 359] width 1568 height 718
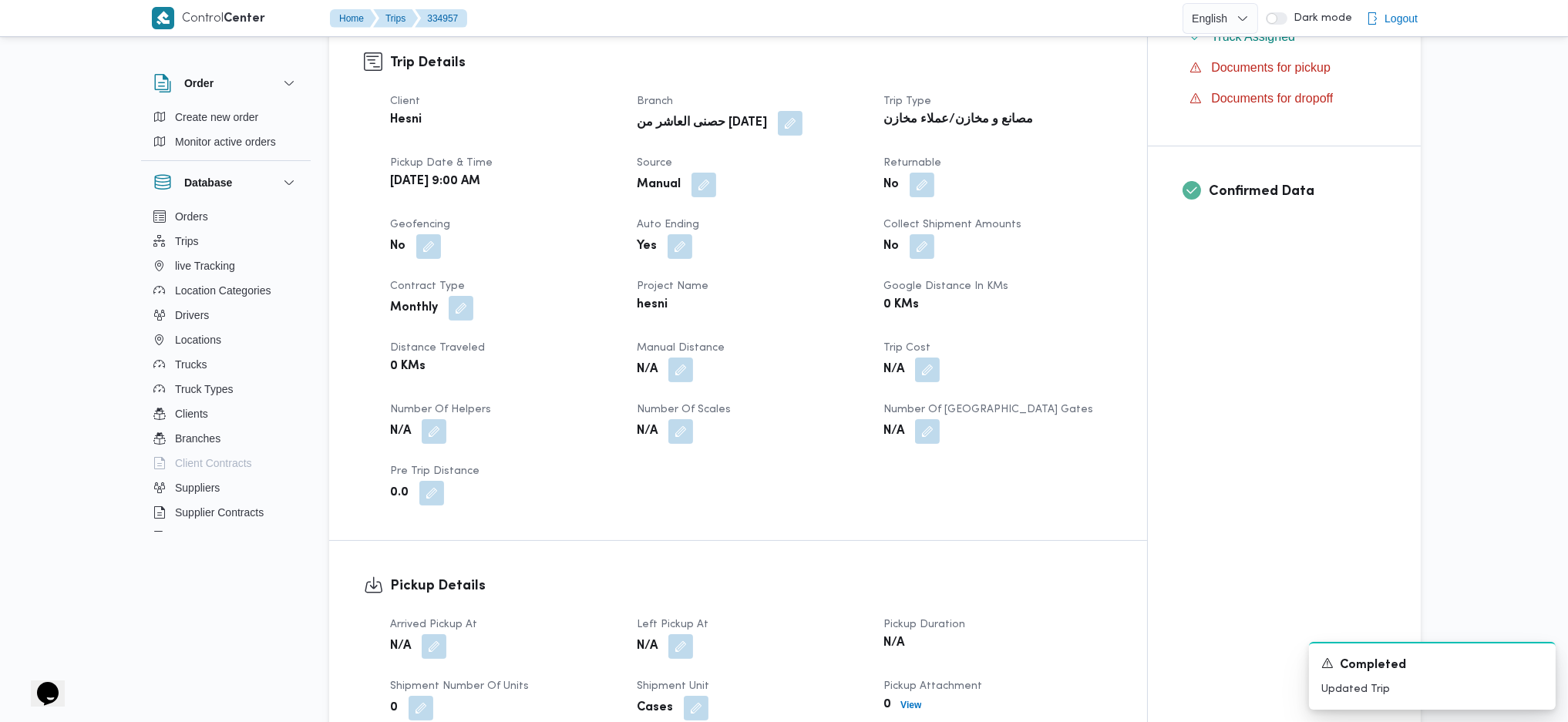
scroll to position [513, 0]
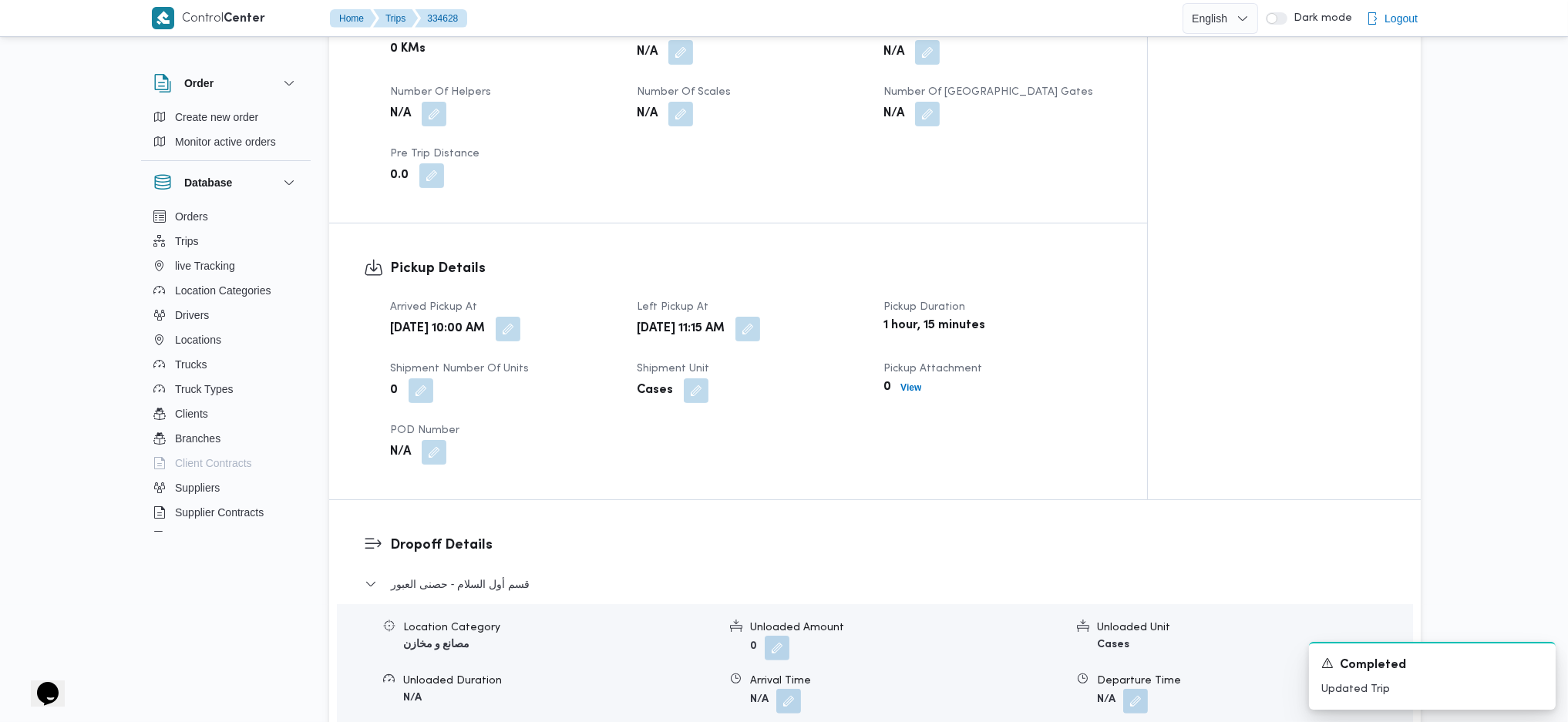
scroll to position [925, 0]
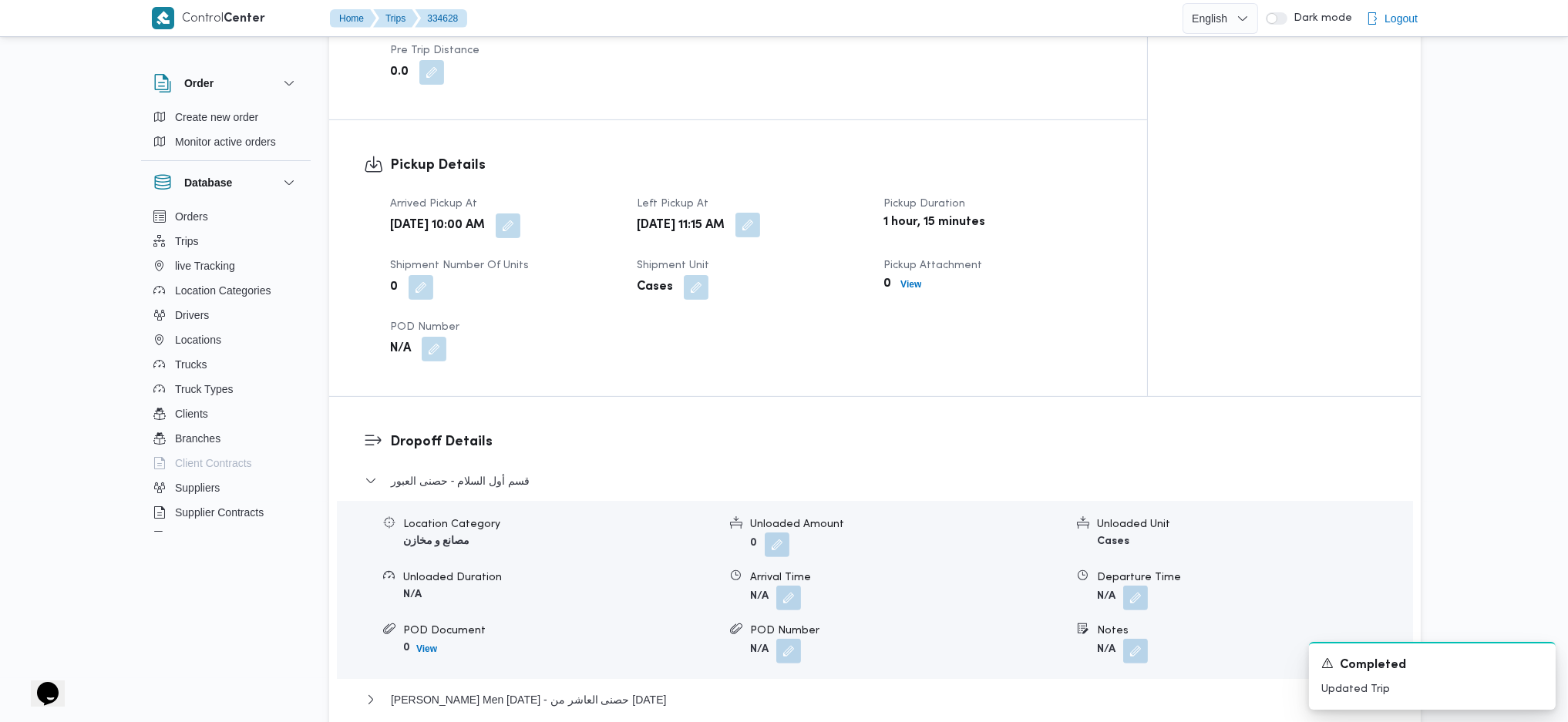
click at [761, 213] on button "button" at bounding box center [748, 225] width 25 height 25
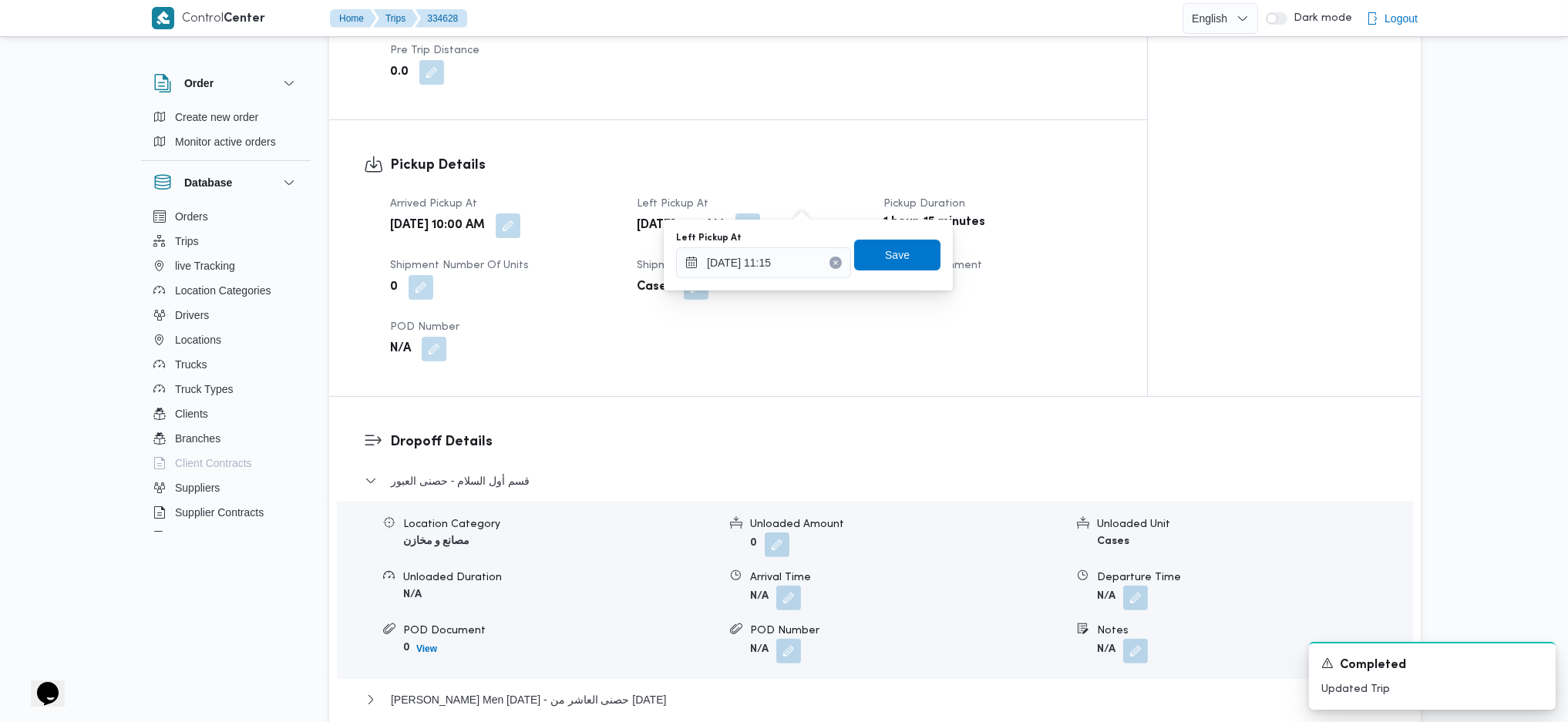
click at [763, 298] on div "Arrived Pickup At Mon, Sep 1, 2025 10:00 AM Left Pickup At Mon, Sep 1, 2025 11:…" at bounding box center [752, 278] width 741 height 185
click at [782, 258] on input "01/09/2025 11:15" at bounding box center [763, 262] width 175 height 31
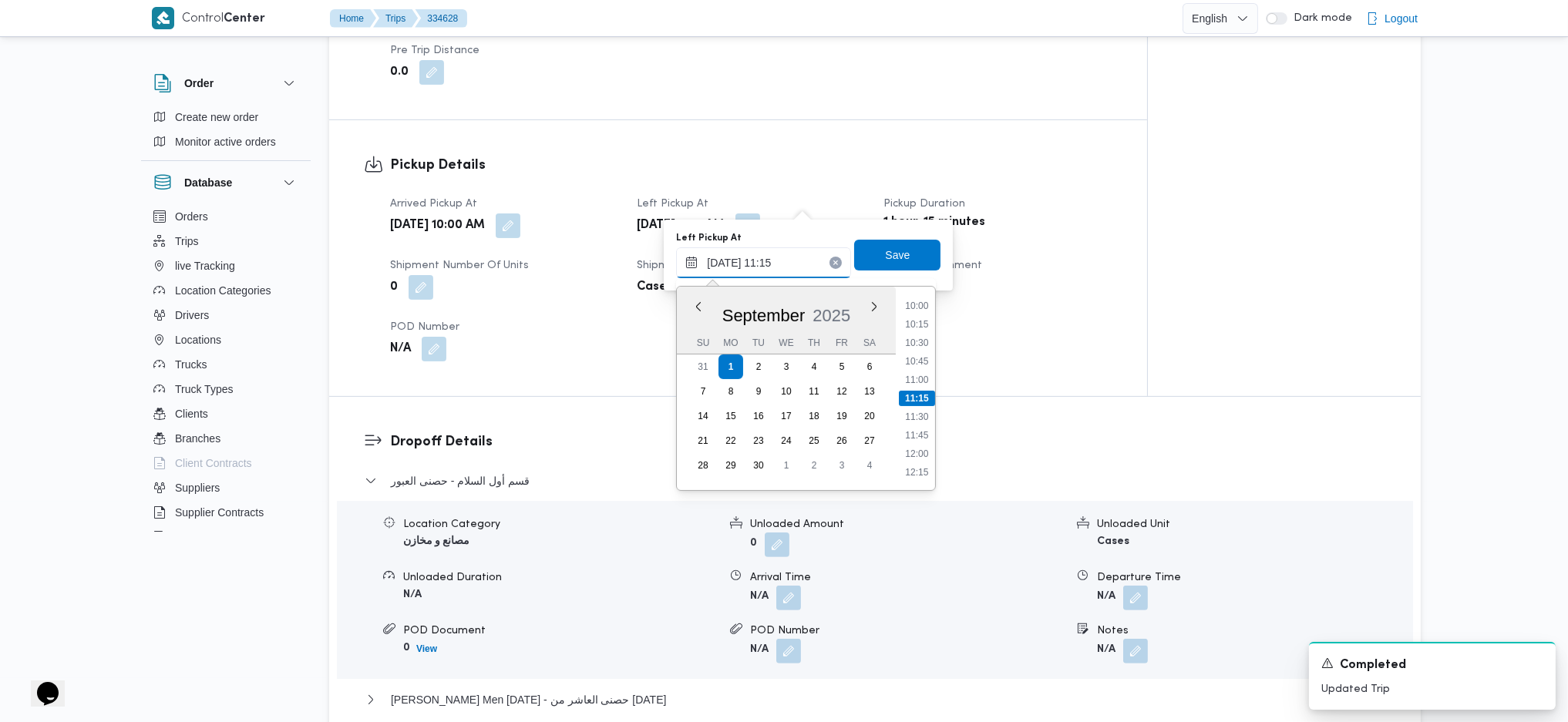
scroll to position [945, 0]
click at [917, 327] on li "13:00" at bounding box center [917, 322] width 35 height 15
type input "01/09/2025 13:00"
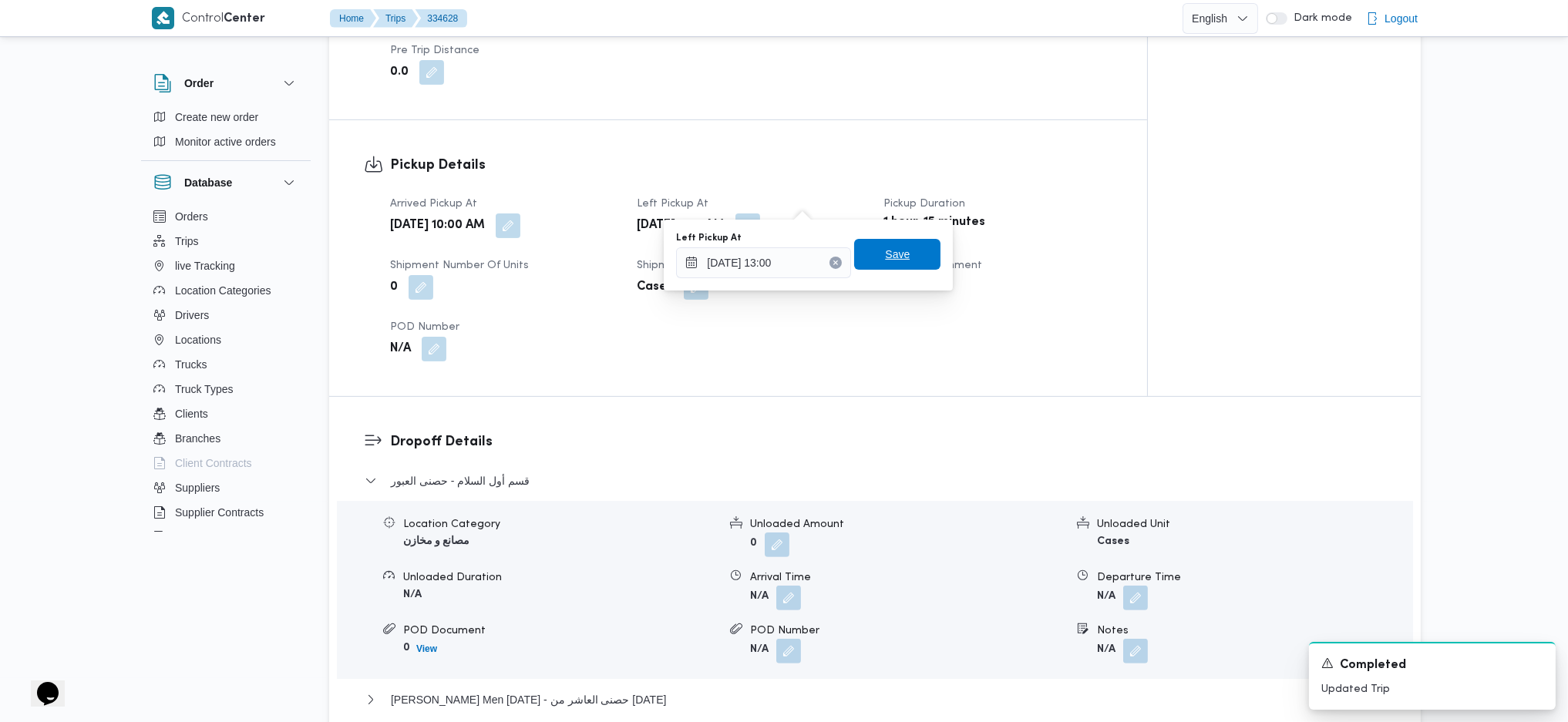
click at [899, 253] on span "Save" at bounding box center [897, 254] width 86 height 31
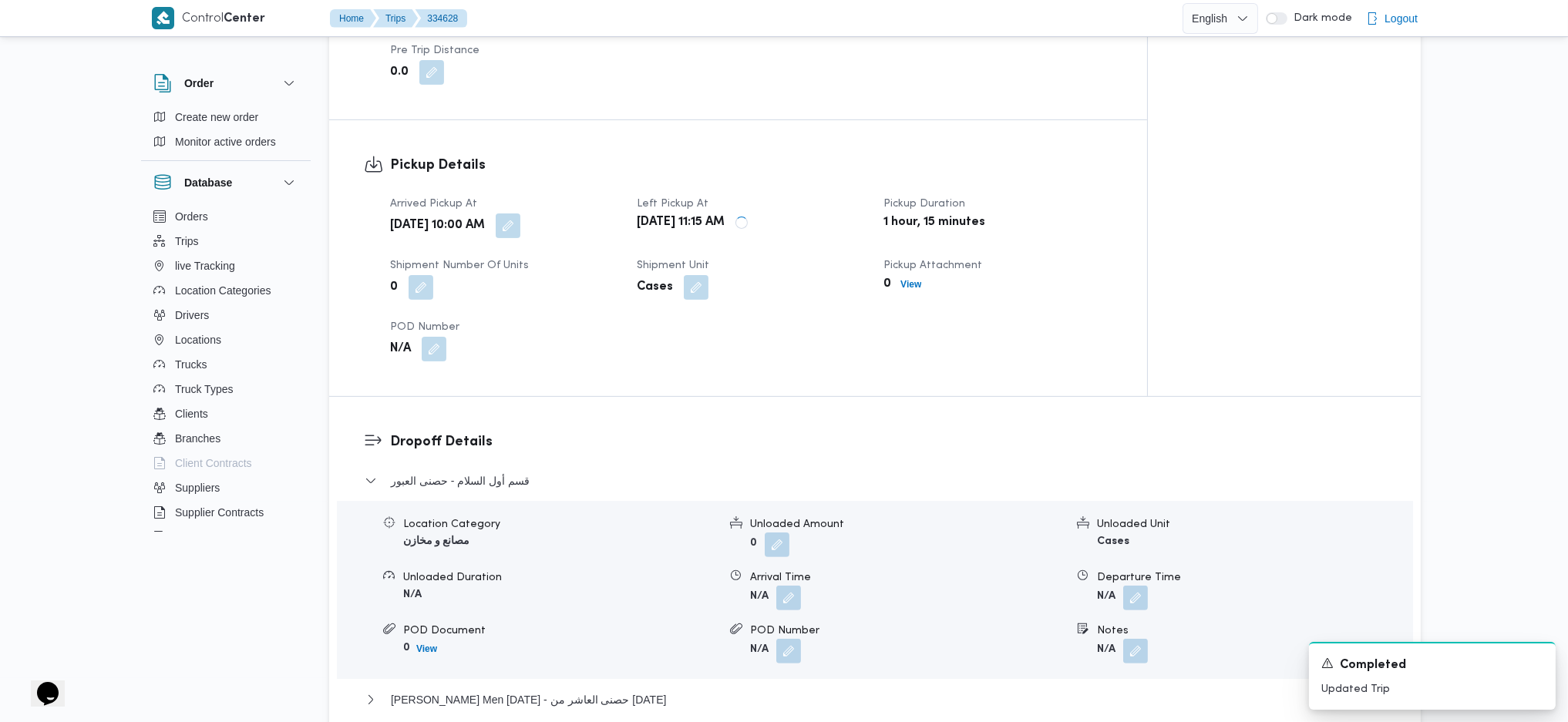
click at [877, 441] on dl "Dropoff Details قسم أول السلام - حصنى العبور Location Category مصانع و مخازن Un…" at bounding box center [888, 637] width 996 height 412
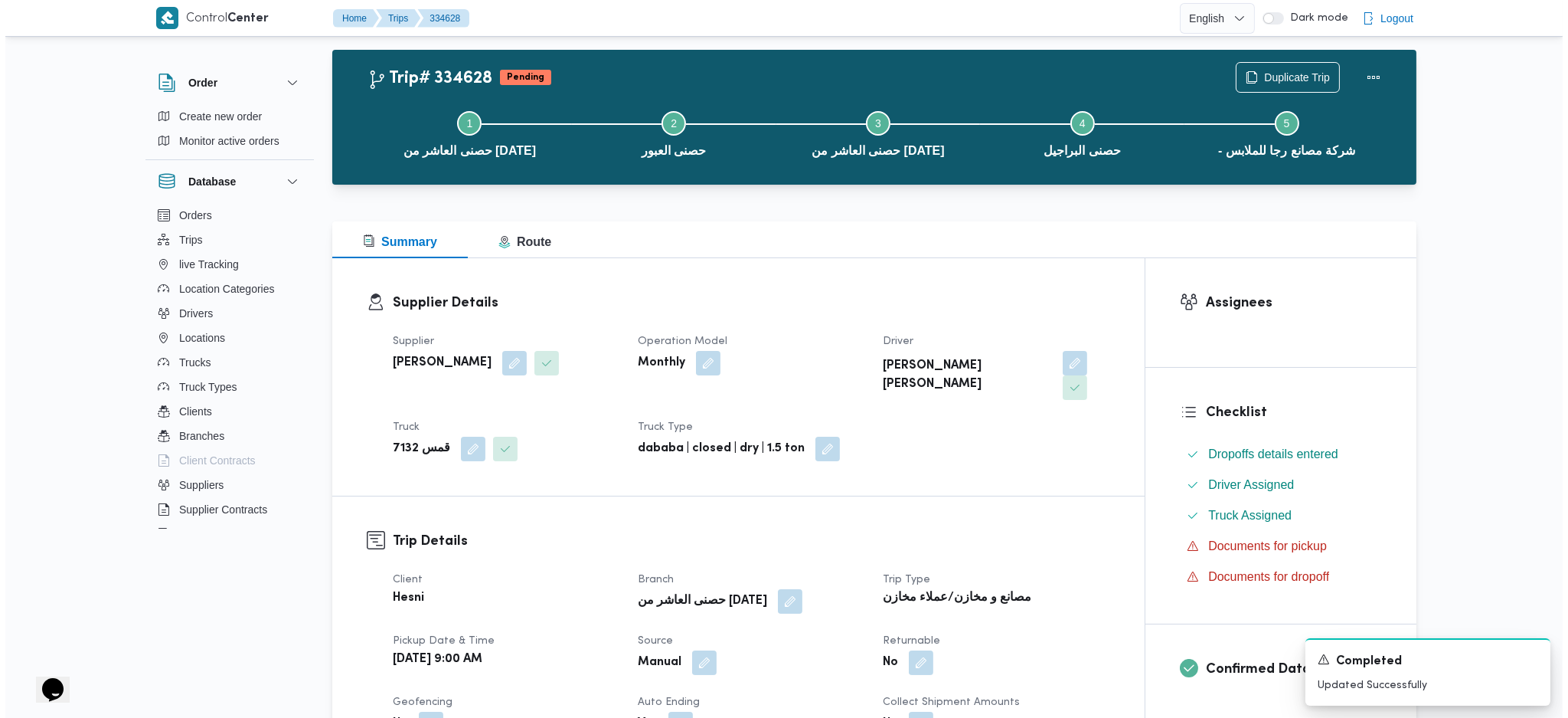
scroll to position [0, 0]
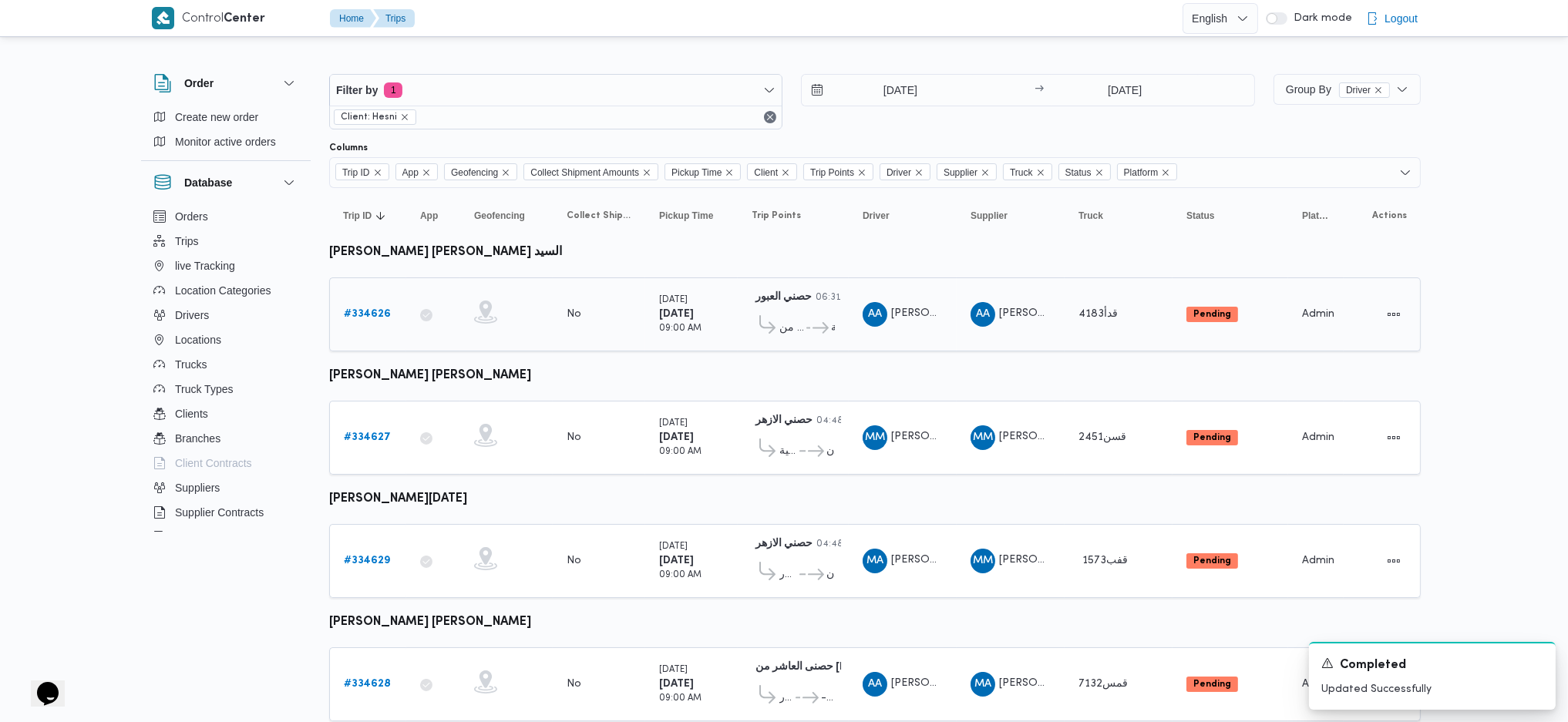
click at [375, 321] on link "# 334626" at bounding box center [367, 314] width 47 height 19
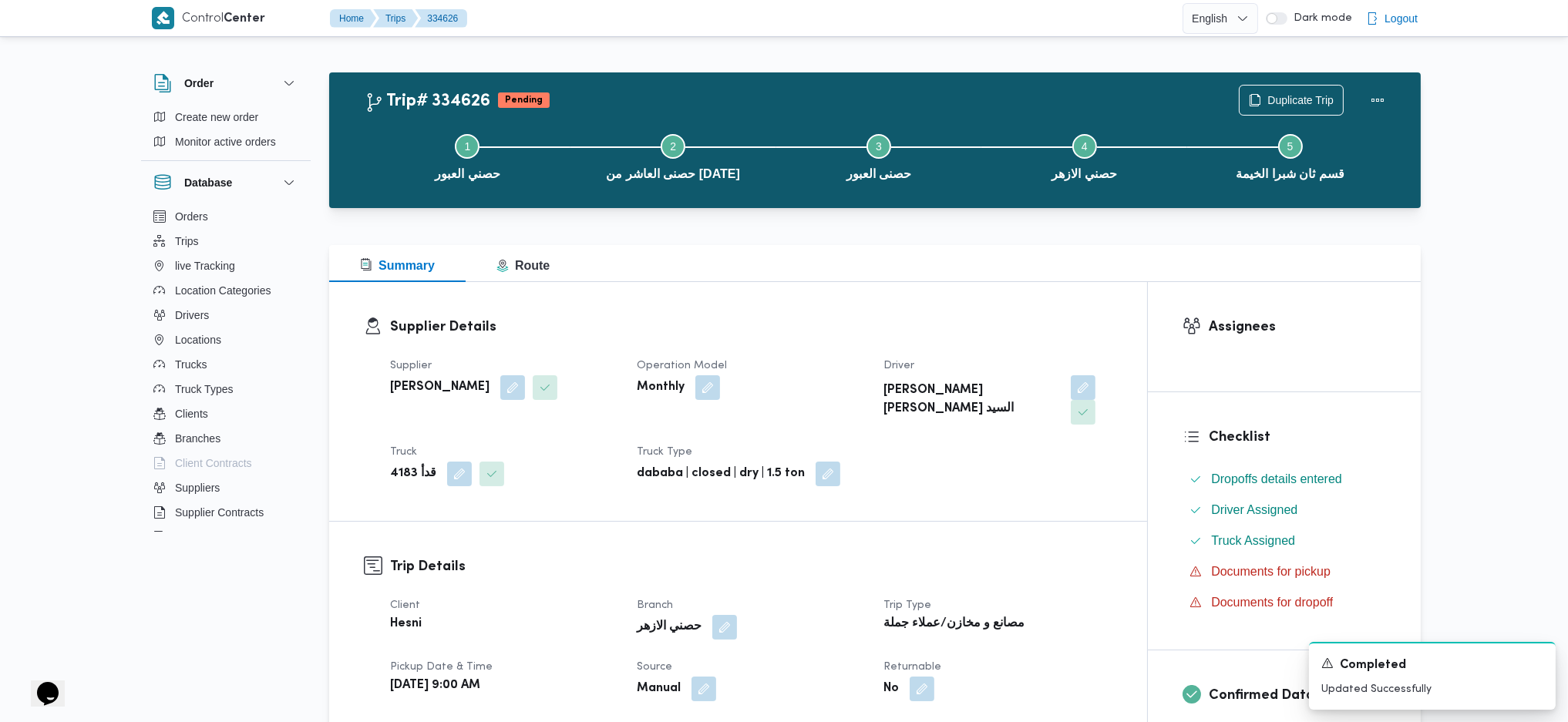
click at [1290, 82] on div "Duplicate Trip" at bounding box center [1315, 100] width 173 height 50
click at [1290, 88] on span "Duplicate Trip" at bounding box center [1291, 99] width 104 height 29
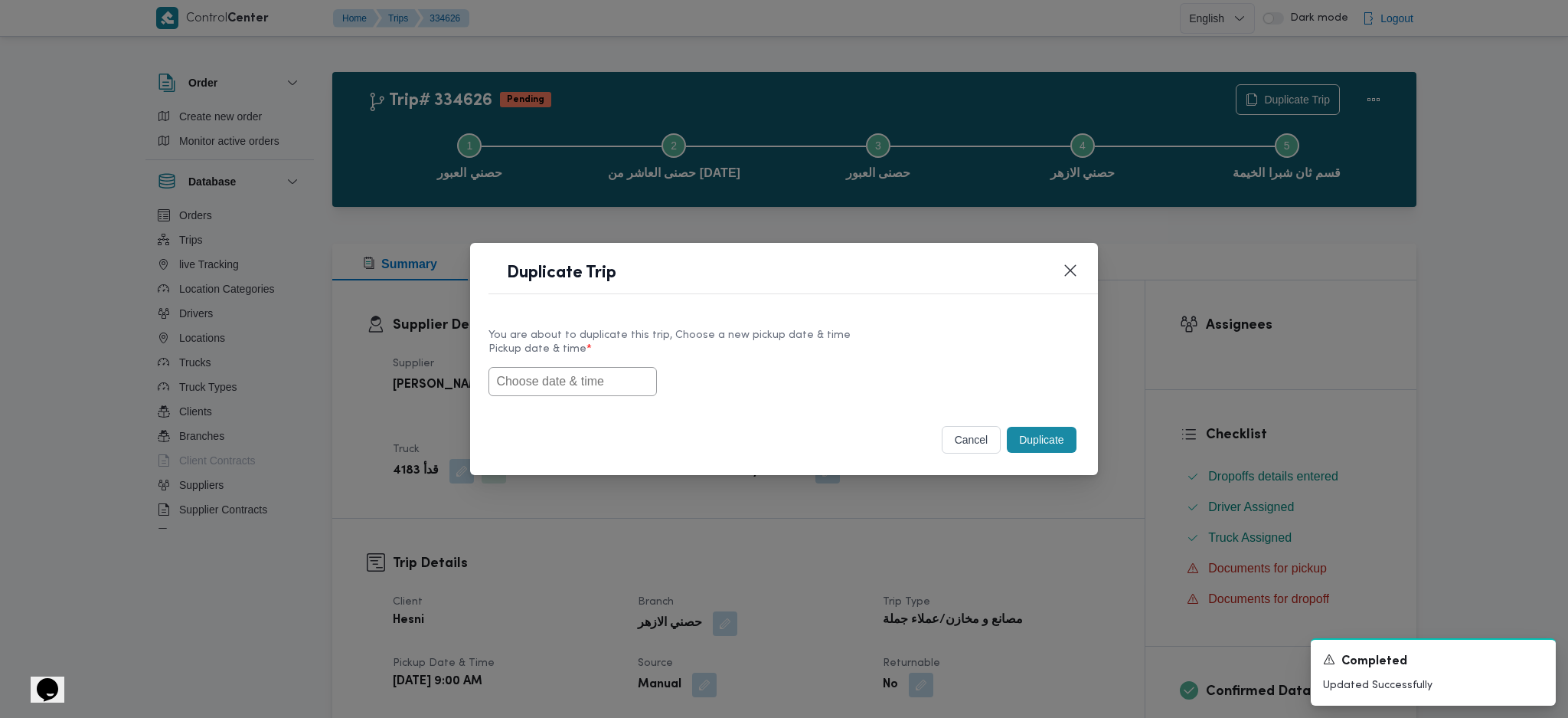
click at [615, 383] on input "text" at bounding box center [572, 381] width 168 height 29
paste input "02/09/2025 9:00AM"
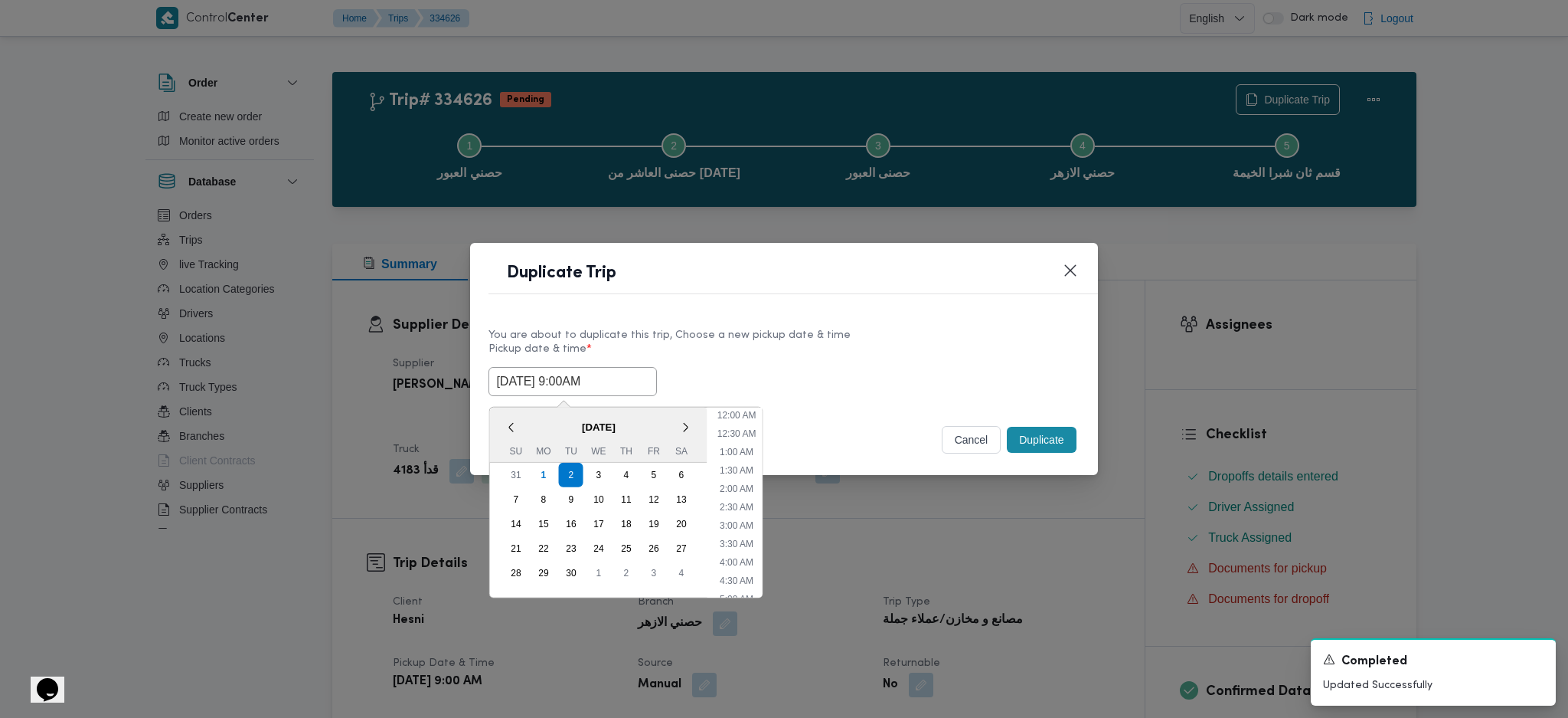
scroll to position [468, 0]
type input "02/09/2025 9:00AM"
click at [1050, 456] on div "Duplicate" at bounding box center [1041, 440] width 75 height 33
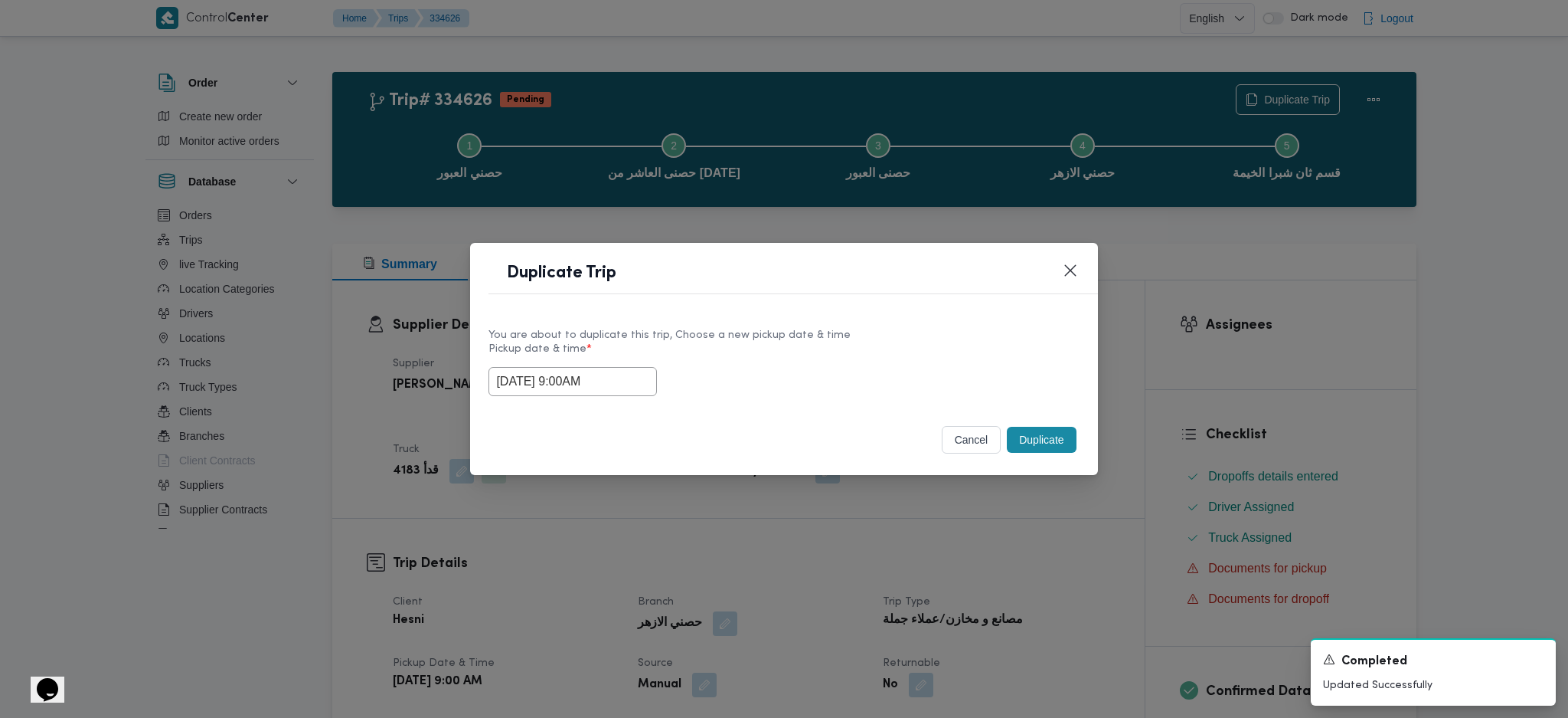
click at [1040, 428] on button "Duplicate" at bounding box center [1042, 440] width 69 height 26
click at [1031, 477] on div "Duplicate Trip You are about to duplicate this trip, Choose a new pickup date &…" at bounding box center [784, 359] width 1568 height 718
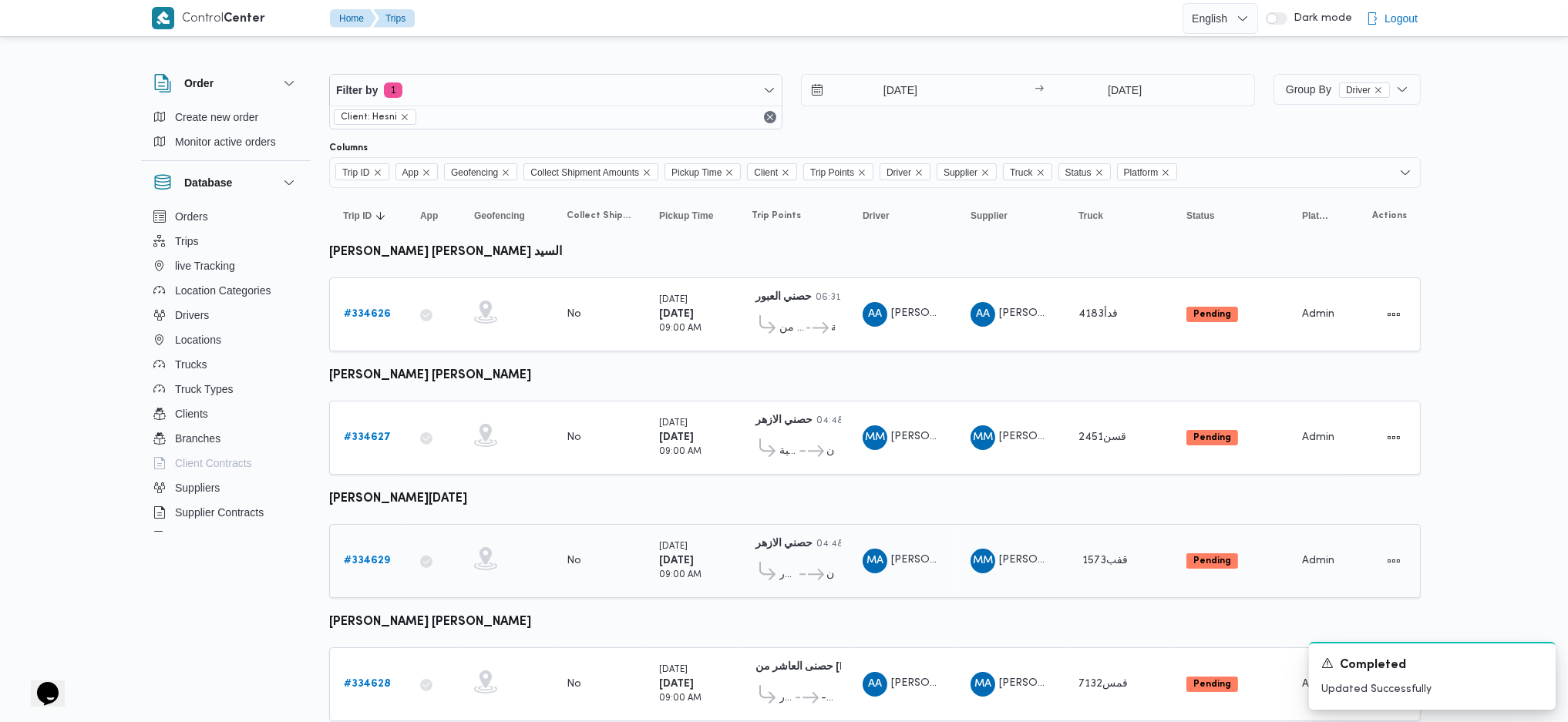
click at [371, 480] on div "# 334629" at bounding box center [368, 561] width 61 height 31
click at [367, 480] on link "# 334629" at bounding box center [367, 561] width 46 height 19
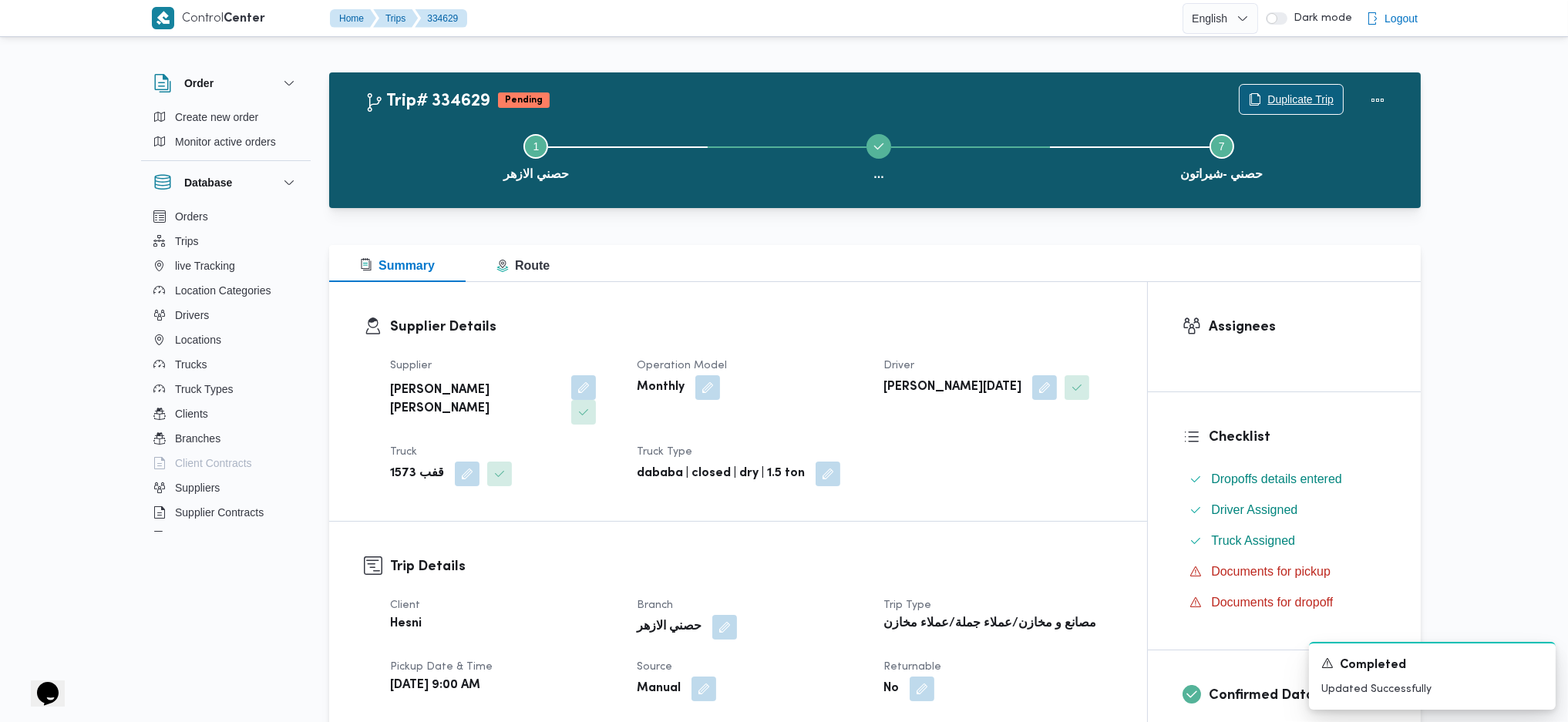
click at [1261, 99] on span "Duplicate Trip" at bounding box center [1291, 99] width 104 height 29
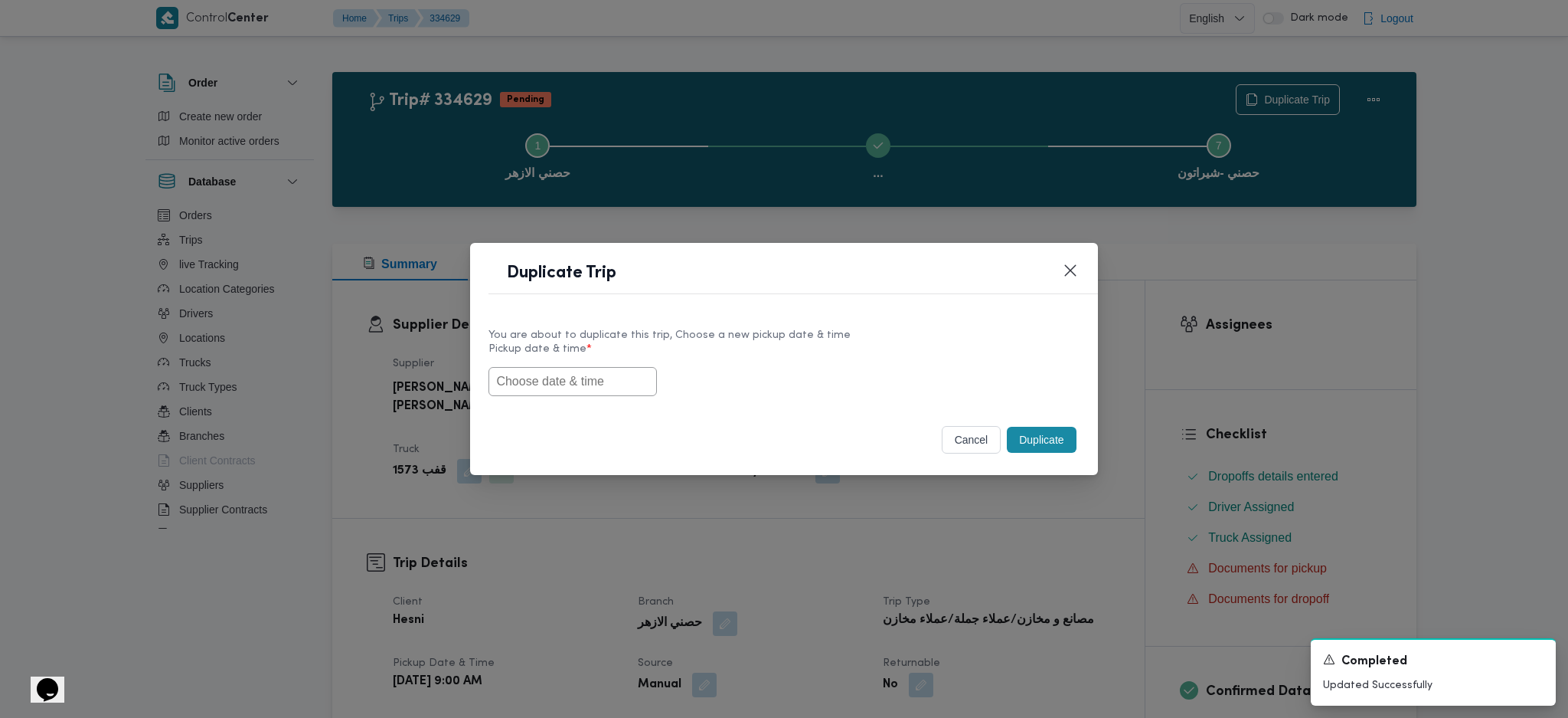
click at [582, 380] on input "text" at bounding box center [572, 381] width 168 height 29
paste input "02/09/2025 9:00AM"
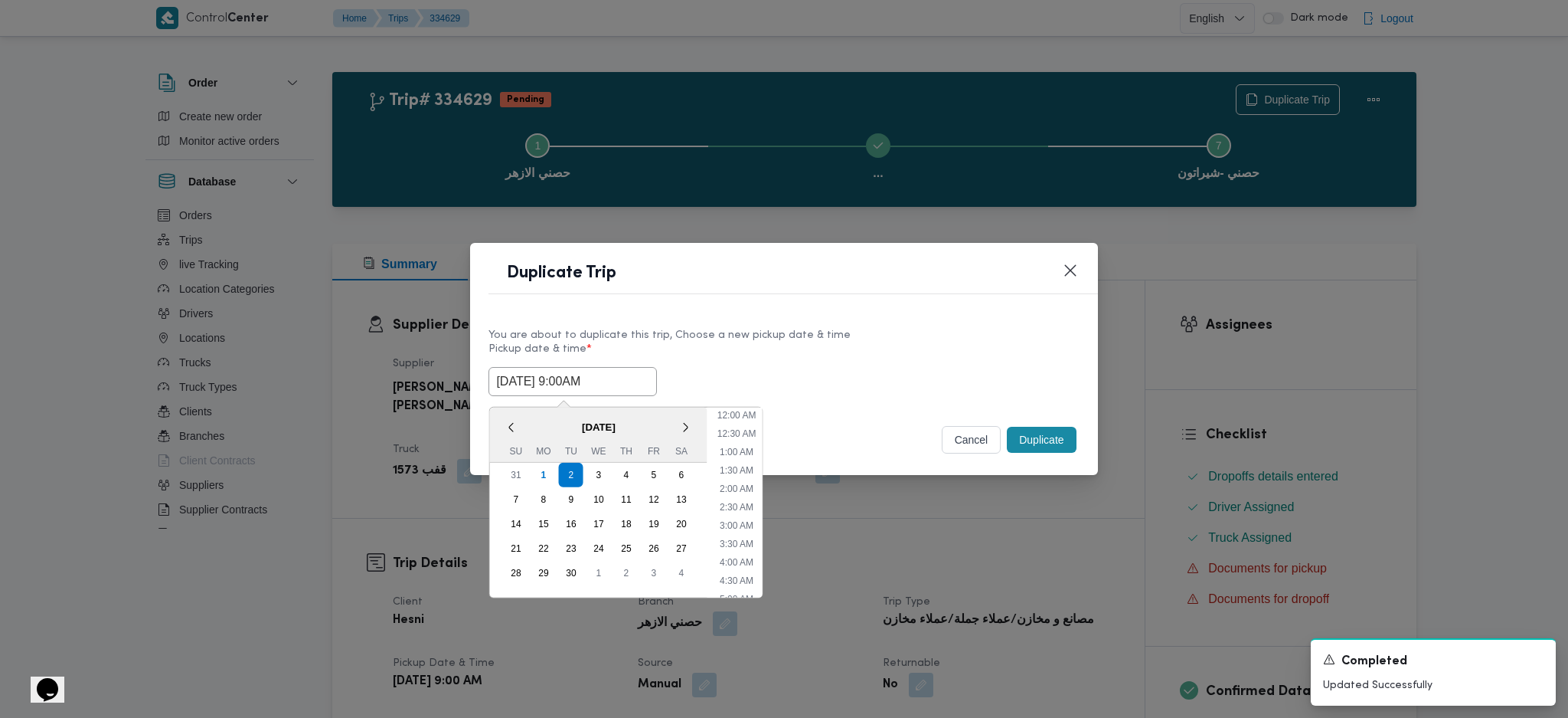
scroll to position [468, 0]
type input "02/09/2025 9:00AM"
drag, startPoint x: 1019, startPoint y: 446, endPoint x: 1011, endPoint y: 501, distance: 55.6
click at [1021, 446] on button "Duplicate" at bounding box center [1042, 440] width 69 height 26
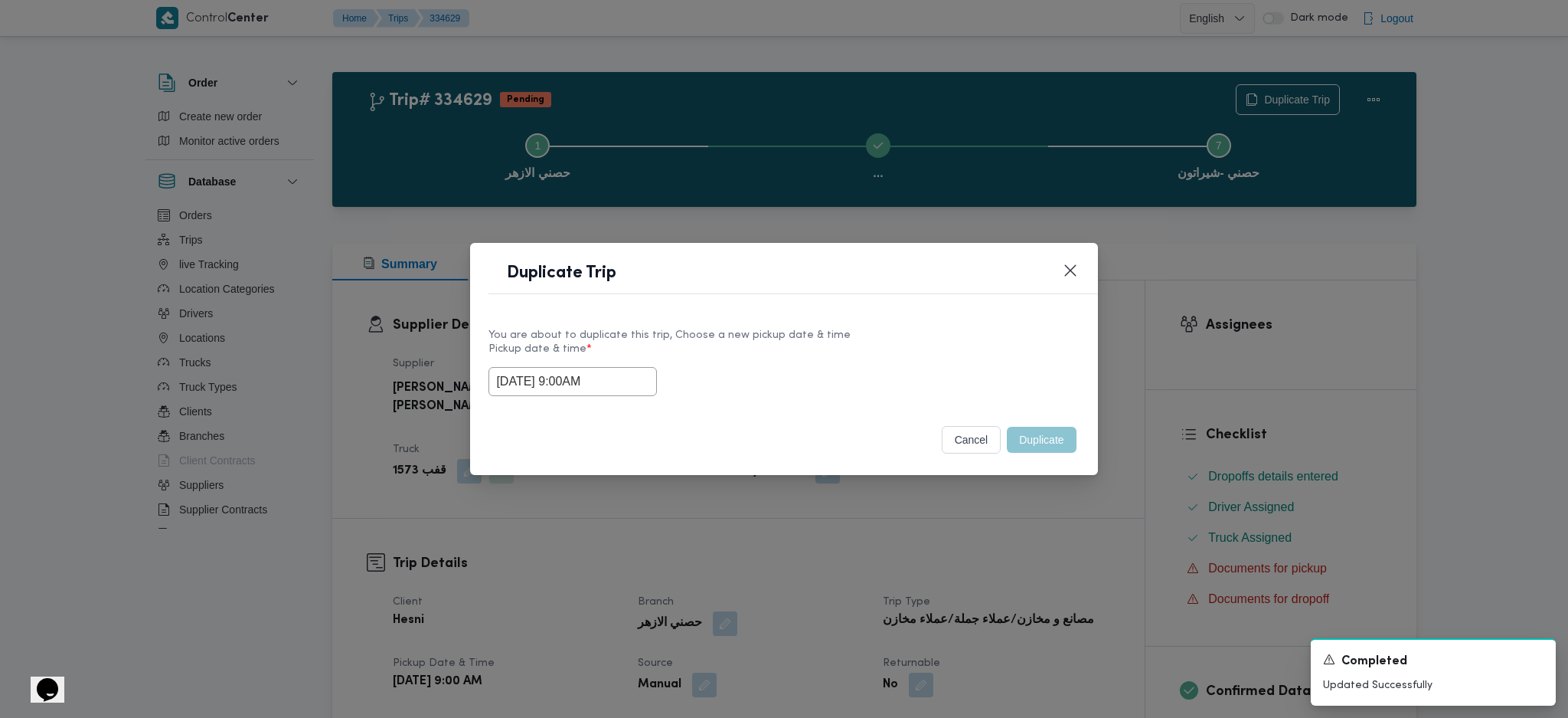
click at [997, 477] on div "Duplicate Trip You are about to duplicate this trip, Choose a new pickup date &…" at bounding box center [784, 359] width 1568 height 718
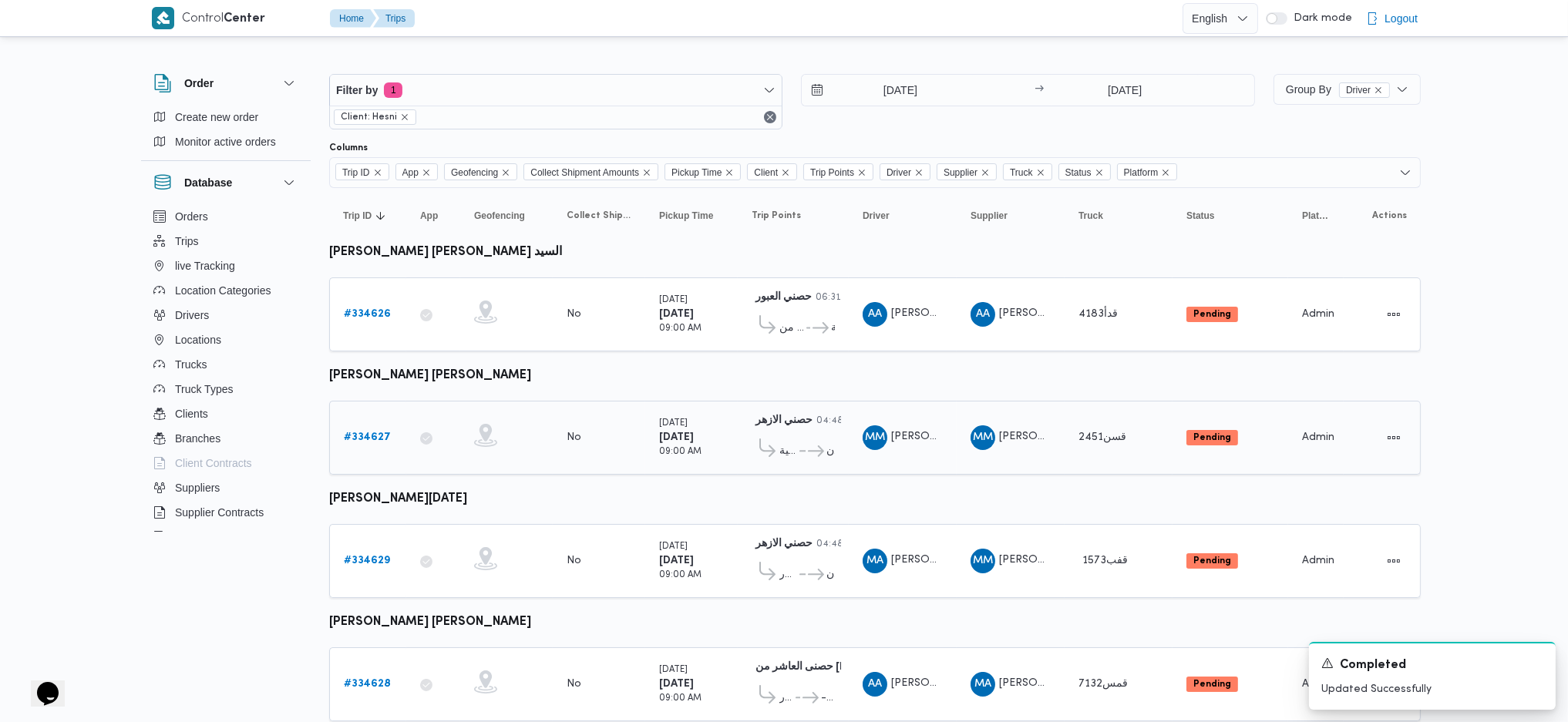
click at [380, 432] on b "# 334627" at bounding box center [367, 437] width 47 height 10
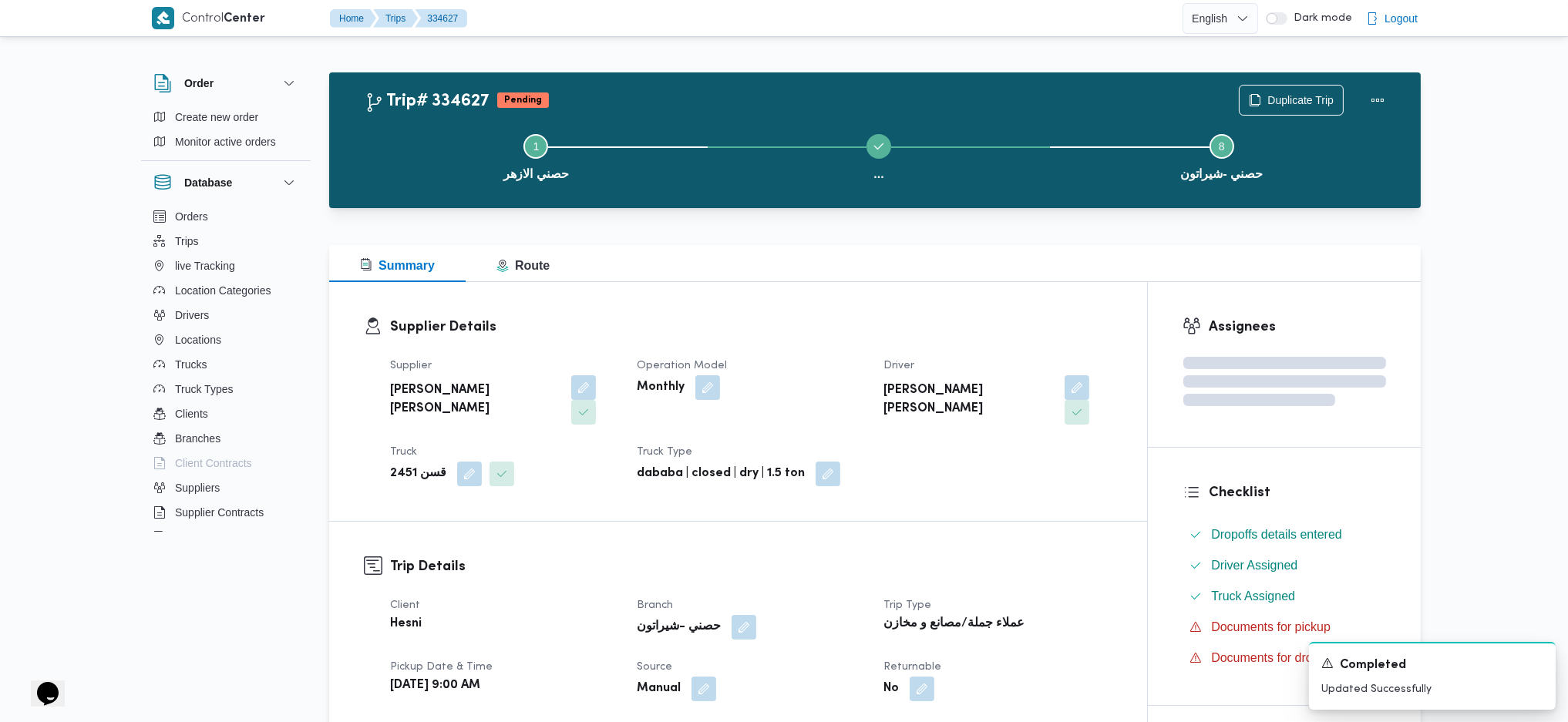
click at [1247, 106] on div "Step 1 is incomplete 1 حصني الازهر ... Step 3 is incomplete 3 الهرم Step 4 is i…" at bounding box center [878, 155] width 1047 height 98
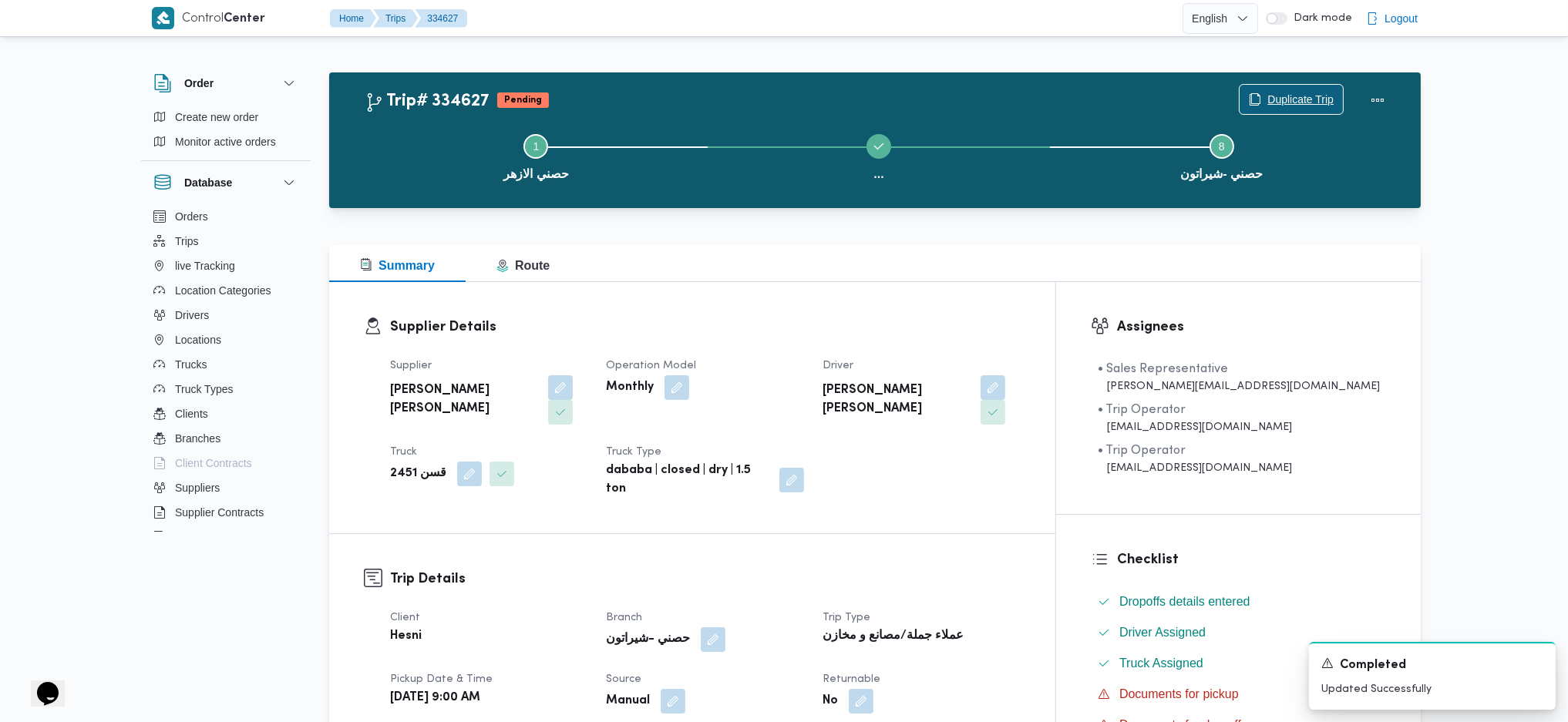
click at [1268, 100] on span "Duplicate Trip" at bounding box center [1300, 99] width 66 height 19
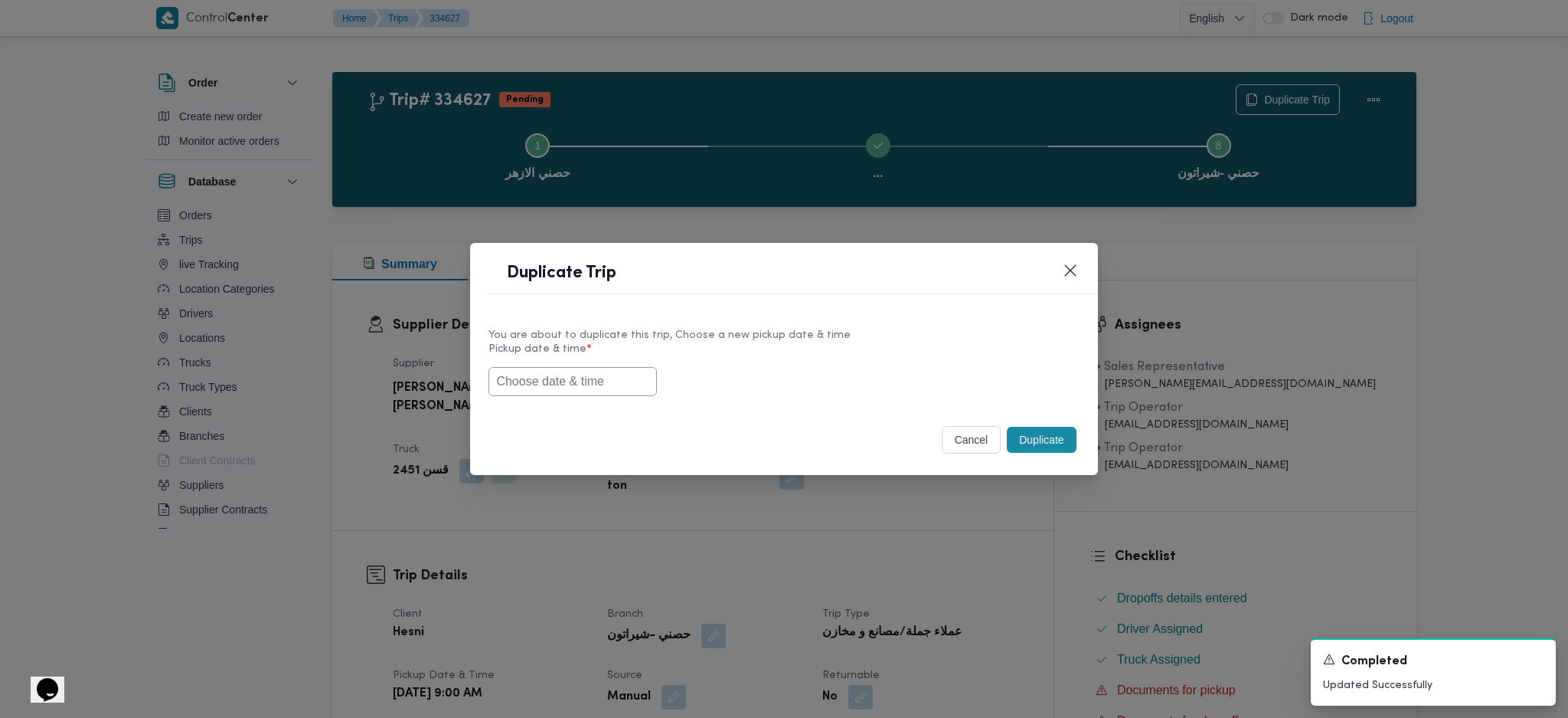
paste input "02/09/2025 9:00AM"
click at [586, 385] on input "text" at bounding box center [572, 381] width 168 height 29
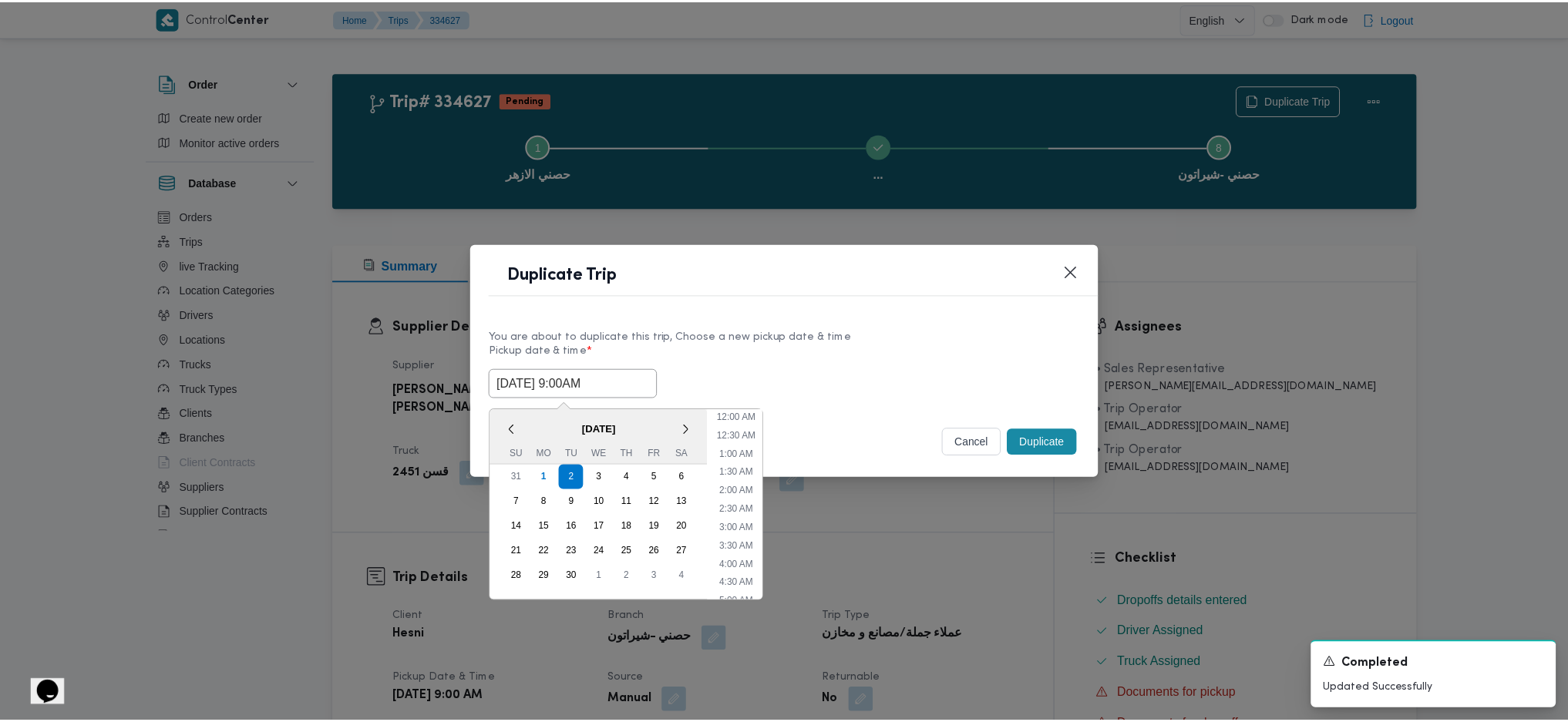
scroll to position [247, 0]
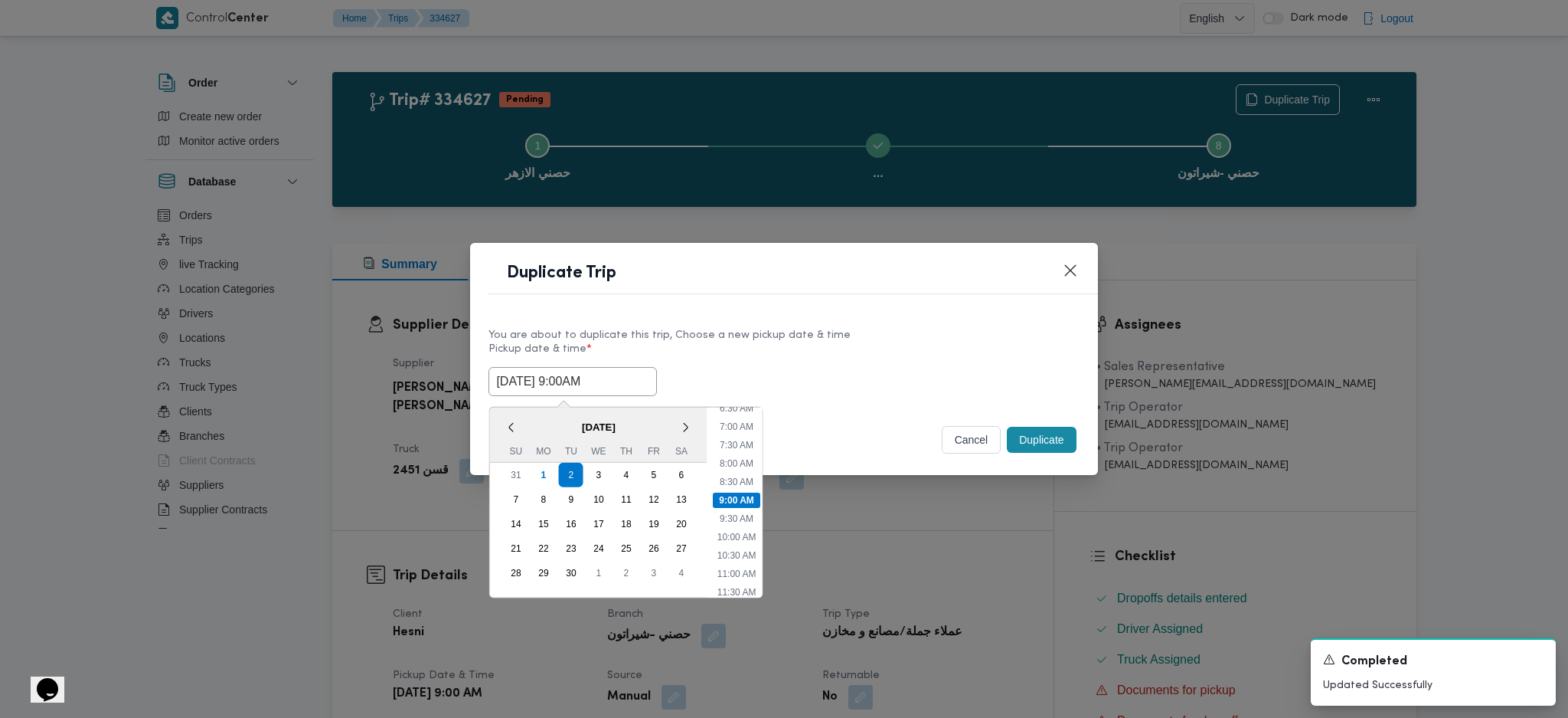
type input "02/09/2025 9:00AM"
drag, startPoint x: 1062, startPoint y: 441, endPoint x: 1049, endPoint y: 463, distance: 25.6
click at [1061, 441] on button "Duplicate" at bounding box center [1042, 440] width 69 height 26
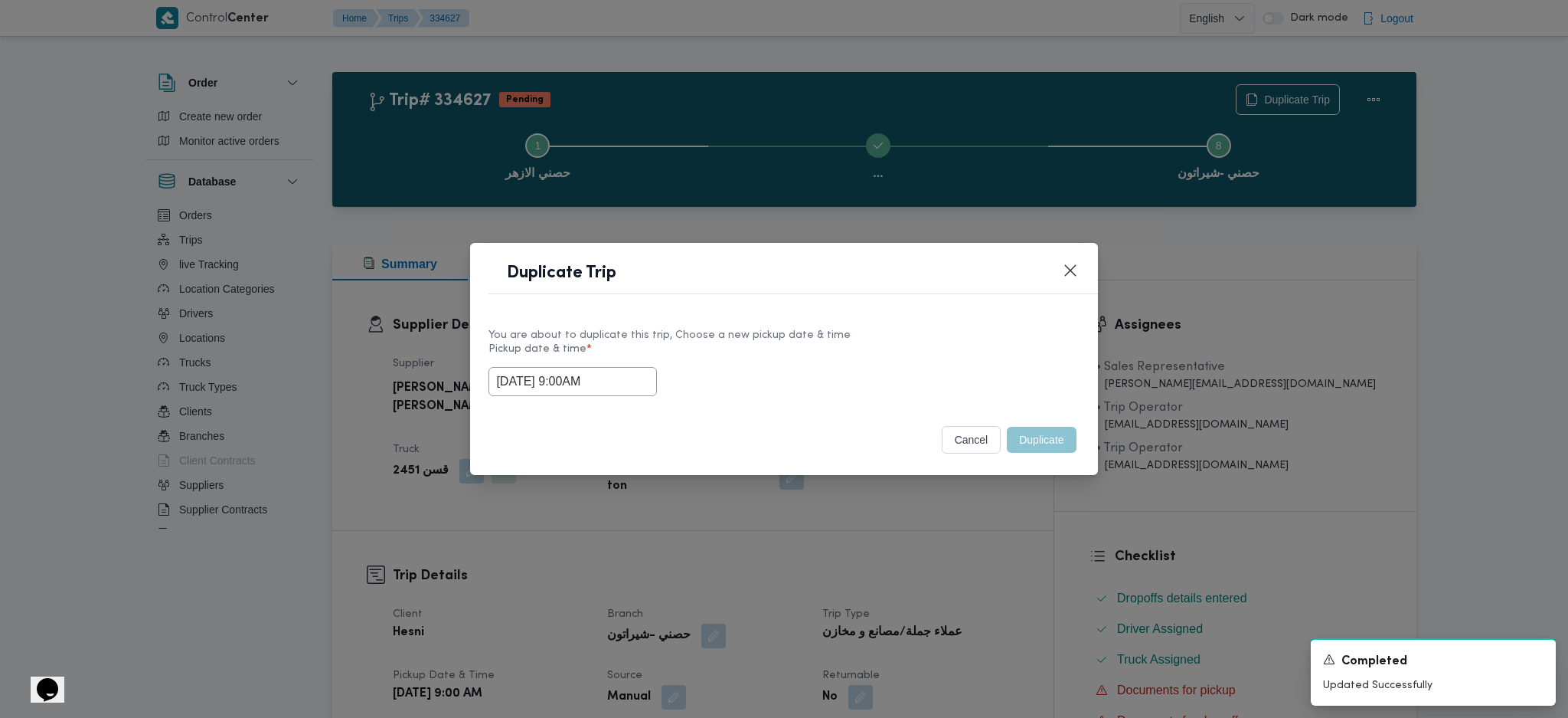
click at [1014, 477] on div "Duplicate Trip You are about to duplicate this trip, Choose a new pickup date &…" at bounding box center [784, 359] width 1568 height 718
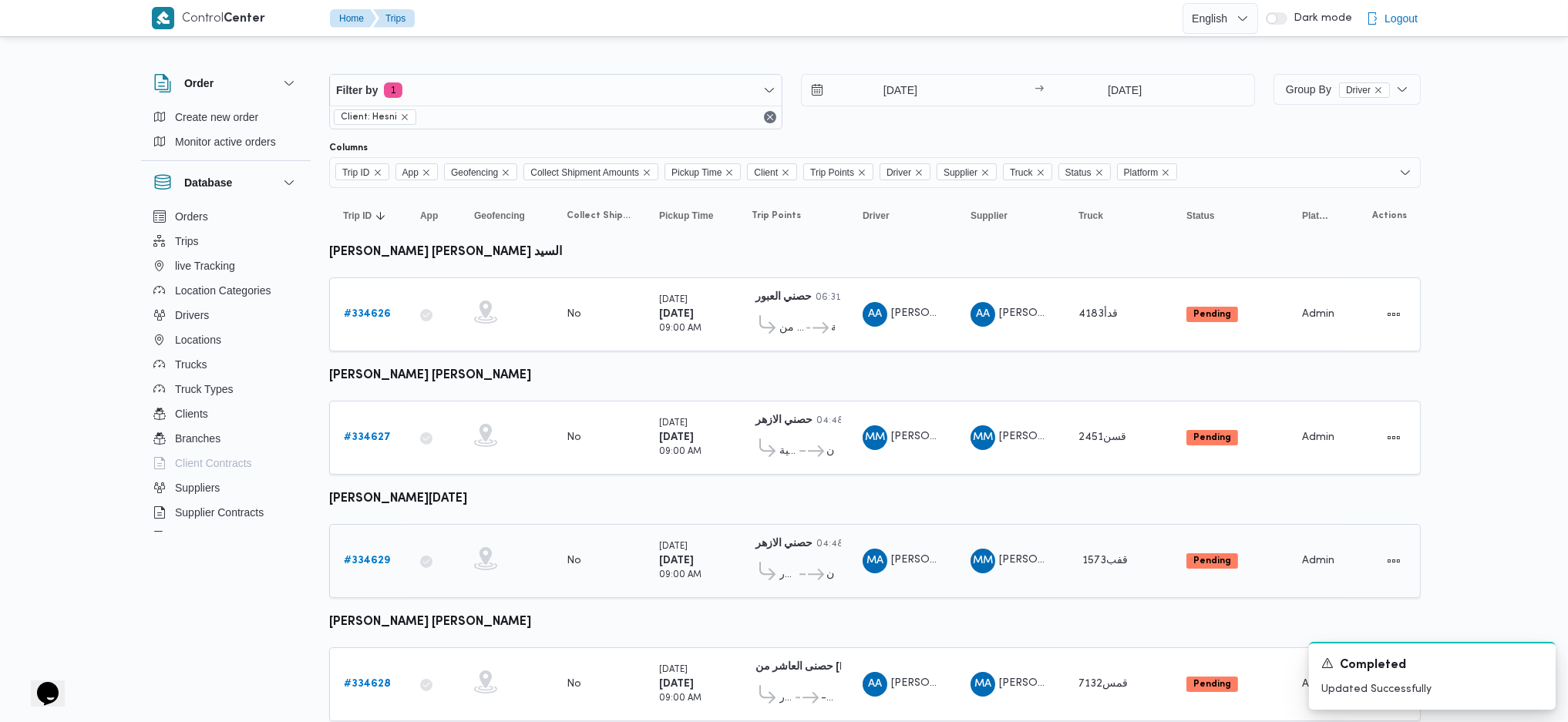
click at [364, 480] on b "# 334629" at bounding box center [367, 560] width 46 height 10
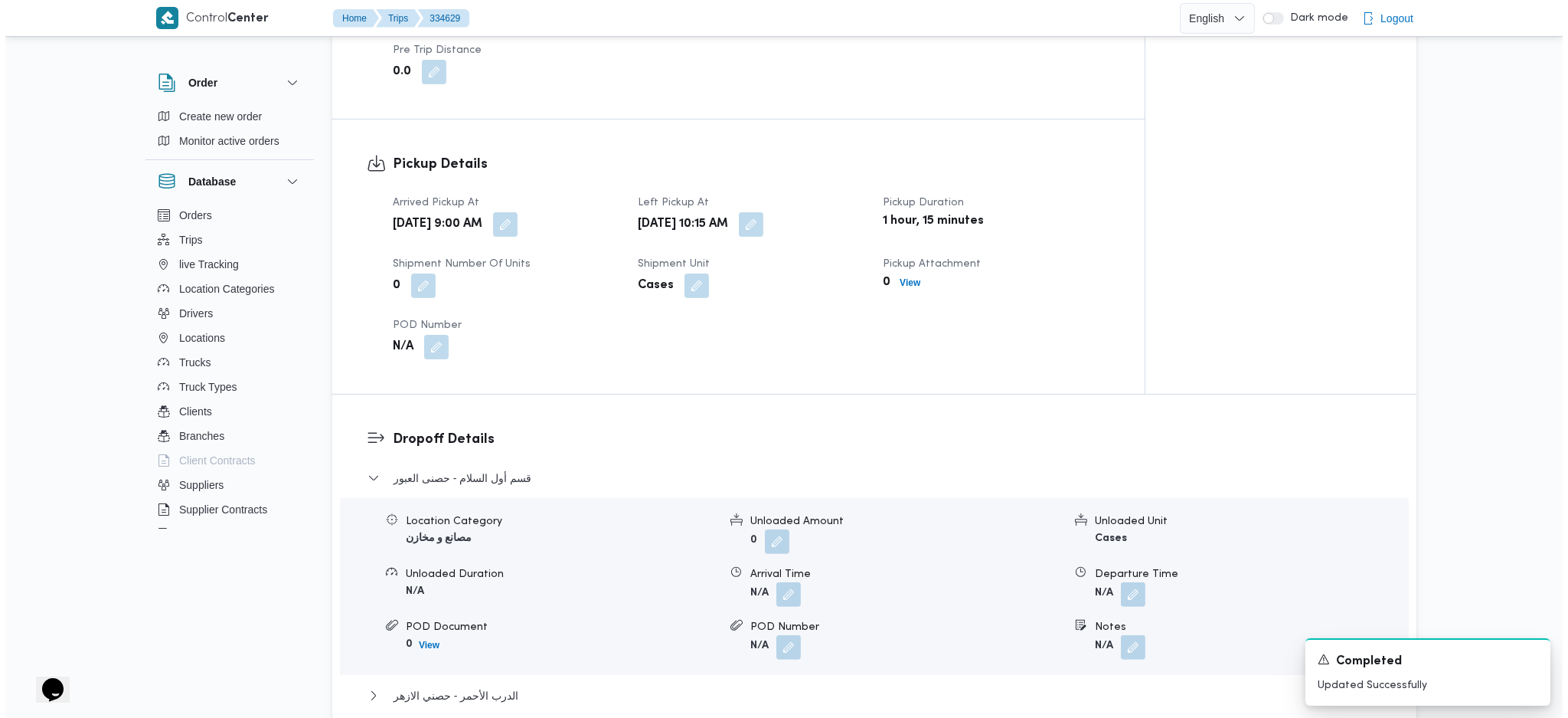
scroll to position [1226, 0]
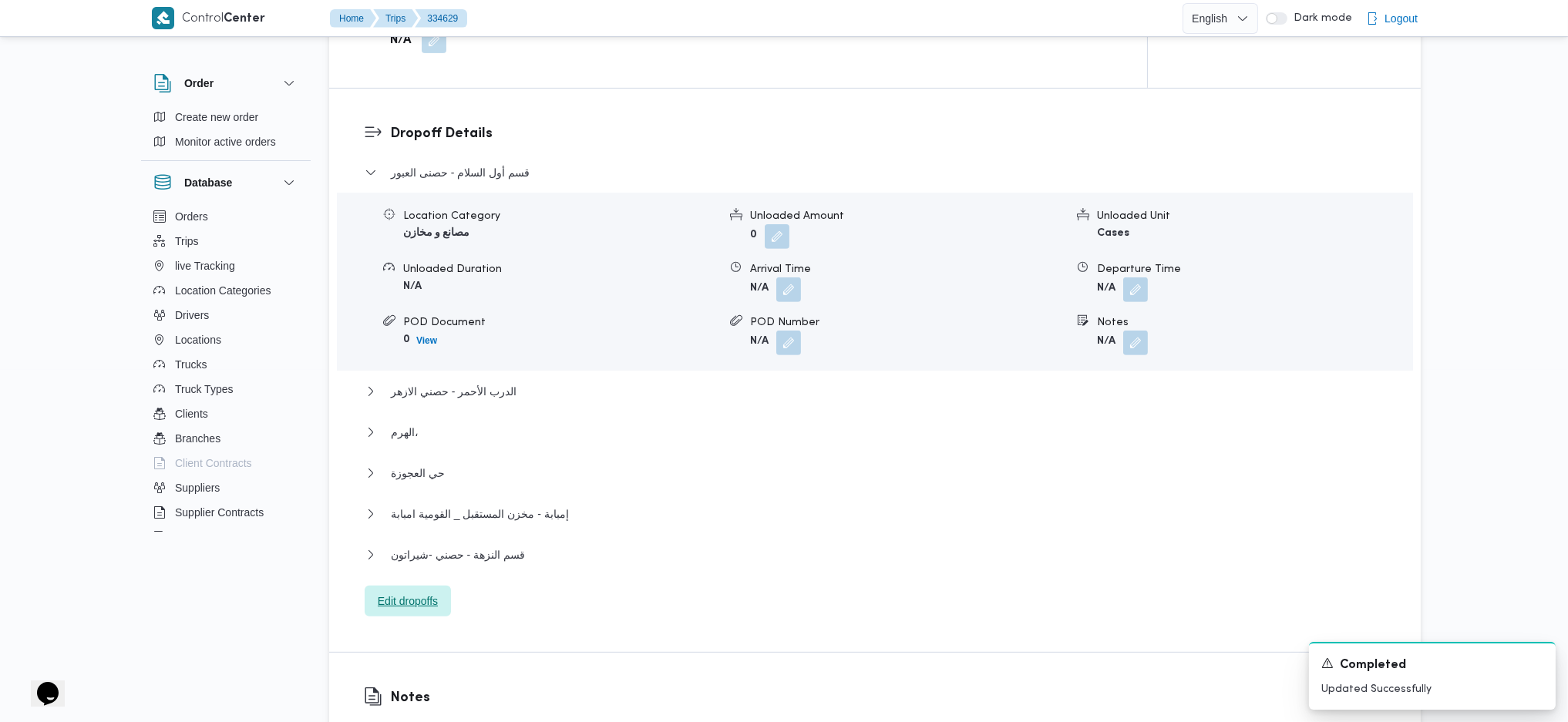
click at [420, 480] on span "Edit dropoffs" at bounding box center [408, 601] width 60 height 19
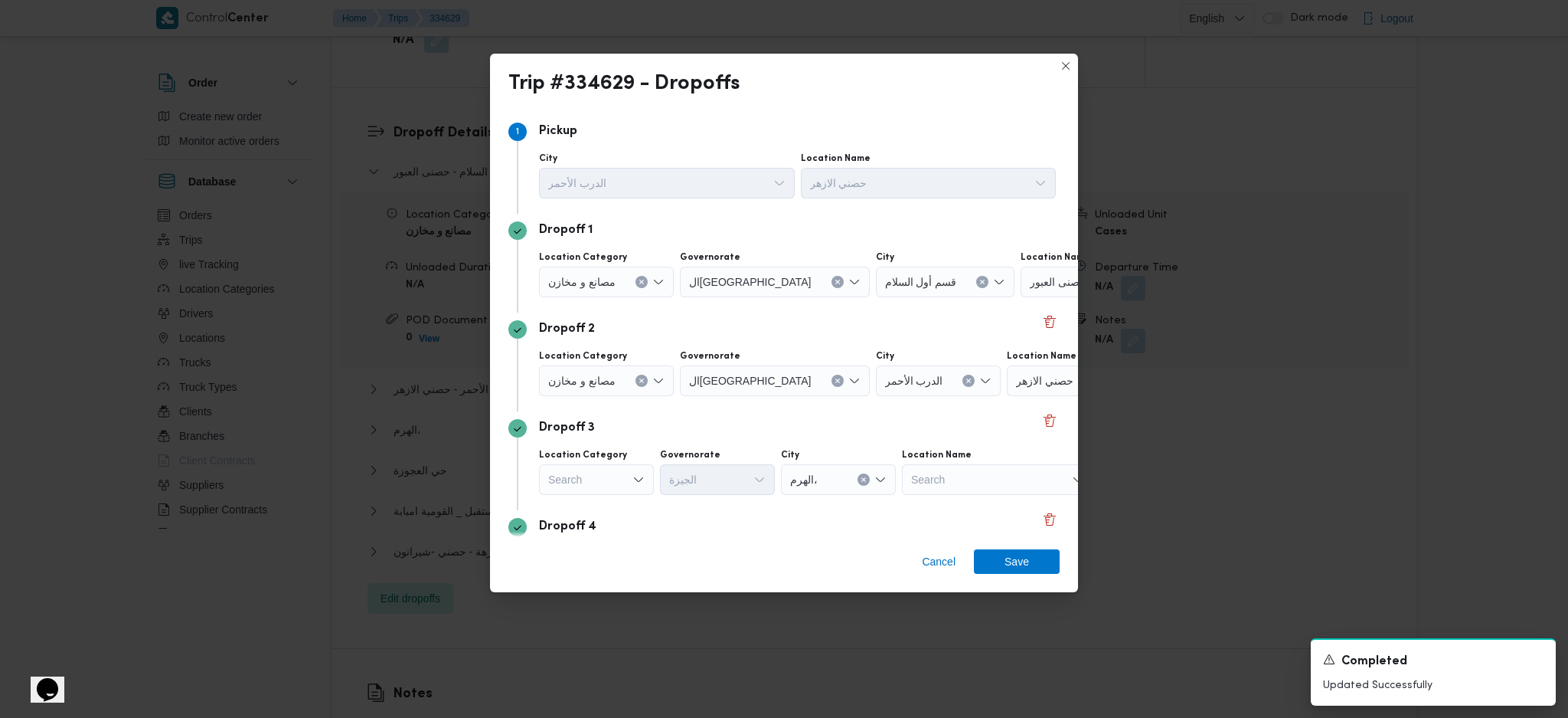
click at [1031, 284] on div "حصنى العبور" at bounding box center [1116, 282] width 191 height 31
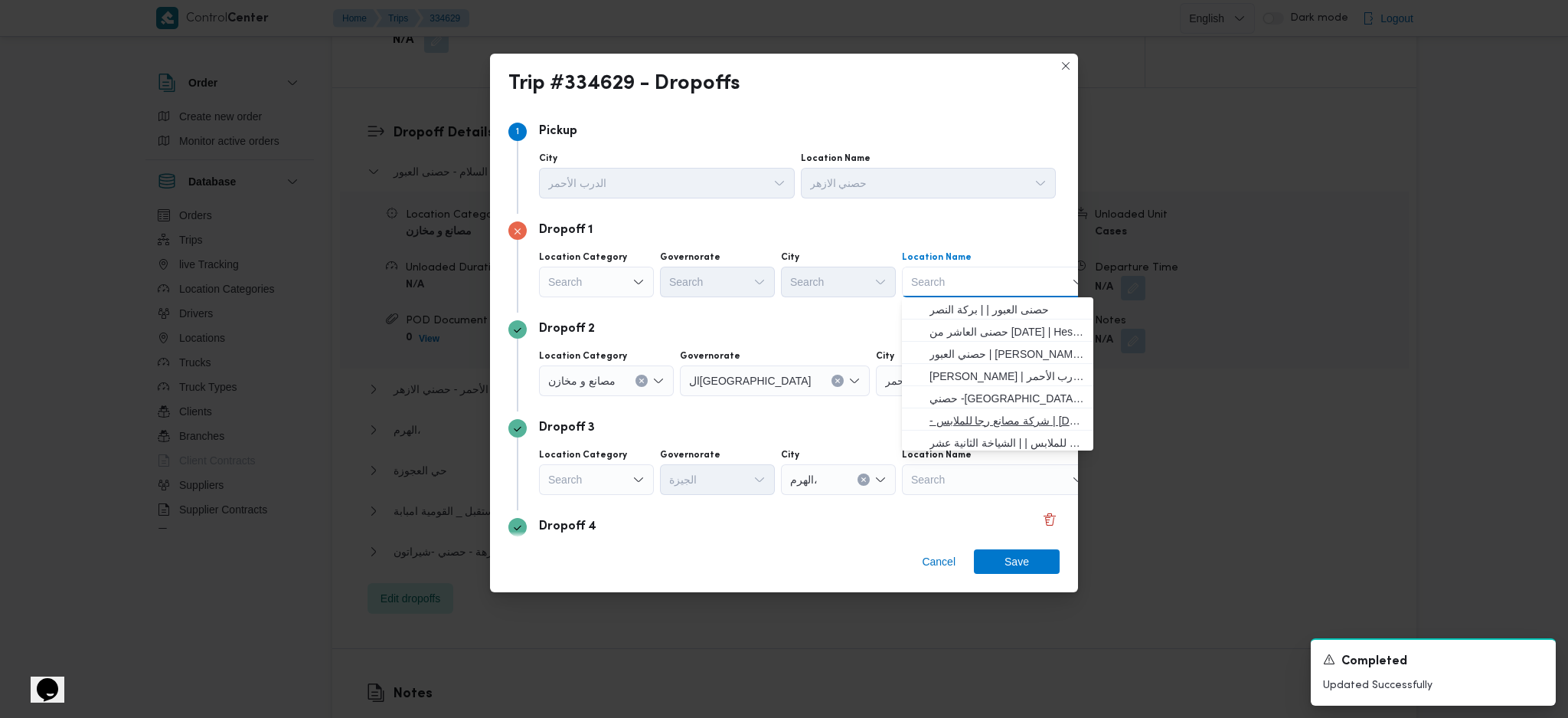
scroll to position [102, 0]
click at [981, 365] on span "حصني -شيراتون | 7 الخليلي | شيراتون المطار" at bounding box center [1007, 363] width 155 height 19
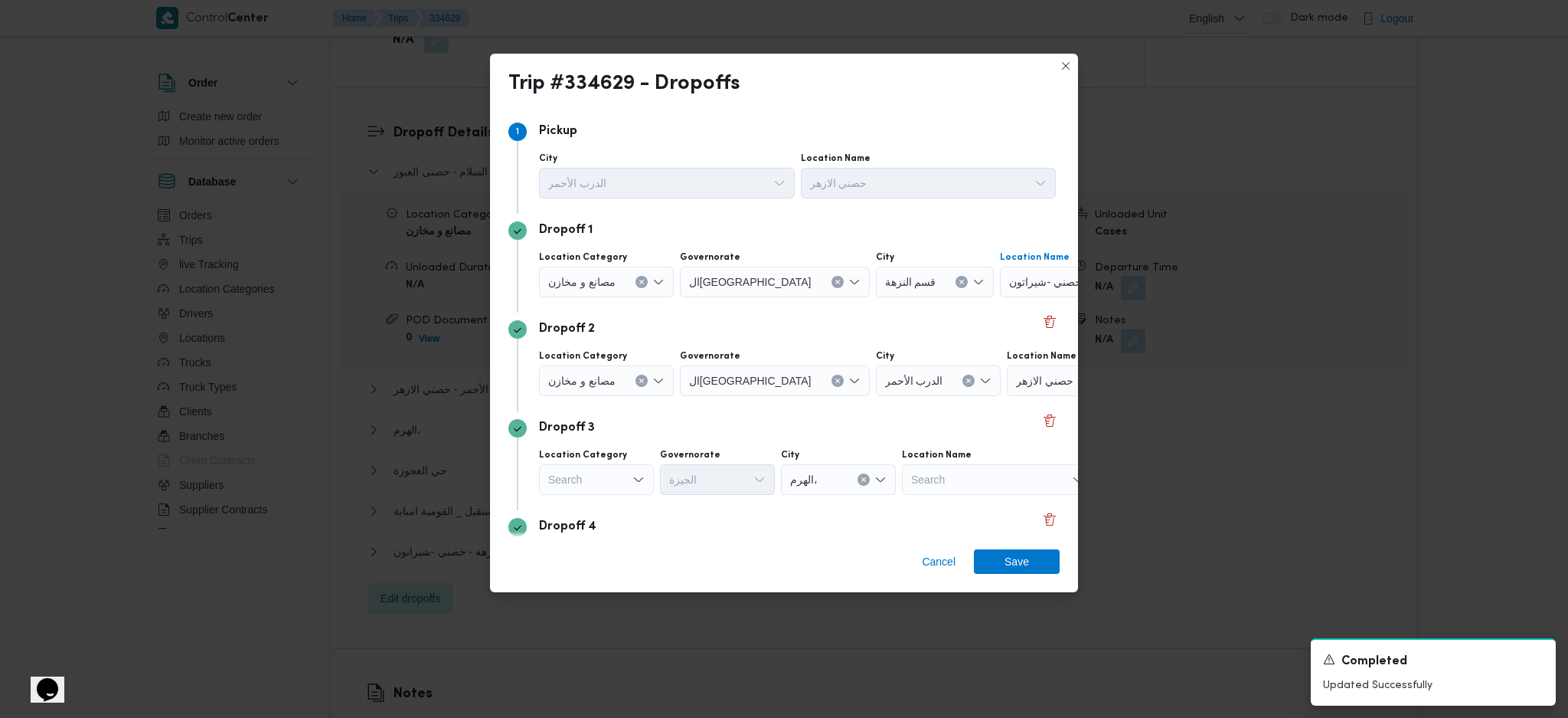
click at [1026, 378] on div "حصني الازهر" at bounding box center [1102, 381] width 191 height 31
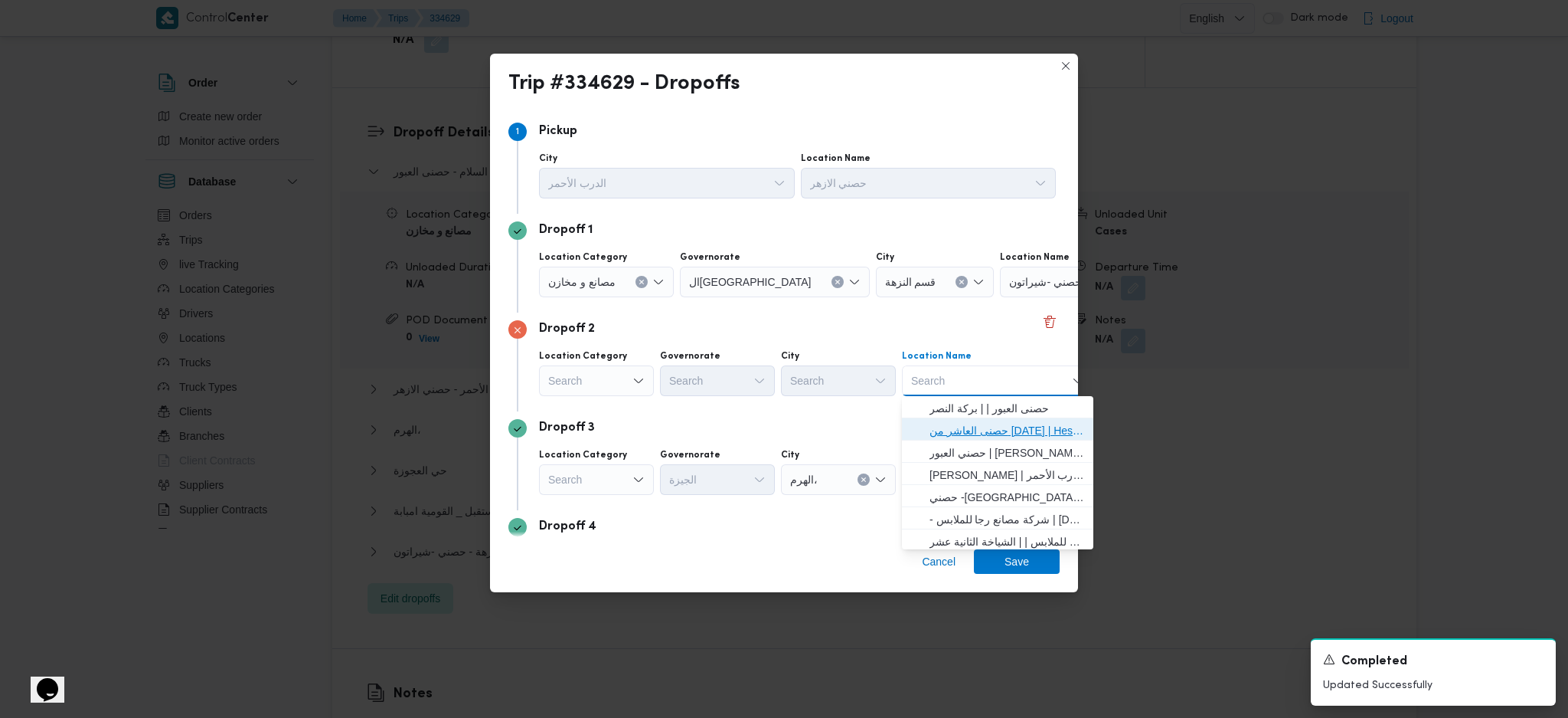
click at [978, 427] on span "حصنى العاشر من رمضان | Hesni Textiles Factory | جزء من مدينة العاشر-مجاورات" at bounding box center [1007, 430] width 155 height 19
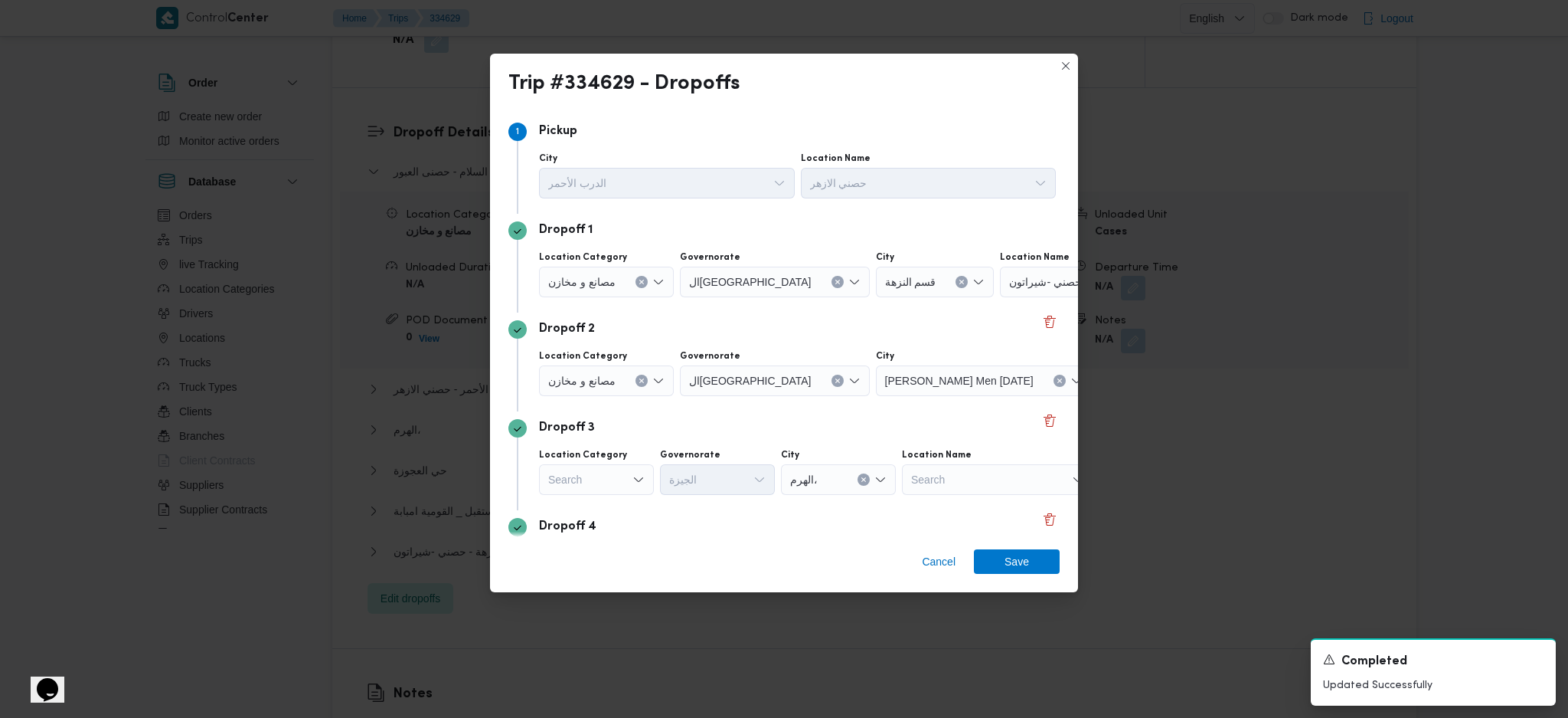
click at [623, 477] on div "Search" at bounding box center [596, 479] width 114 height 31
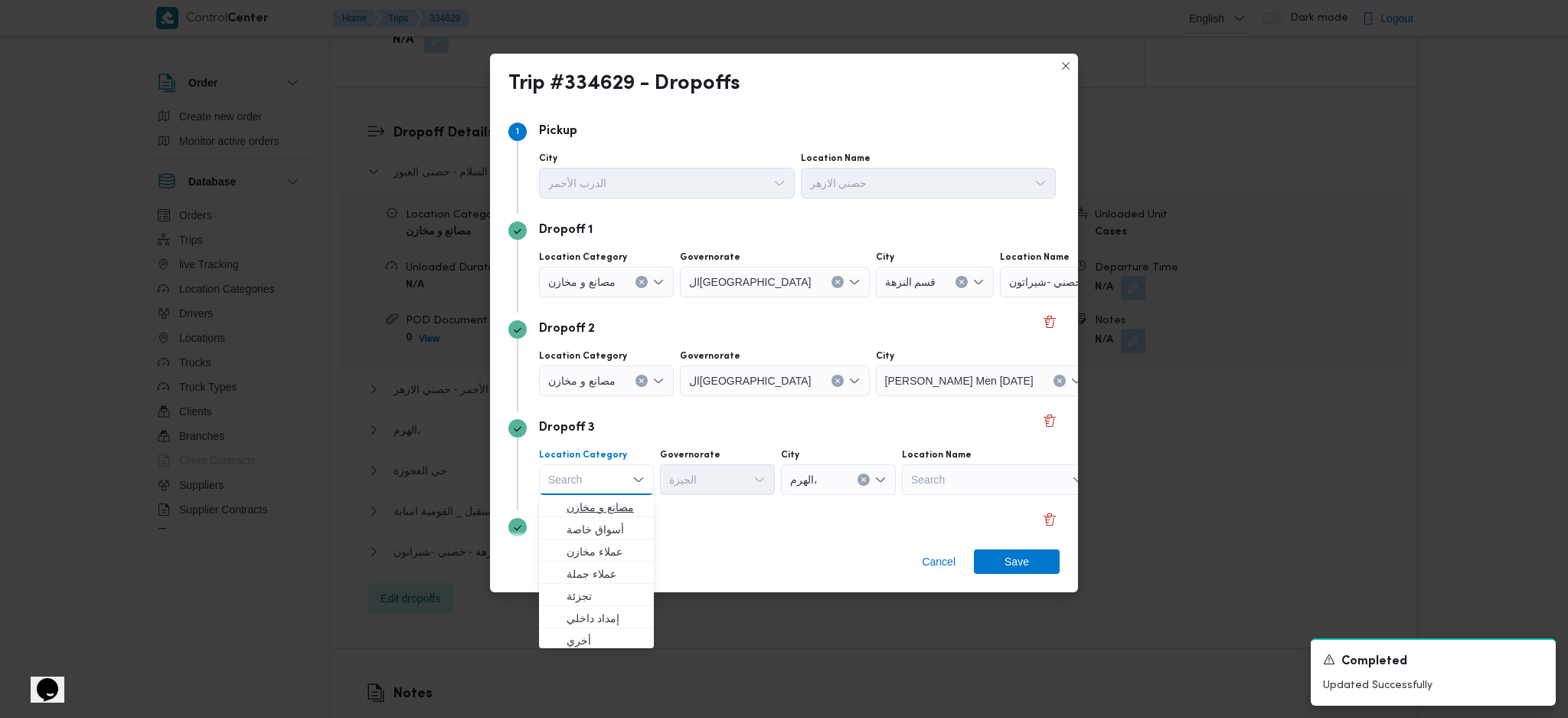
drag, startPoint x: 615, startPoint y: 484, endPoint x: 611, endPoint y: 498, distance: 14.6
click at [611, 477] on div "Search Combo box. Selected. Combo box input. Search. Type some text or, to disp…" at bounding box center [596, 479] width 114 height 31
click at [609, 477] on span "مصانع و مخازن" at bounding box center [606, 507] width 78 height 19
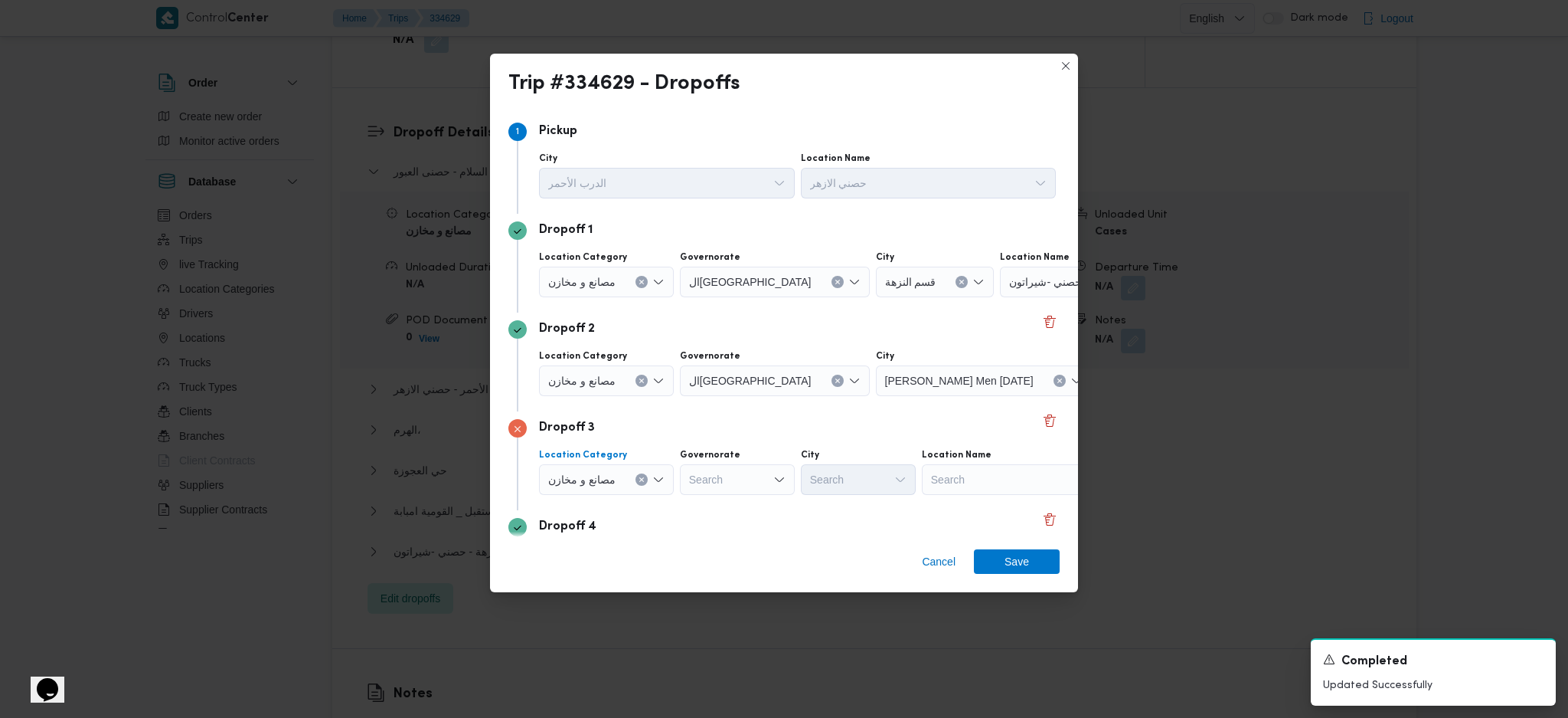
click at [1005, 471] on div "Search" at bounding box center [1017, 479] width 191 height 31
type input "k"
type input "نيب"
click at [962, 477] on span "نيب و _ النيل للزراير | نيبو - النيل للزراير | null" at bounding box center [1018, 507] width 180 height 25
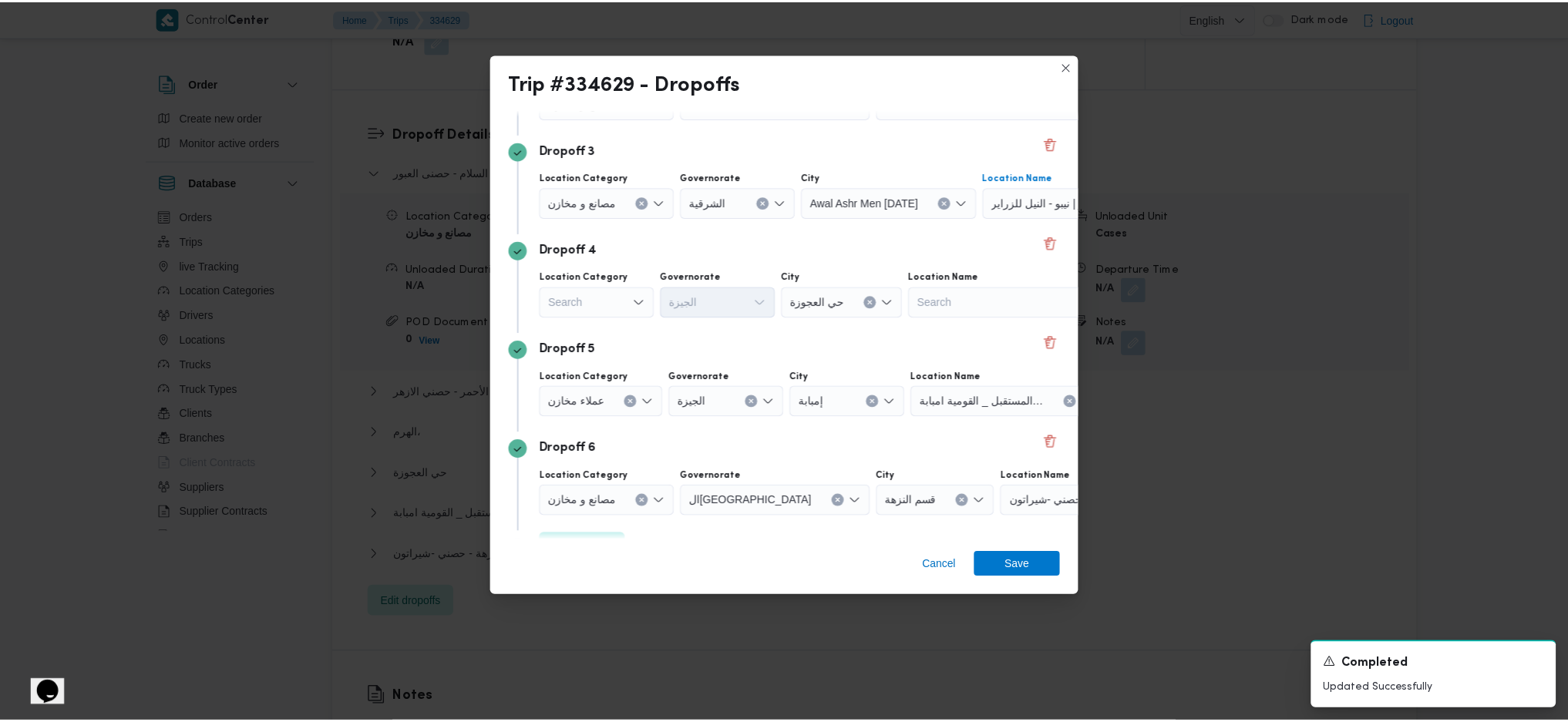
scroll to position [308, 0]
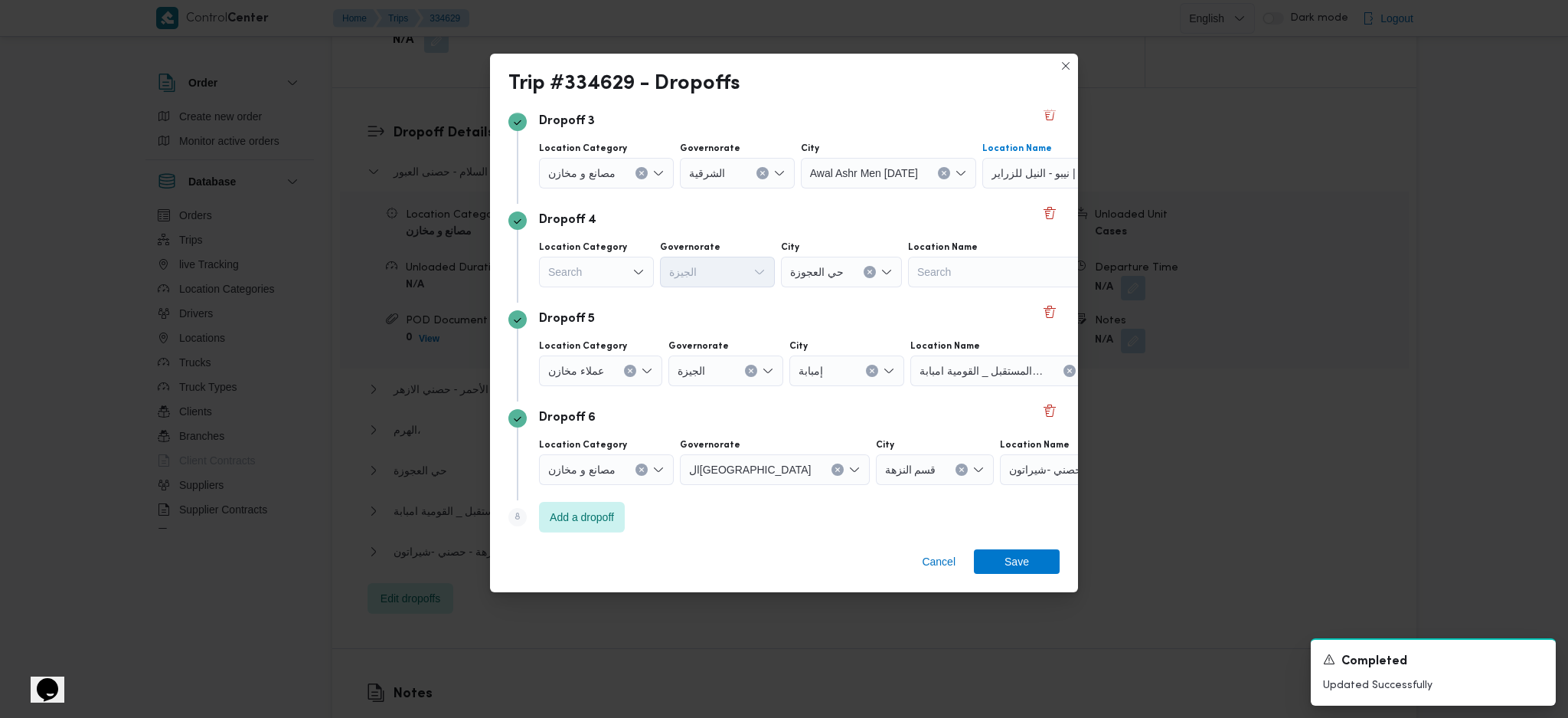
click at [642, 270] on icon "Open list of options" at bounding box center [638, 271] width 9 height 4
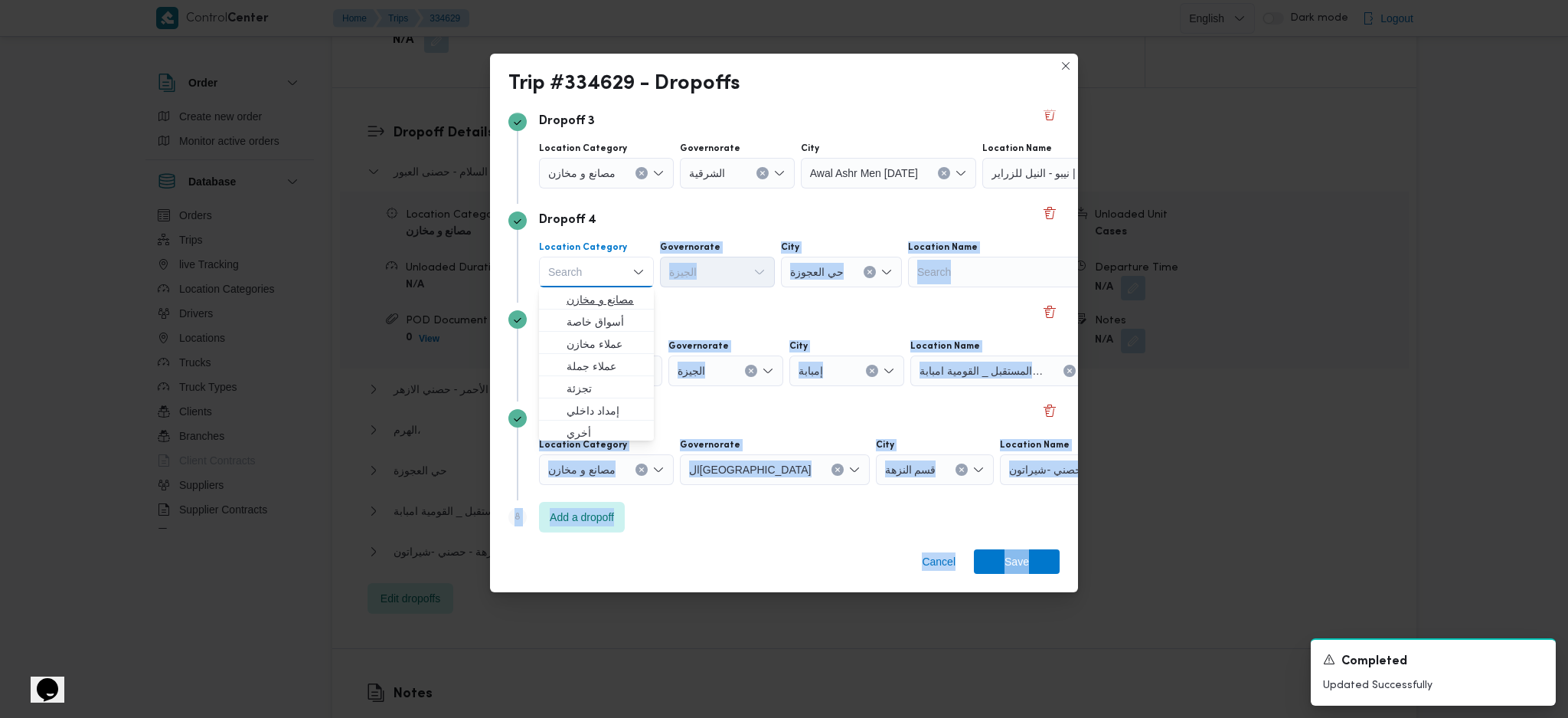
click at [600, 287] on body "Control Center Home Trips 334629 English عربي Dark mode Logout Order Create new…" at bounding box center [784, 142] width 1568 height 2737
click at [609, 299] on span "مصانع و مخازن" at bounding box center [606, 300] width 78 height 19
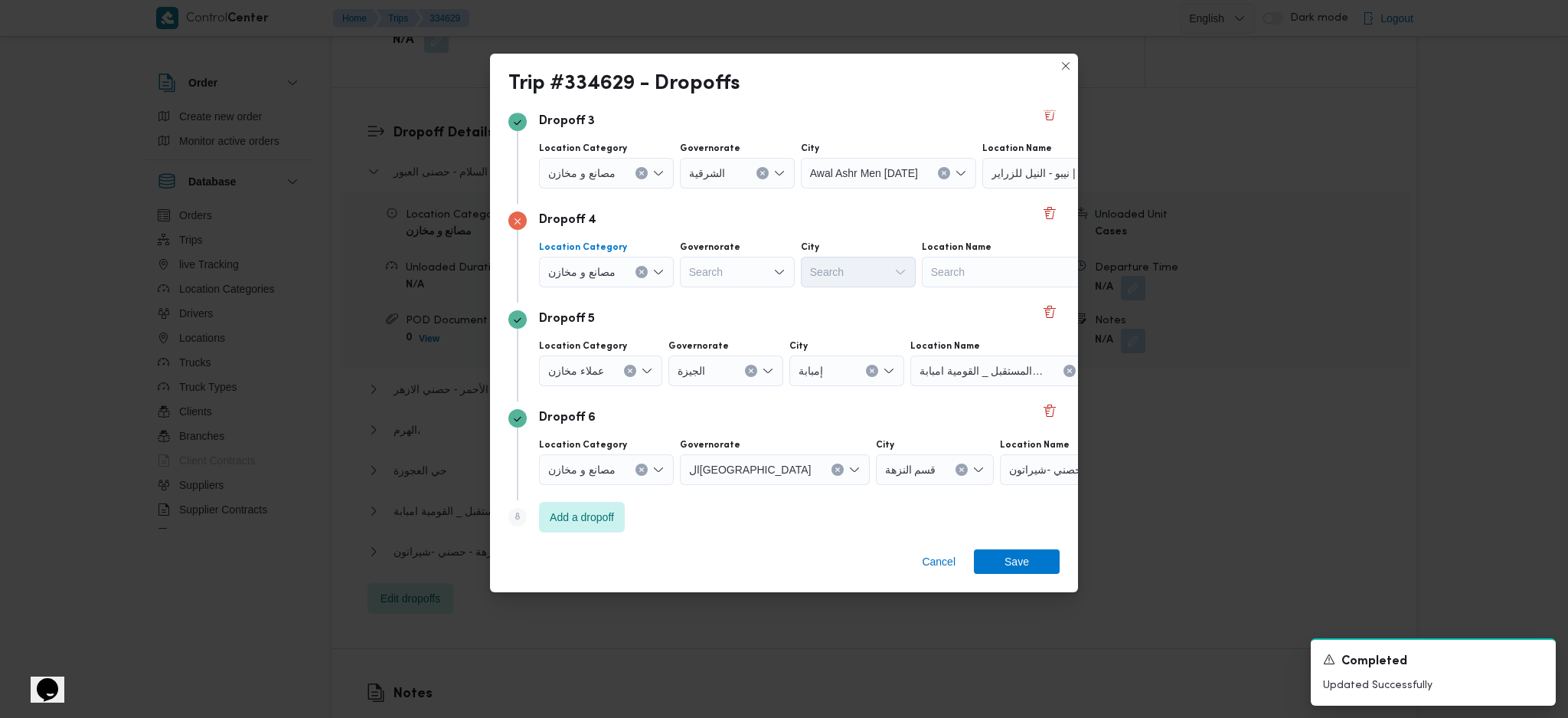
click at [977, 264] on div "Search" at bounding box center [1017, 271] width 191 height 31
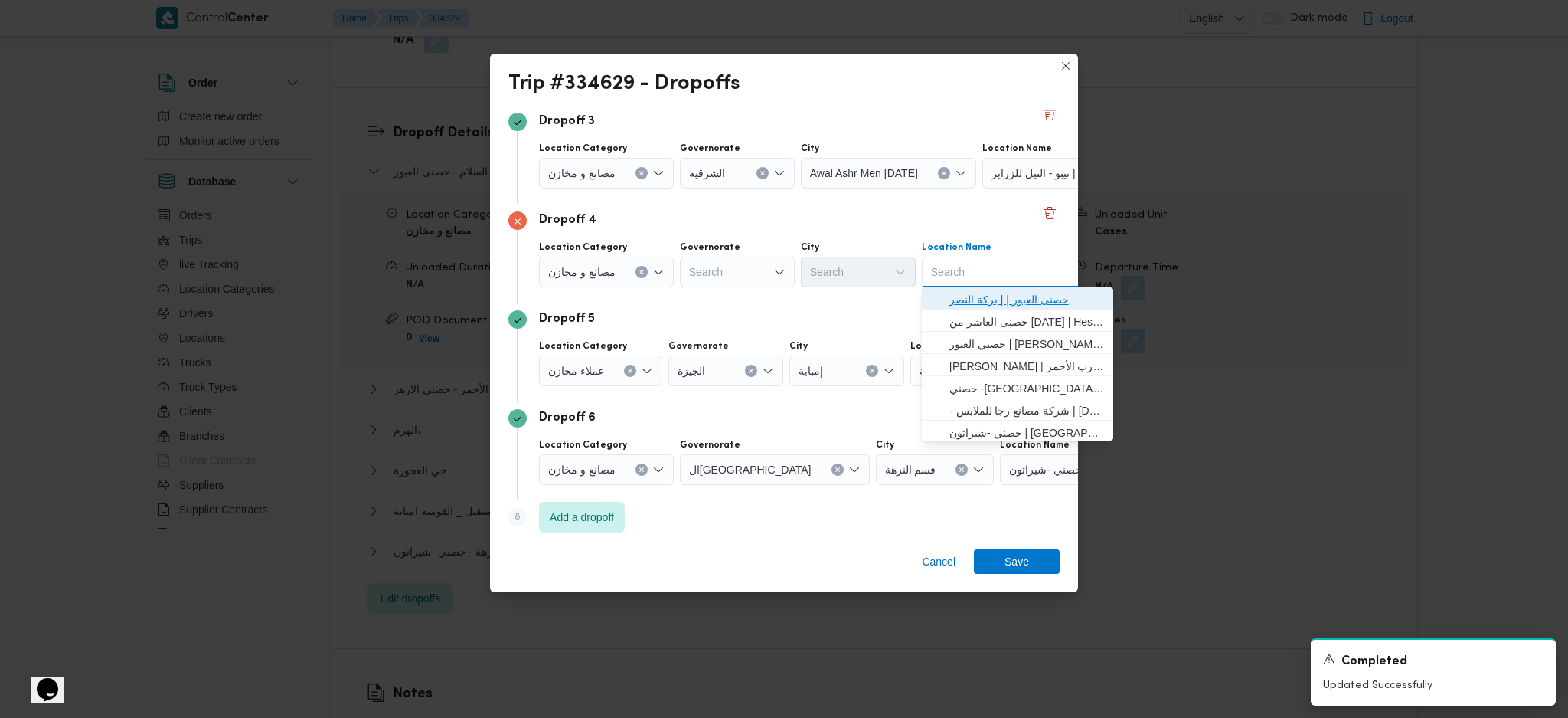
click at [991, 291] on span "حصنى العبور | | بركة النصر" at bounding box center [1027, 300] width 155 height 19
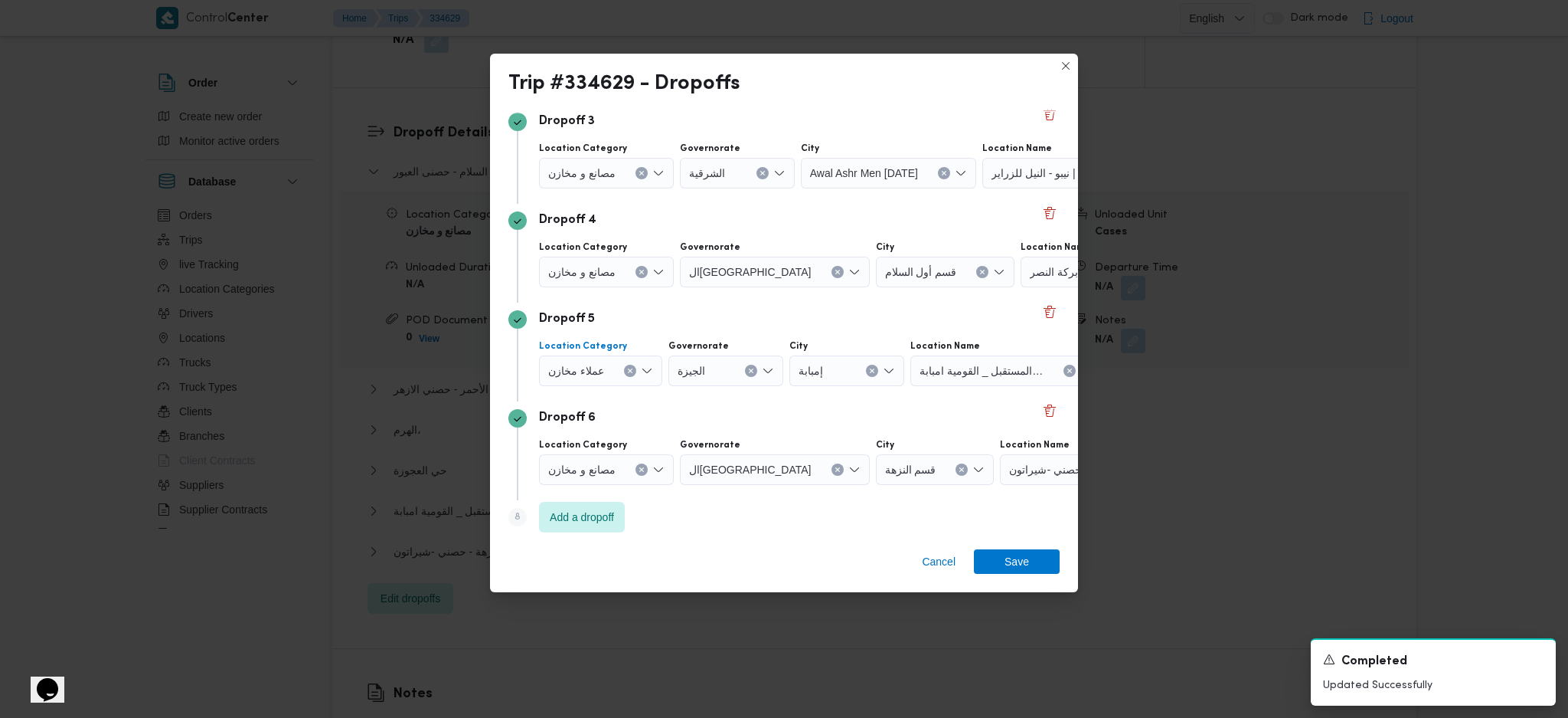
click at [618, 369] on div "عملاء مخازن" at bounding box center [600, 371] width 123 height 31
click at [627, 374] on button "Clear input" at bounding box center [630, 371] width 12 height 12
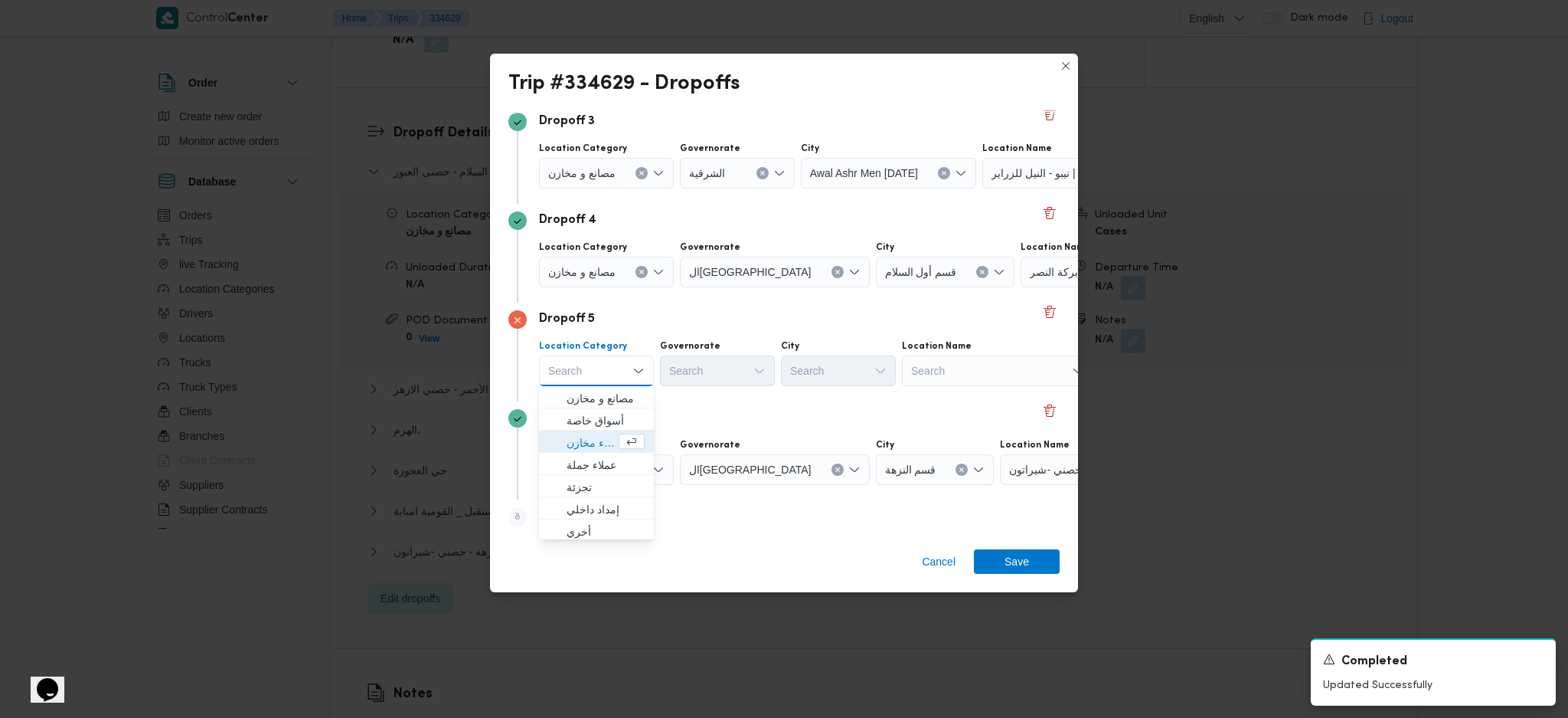
click at [1023, 375] on div "Search" at bounding box center [997, 371] width 191 height 31
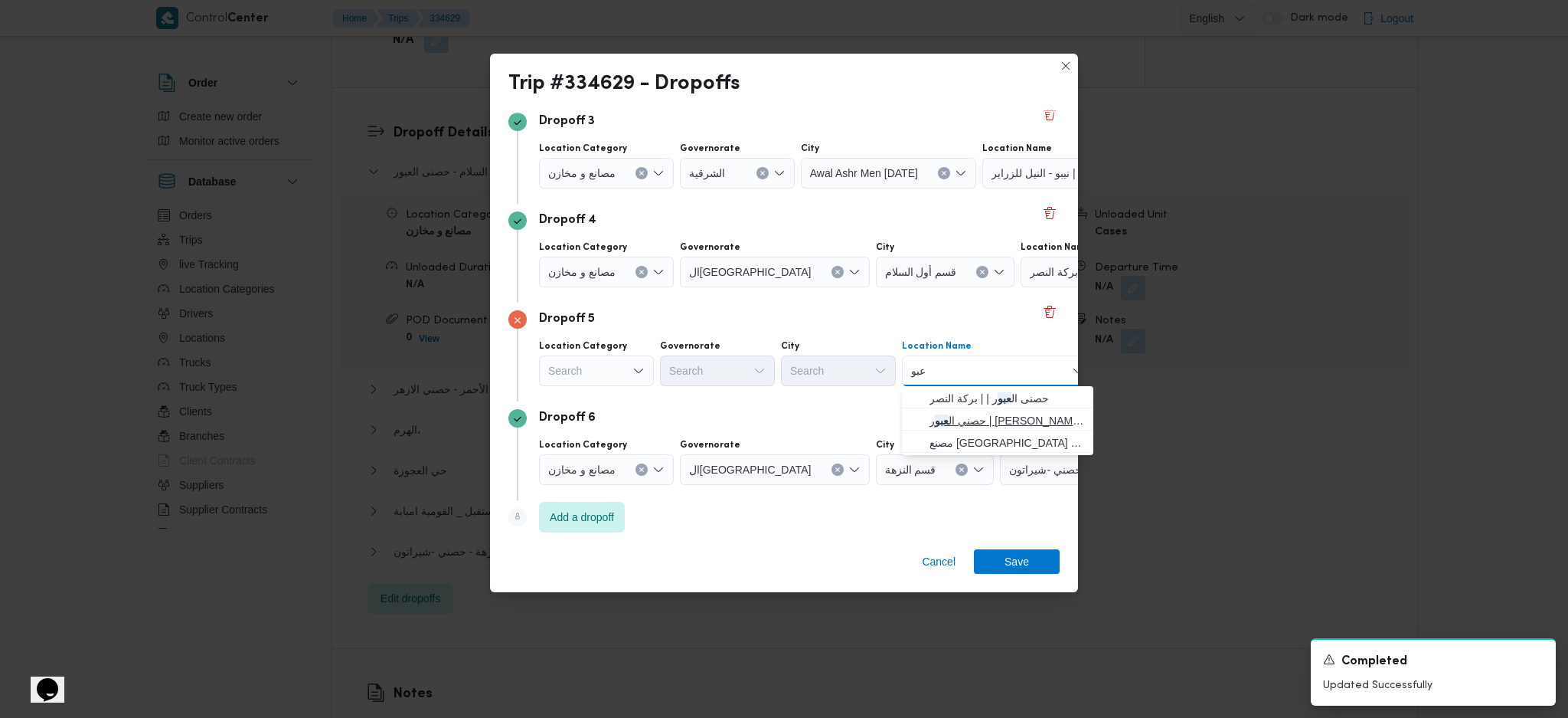
type input "عبو"
click at [987, 415] on span "حصني ال عبو ر | أحمد شوقي القيعي | بركة النصر" at bounding box center [1007, 420] width 155 height 19
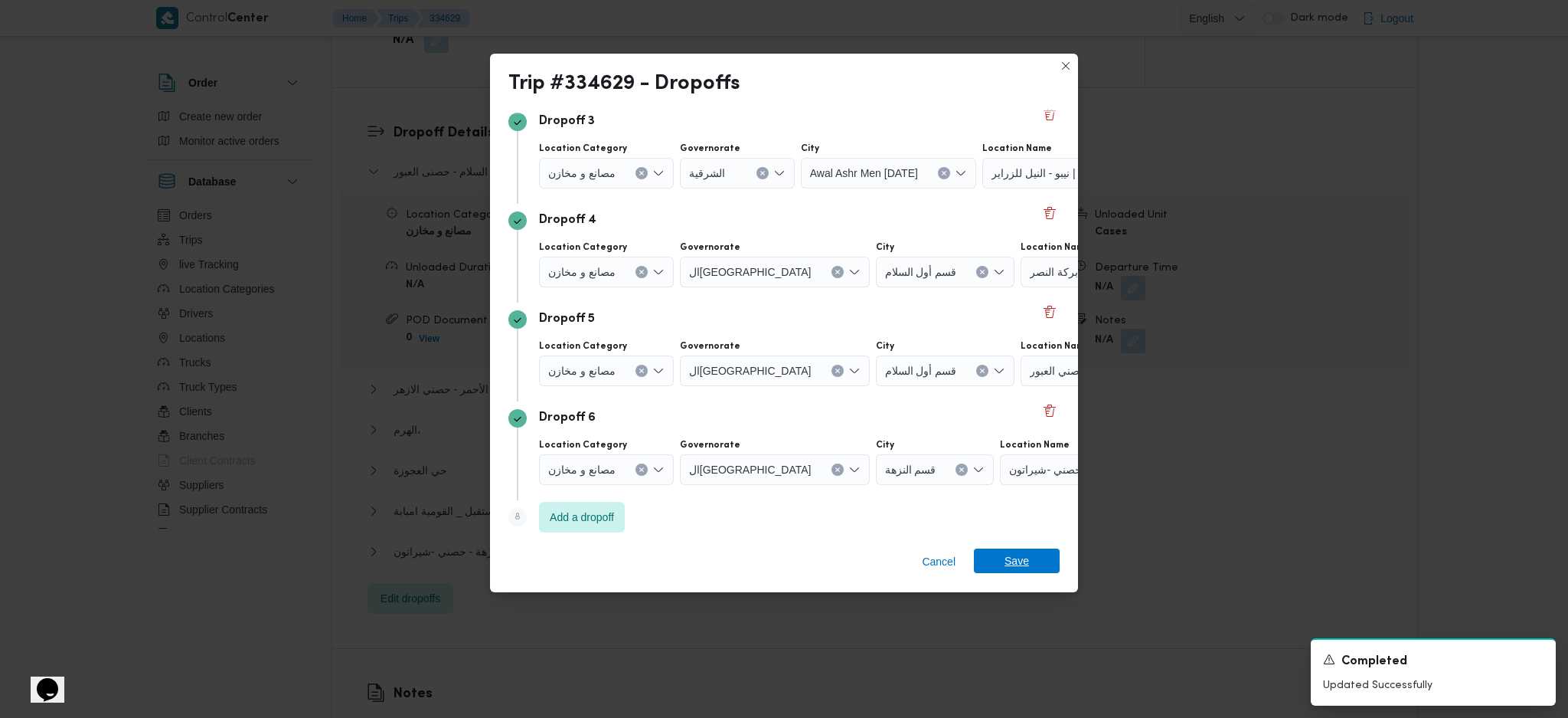
click at [1036, 477] on span "Save" at bounding box center [1016, 561] width 85 height 25
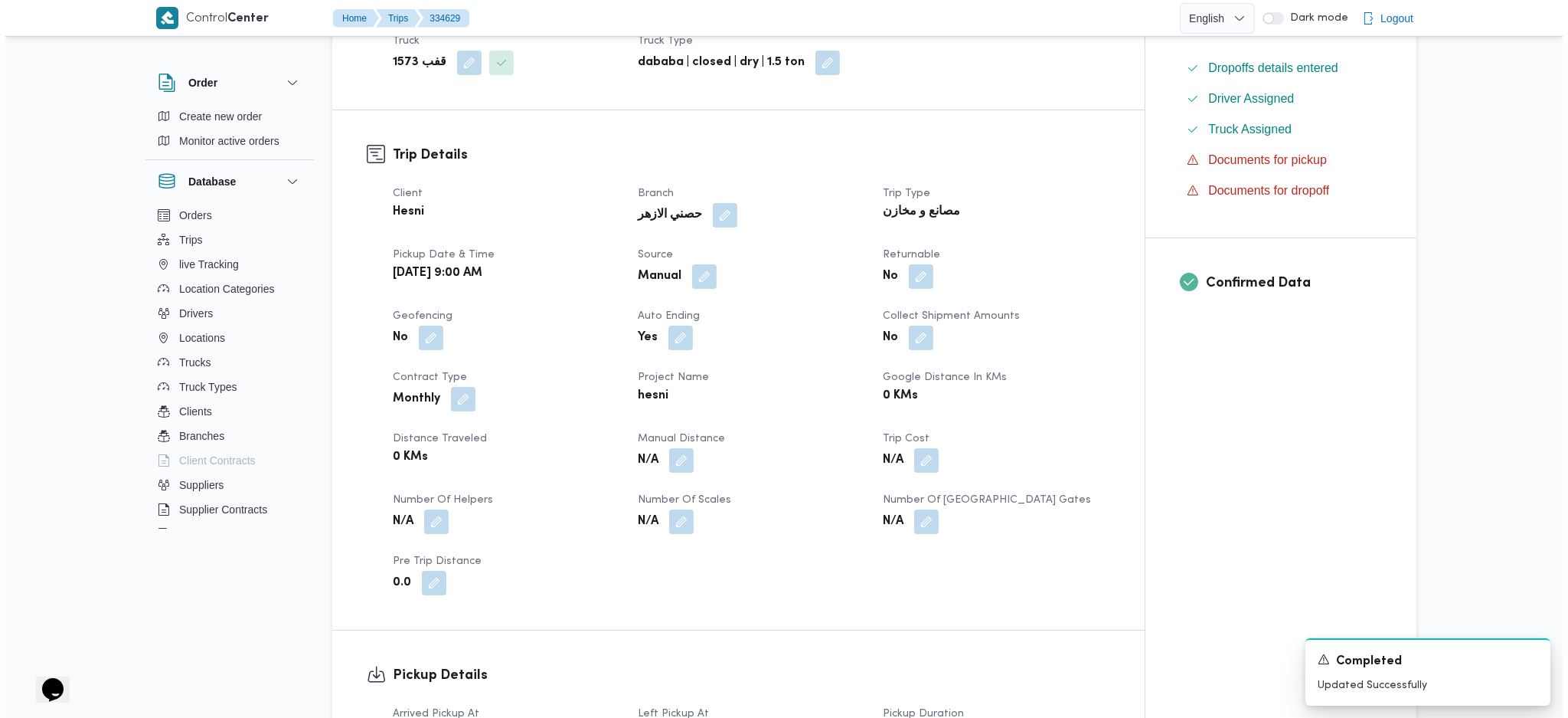
scroll to position [0, 0]
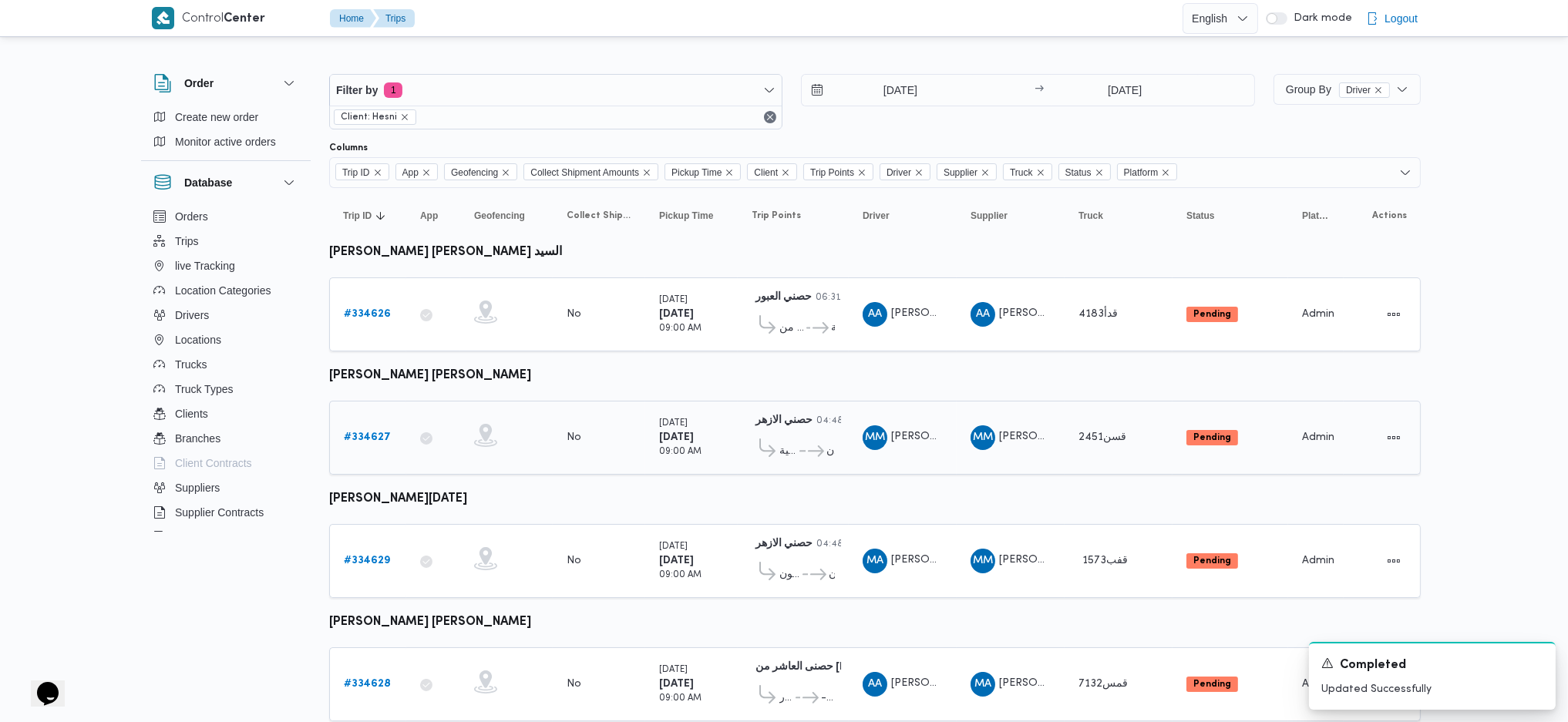
click at [375, 439] on link "# 334627" at bounding box center [367, 438] width 47 height 19
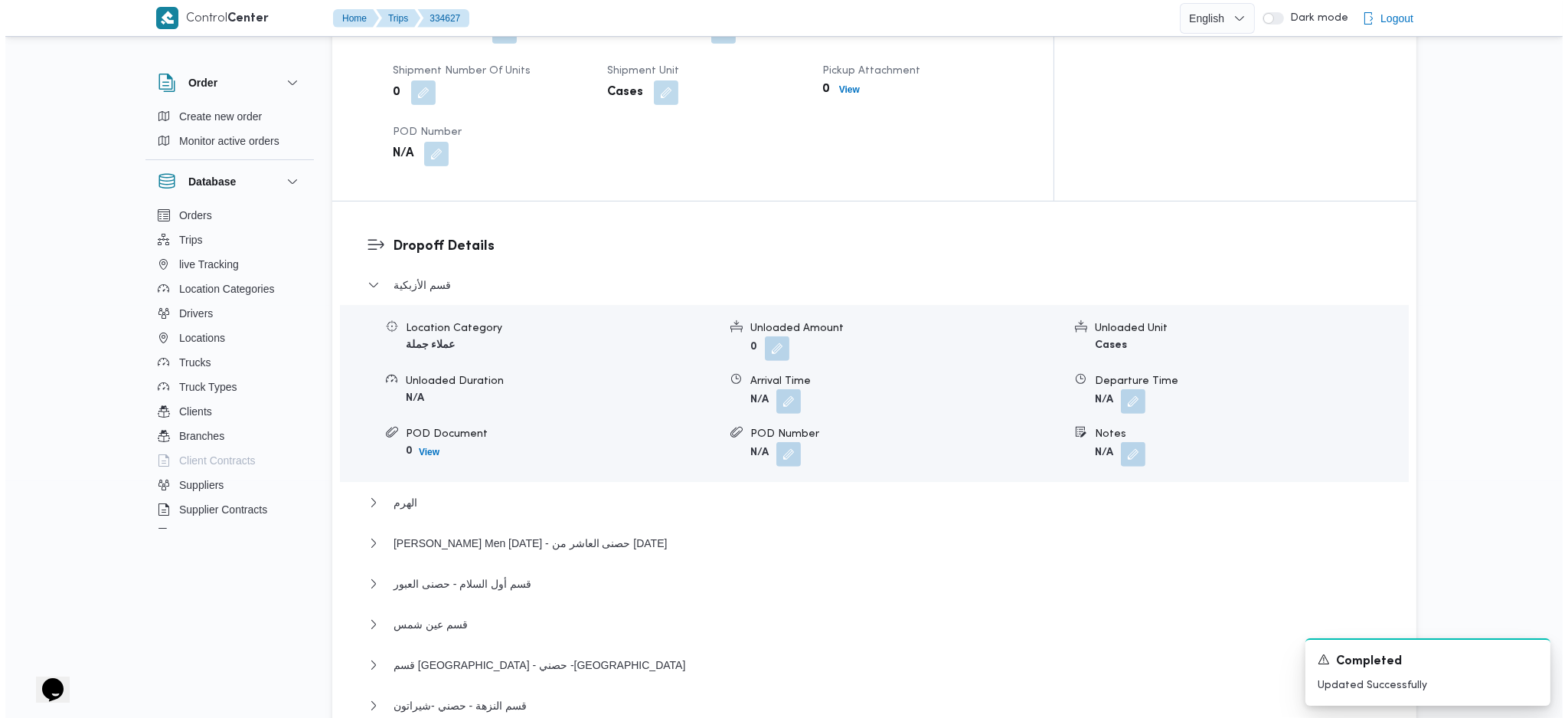
scroll to position [1226, 0]
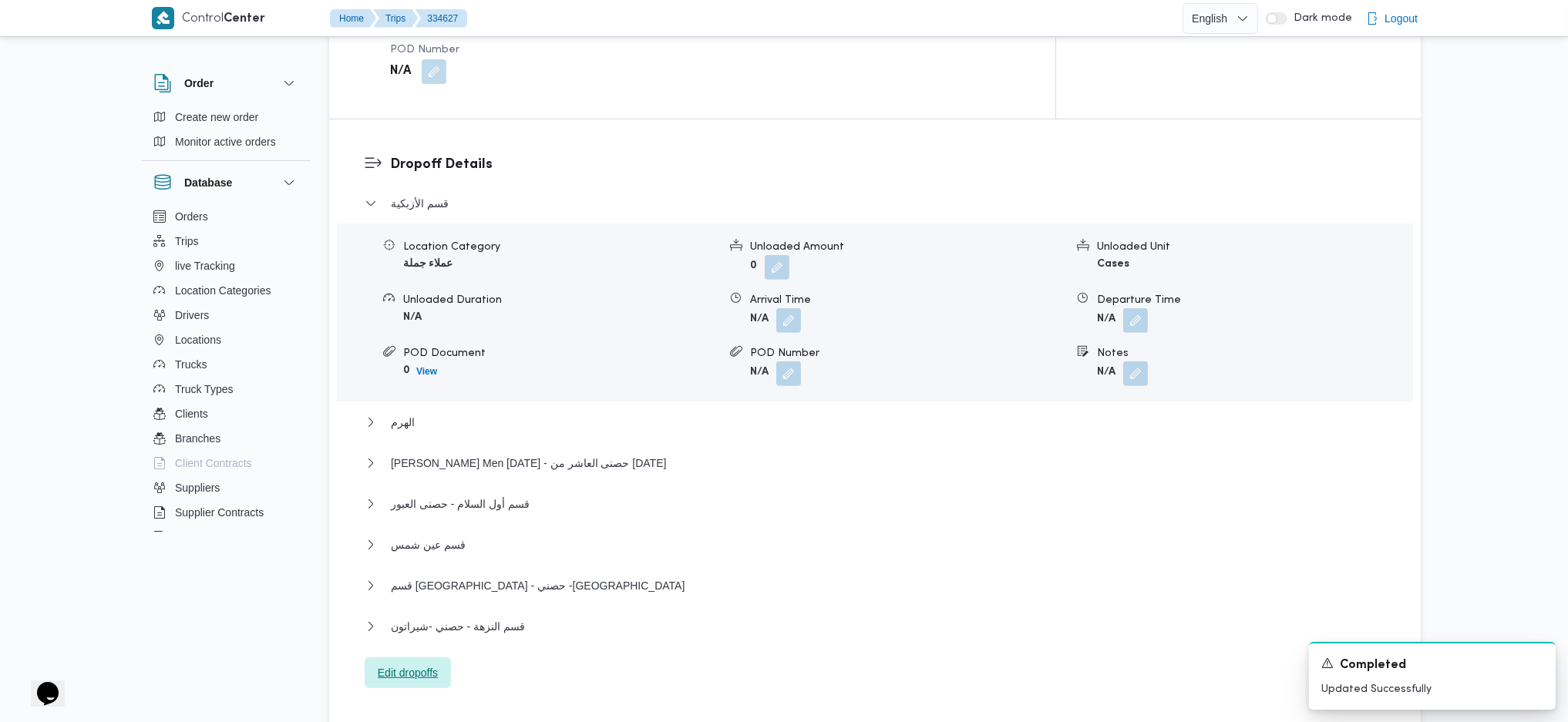
click at [411, 480] on span "Edit dropoffs" at bounding box center [408, 672] width 60 height 19
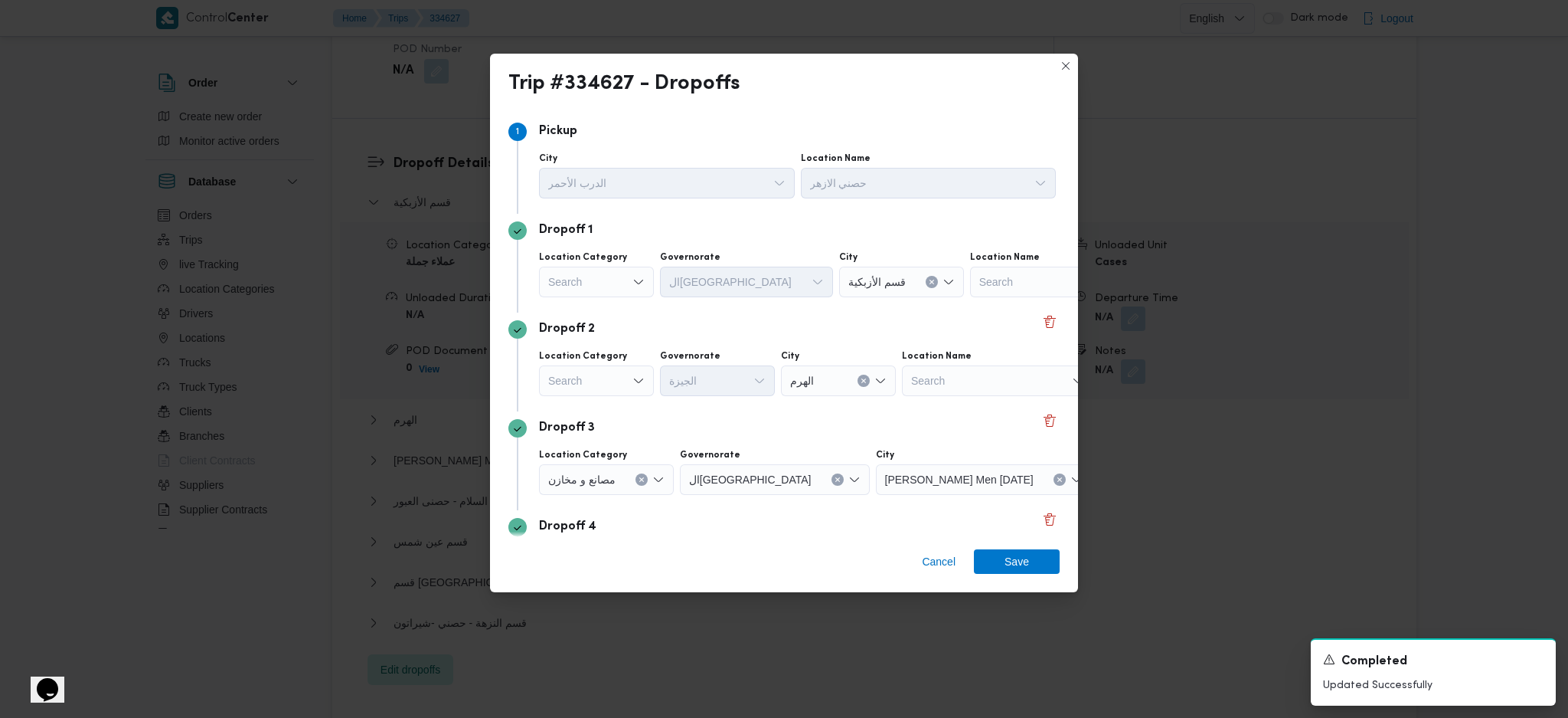
click at [598, 280] on div "Search" at bounding box center [596, 282] width 114 height 31
click at [596, 356] on span "عملاء مخازن" at bounding box center [606, 353] width 78 height 19
click at [984, 278] on div "Search" at bounding box center [1005, 282] width 191 height 31
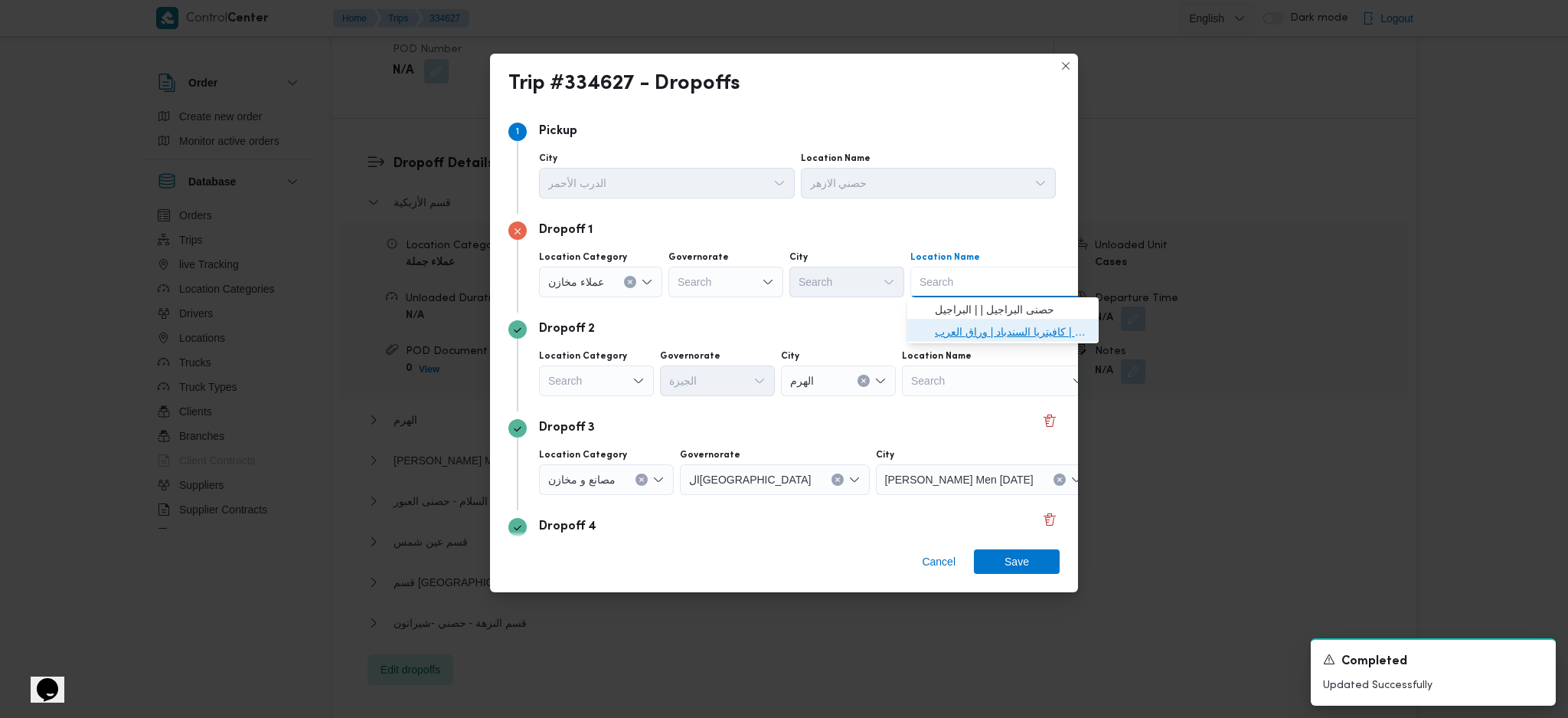
click at [987, 331] on span "مخزن المستقبل _ القومية امبابة | كافيتريا السندباد | وراق العرب" at bounding box center [1012, 331] width 155 height 19
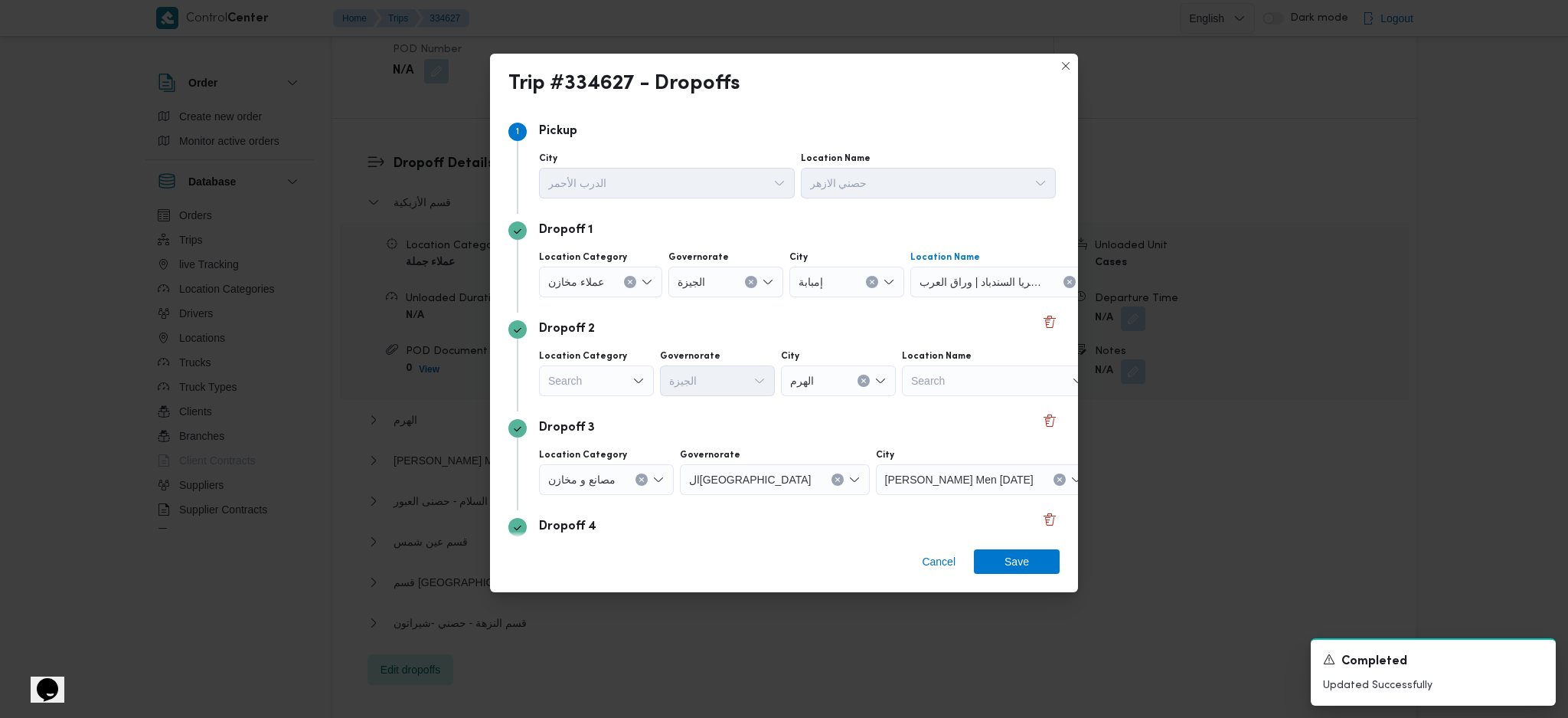
drag, startPoint x: 622, startPoint y: 372, endPoint x: 629, endPoint y: 399, distance: 27.9
click at [625, 378] on div "Search" at bounding box center [596, 381] width 114 height 31
click at [609, 397] on span "مصانع و مخازن" at bounding box center [596, 409] width 103 height 25
click at [956, 389] on div "Search" at bounding box center [1017, 381] width 191 height 31
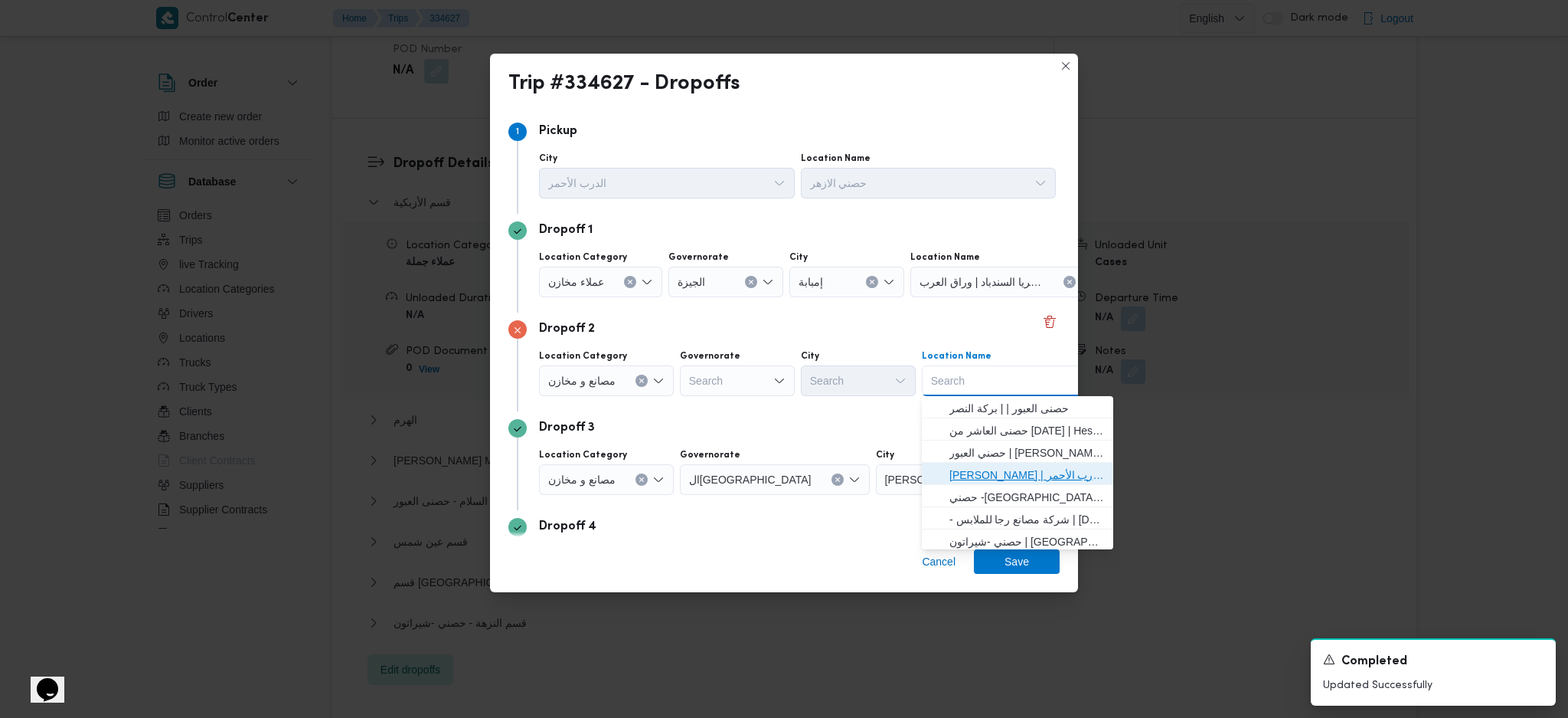
click at [1021, 470] on span "حصني الازهر | سوق الازهر كل انواع القماش السواريه | الدرب الأحمر" at bounding box center [1027, 475] width 155 height 19
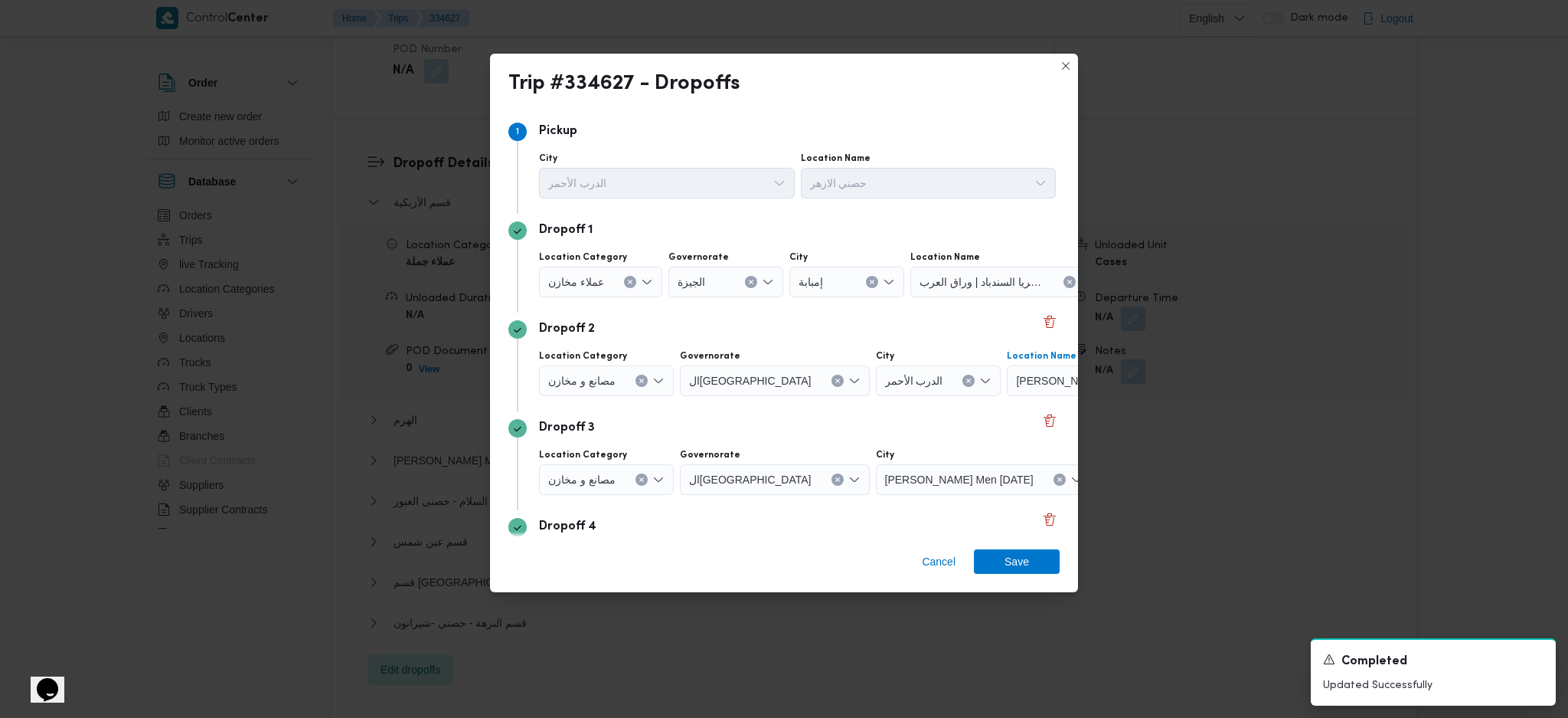
scroll to position [102, 0]
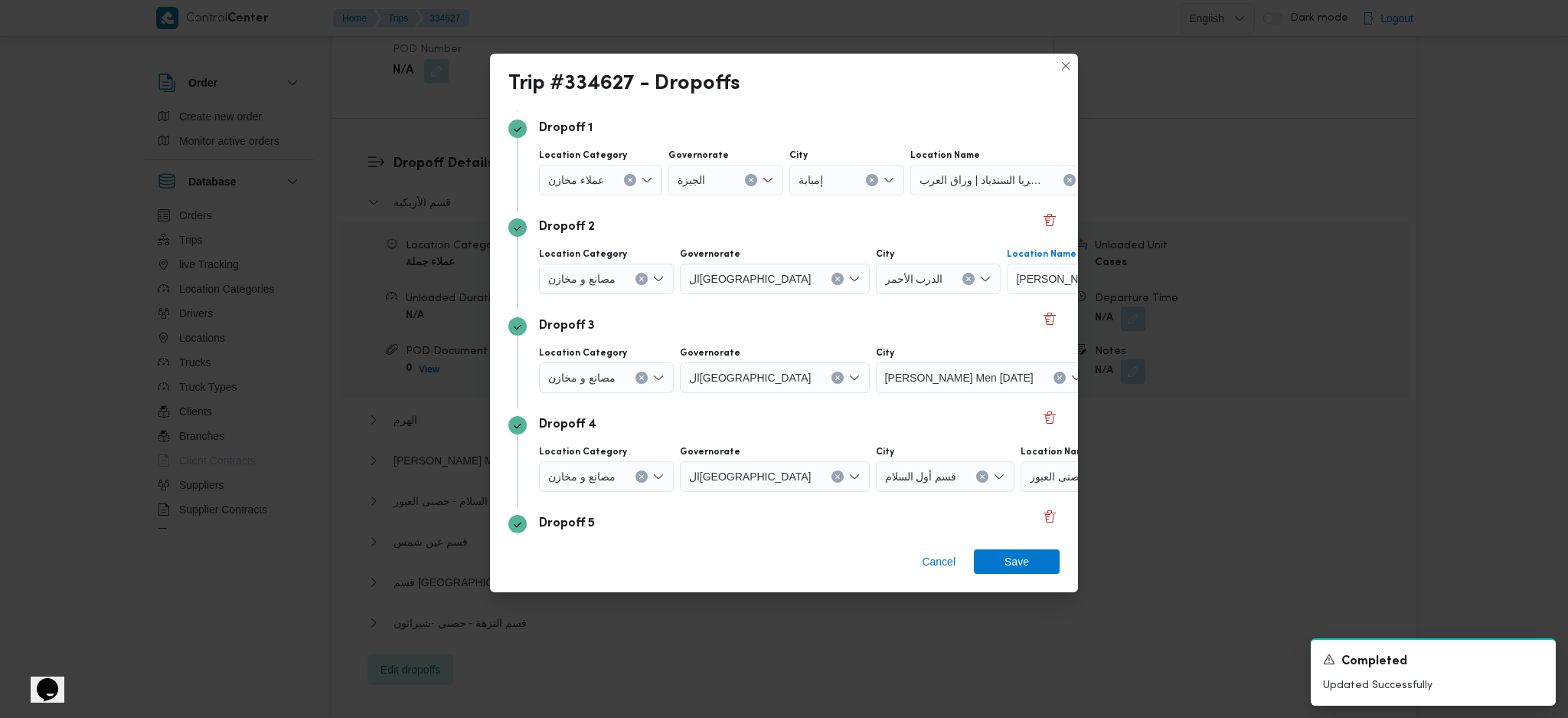
click at [641, 376] on icon "Clear input" at bounding box center [641, 378] width 4 height 4
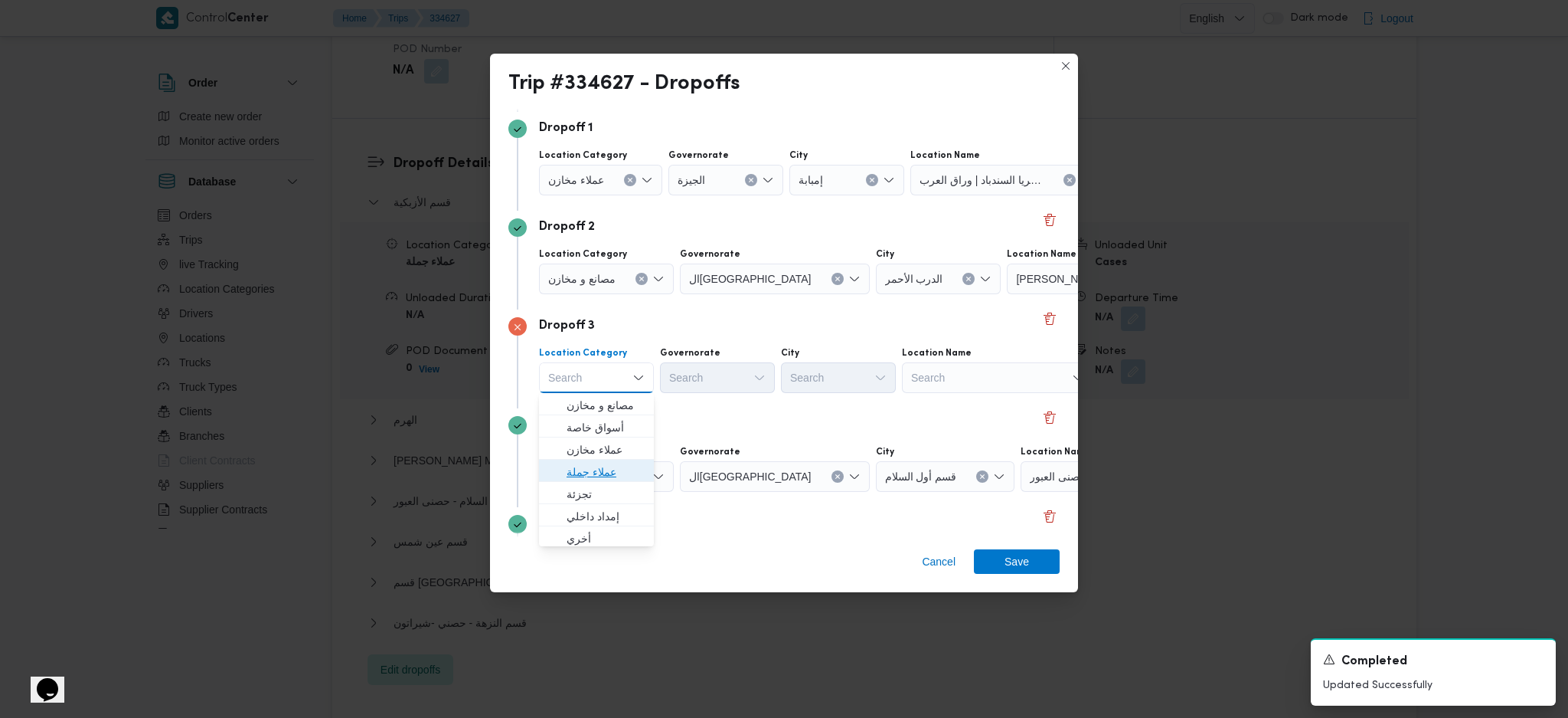
click at [608, 470] on span "عملاء جملة" at bounding box center [606, 471] width 78 height 19
drag, startPoint x: 745, startPoint y: 357, endPoint x: 745, endPoint y: 374, distance: 17.0
click at [747, 357] on div "Governorate" at bounding box center [719, 353] width 114 height 12
click at [739, 384] on div "Search" at bounding box center [719, 377] width 114 height 31
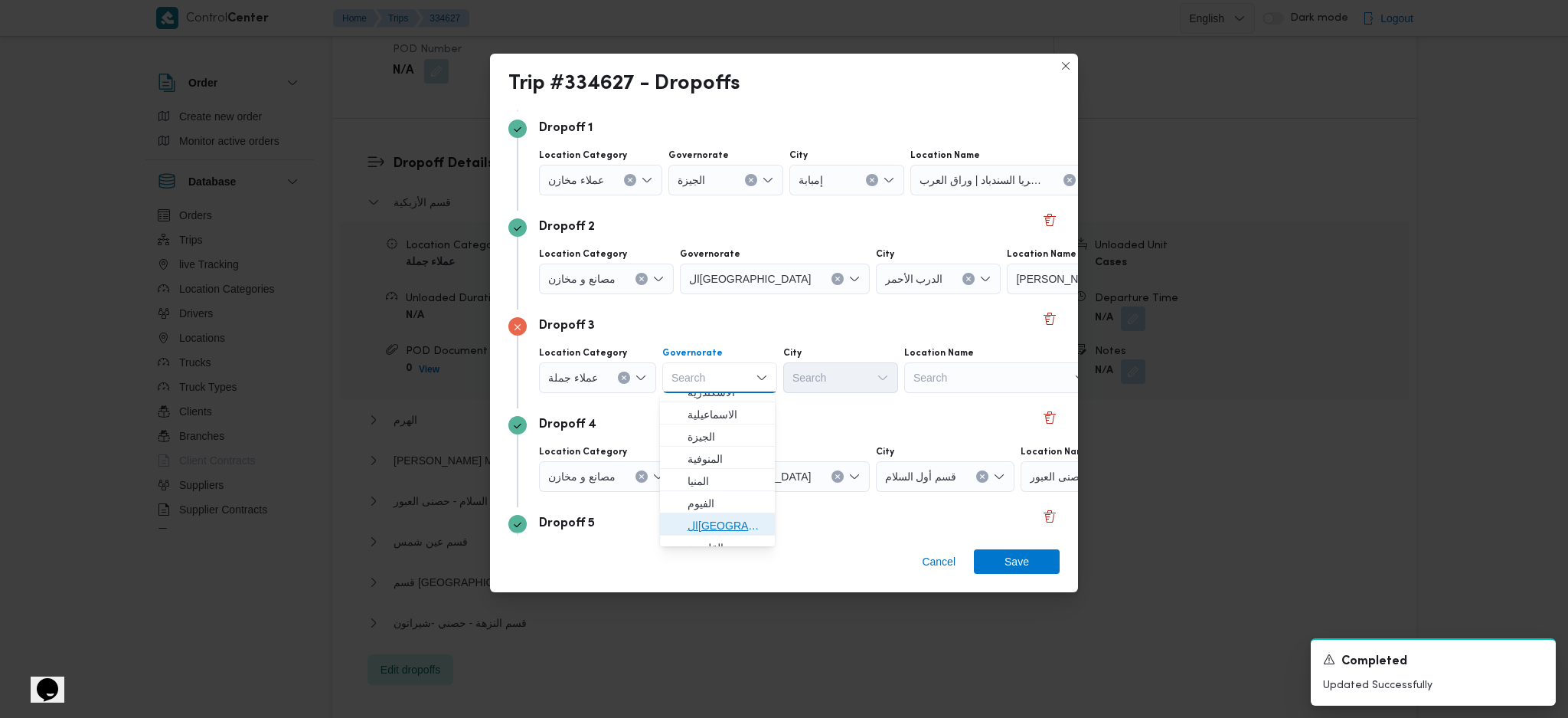
click at [709, 477] on span "القاهرة" at bounding box center [726, 525] width 78 height 19
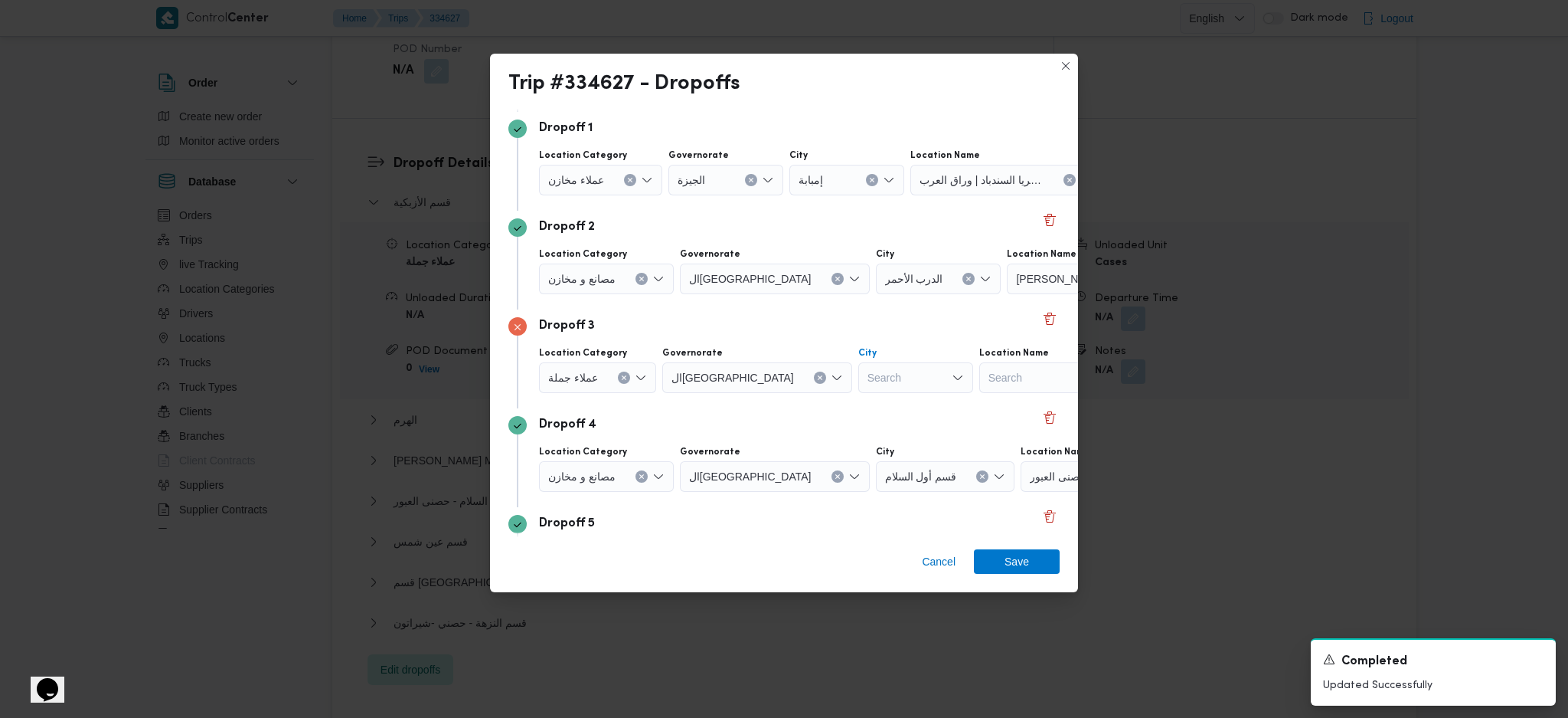
click at [870, 376] on div "Search" at bounding box center [916, 377] width 114 height 31
type input "ول"
click at [840, 442] on span "قسم أ ول القاهرة الجديدة" at bounding box center [848, 449] width 78 height 19
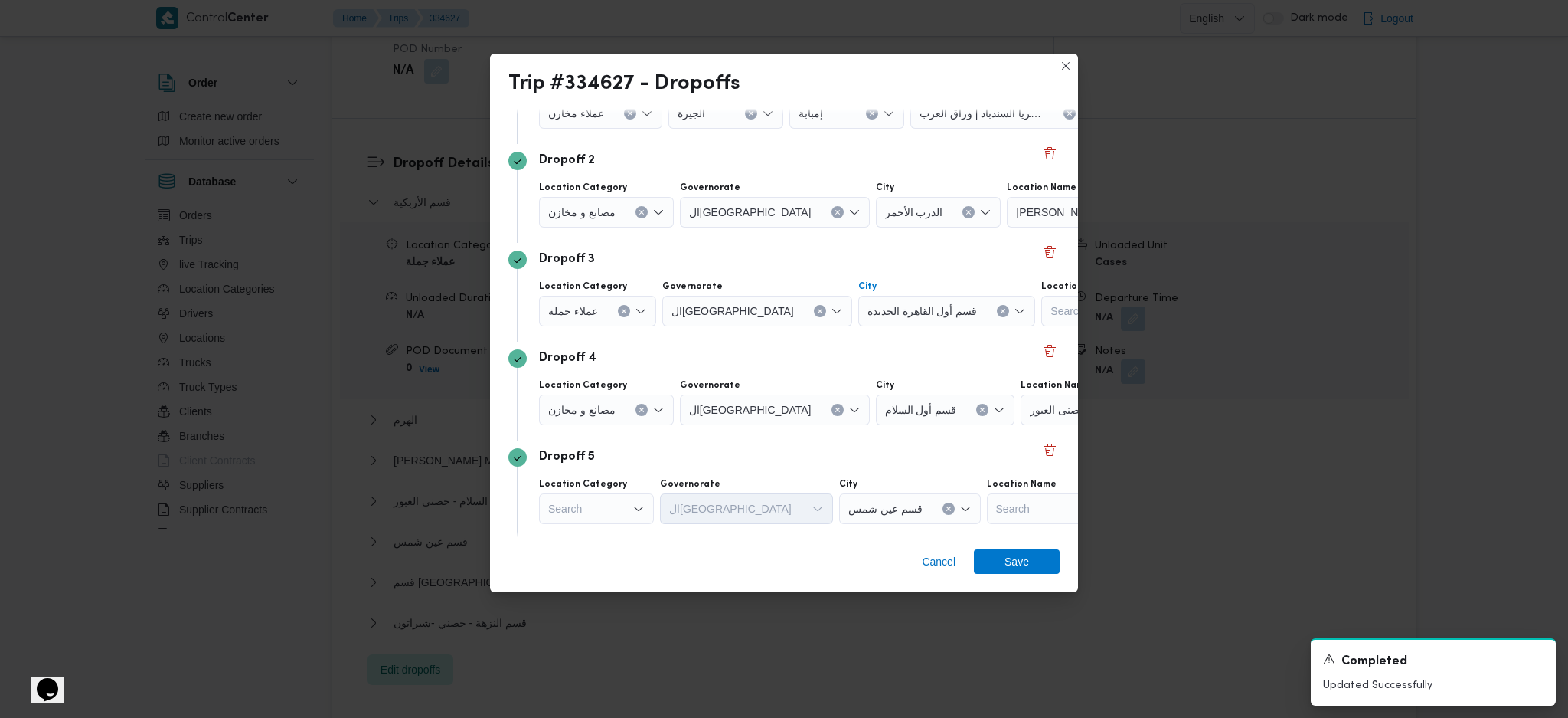
scroll to position [204, 0]
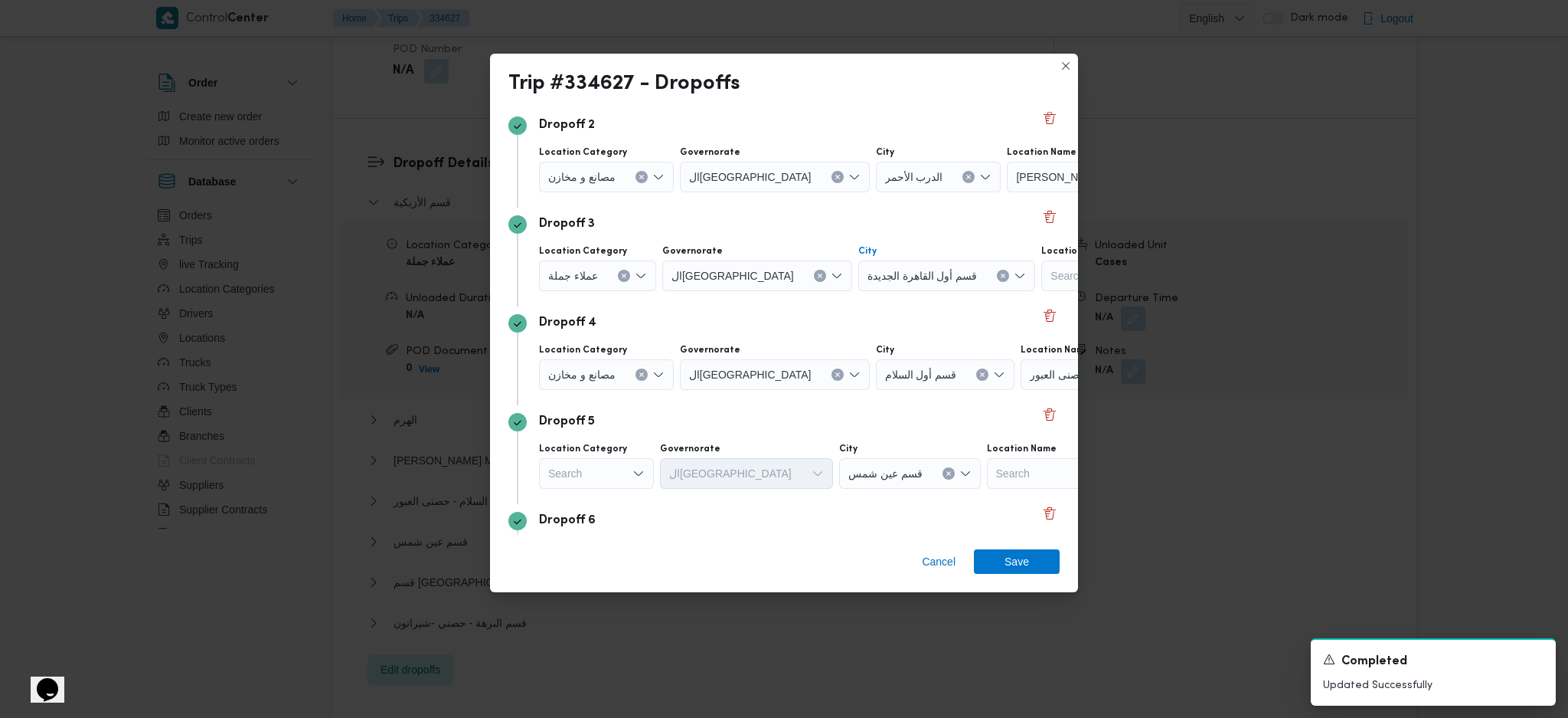
click at [641, 374] on icon "Clear input" at bounding box center [641, 375] width 4 height 4
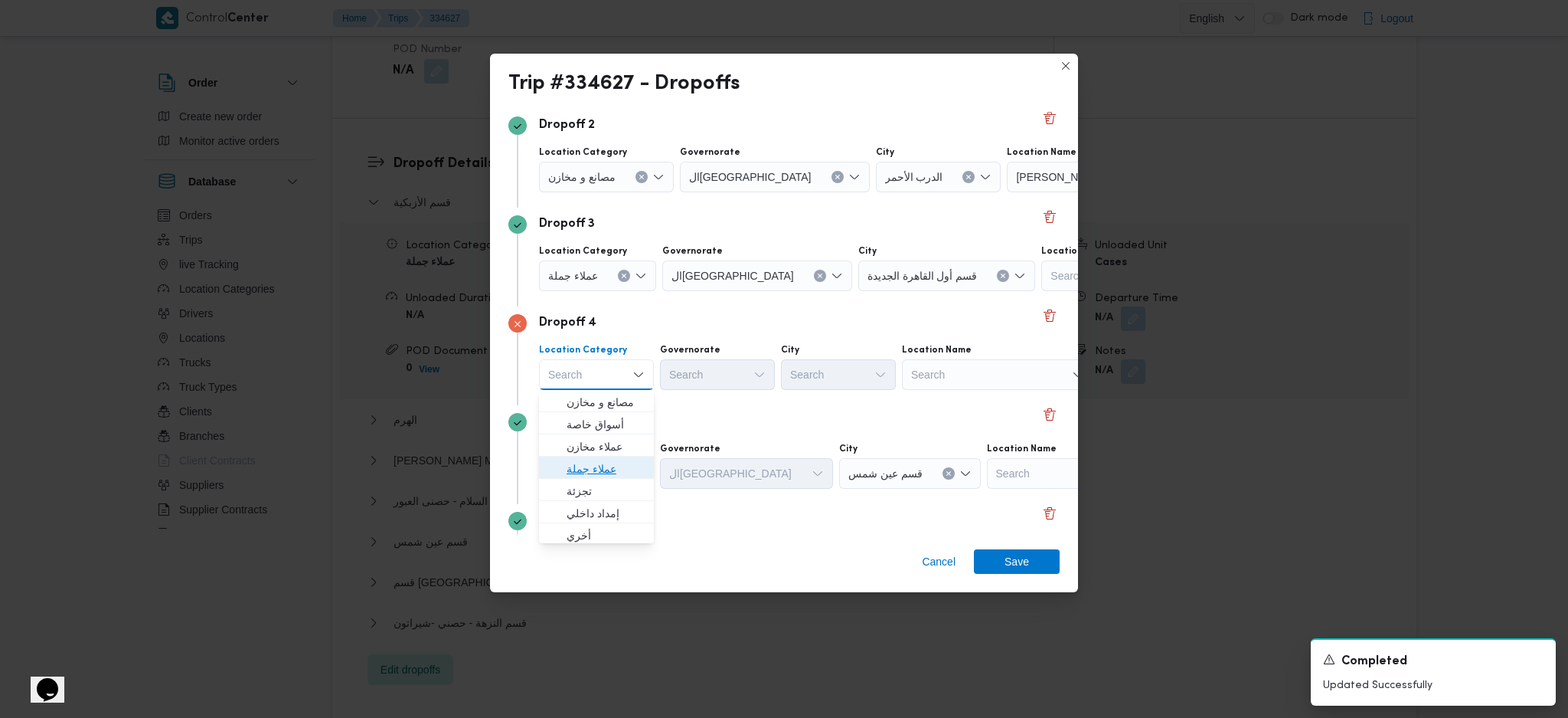
click at [601, 472] on span "عملاء جملة" at bounding box center [606, 469] width 78 height 19
click at [732, 378] on div "Search" at bounding box center [719, 374] width 114 height 31
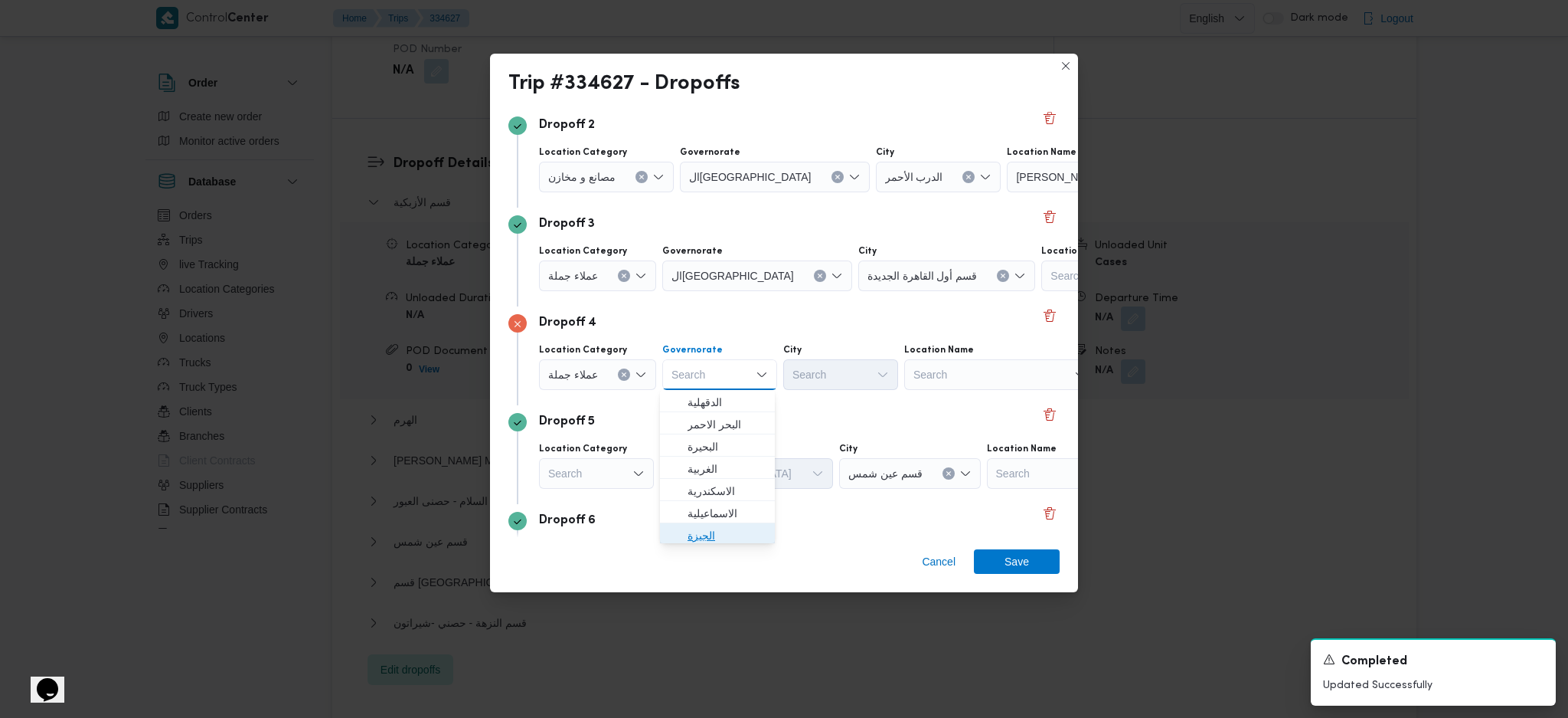
click at [703, 477] on span "الجيزة" at bounding box center [726, 536] width 78 height 19
click at [855, 383] on div "Search" at bounding box center [841, 374] width 114 height 31
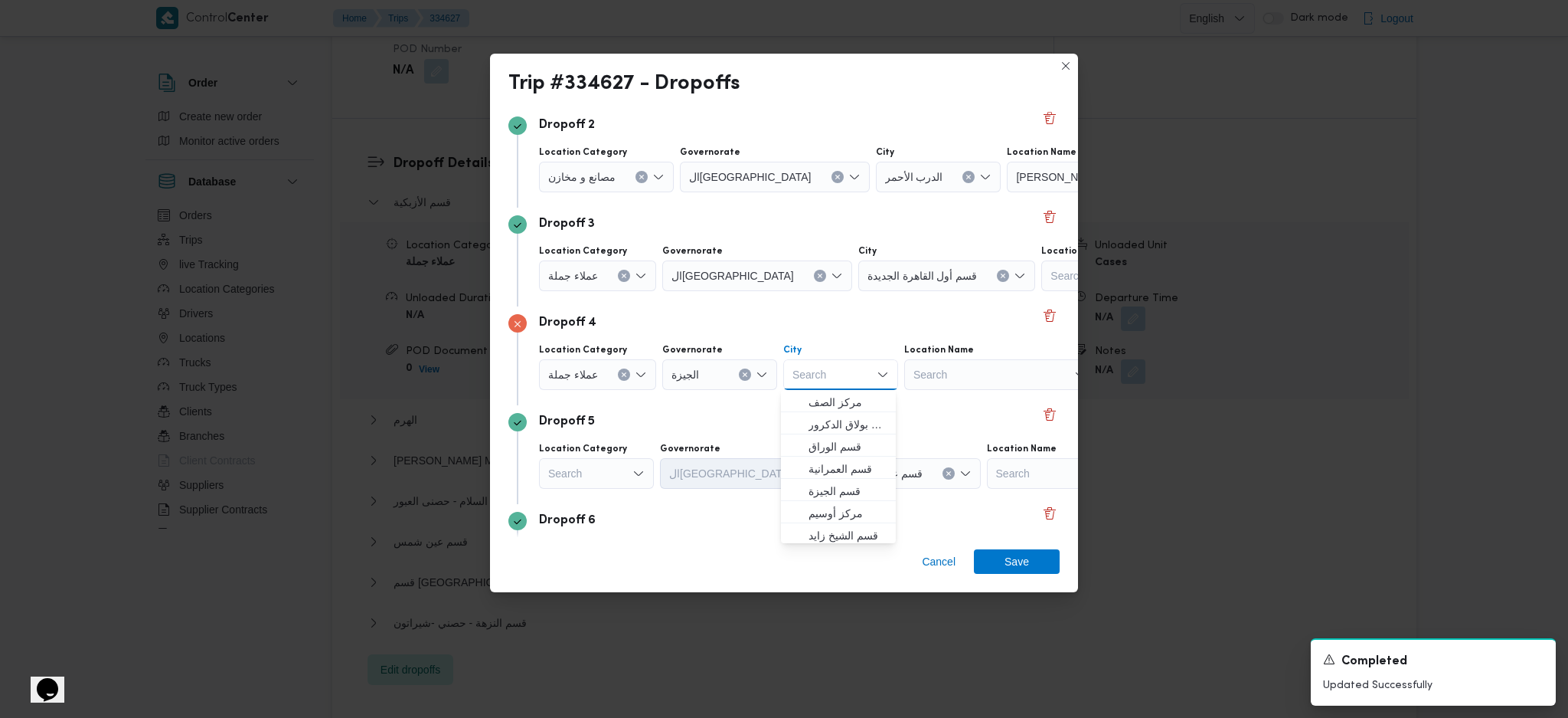
scroll to position [402, 0]
click at [840, 477] on span "حي العجوزة" at bounding box center [848, 512] width 78 height 19
click at [598, 477] on div "Search" at bounding box center [596, 473] width 114 height 31
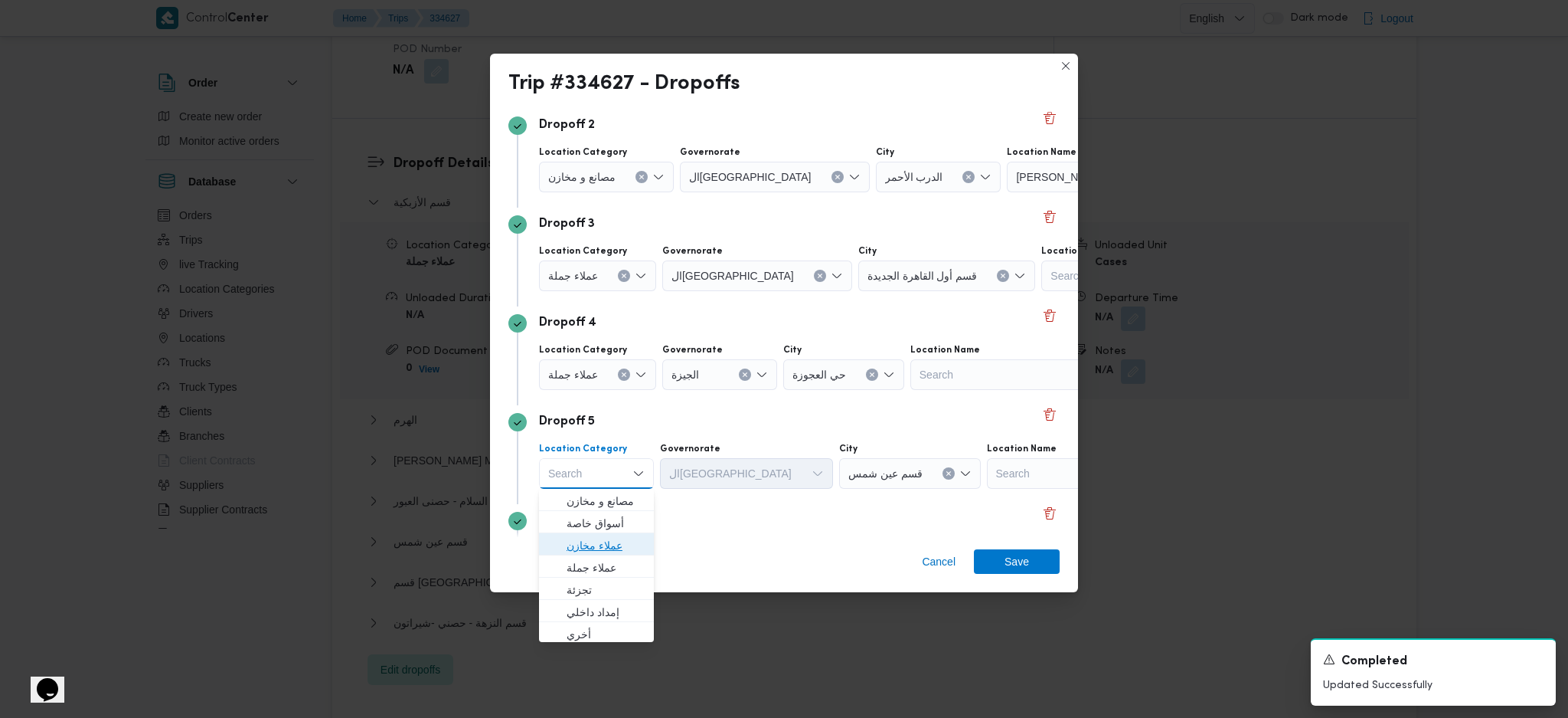
click at [614, 477] on span "عملاء مخازن" at bounding box center [606, 545] width 78 height 19
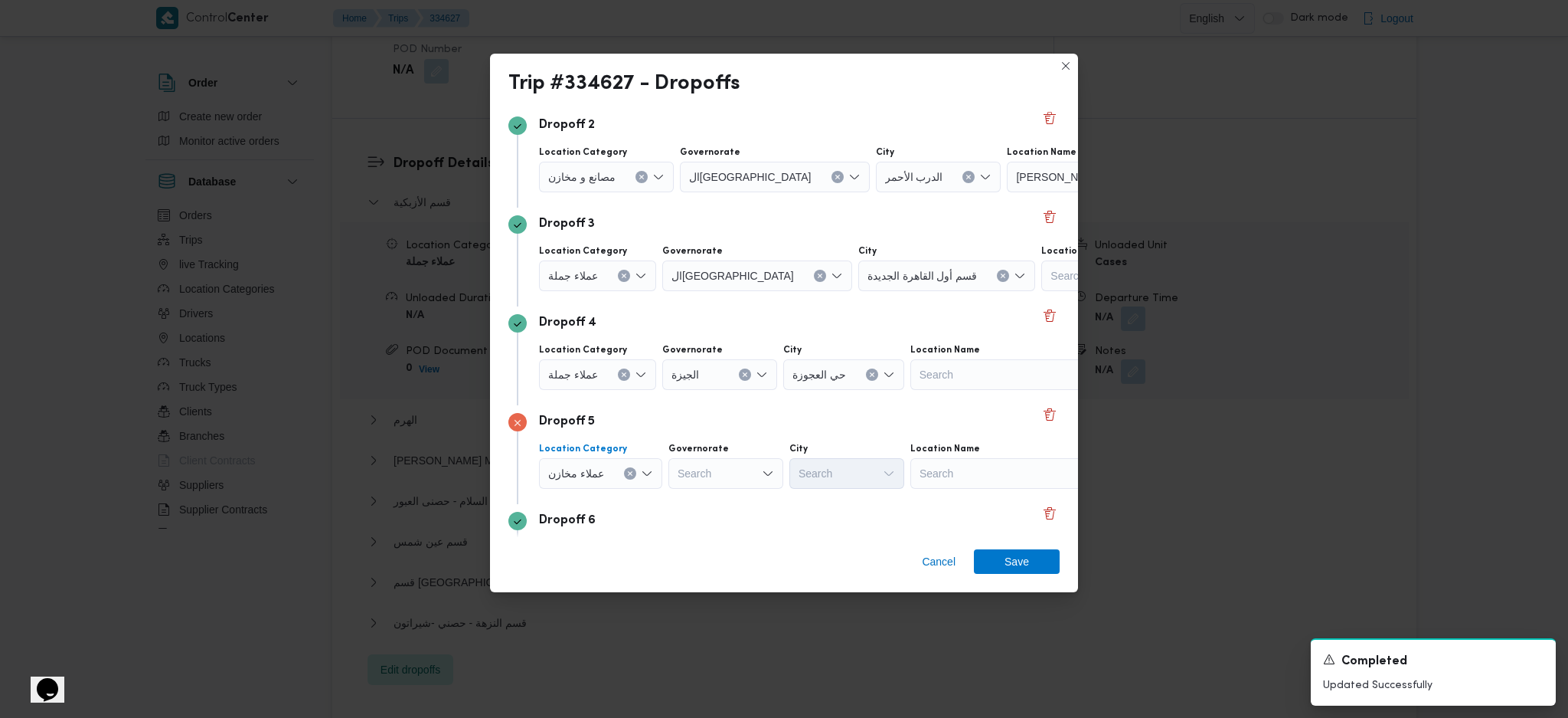
click at [1014, 471] on div "Search" at bounding box center [1005, 473] width 191 height 31
click at [975, 477] on span "مخزن المستقبل _ القومية امبابة | كافيتريا السندباد | وراق العرب" at bounding box center [1012, 523] width 155 height 19
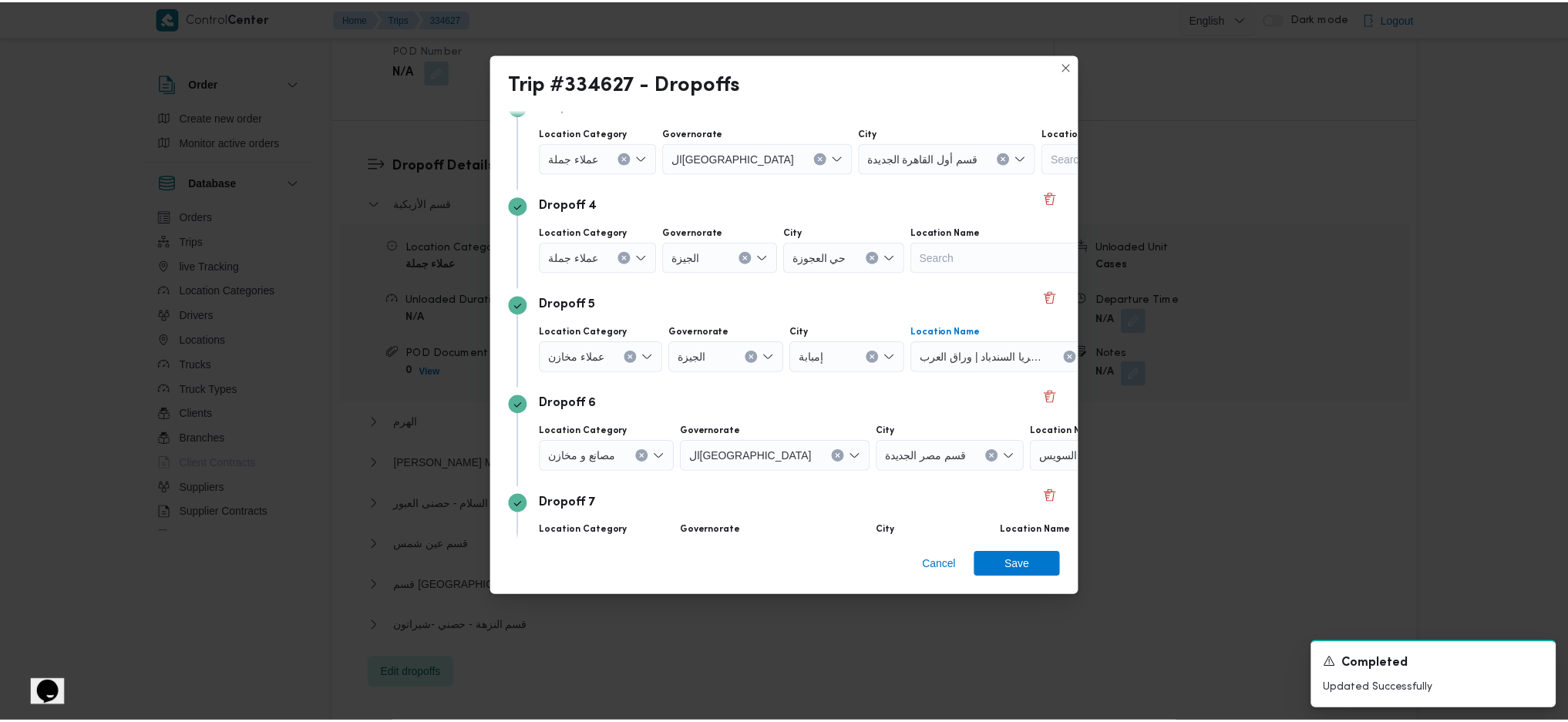
scroll to position [411, 0]
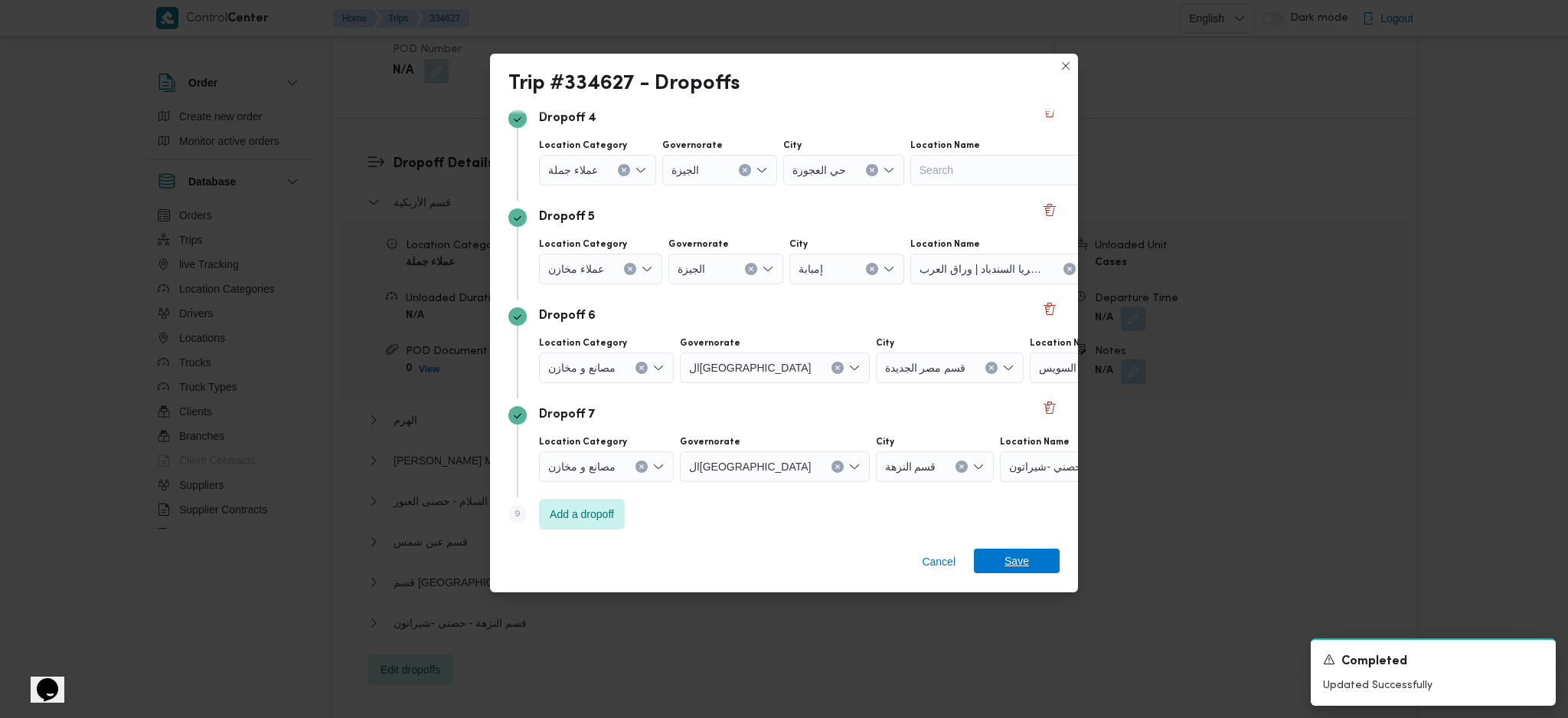
click at [1033, 477] on span "Save" at bounding box center [1016, 561] width 85 height 25
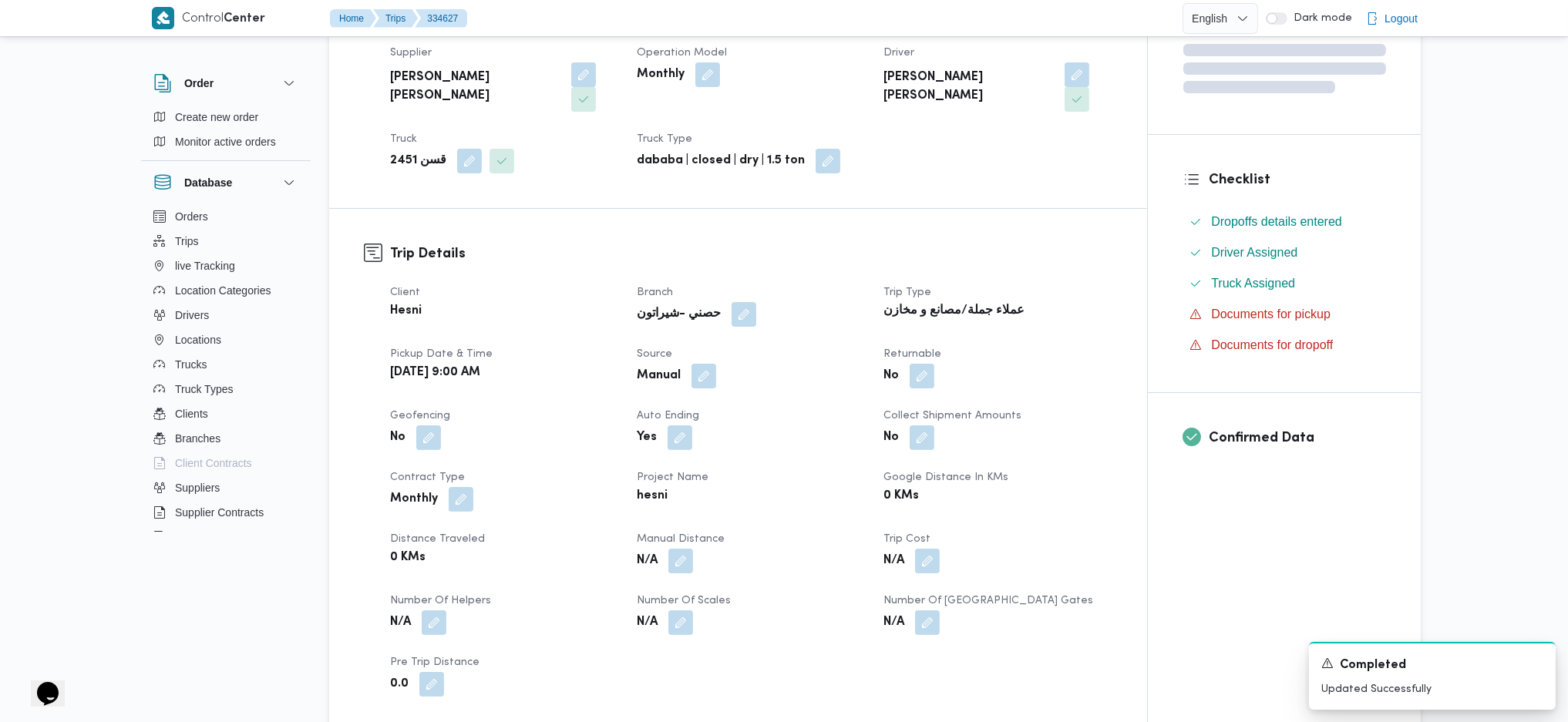
scroll to position [0, 0]
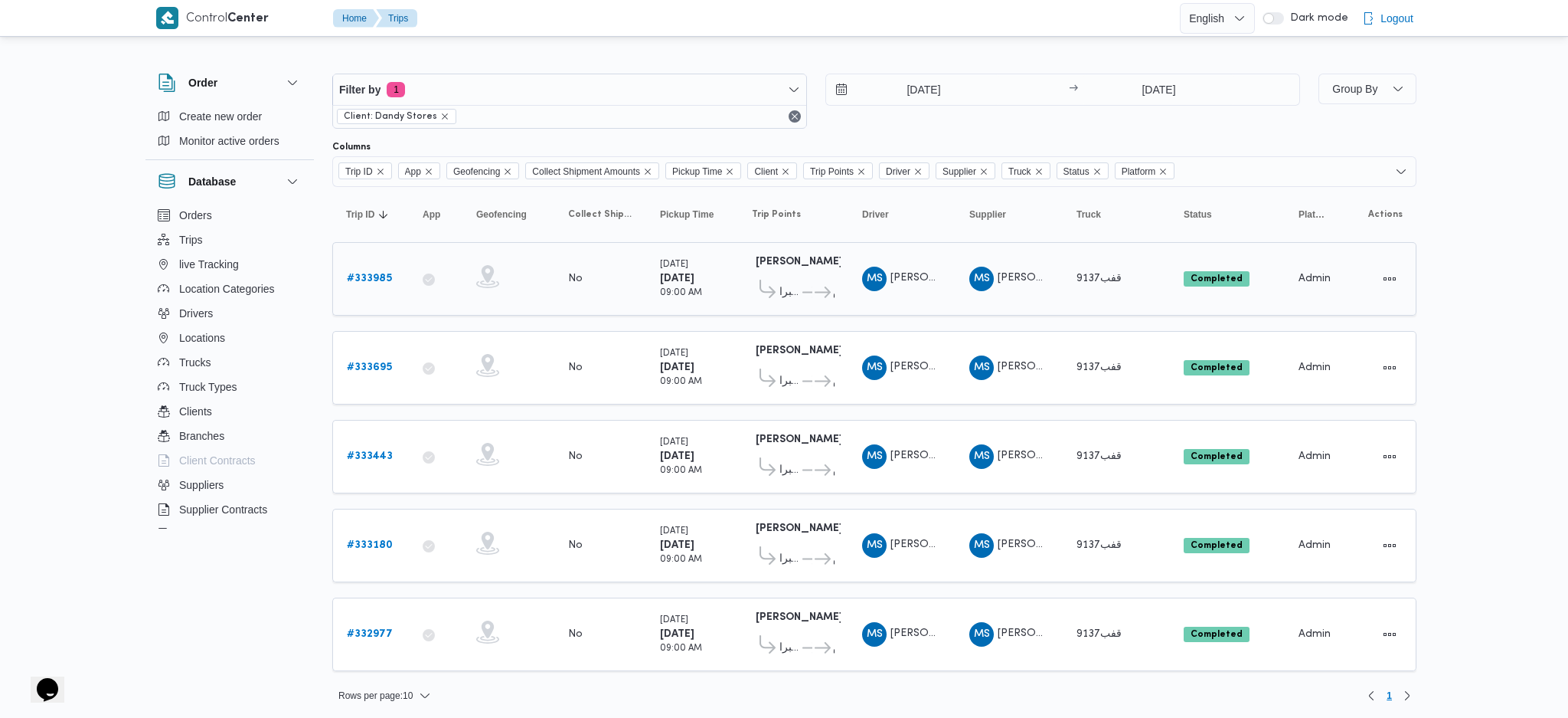
click at [370, 277] on b "# 333985" at bounding box center [369, 278] width 45 height 10
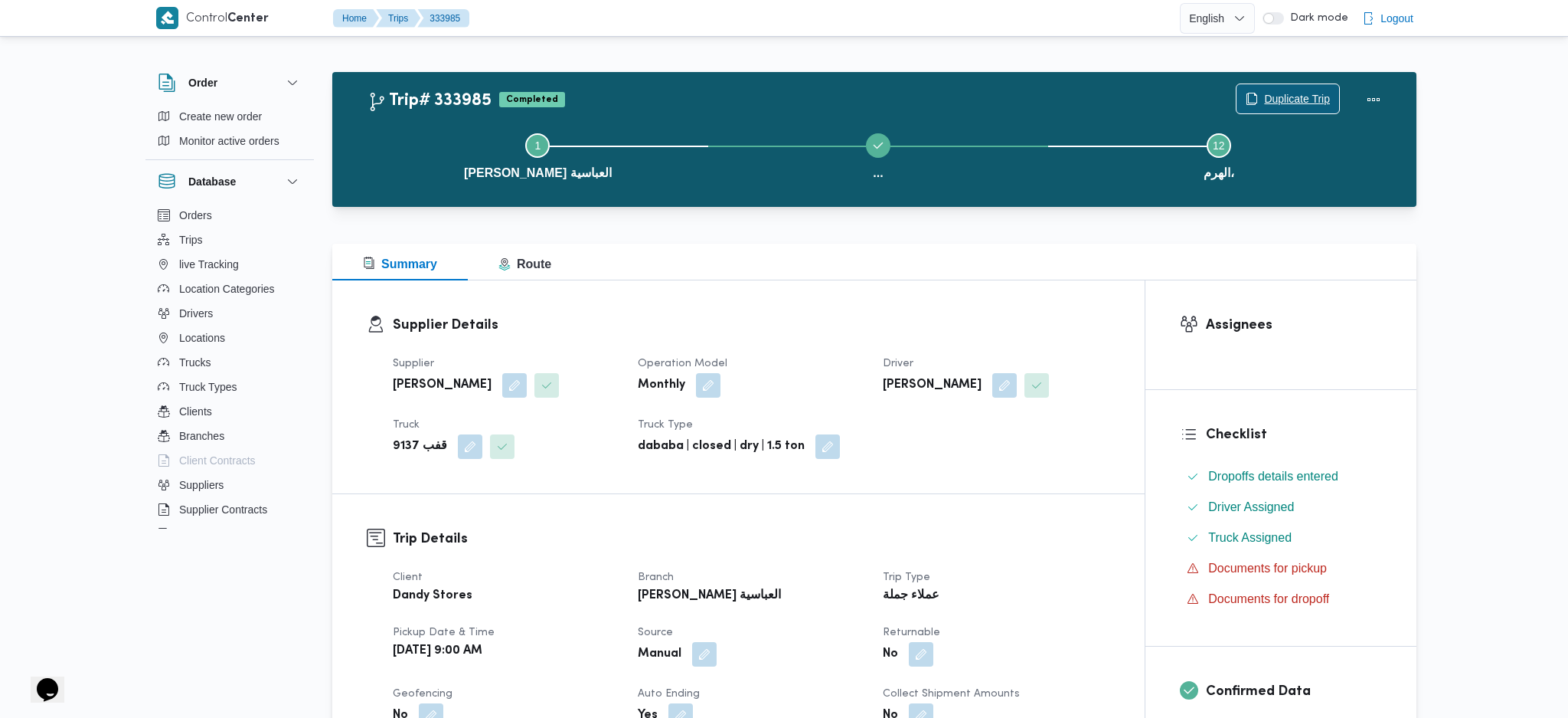
click at [1277, 92] on span "Duplicate Trip" at bounding box center [1297, 99] width 66 height 19
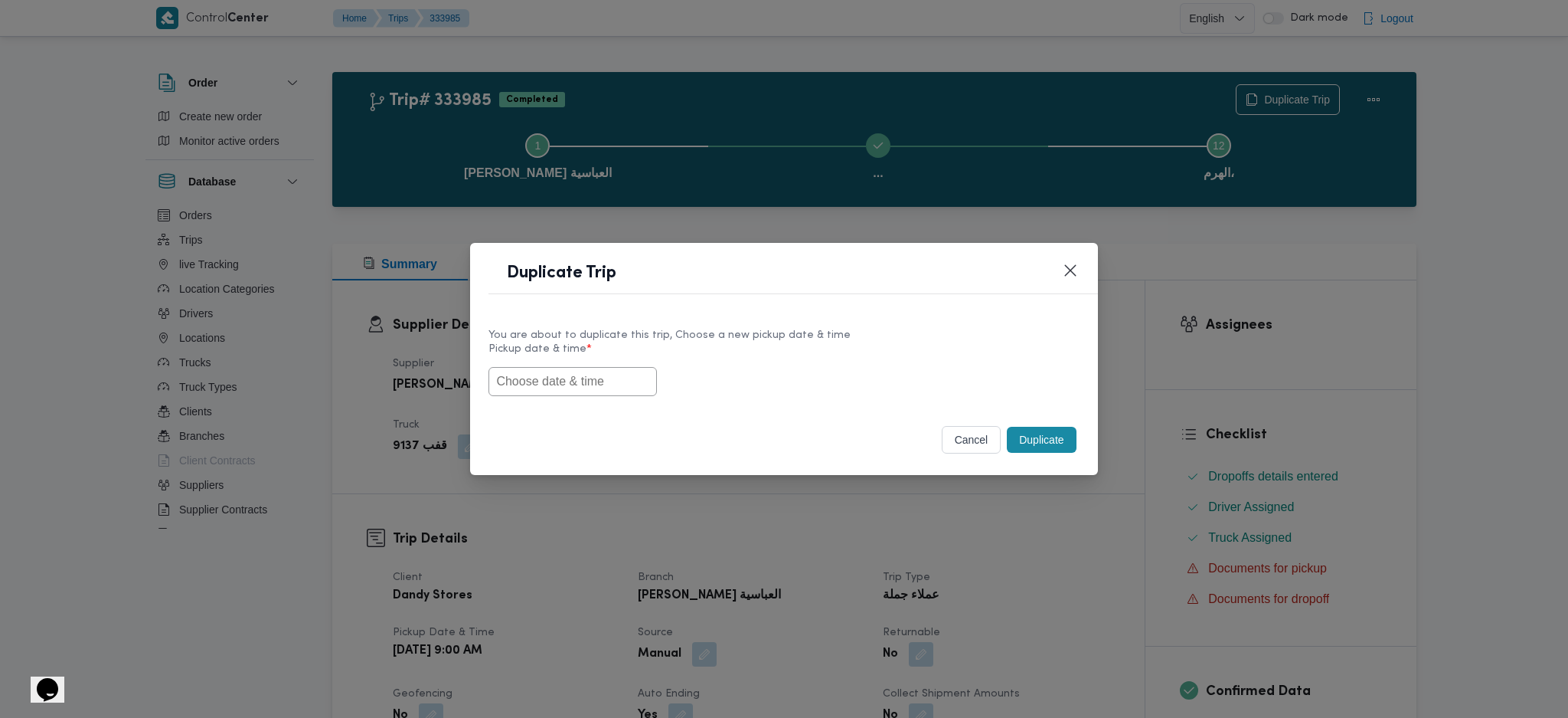
click at [544, 385] on input "text" at bounding box center [572, 381] width 168 height 29
paste input "02/09/2025 9:00AM"
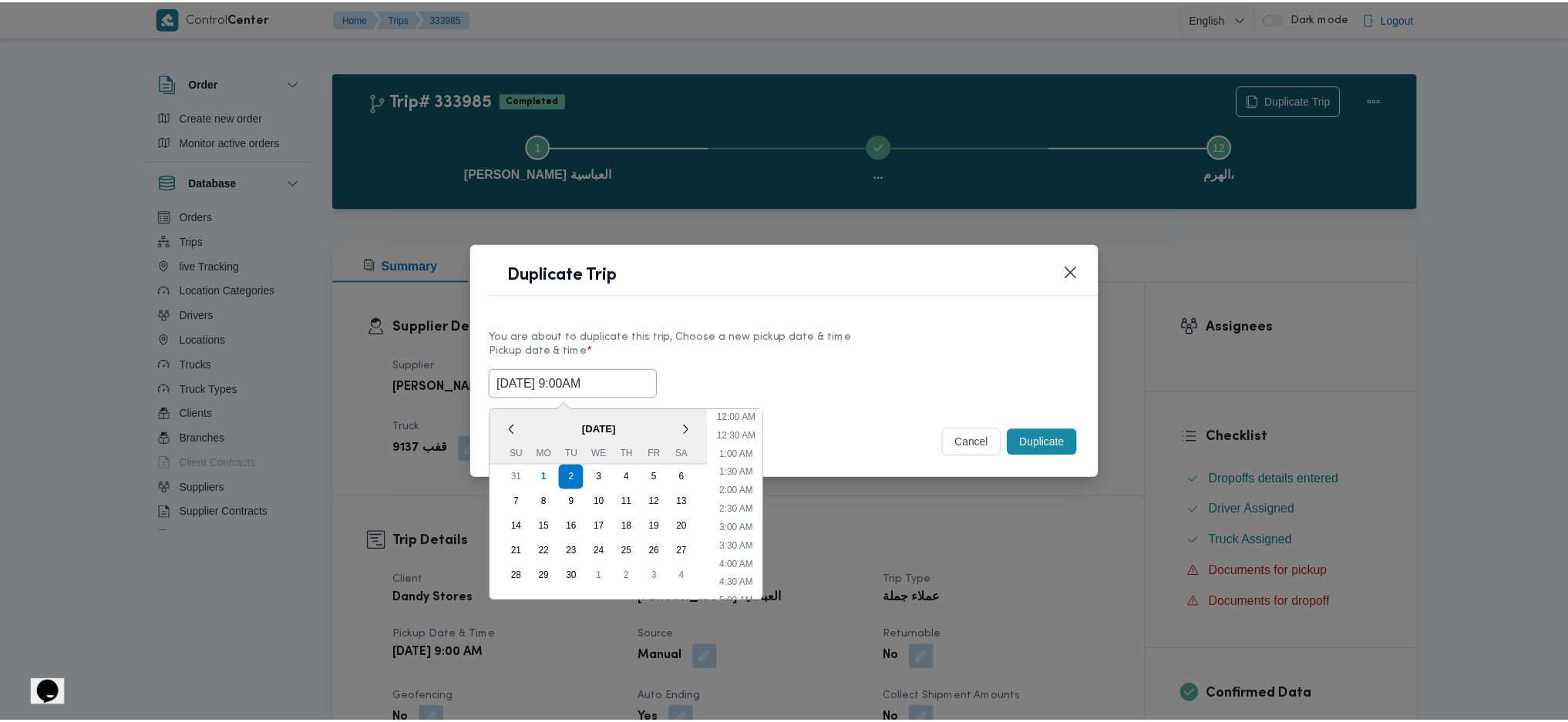
scroll to position [247, 0]
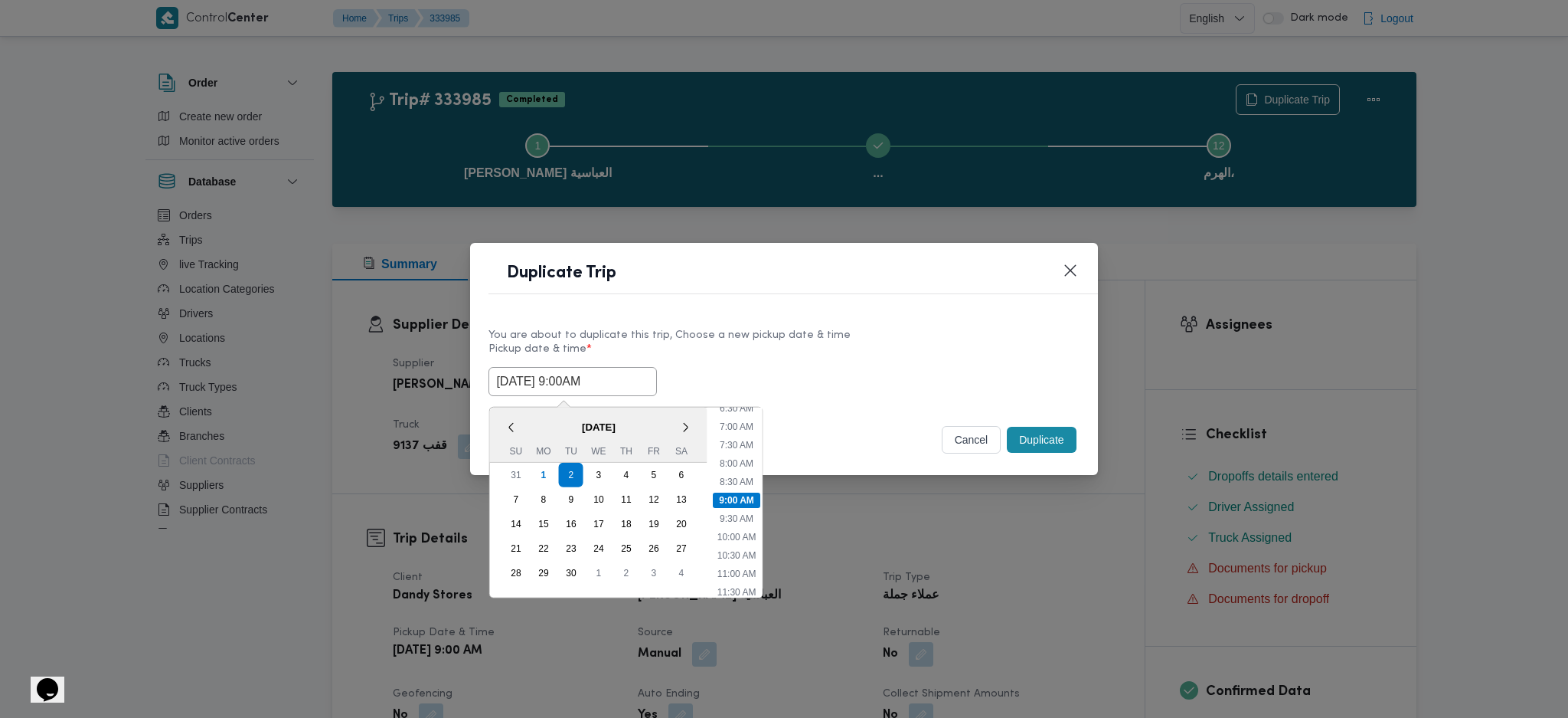
type input "02/09/2025 9:00AM"
click at [1066, 453] on button "Duplicate" at bounding box center [1042, 440] width 69 height 26
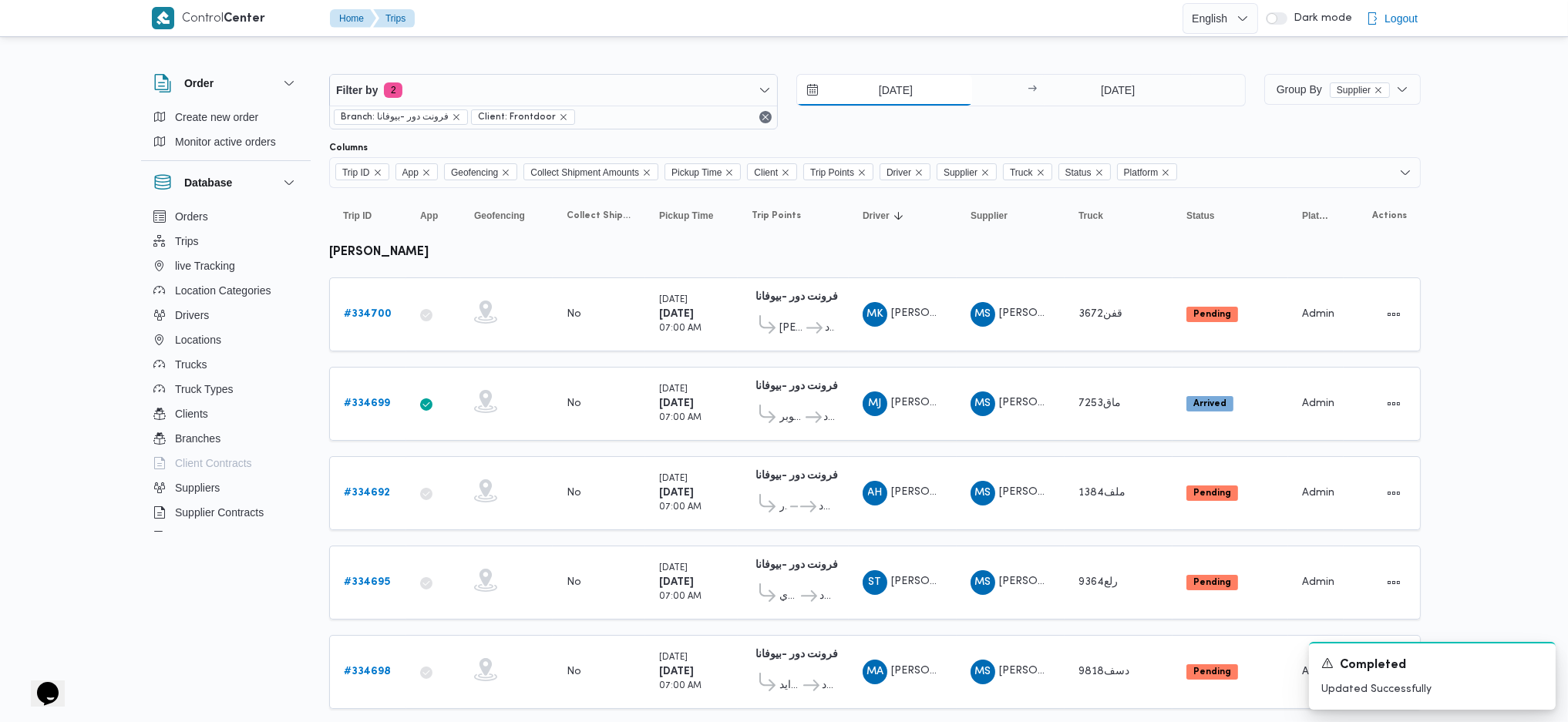
click at [888, 89] on input "[DATE]" at bounding box center [884, 89] width 175 height 31
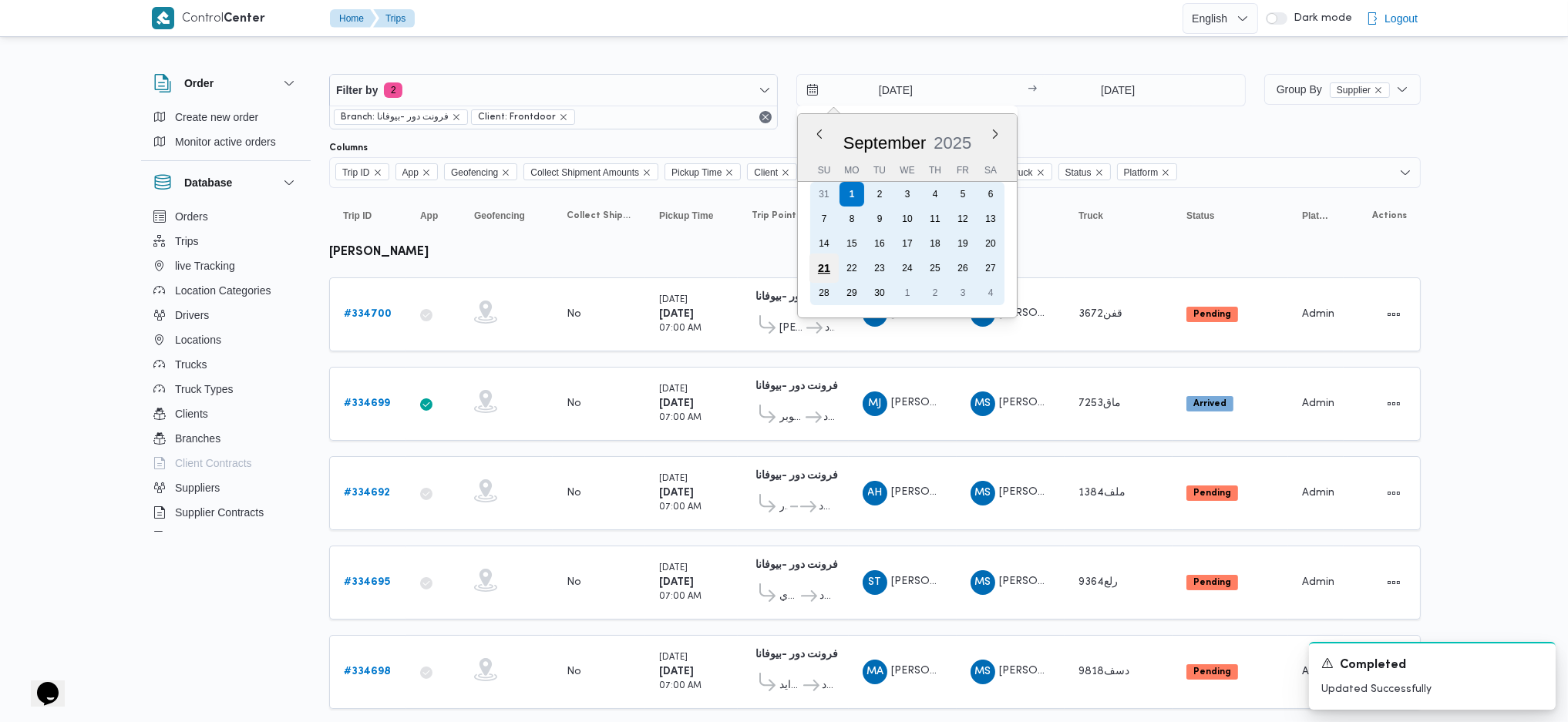
click at [821, 262] on div "21" at bounding box center [823, 268] width 29 height 29
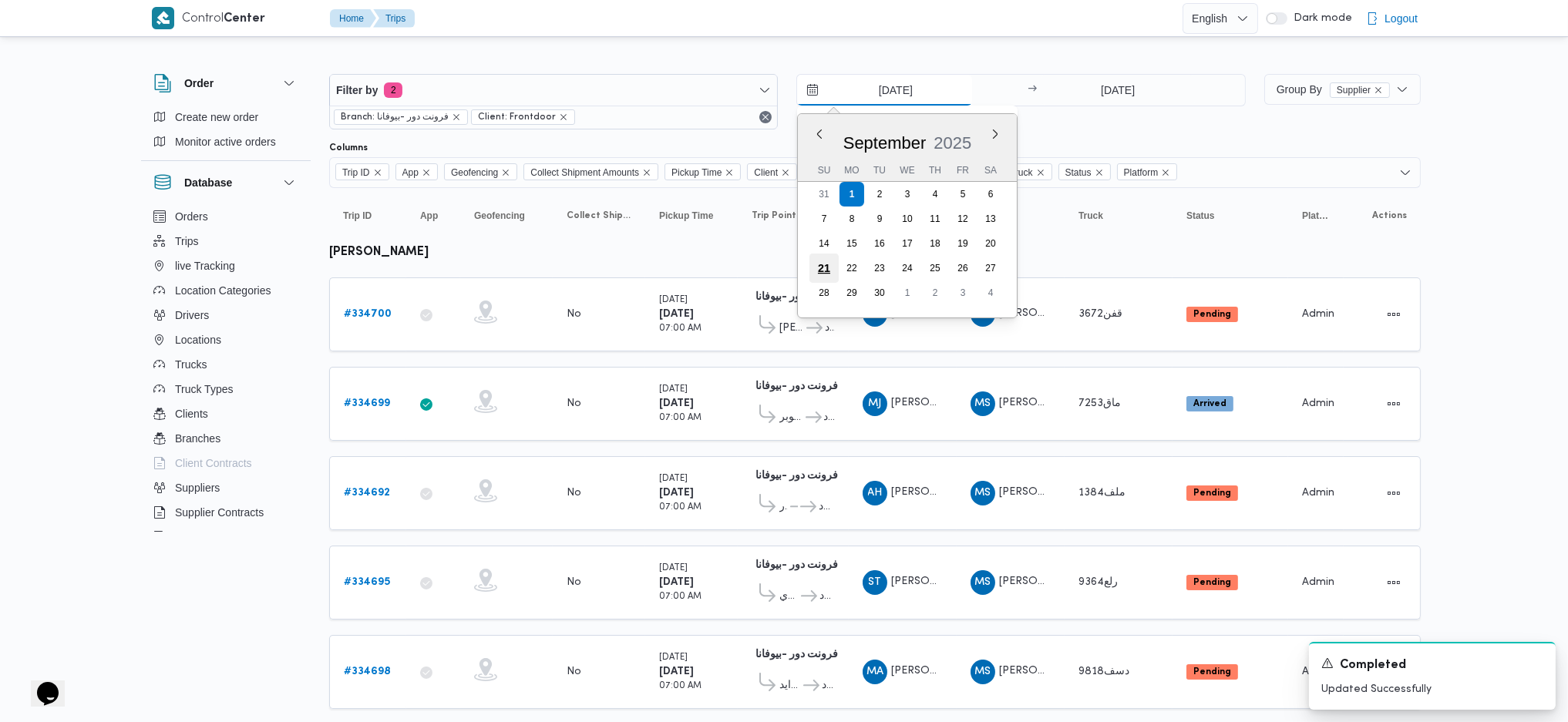
type input "21/9/2025"
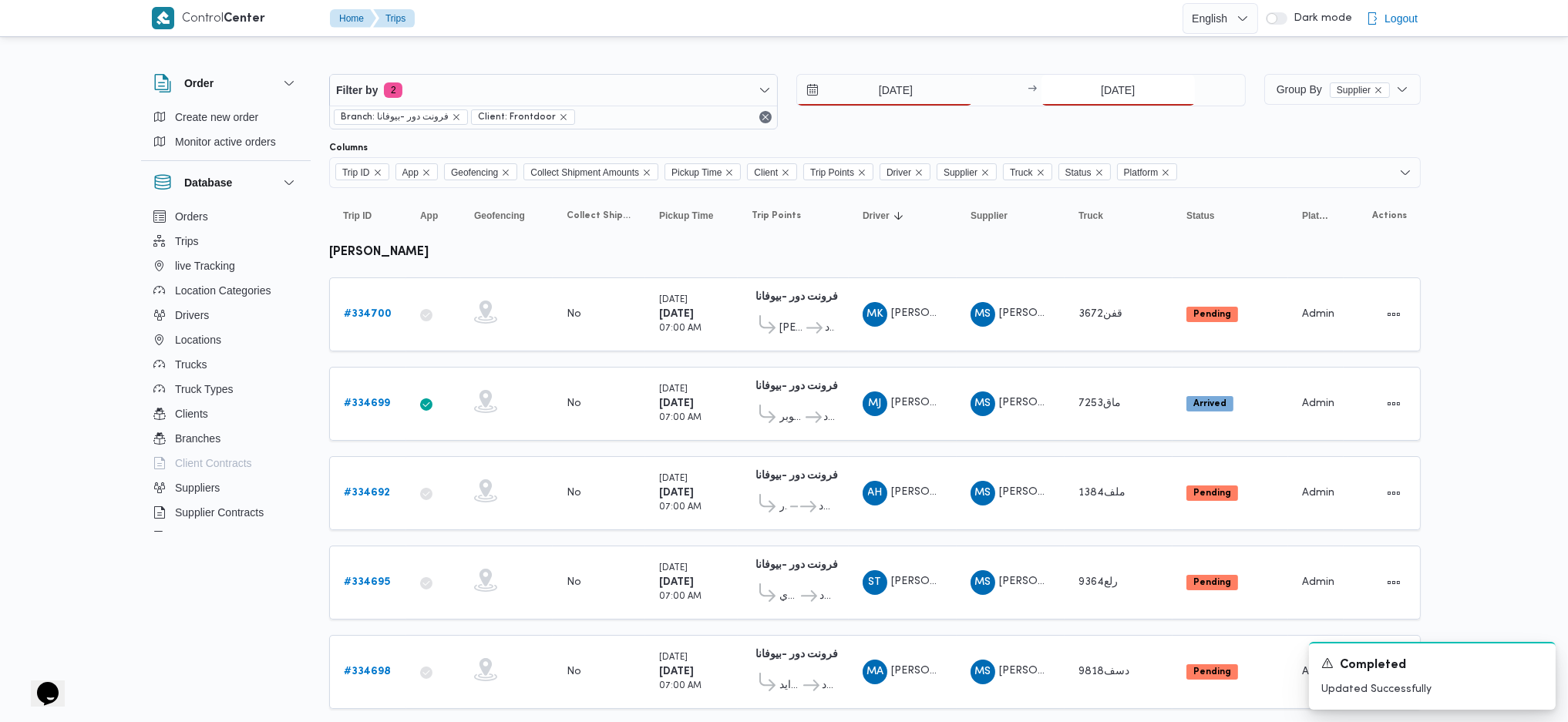
click at [1104, 85] on input "[DATE]" at bounding box center [1118, 89] width 153 height 31
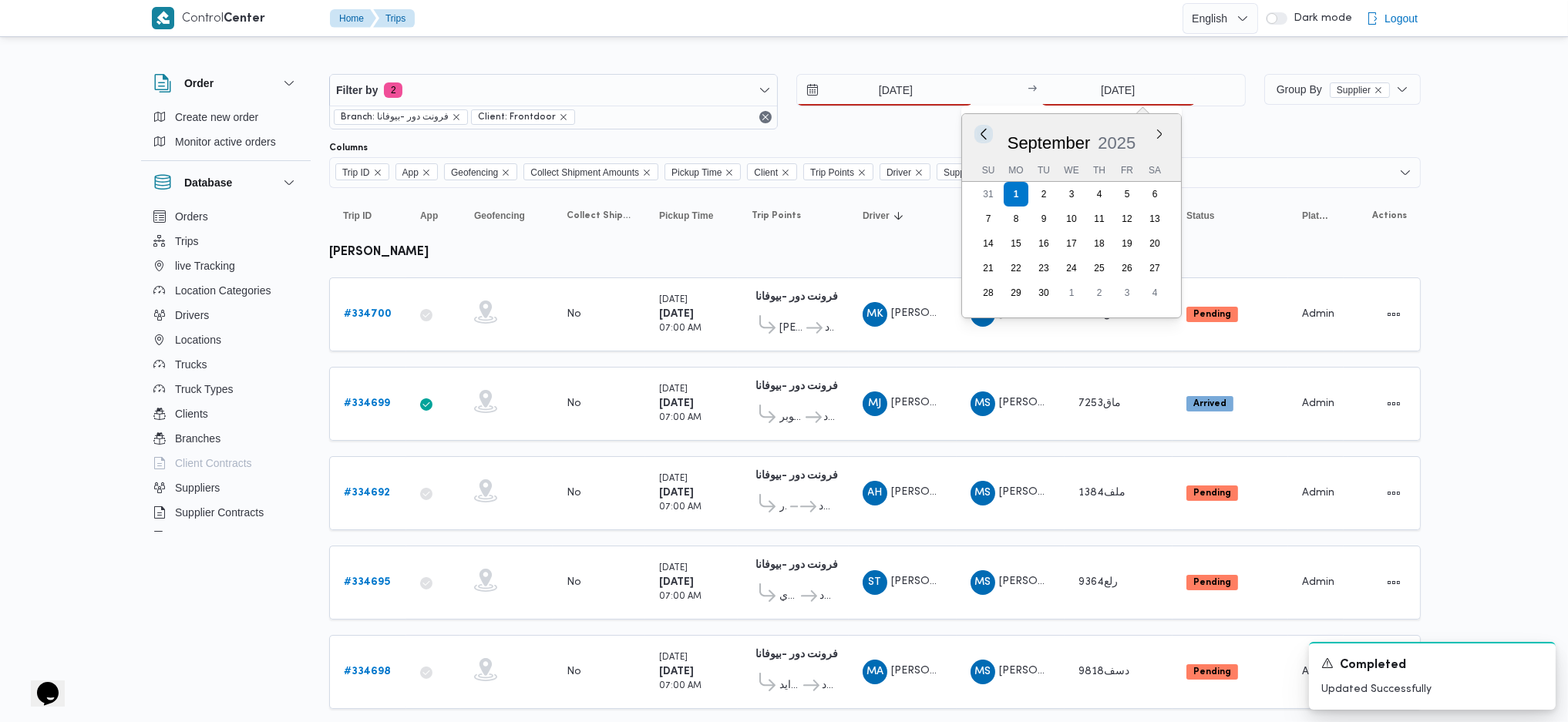
click at [982, 128] on button "Previous Month" at bounding box center [983, 134] width 15 height 15
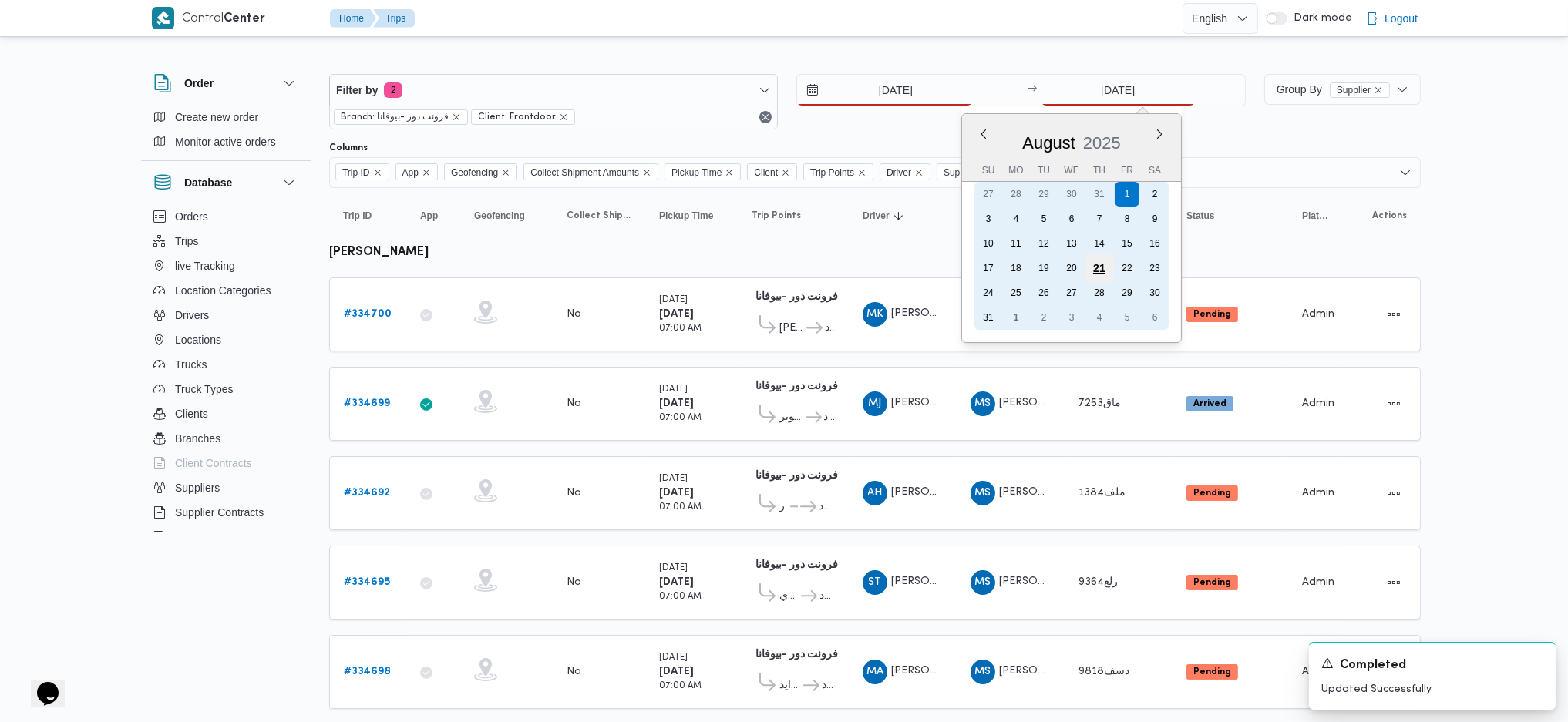
click at [1105, 271] on div "21" at bounding box center [1098, 268] width 29 height 29
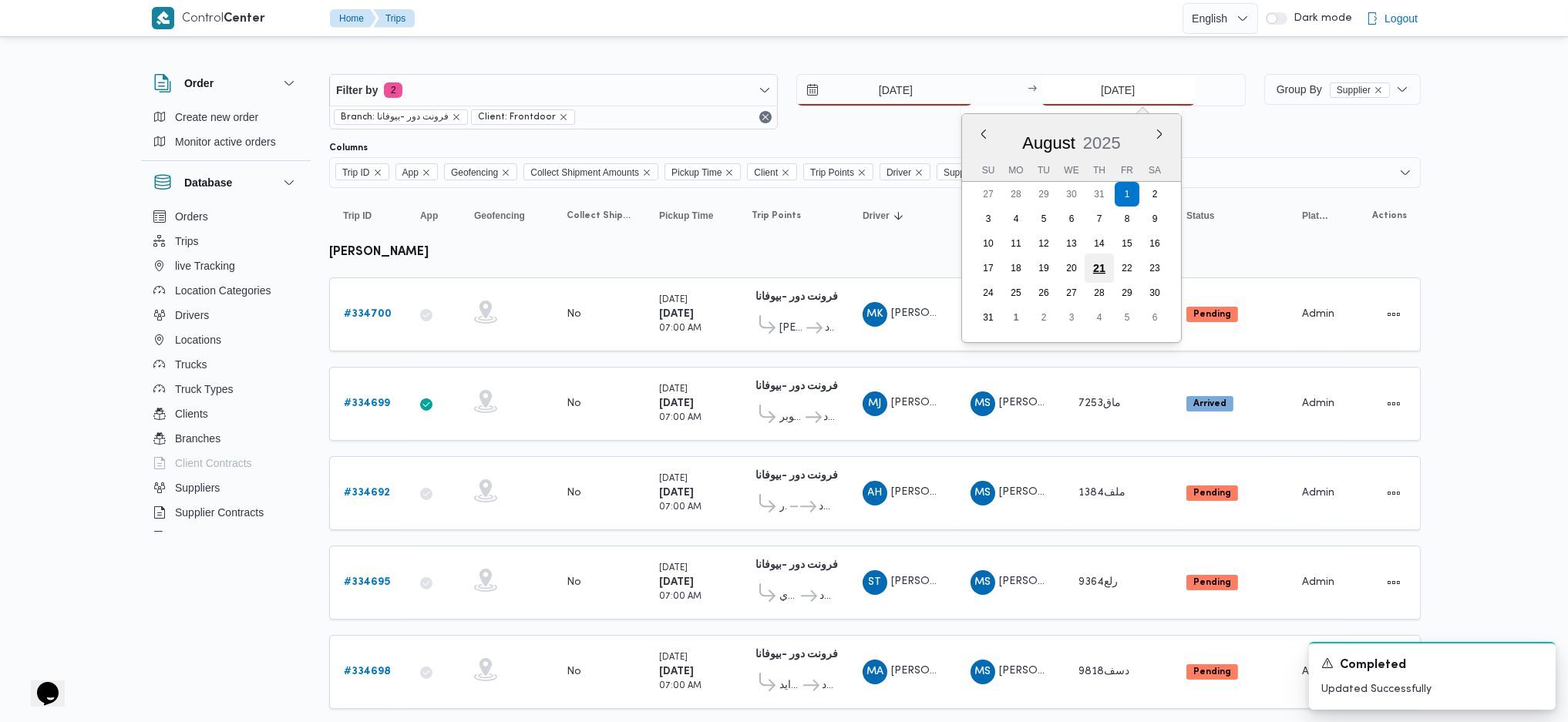
type input "21/8/2025"
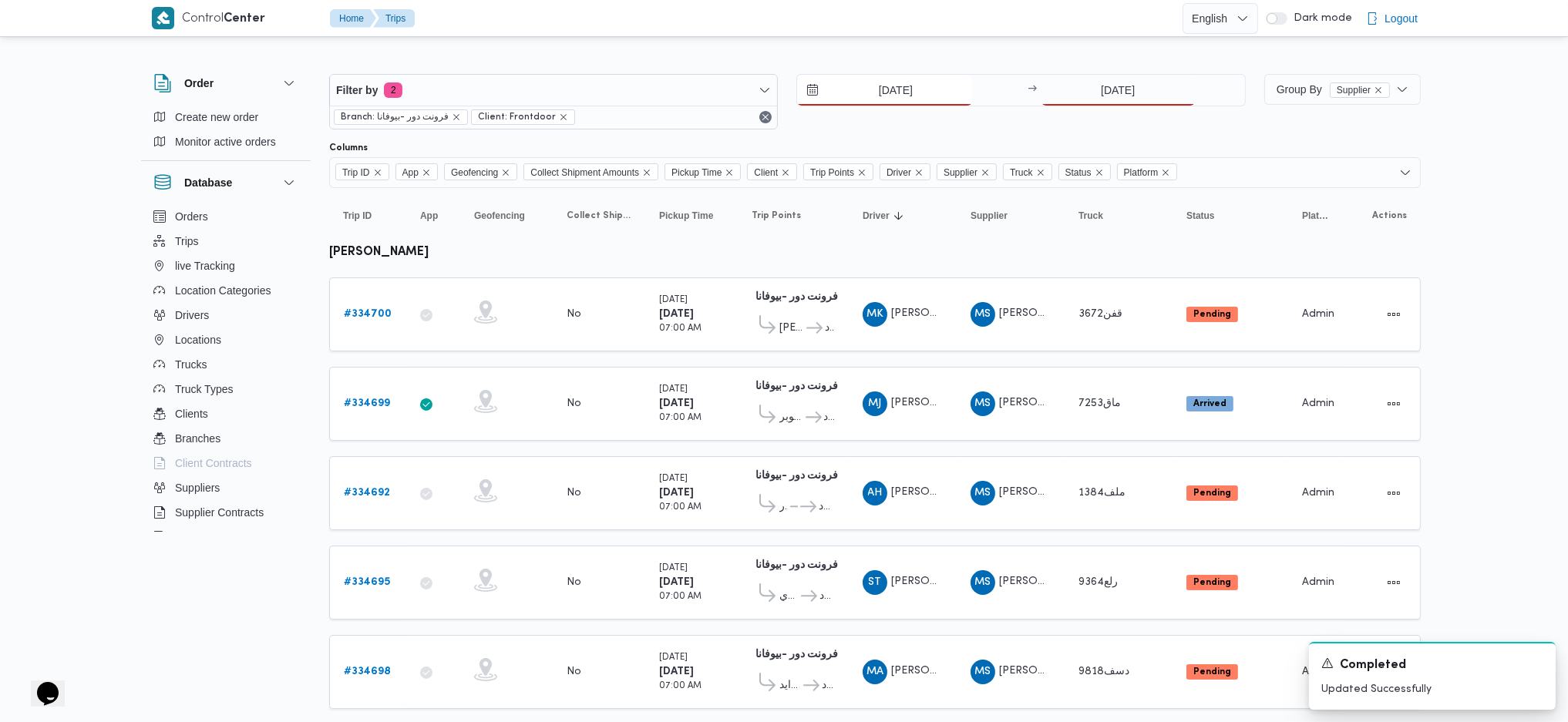
click at [925, 80] on input "21/9/2025" at bounding box center [884, 89] width 175 height 31
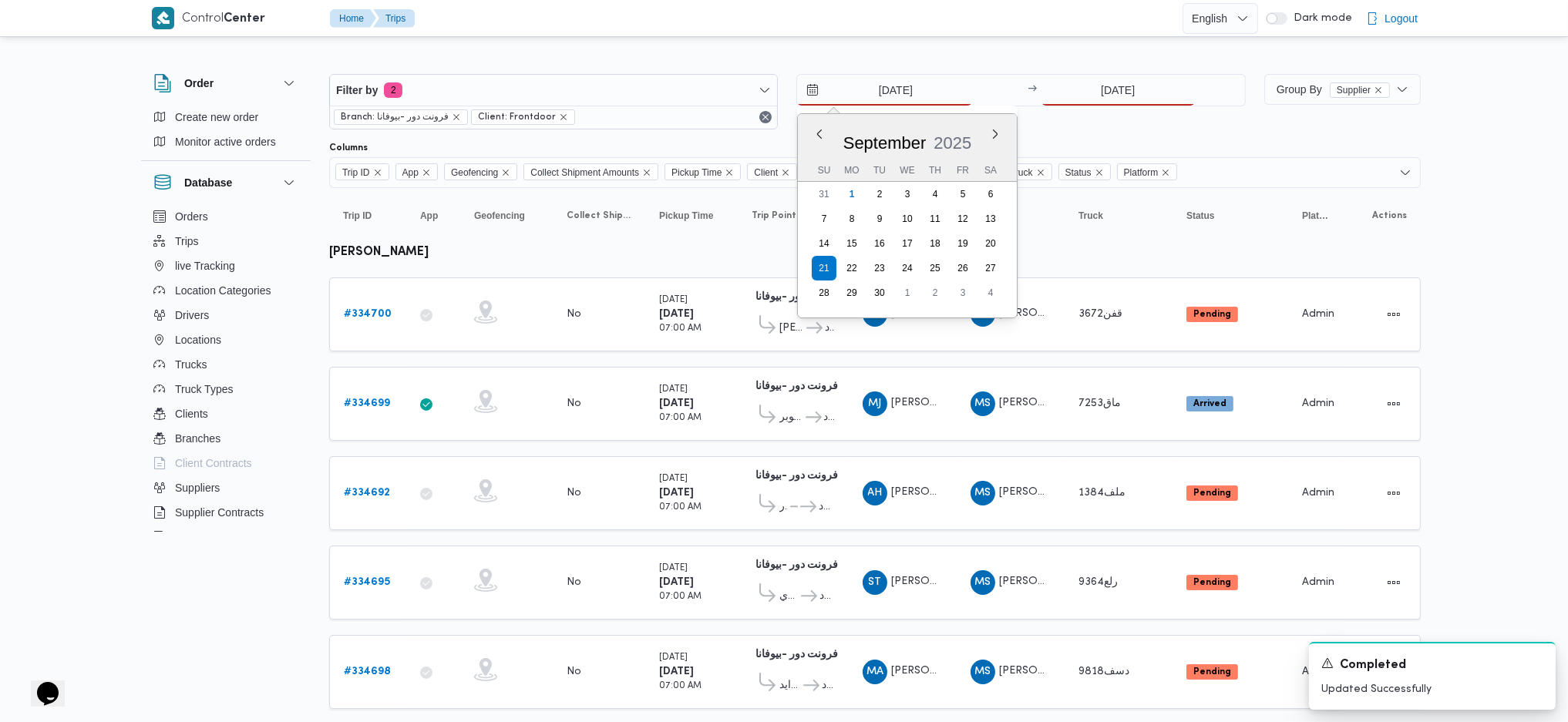
click at [815, 124] on div "[DATE]" at bounding box center [907, 140] width 219 height 39
click at [820, 136] on button "Previous Month" at bounding box center [820, 134] width 15 height 15
type input "21/8/2025"
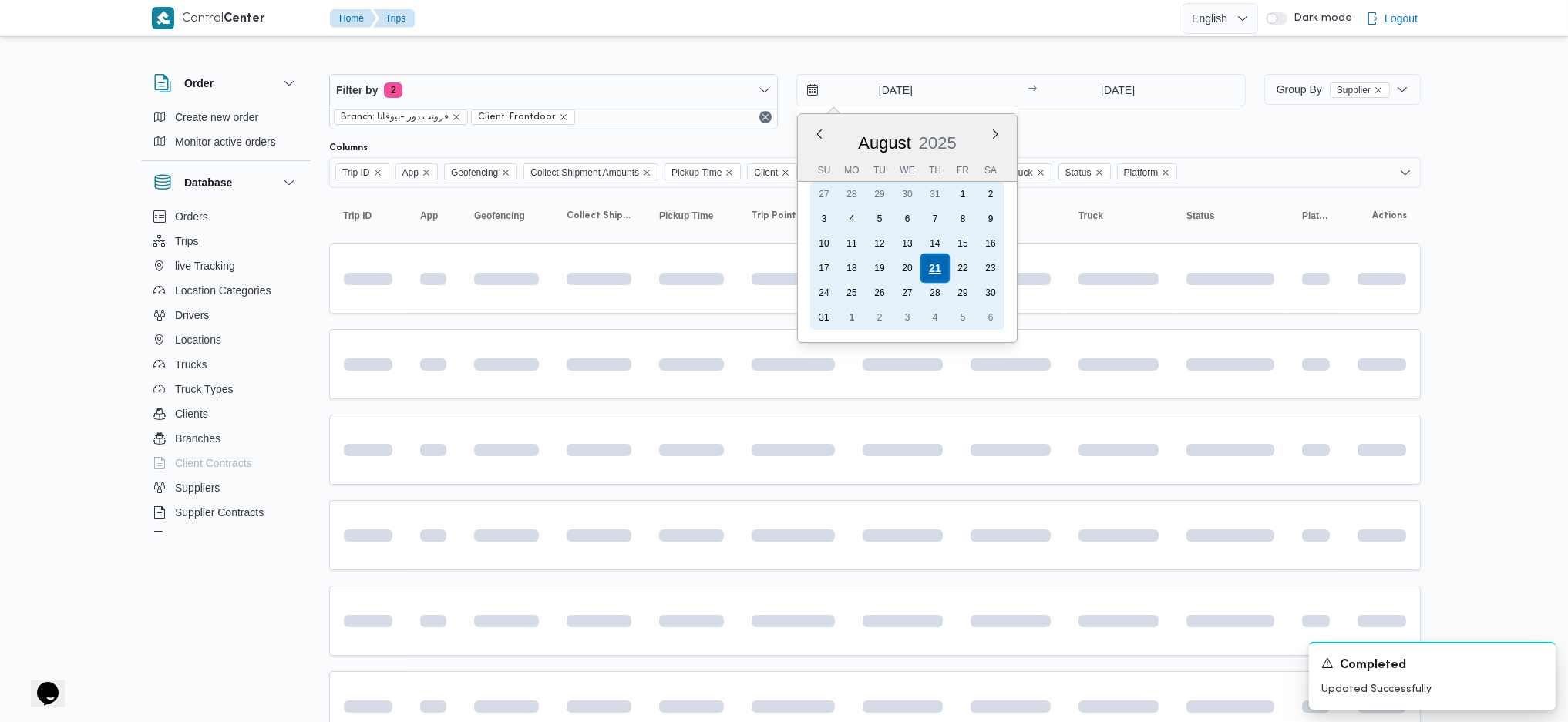
click at [936, 264] on div "21" at bounding box center [935, 268] width 29 height 29
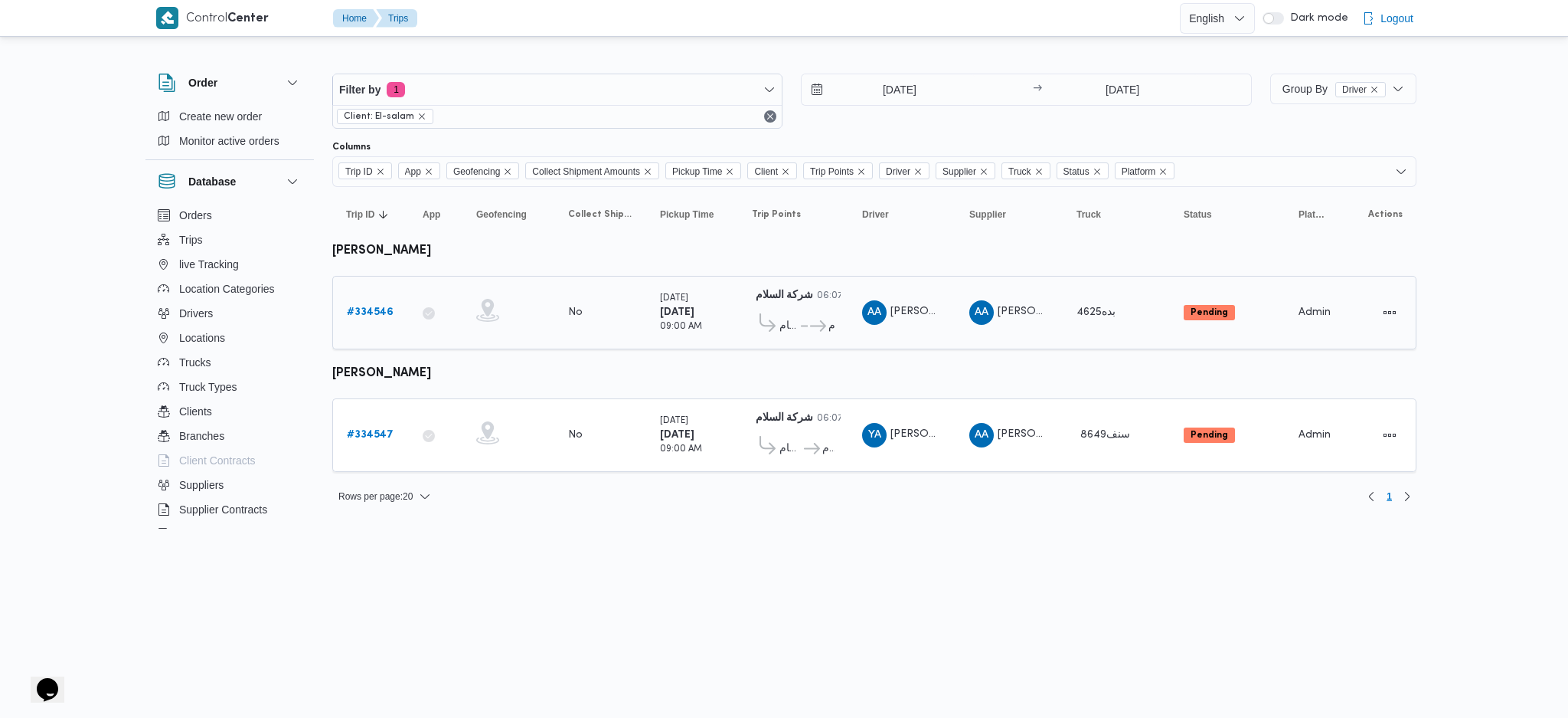
click at [386, 314] on b "# 334546" at bounding box center [370, 312] width 47 height 10
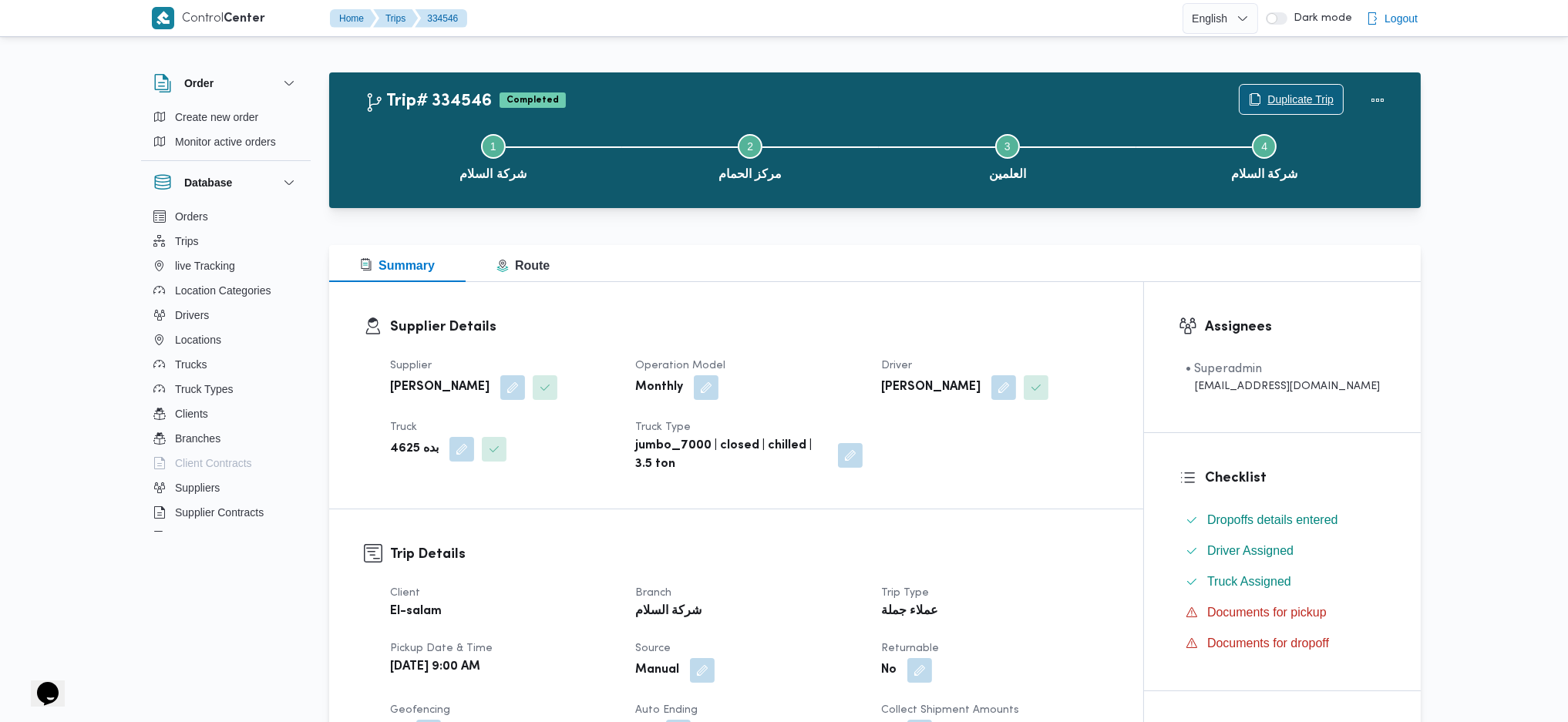
click at [1279, 96] on span "Duplicate Trip" at bounding box center [1300, 99] width 66 height 19
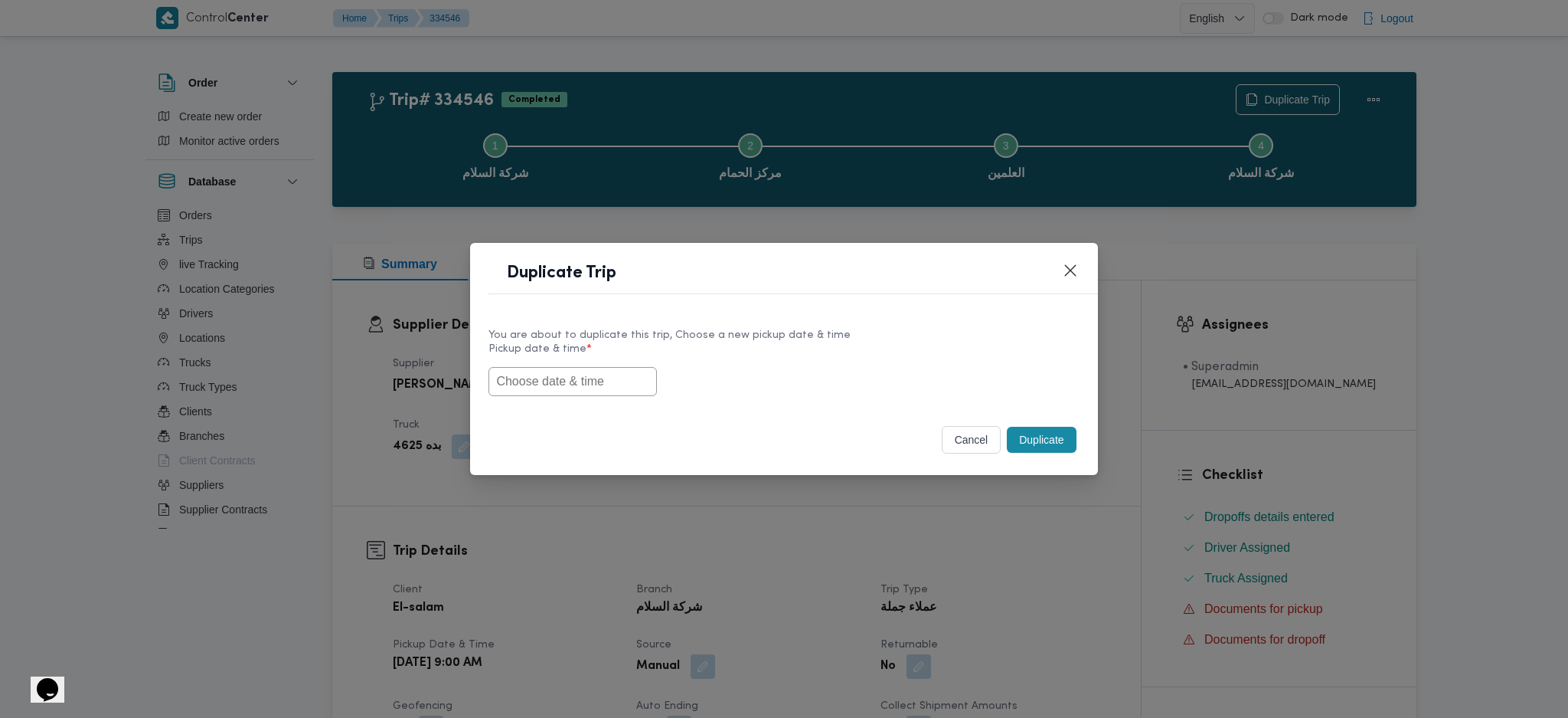
click at [614, 374] on input "text" at bounding box center [572, 381] width 168 height 29
paste input "02/09/2025 9:00AM"
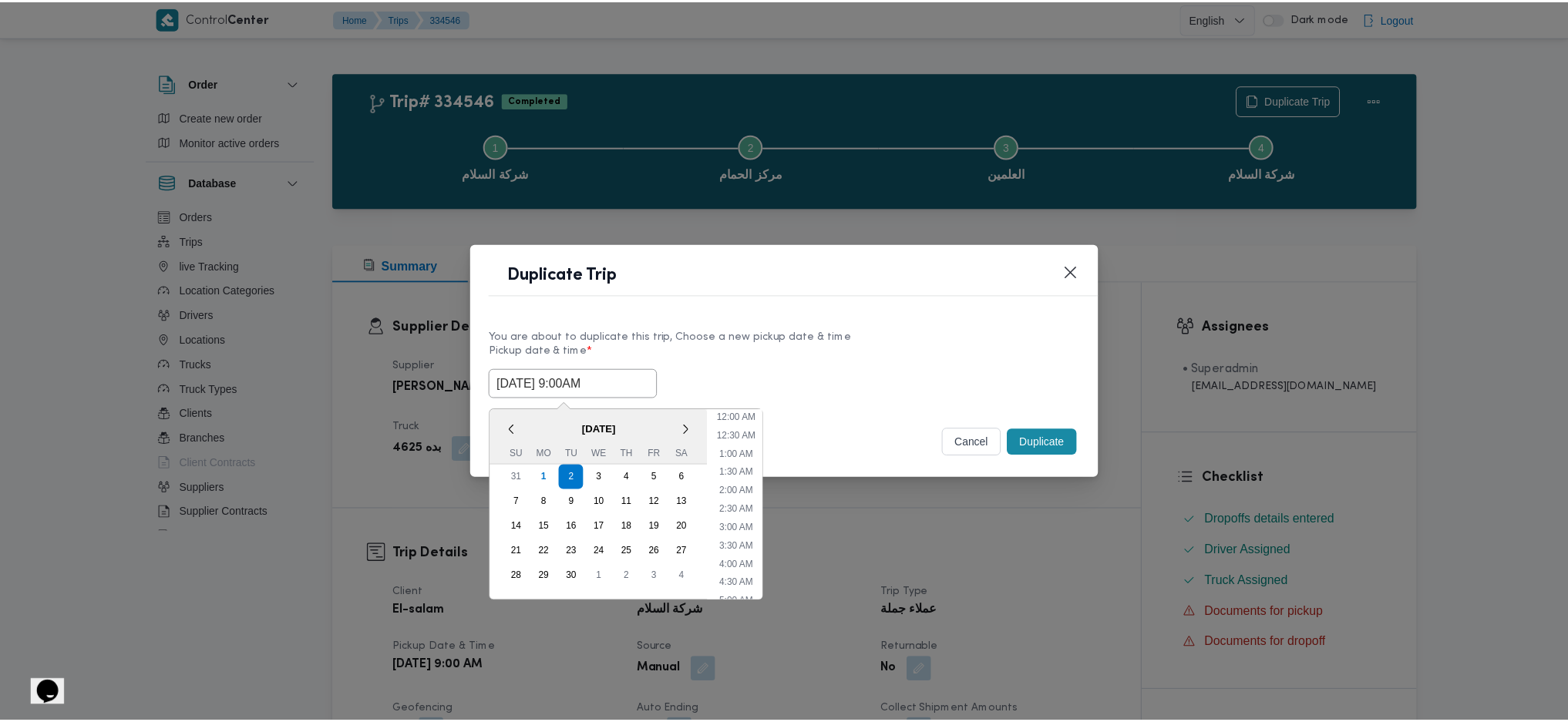
scroll to position [247, 0]
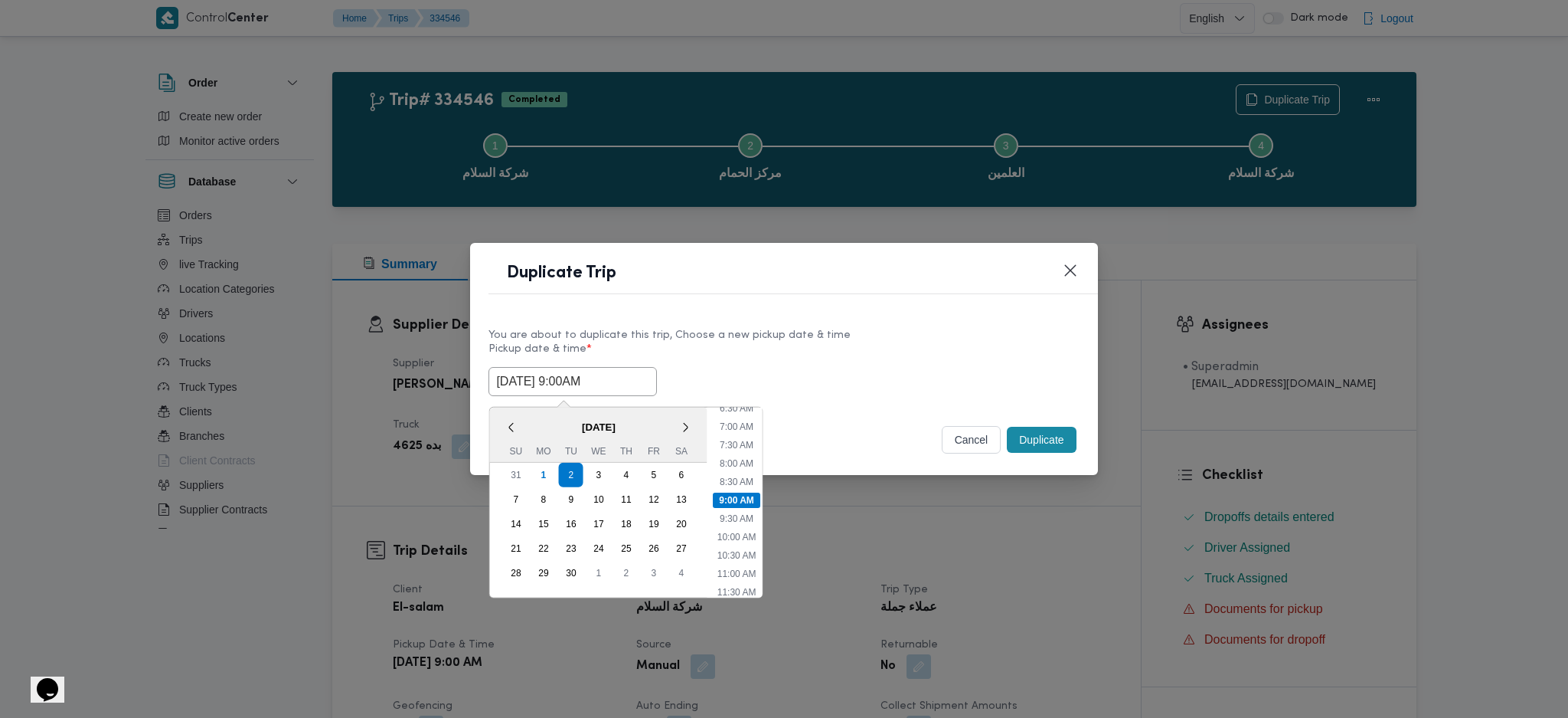
type input "02/09/2025 9:00AM"
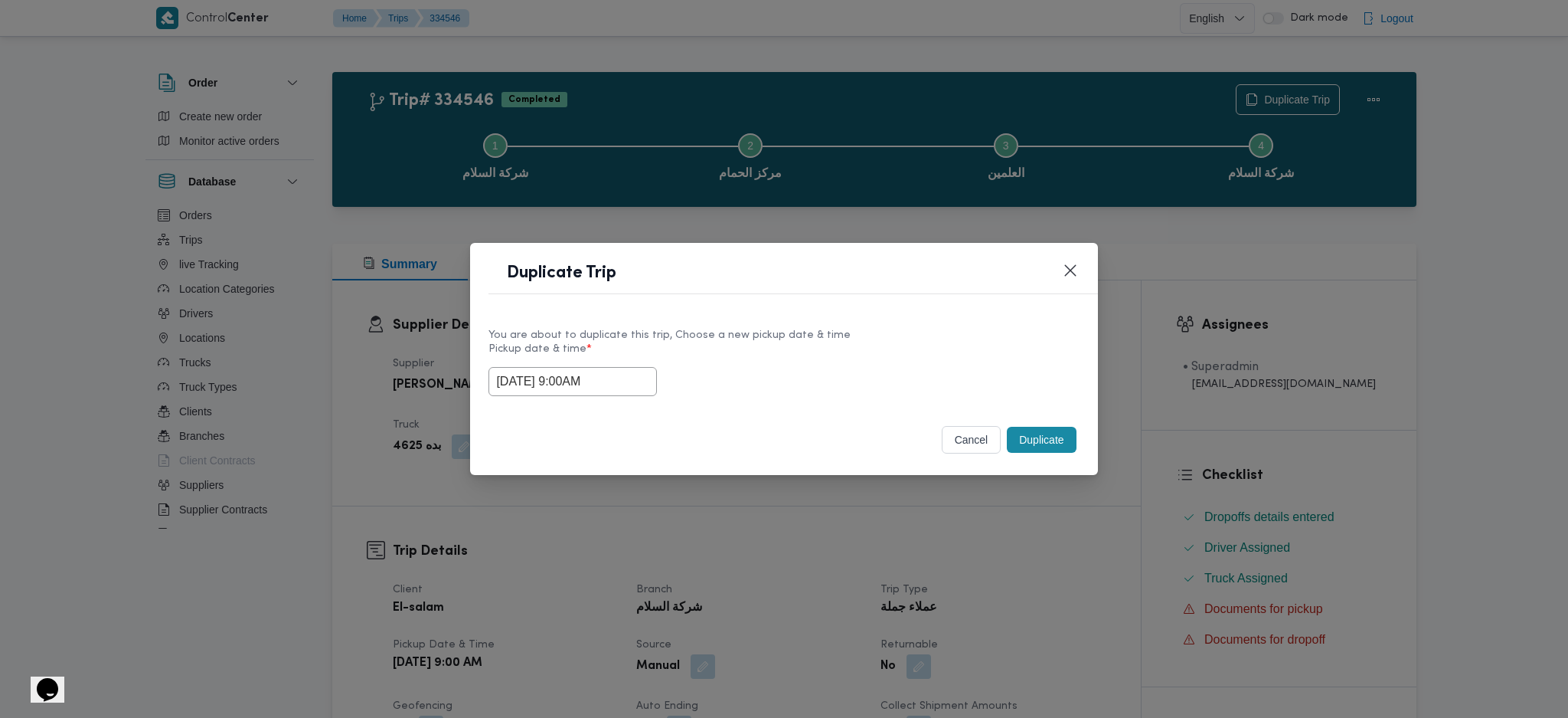
click at [1039, 441] on button "Duplicate" at bounding box center [1042, 440] width 69 height 26
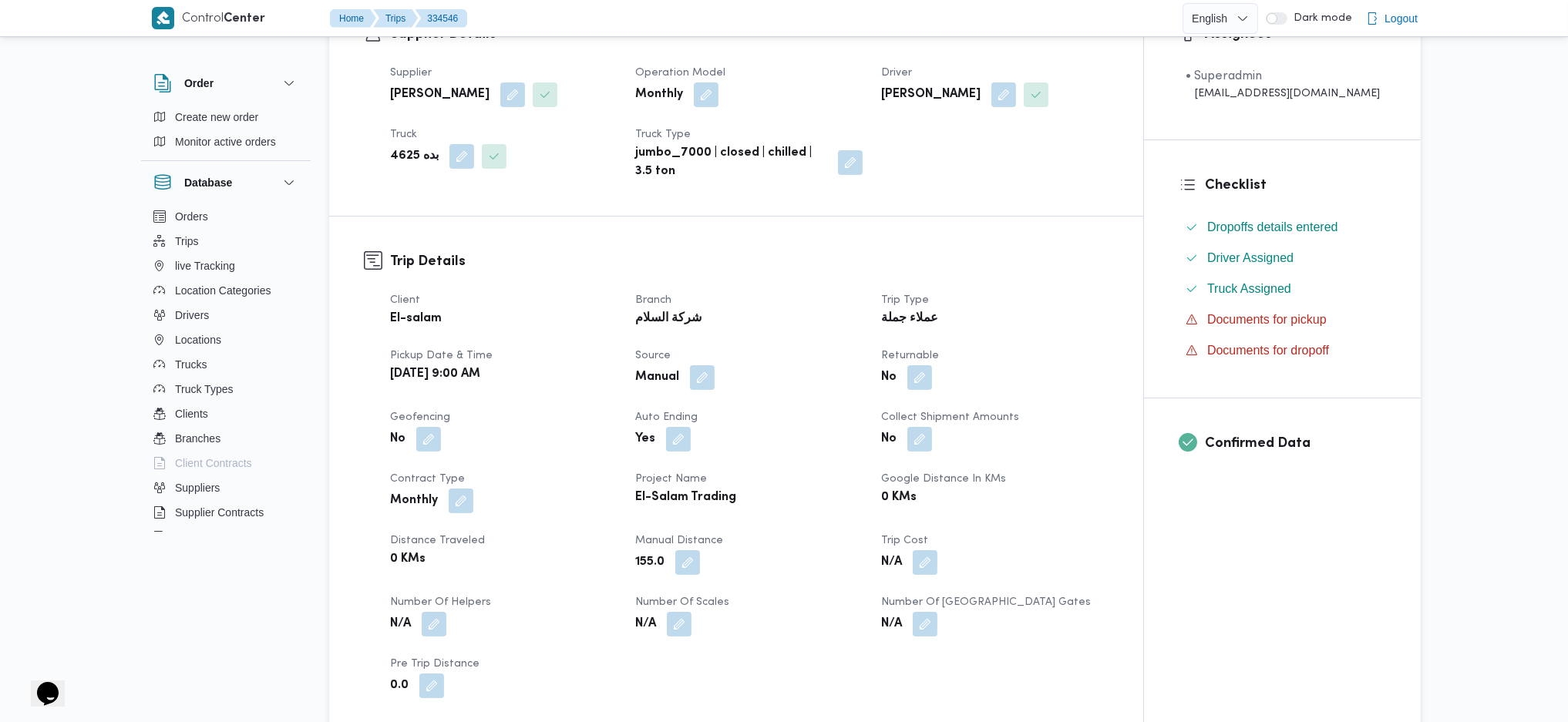
scroll to position [411, 0]
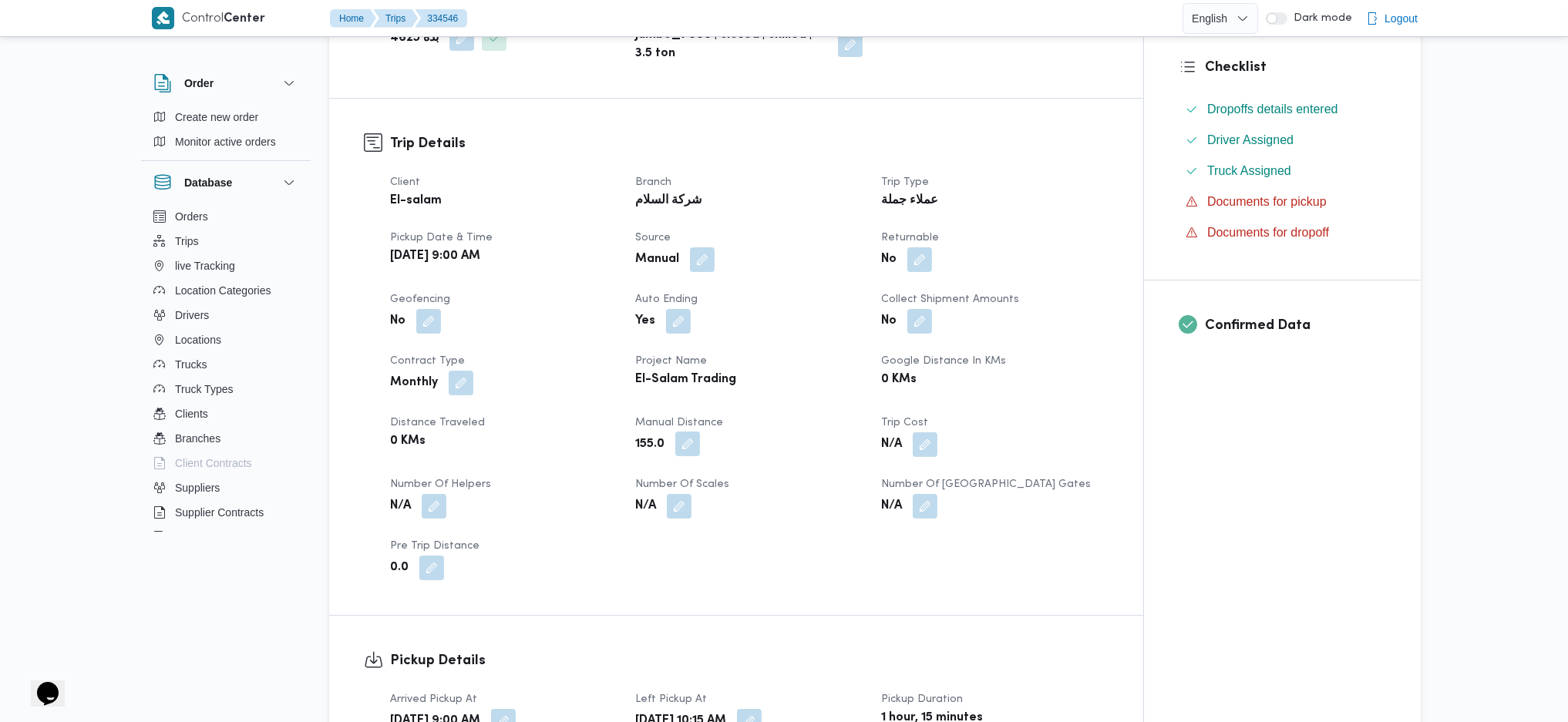
click at [689, 454] on button "button" at bounding box center [688, 444] width 25 height 25
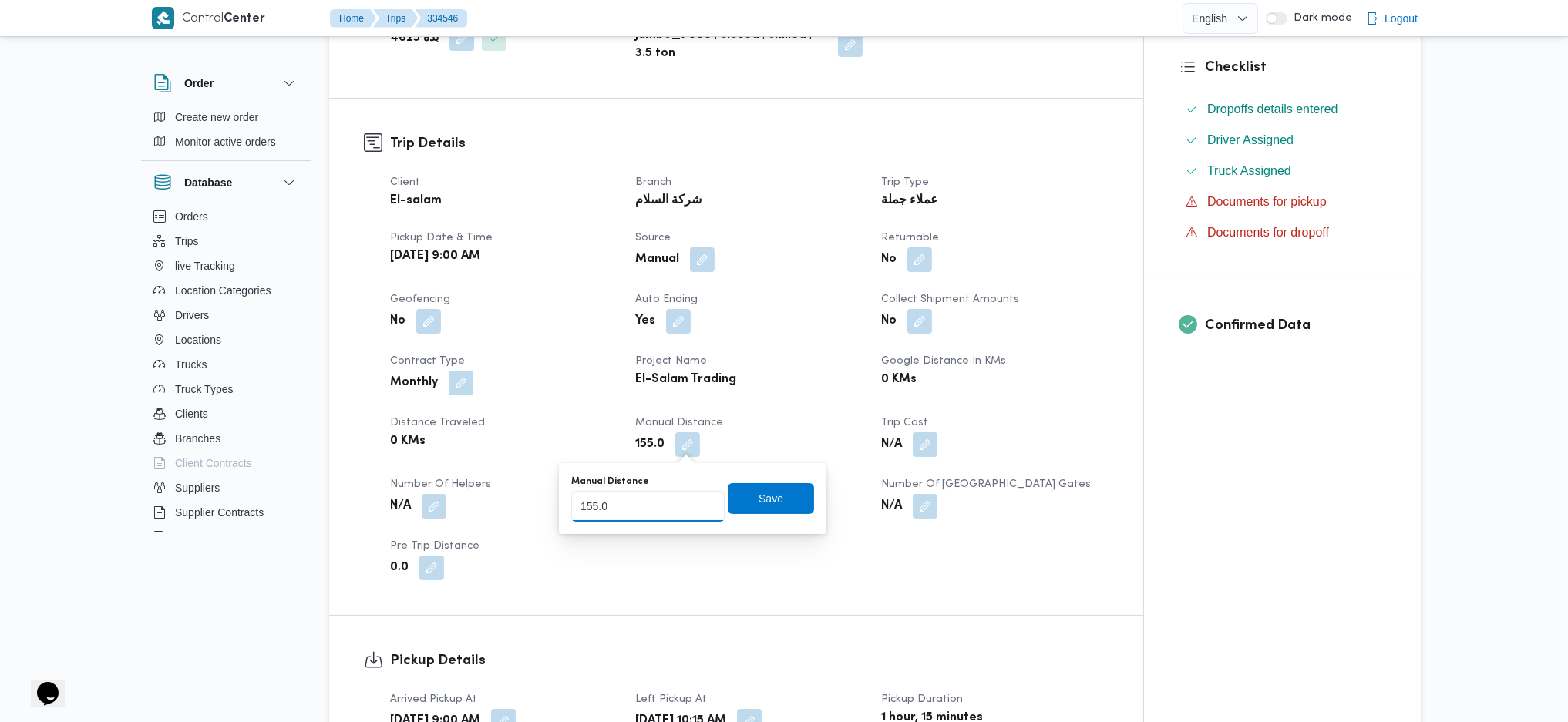
click at [637, 507] on input "155.0" at bounding box center [648, 506] width 153 height 31
type input "184"
click button "Save" at bounding box center [770, 498] width 86 height 31
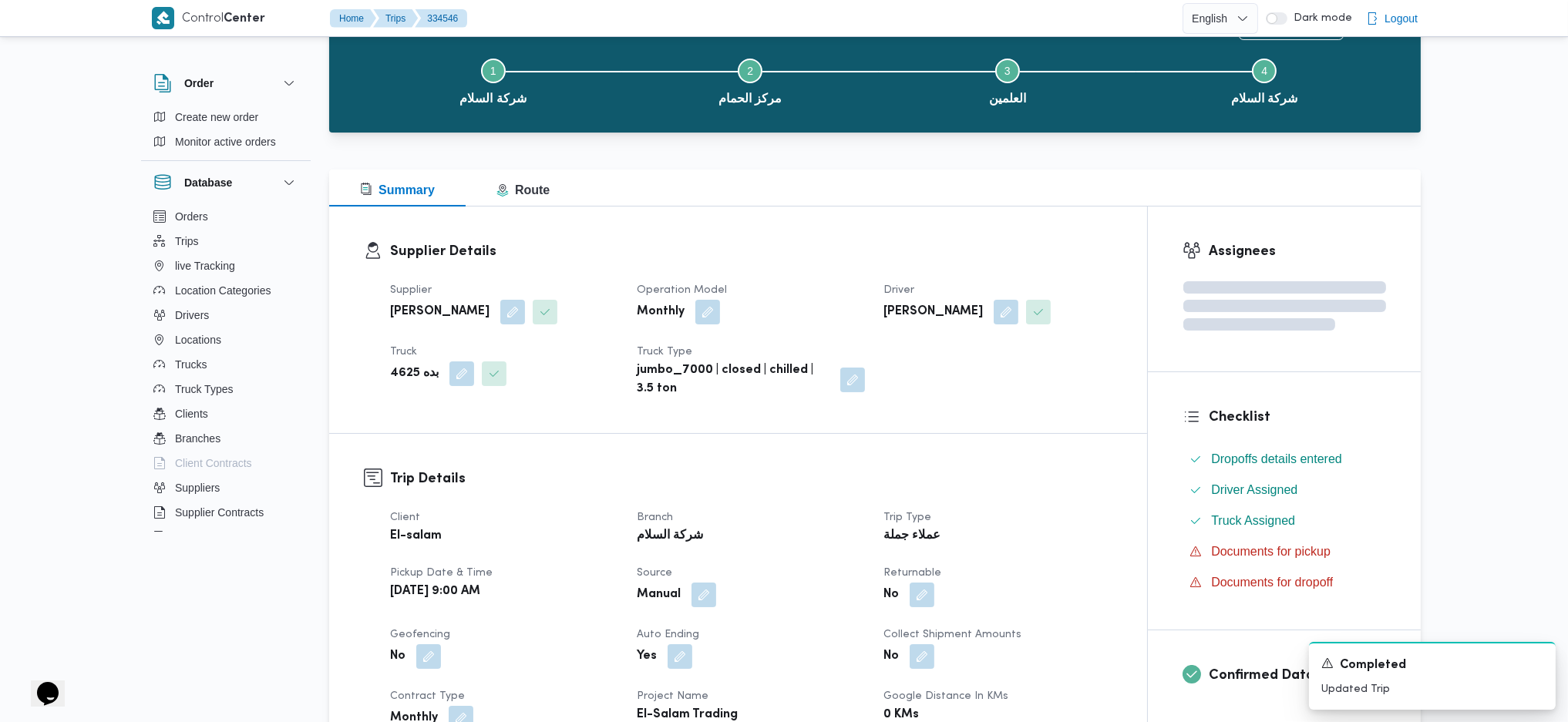
scroll to position [0, 0]
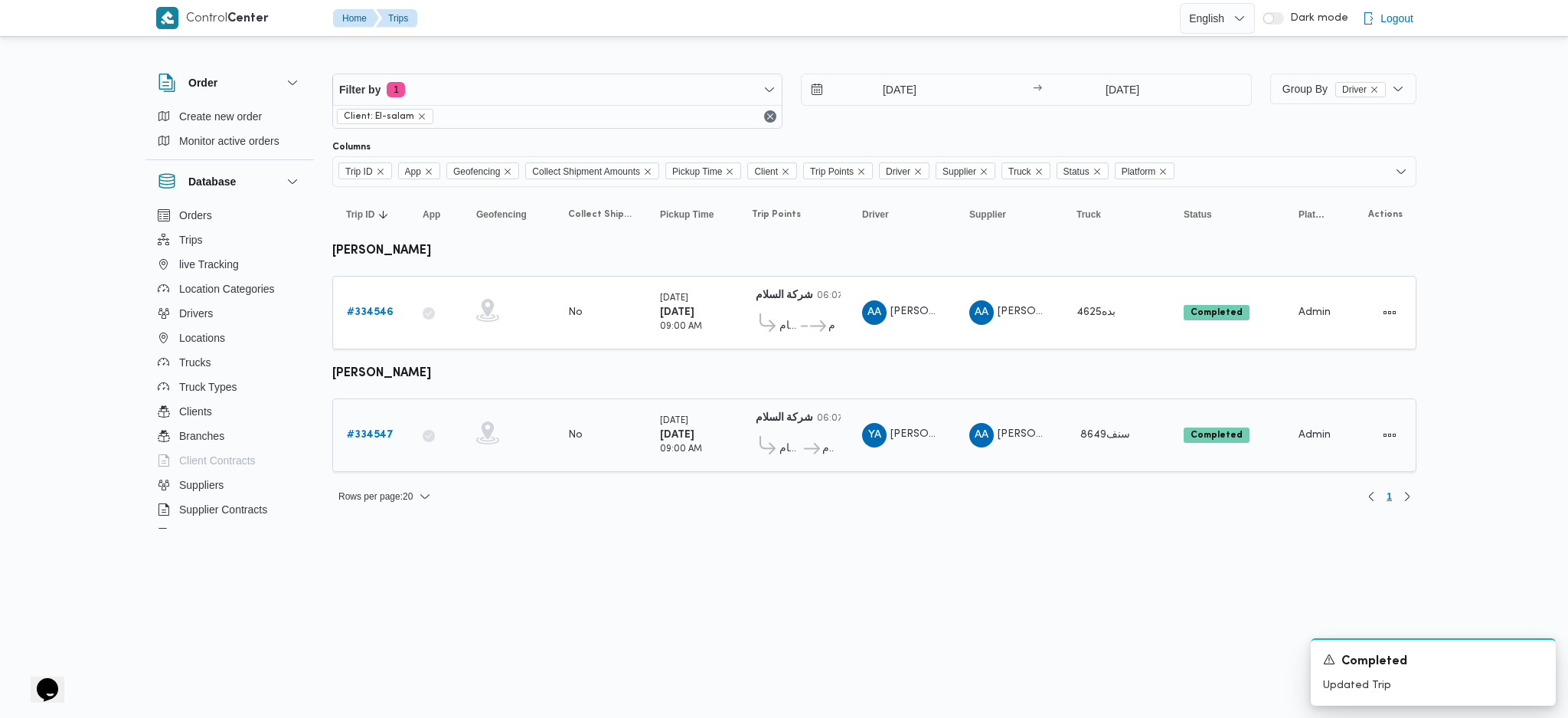
click at [362, 420] on div "# 334547" at bounding box center [371, 435] width 61 height 31
click at [356, 435] on b "# 334547" at bounding box center [370, 434] width 47 height 10
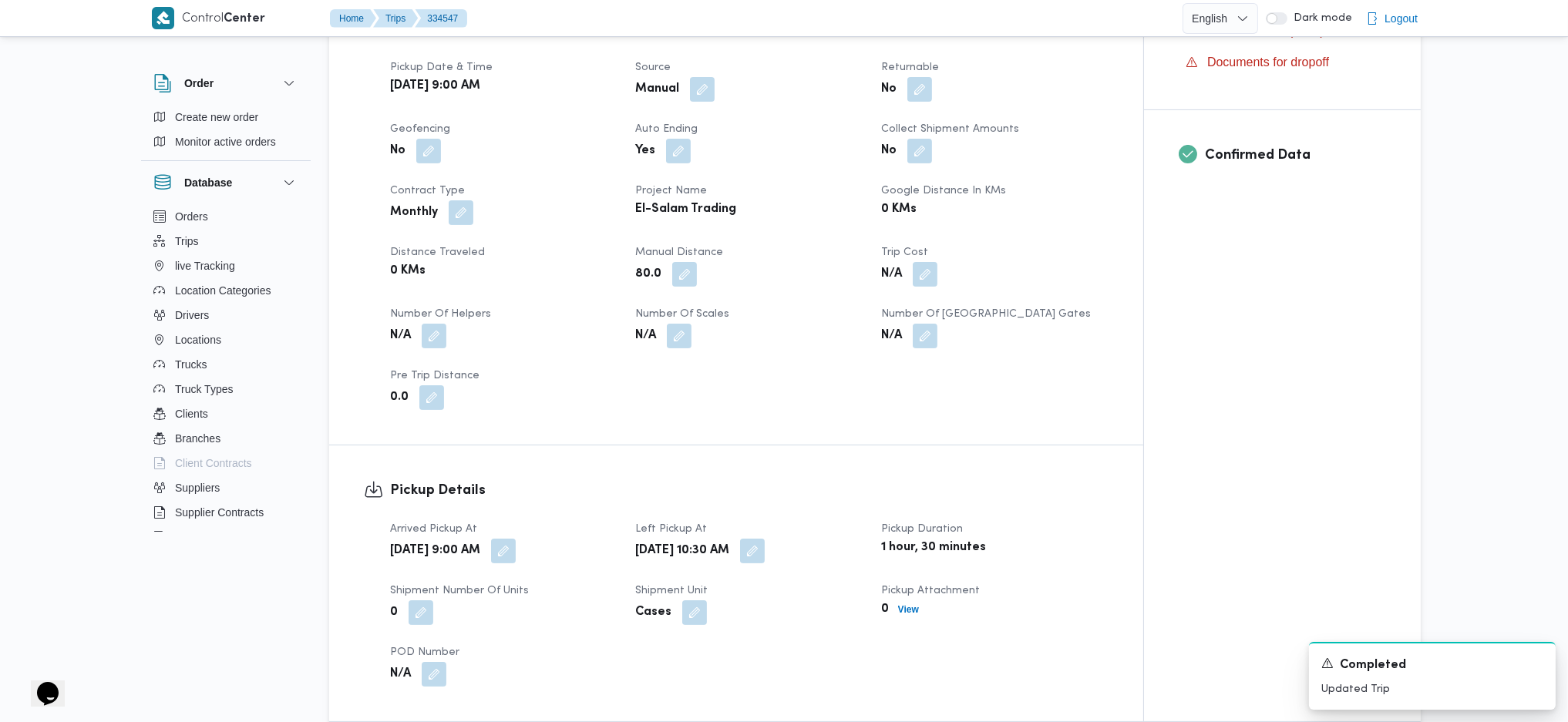
scroll to position [617, 0]
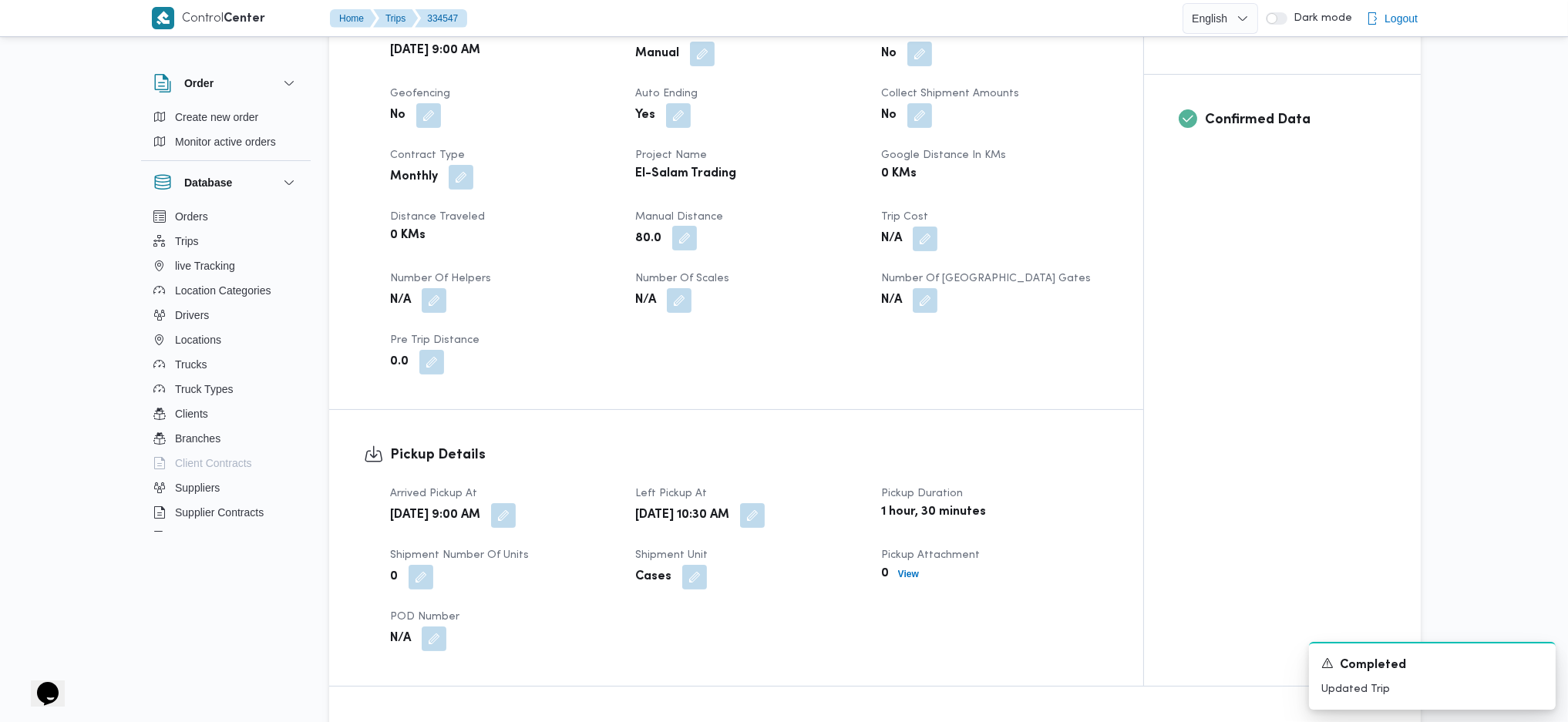
click at [687, 239] on button "button" at bounding box center [685, 238] width 25 height 25
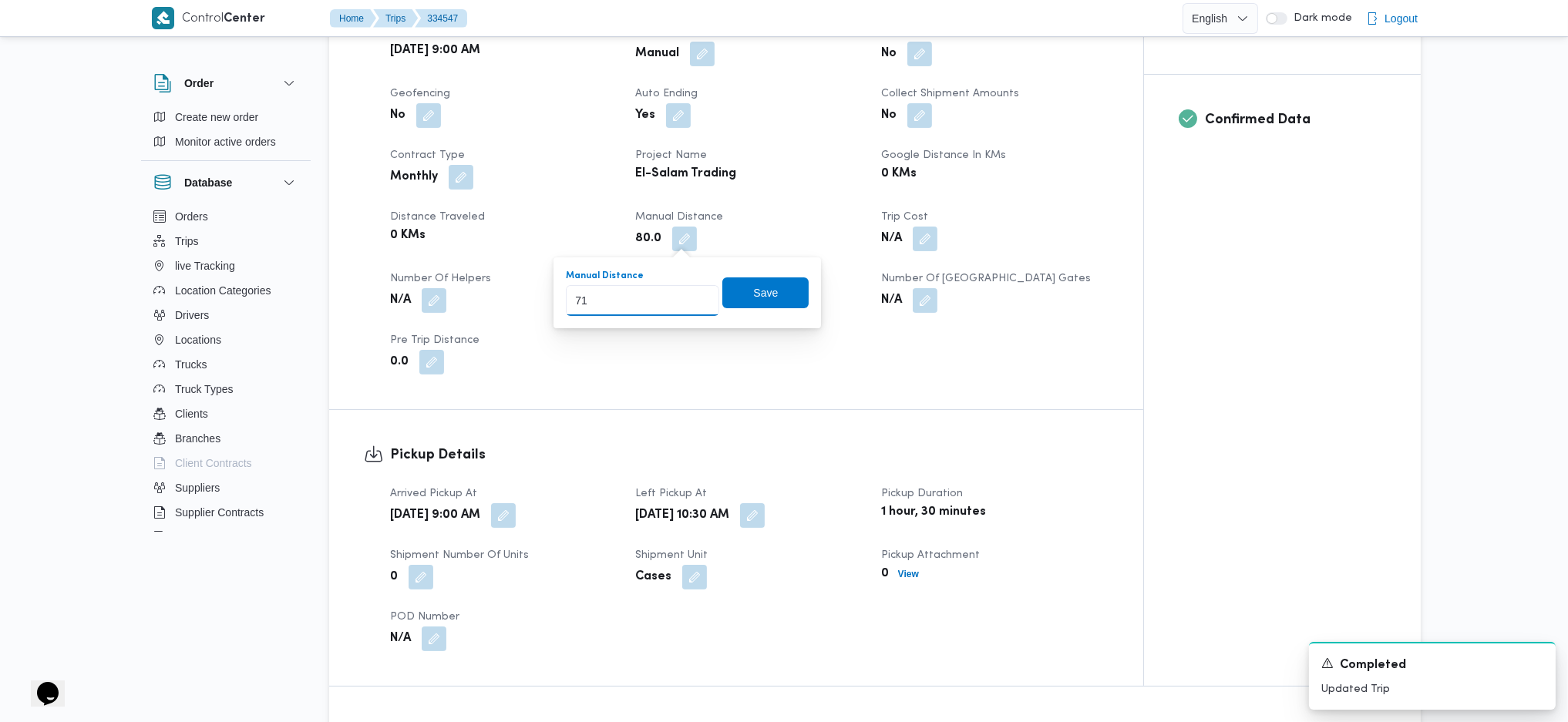
type input "71"
click at [691, 301] on input "71" at bounding box center [642, 300] width 153 height 31
click at [738, 291] on span "Save" at bounding box center [765, 292] width 86 height 31
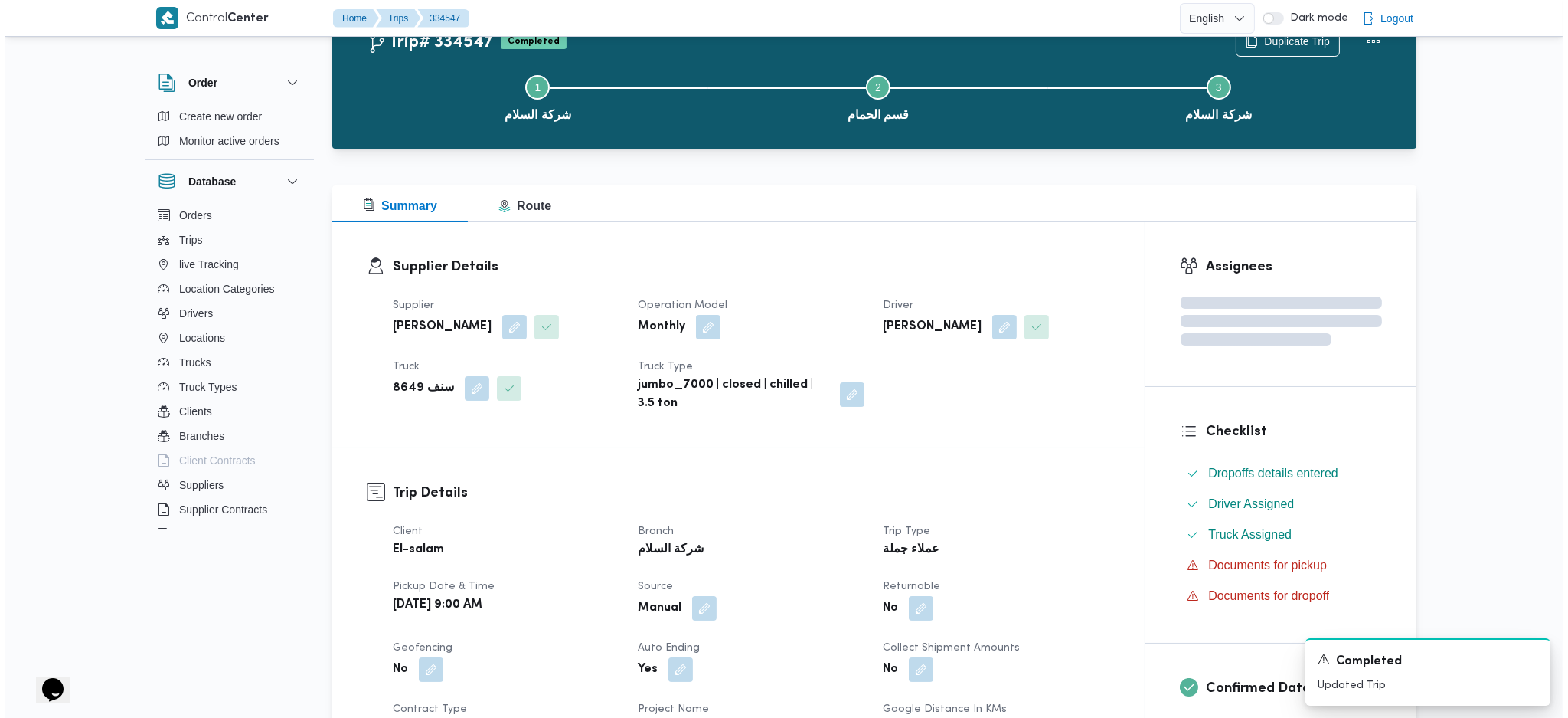
scroll to position [0, 0]
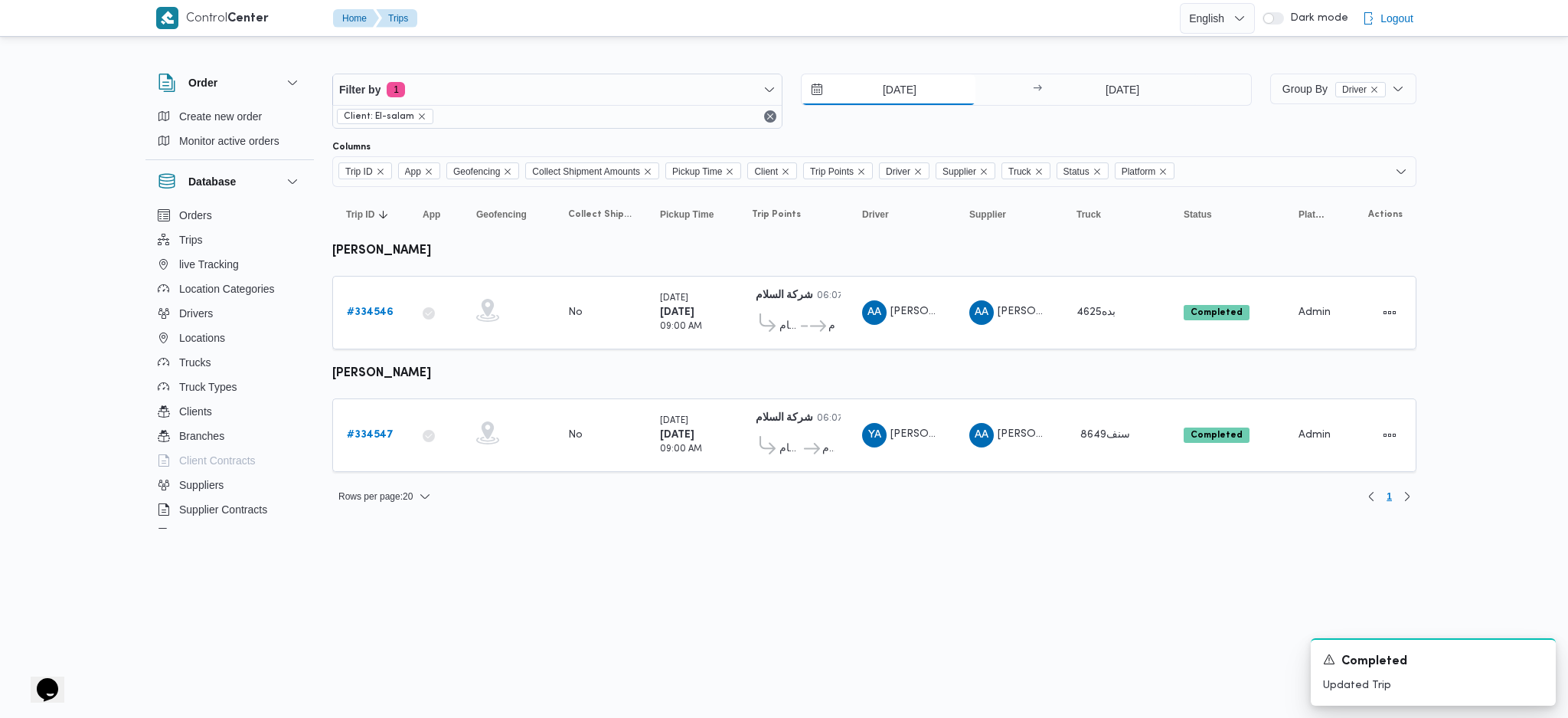
click at [942, 94] on input "[DATE]" at bounding box center [888, 89] width 173 height 31
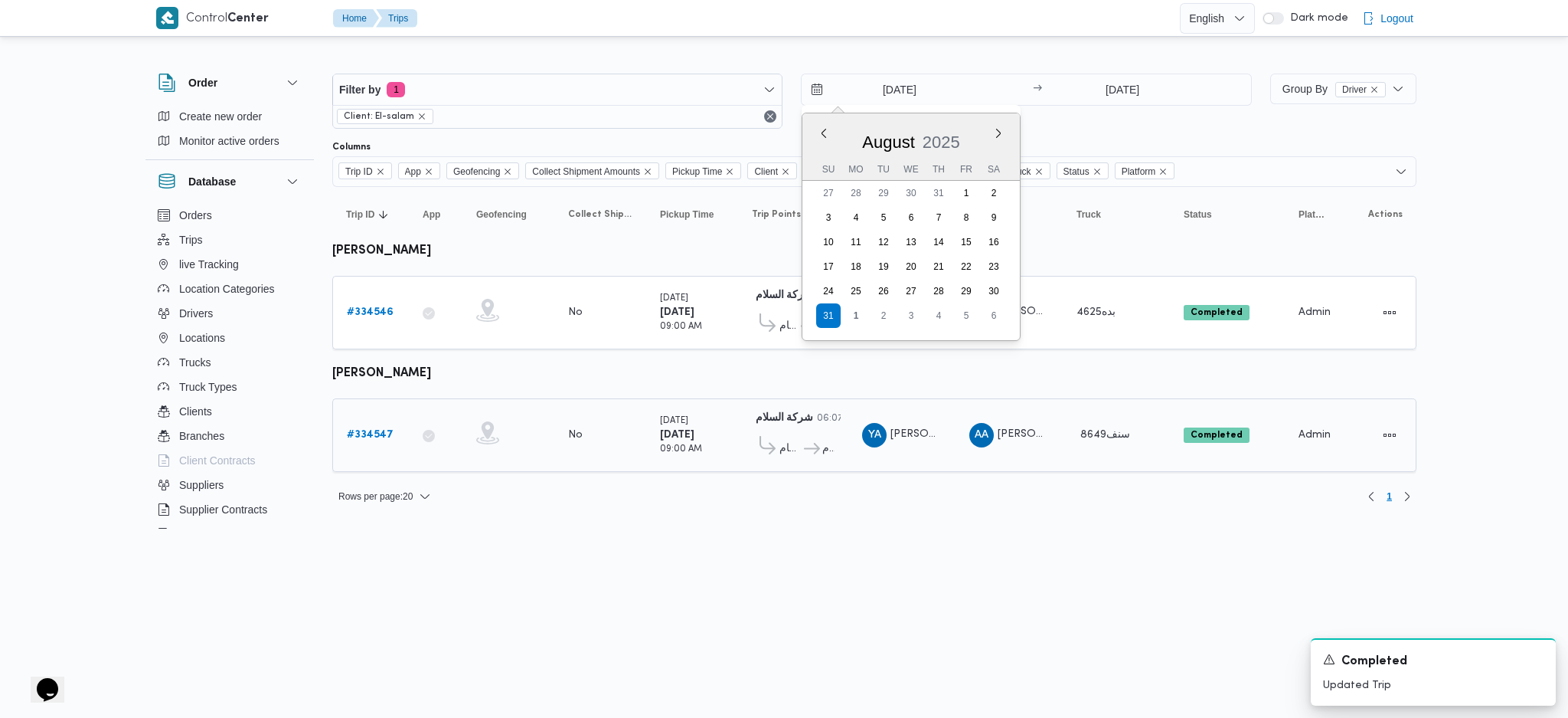
click at [546, 415] on div at bounding box center [508, 434] width 77 height 40
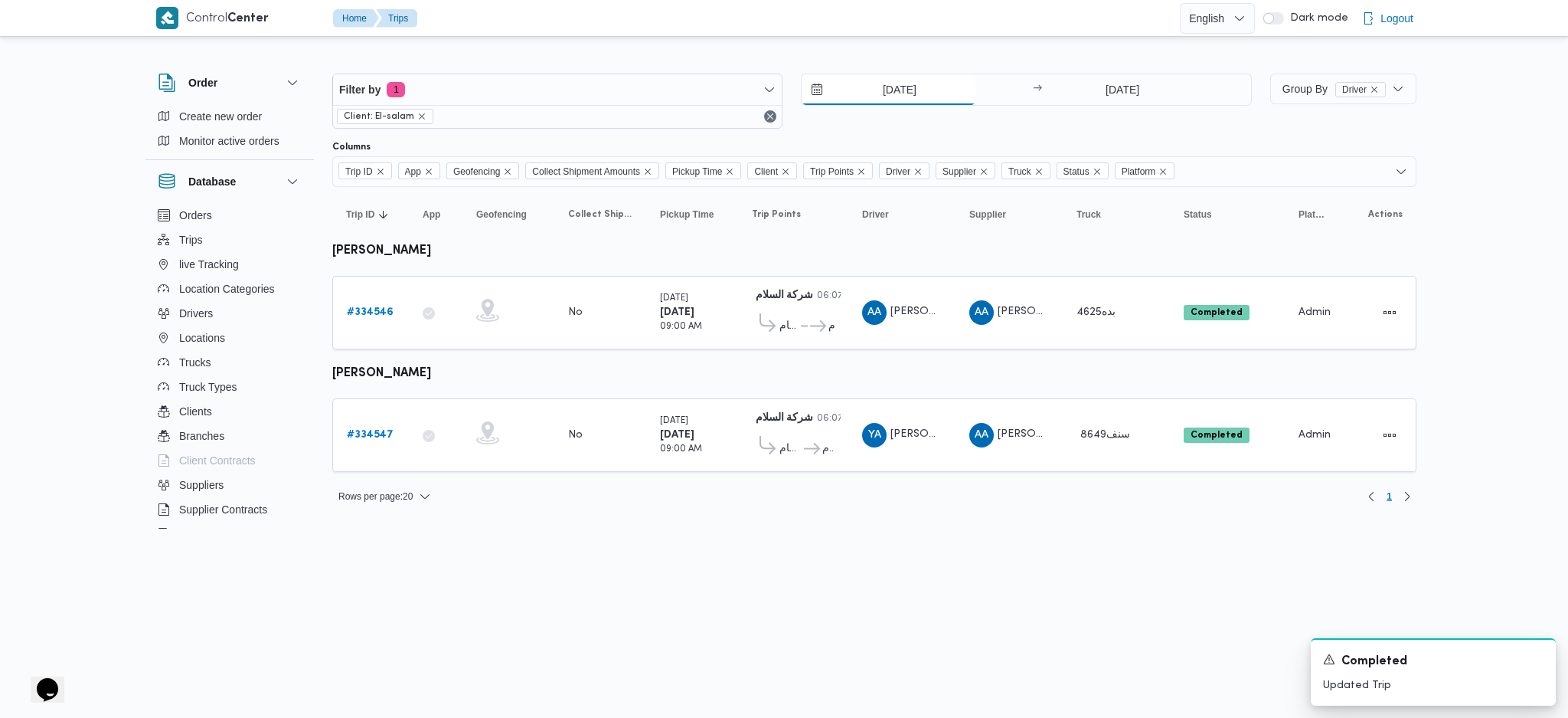
click at [921, 95] on input "[DATE]" at bounding box center [888, 89] width 173 height 31
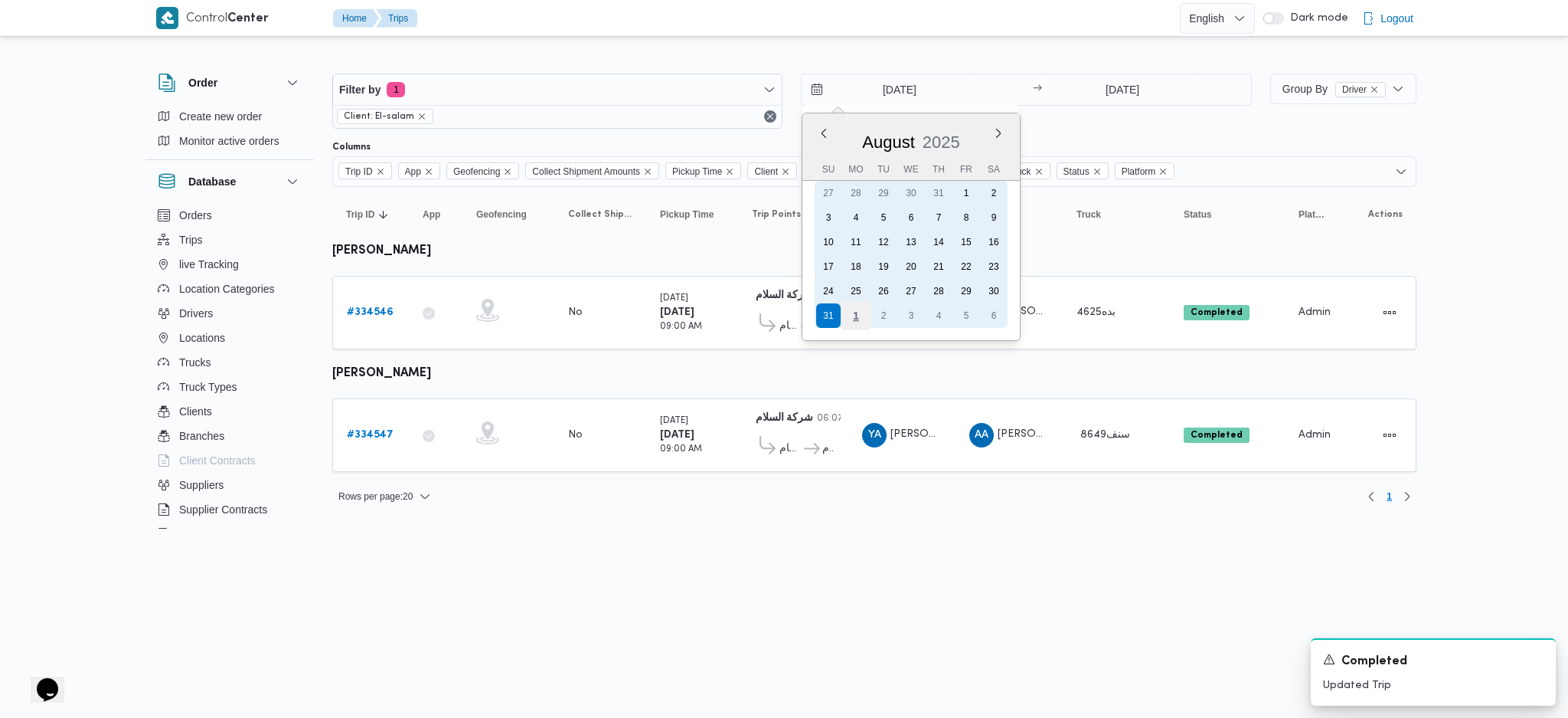
click at [859, 309] on div "1" at bounding box center [856, 315] width 29 height 29
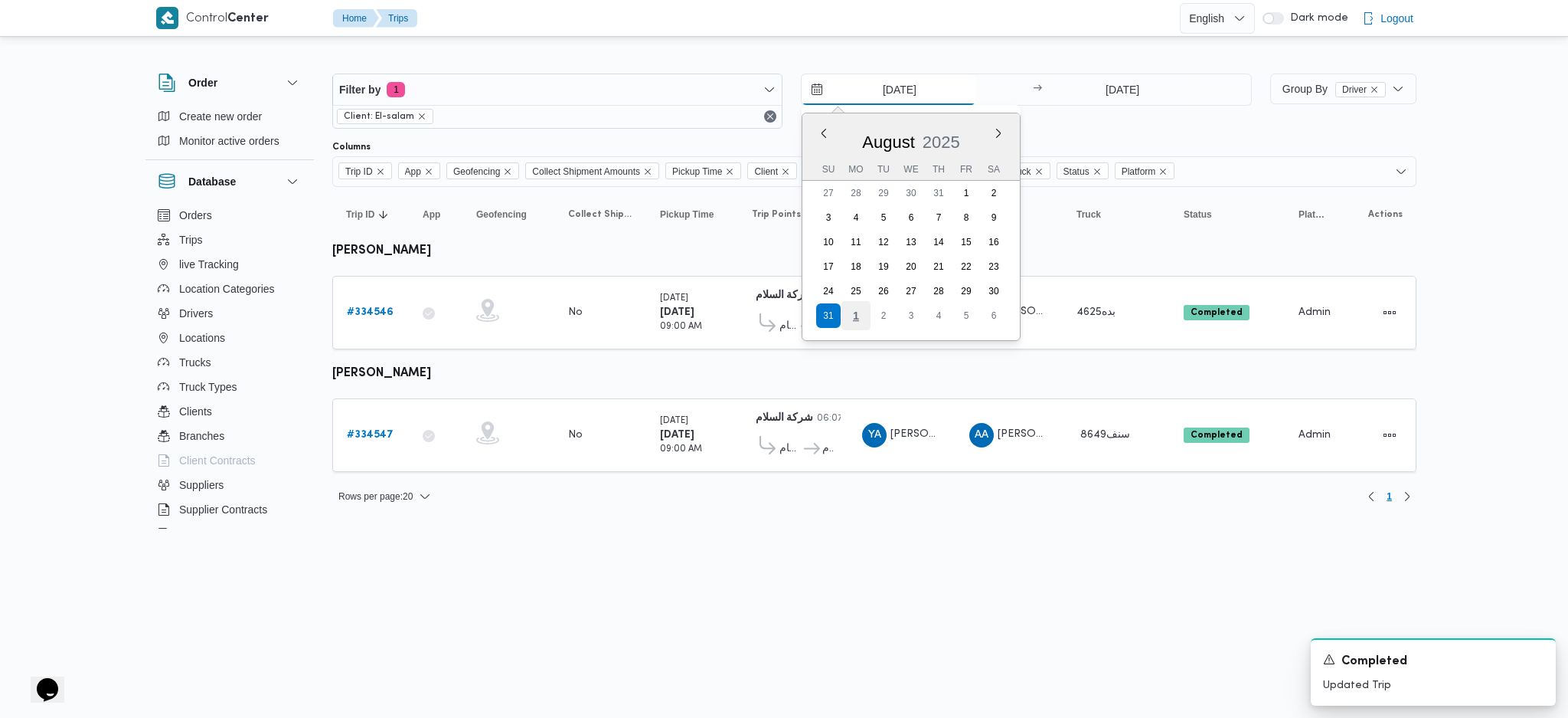
type input "[DATE]"
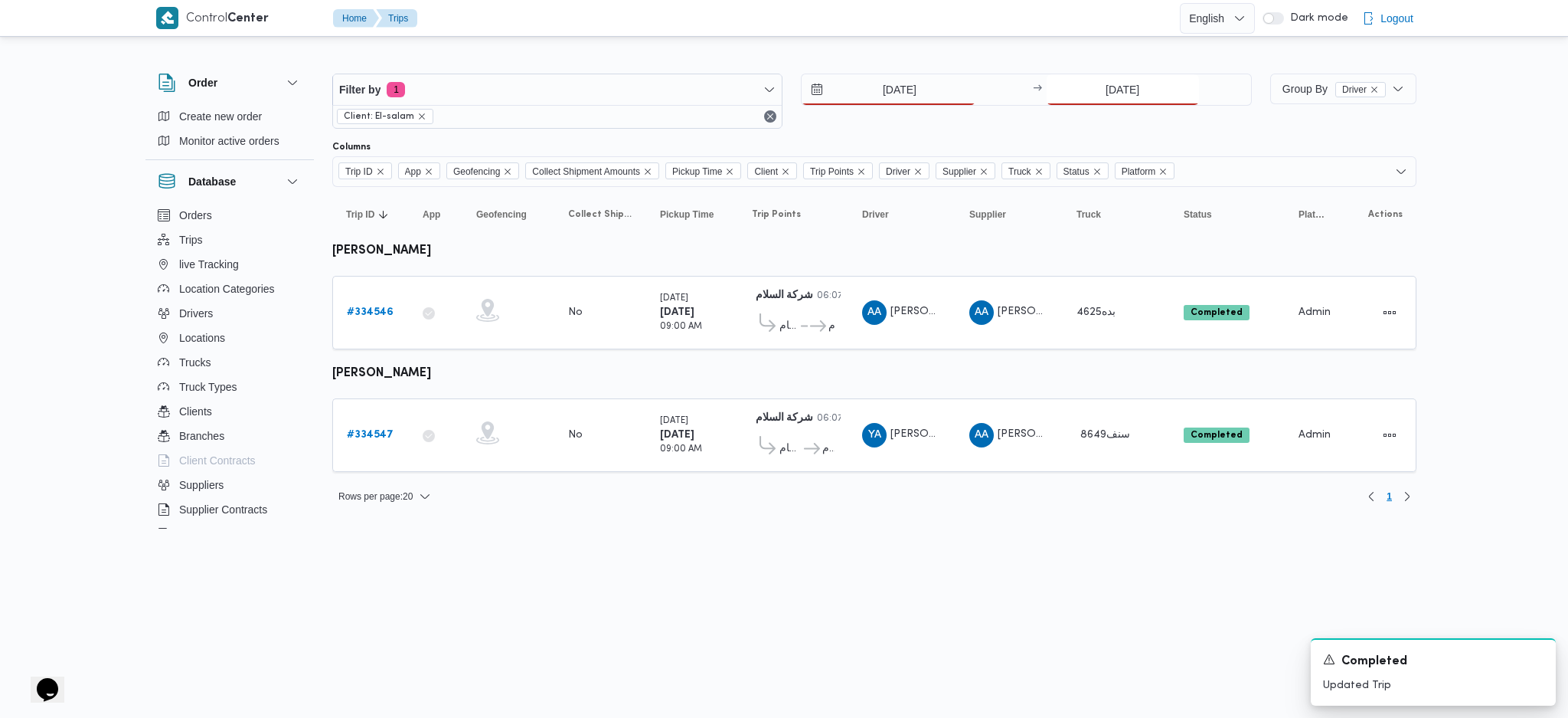
click at [1109, 93] on input "[DATE]" at bounding box center [1123, 89] width 152 height 31
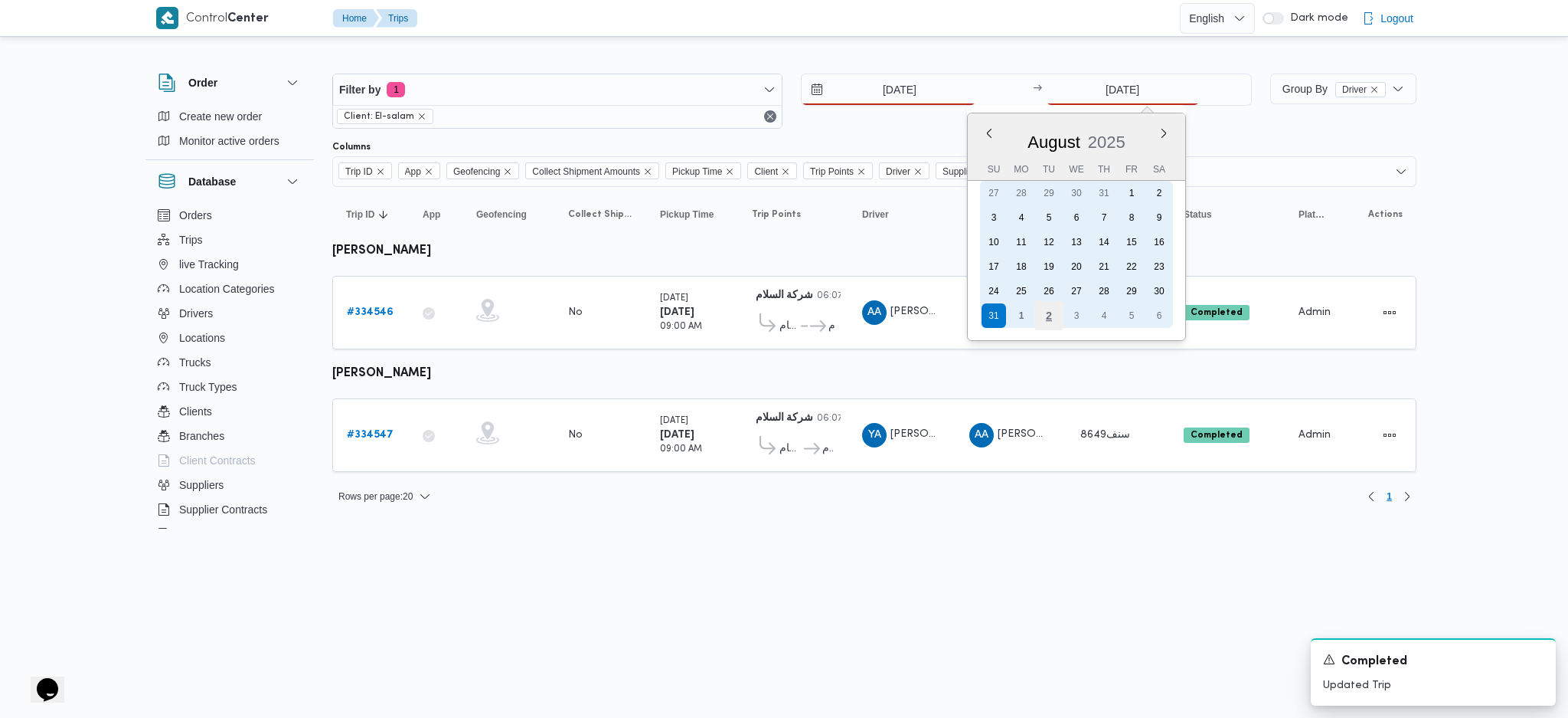
click at [1048, 309] on div "2" at bounding box center [1048, 315] width 29 height 29
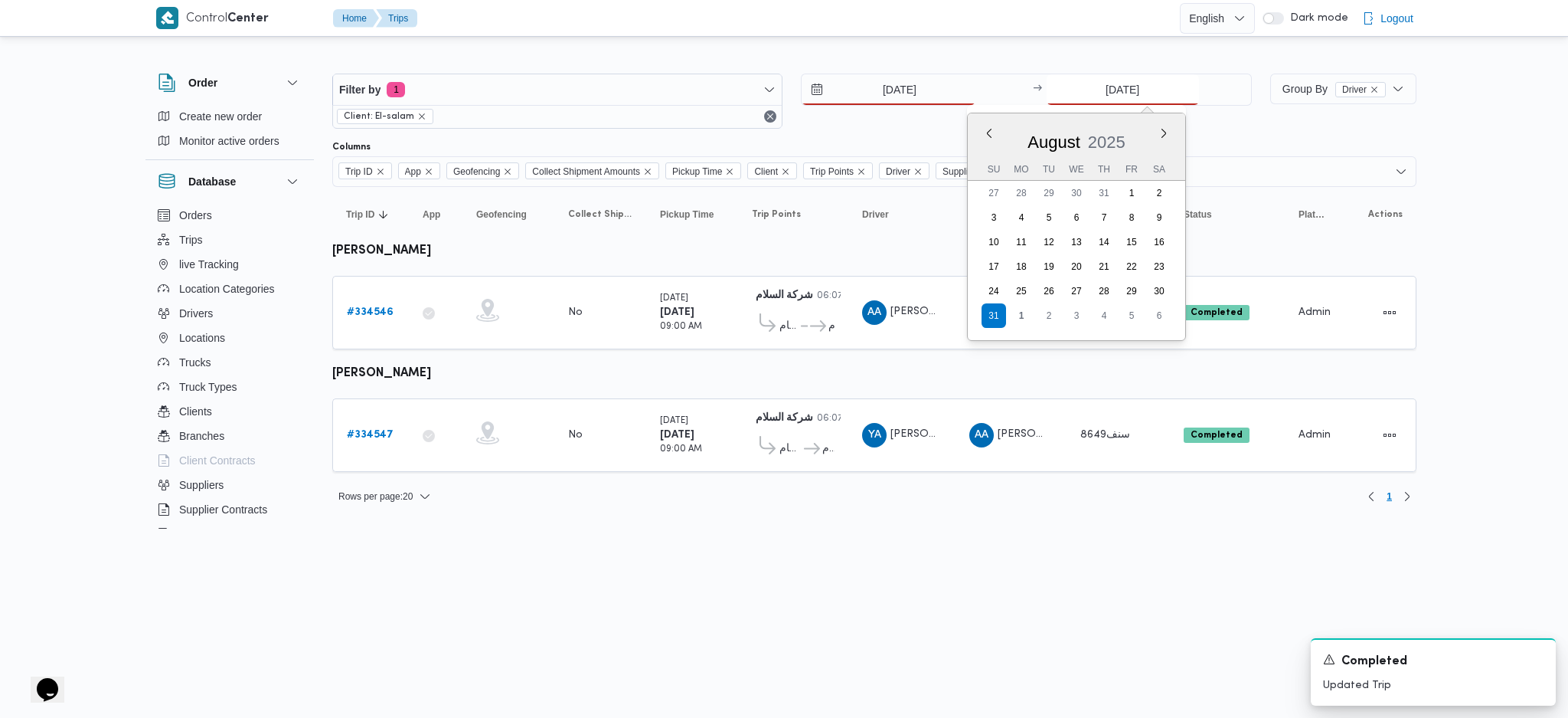
type input "2/9/2025"
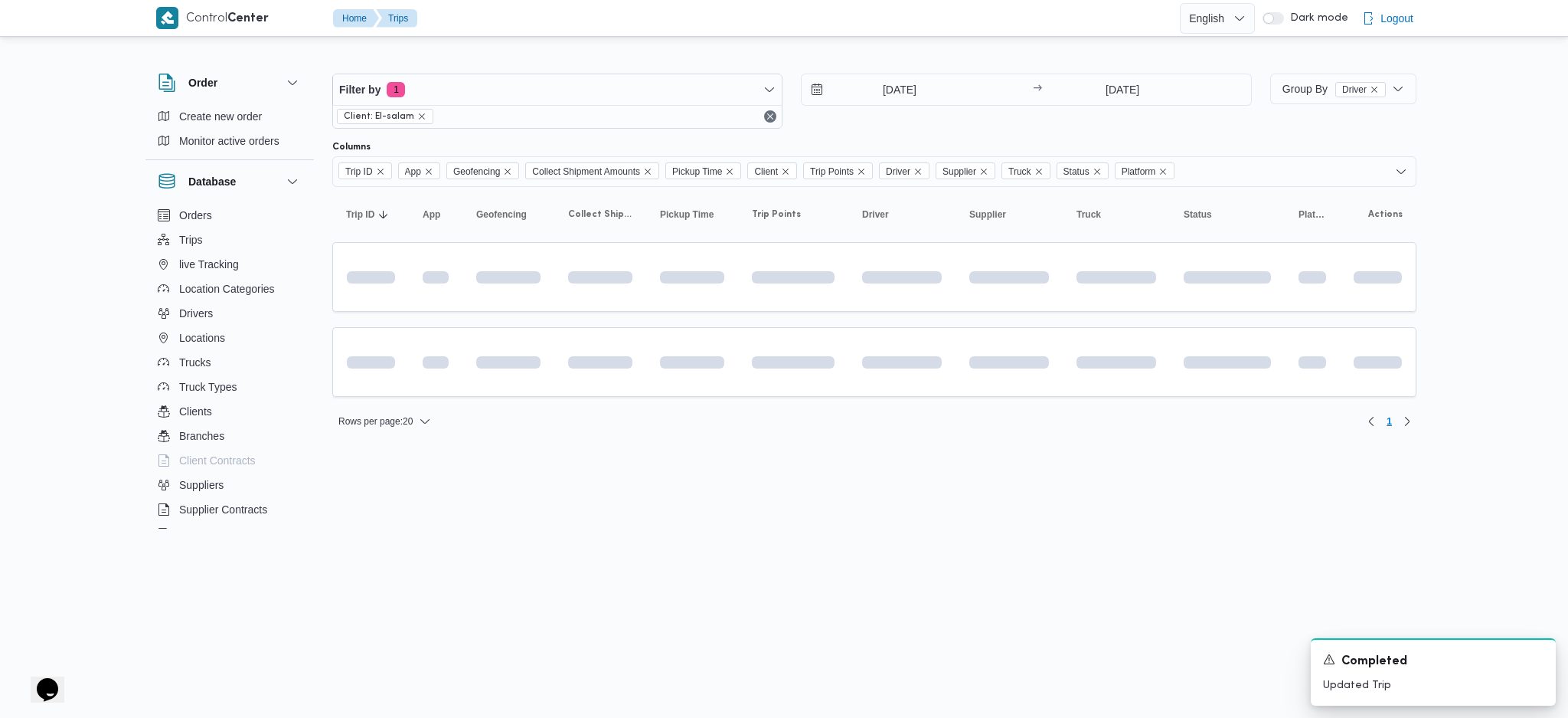
click at [948, 463] on html "Control Center Home Trips English عربي Dark mode Logout Order Create new order …" at bounding box center [784, 359] width 1568 height 718
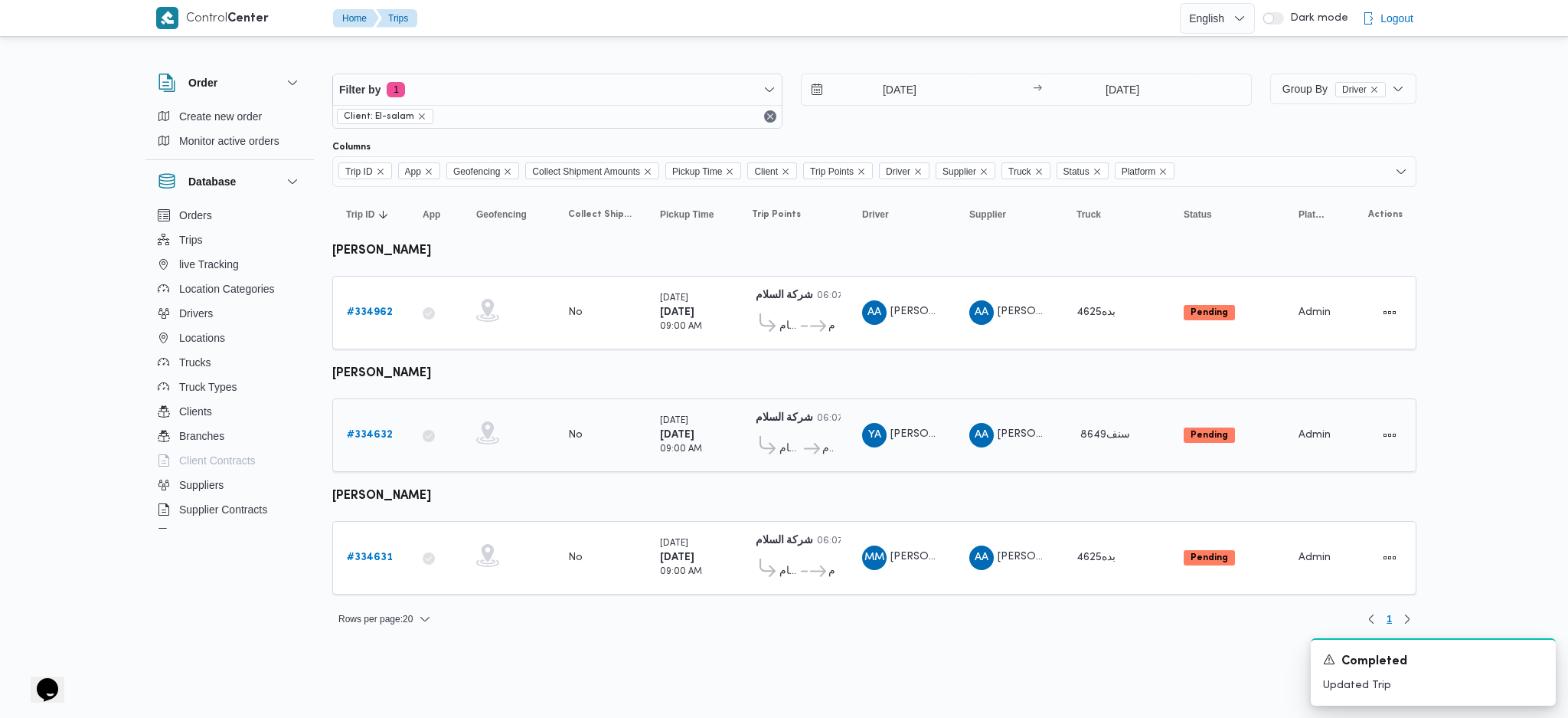
click at [364, 430] on b "# 334632" at bounding box center [370, 434] width 46 height 10
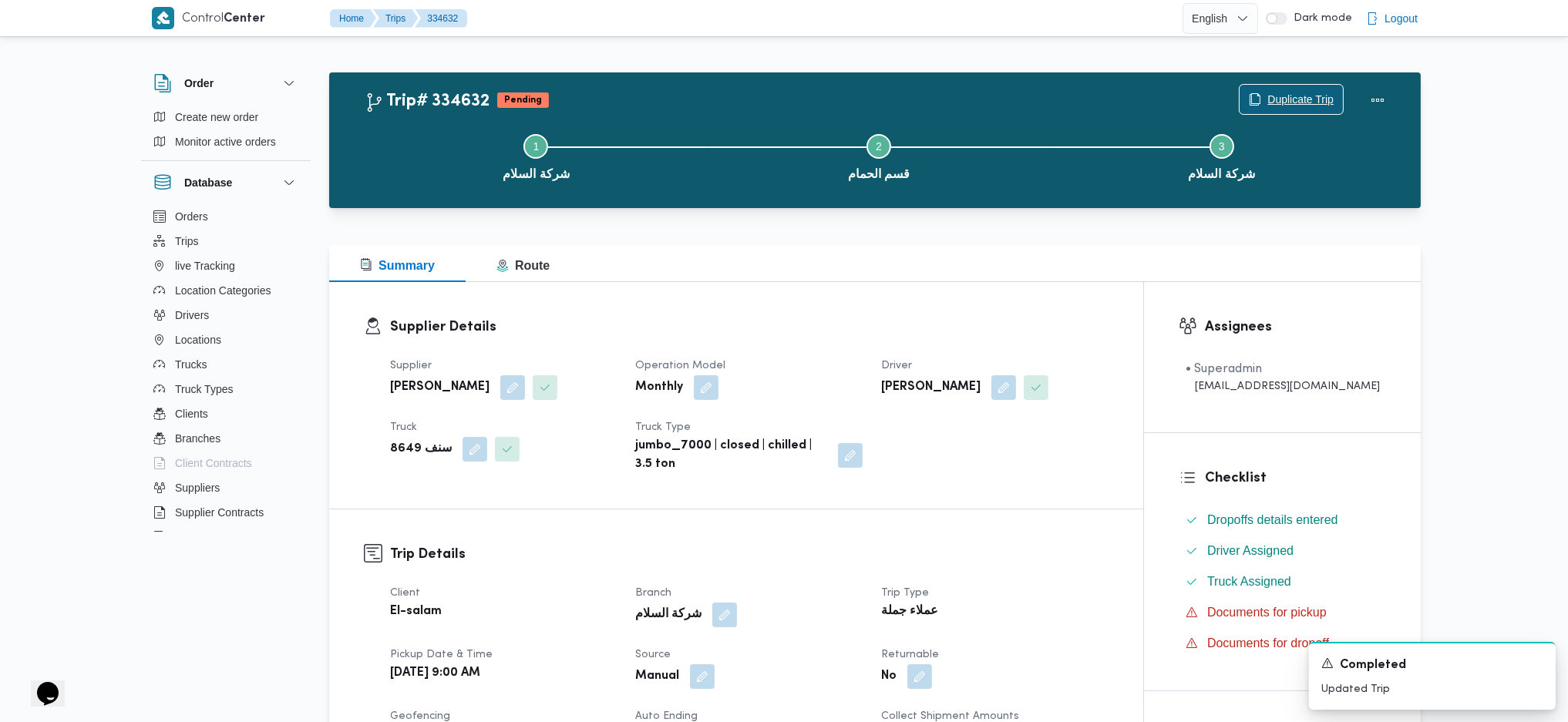
click at [1280, 100] on span "Duplicate Trip" at bounding box center [1300, 99] width 66 height 19
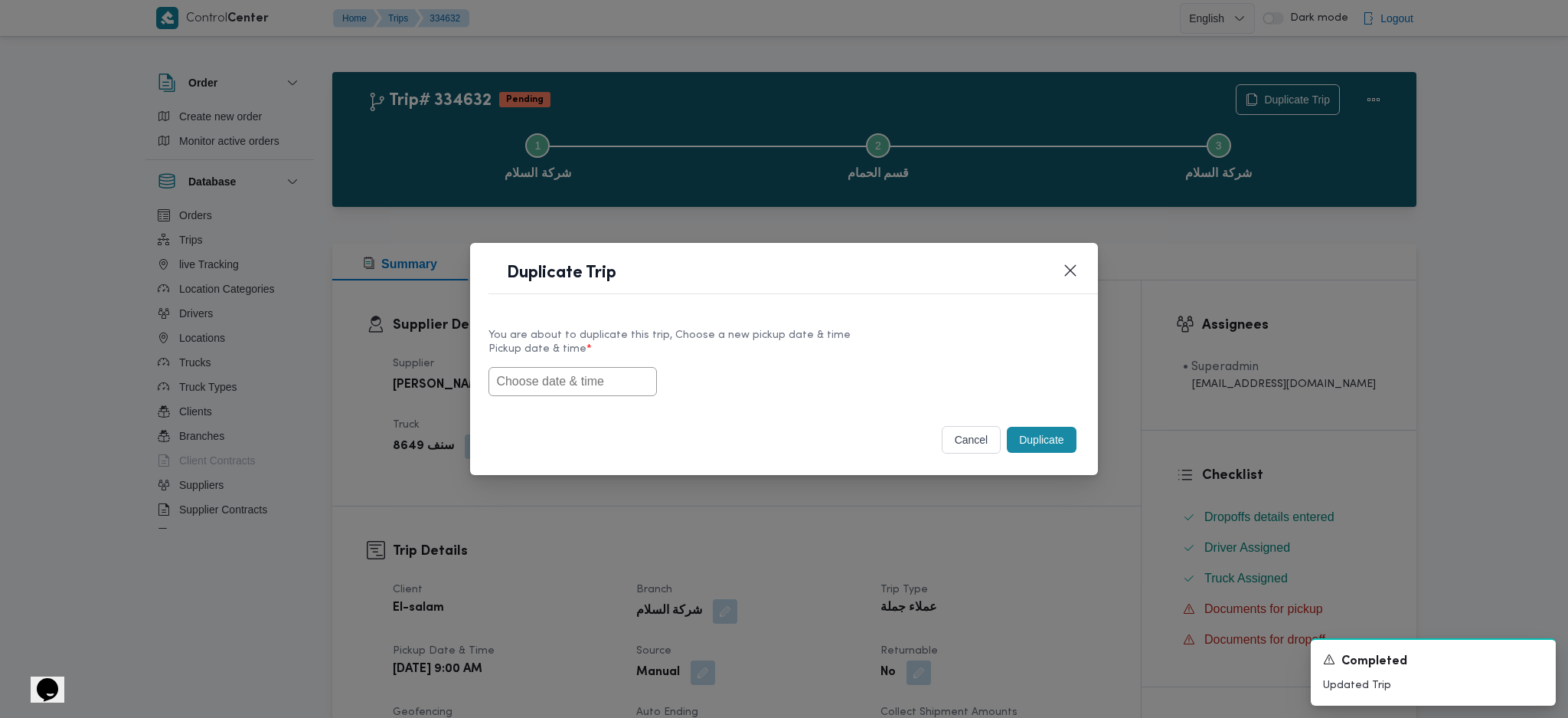
click at [594, 391] on input "text" at bounding box center [572, 381] width 168 height 29
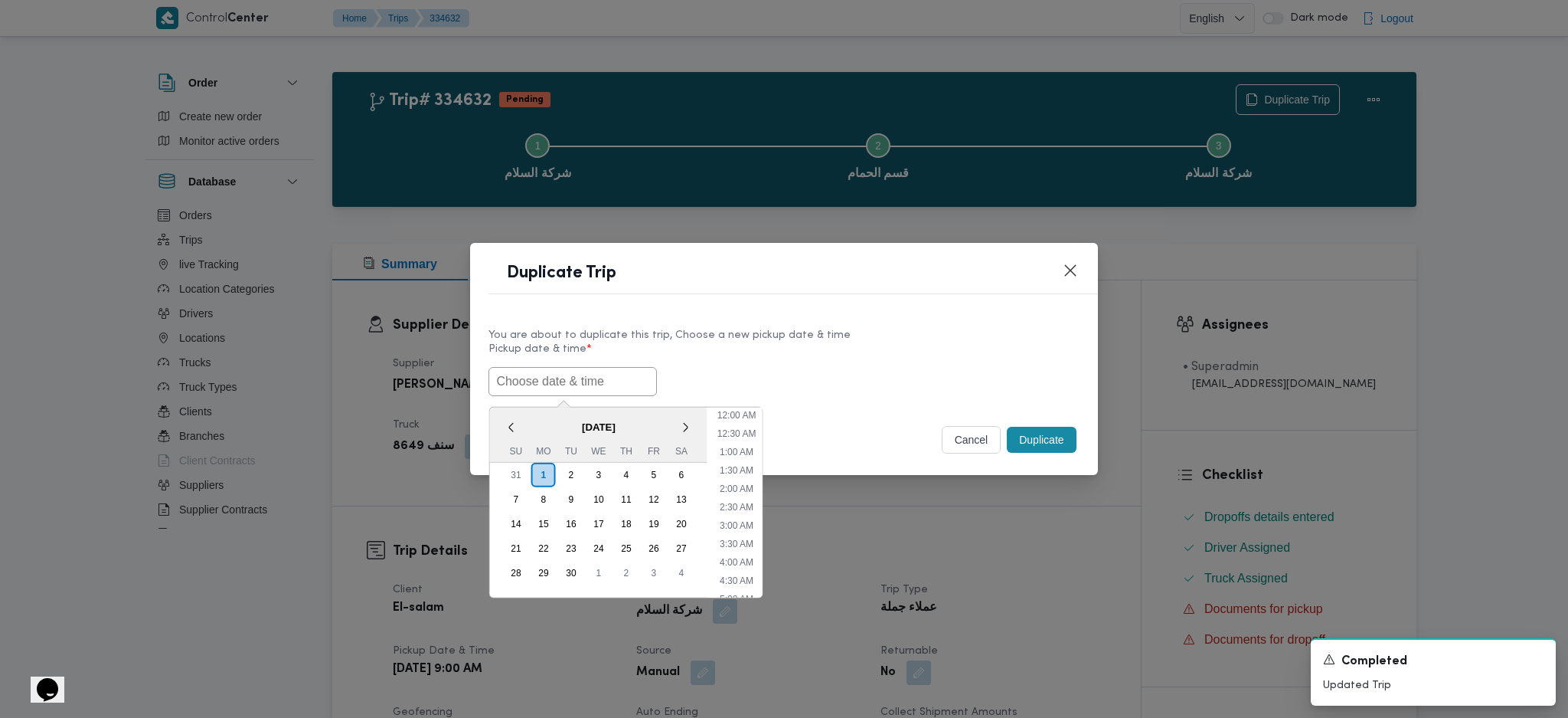
paste input "02/09/2025 9:00AM"
type input "02/09/2025 9:00AM"
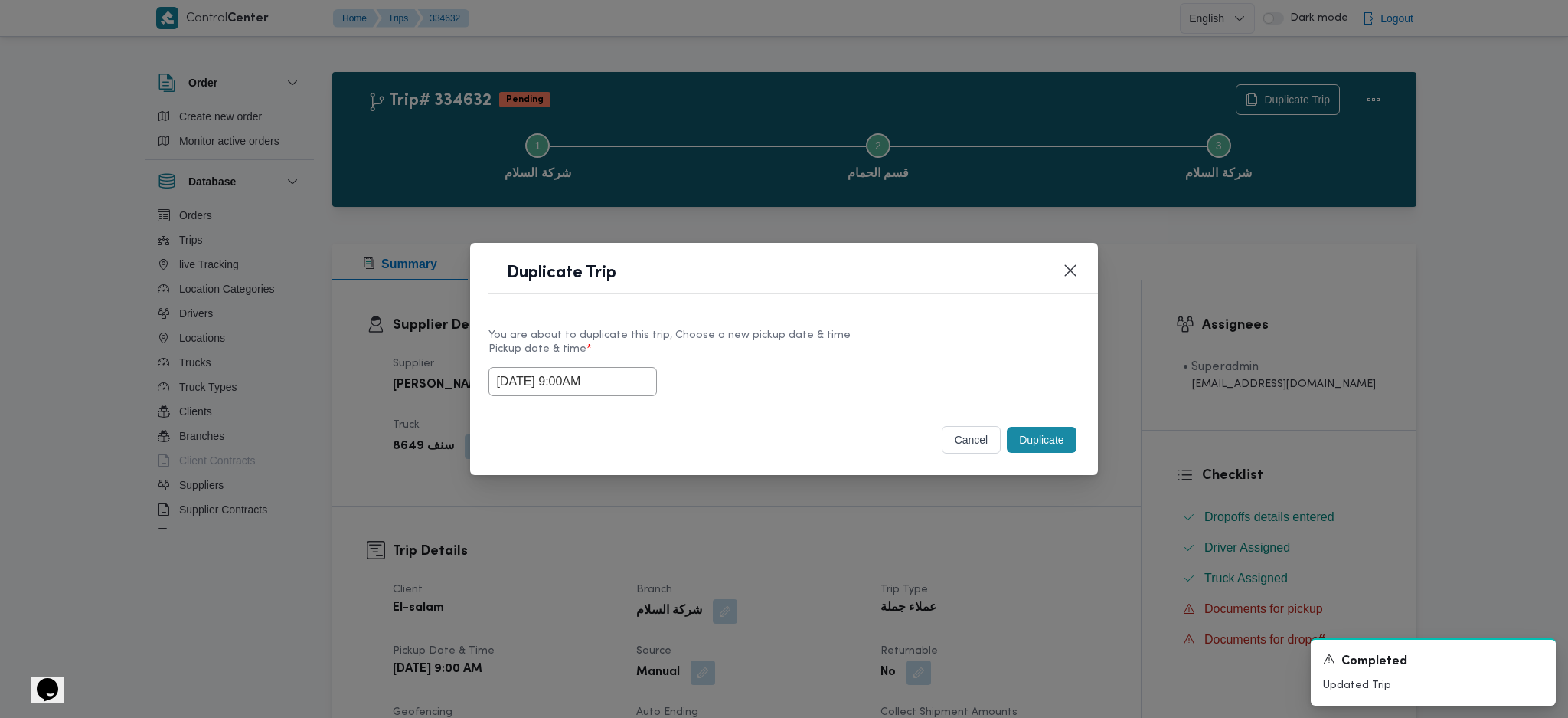
click at [1084, 441] on div "cancel Duplicate" at bounding box center [784, 442] width 627 height 64
click at [1061, 452] on button "Duplicate" at bounding box center [1042, 440] width 69 height 26
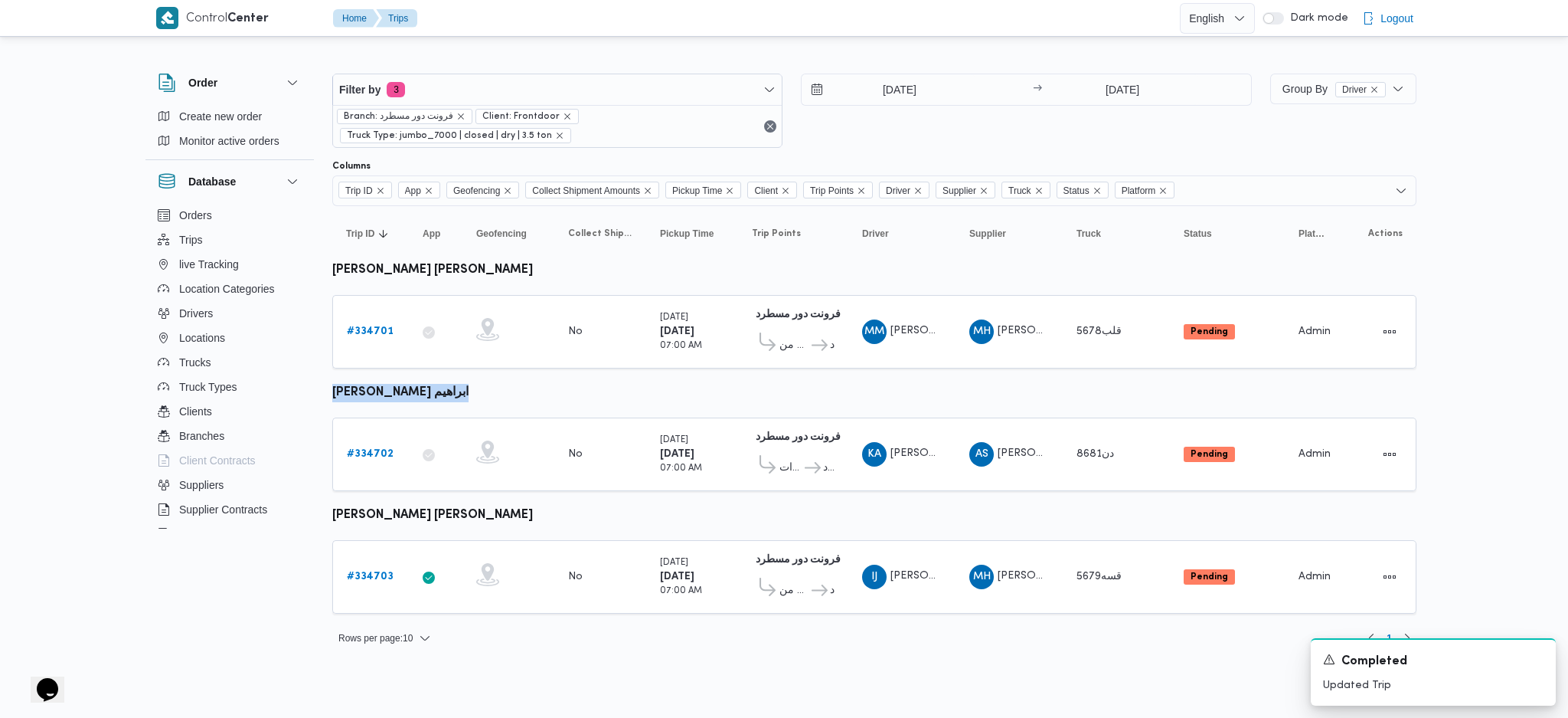
click at [828, 403] on table "Trip ID Click to sort in ascending order App Click to sort in ascending order G…" at bounding box center [875, 418] width 1085 height 423
click at [836, 367] on table "Trip ID Click to sort in ascending order App Click to sort in ascending order G…" at bounding box center [875, 418] width 1085 height 423
click at [911, 93] on input "[DATE]" at bounding box center [888, 89] width 173 height 31
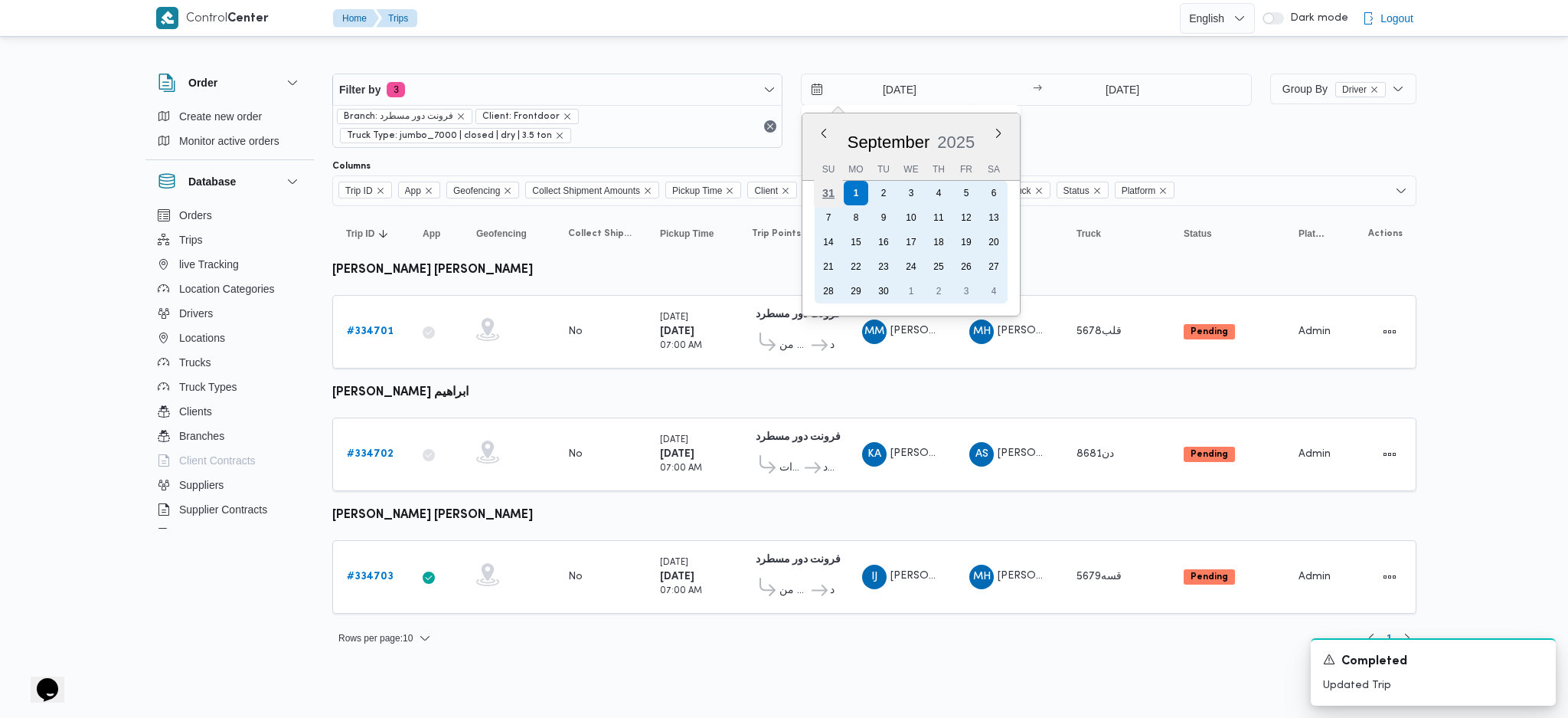
click at [830, 184] on div "31" at bounding box center [828, 193] width 29 height 29
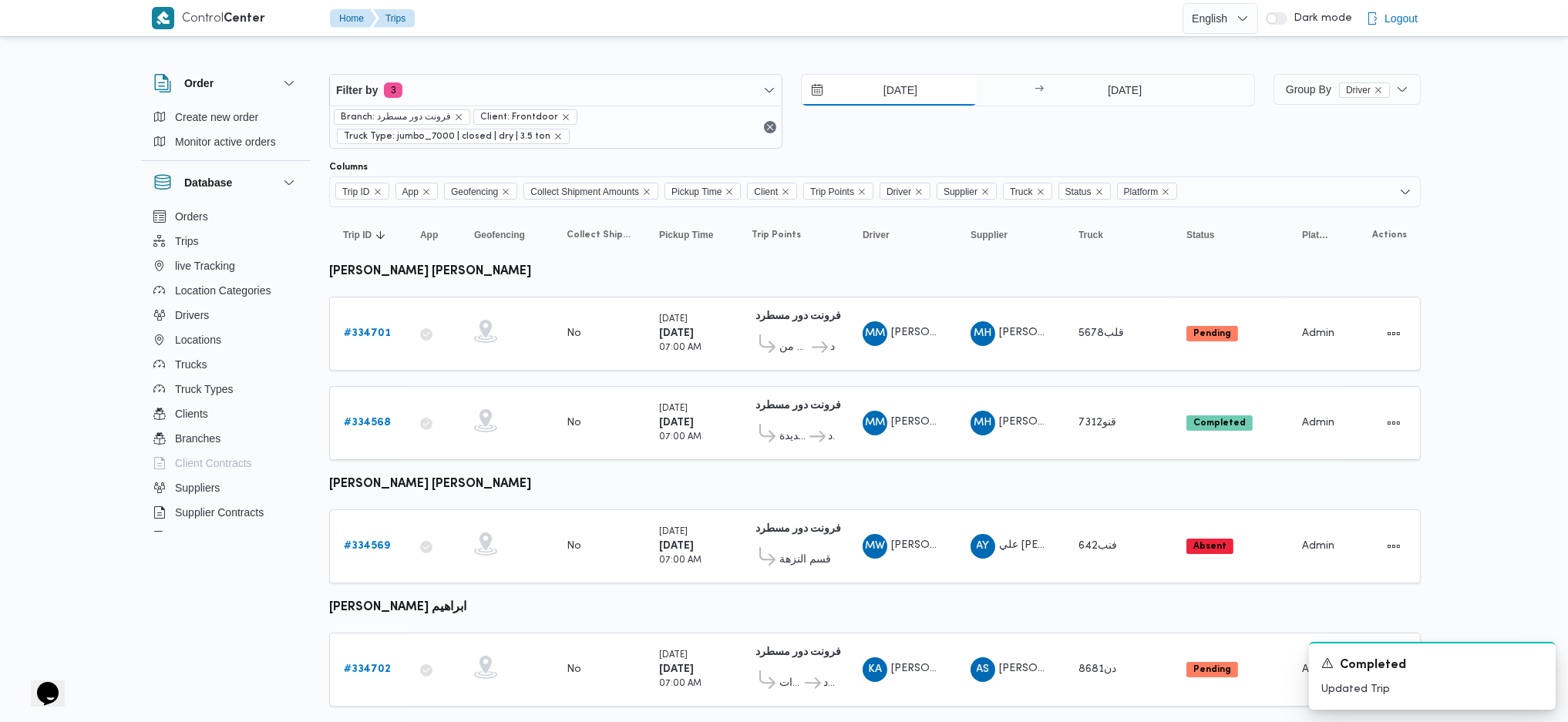
click at [931, 95] on input "[DATE]" at bounding box center [889, 89] width 175 height 31
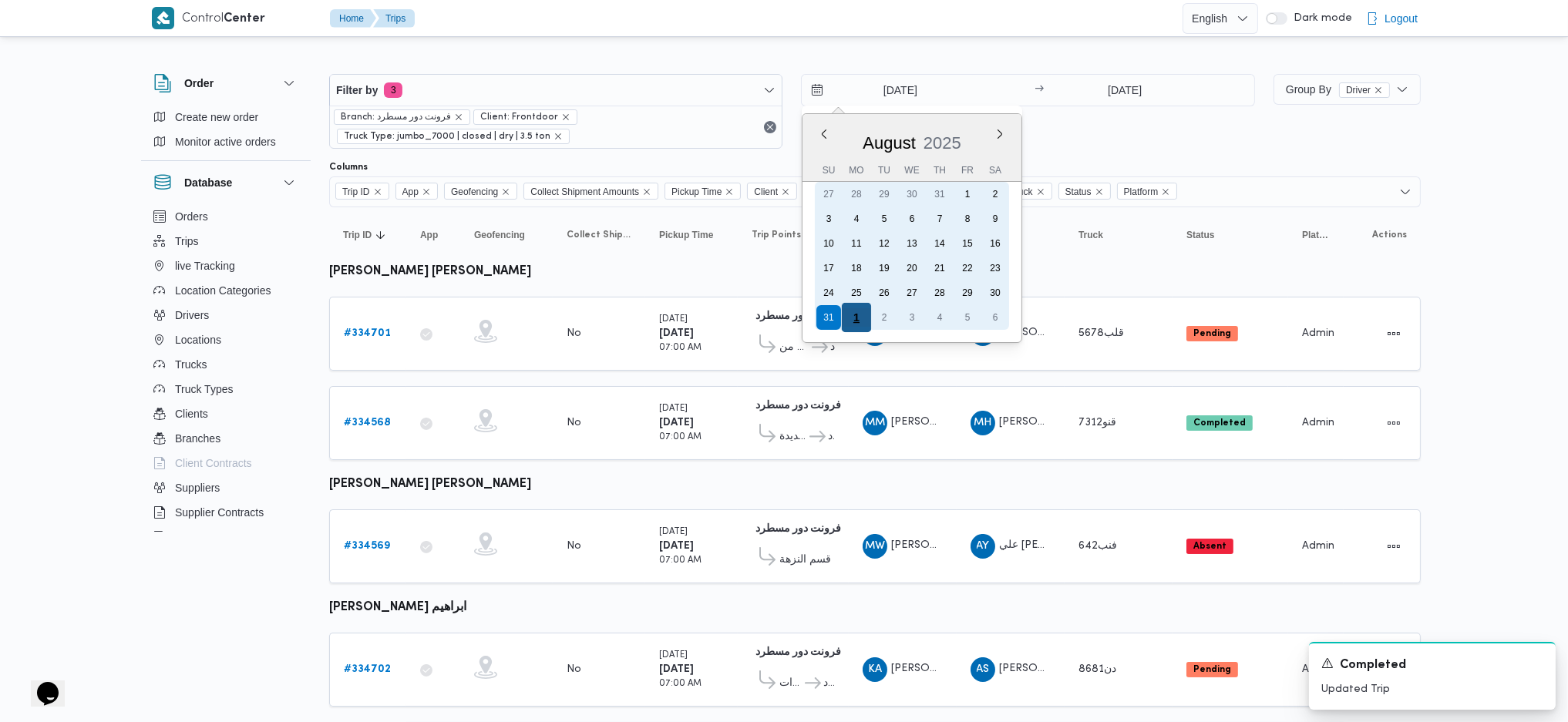
click at [856, 320] on div "1" at bounding box center [856, 317] width 29 height 29
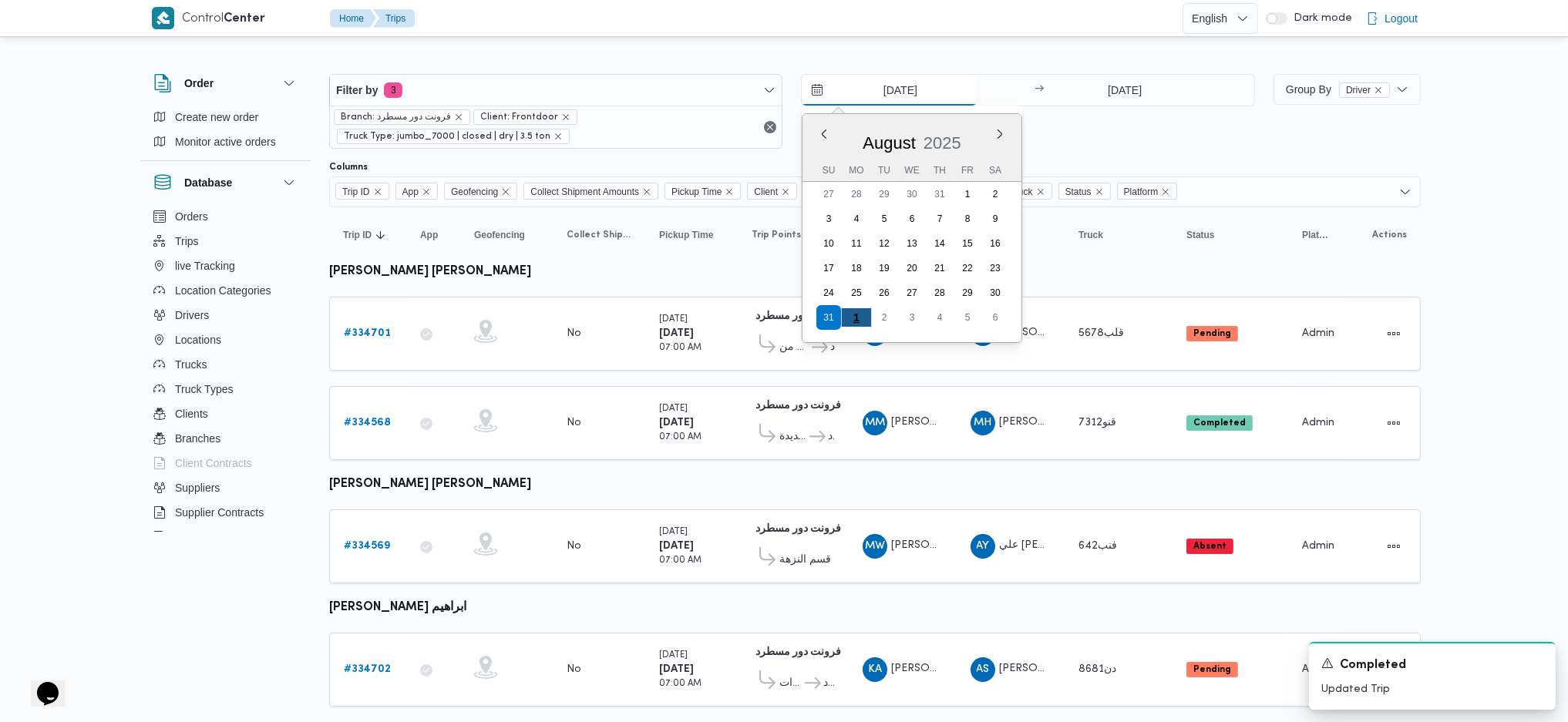
type input "[DATE]"
